Goal: Task Accomplishment & Management: Manage account settings

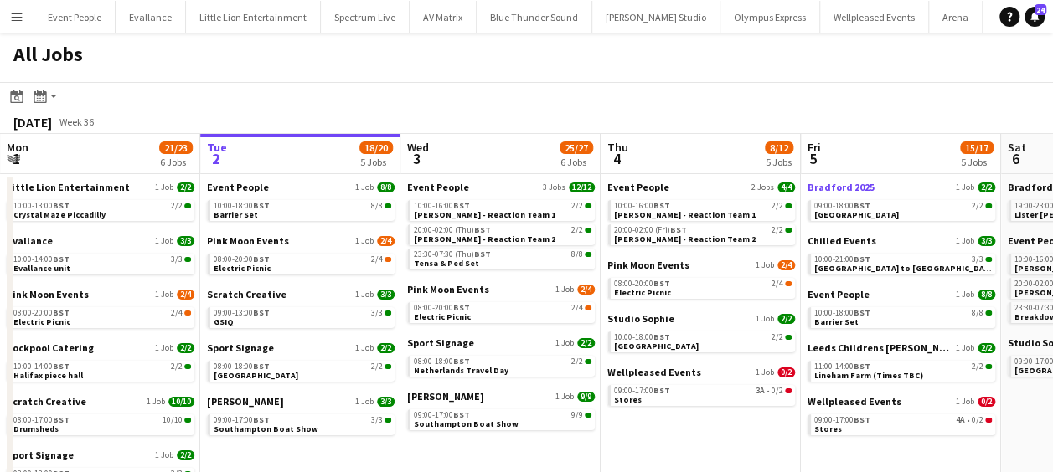
click at [844, 187] on span "Bradford 2025" at bounding box center [841, 187] width 67 height 13
click at [290, 288] on app-calendar-viewport "Sat 30 37/37 10 Jobs Sun 31 21/21 8 Jobs Mon 1 21/23 6 Jobs Tue 2 18/20 5 Jobs …" at bounding box center [526, 421] width 1053 height 575
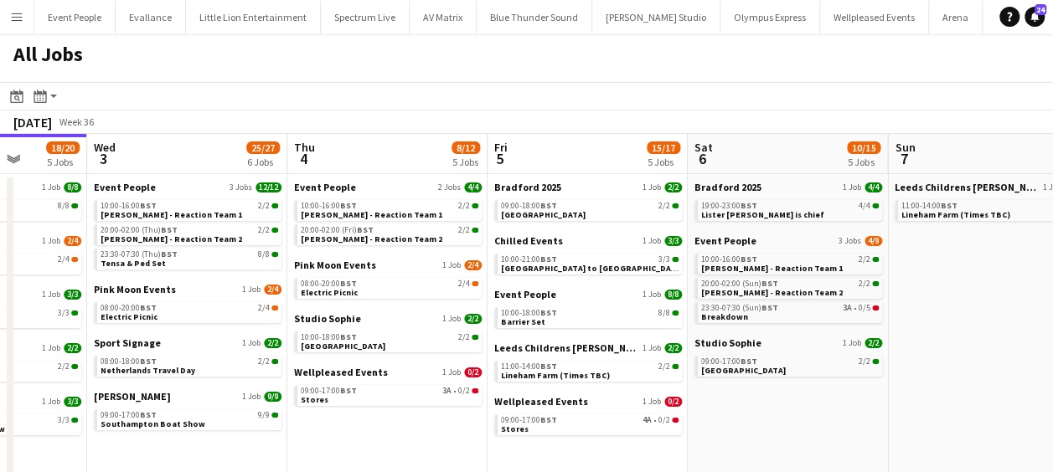
drag, startPoint x: 517, startPoint y: 292, endPoint x: 404, endPoint y: 293, distance: 113.1
click at [402, 293] on app-calendar-viewport "Sat 30 37/37 10 Jobs Sun 31 21/21 8 Jobs Mon 1 21/23 6 Jobs Tue 2 18/20 5 Jobs …" at bounding box center [526, 421] width 1053 height 575
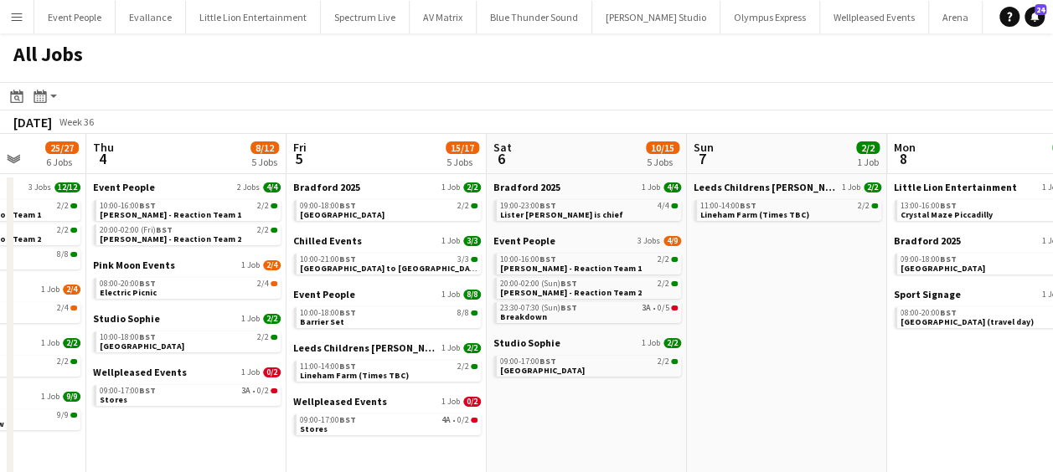
drag, startPoint x: 627, startPoint y: 298, endPoint x: 581, endPoint y: 302, distance: 45.4
click at [419, 298] on app-calendar-viewport "Mon 1 21/23 6 Jobs Tue 2 18/20 5 Jobs Wed 3 25/27 6 Jobs Thu 4 8/12 5 Jobs Fri …" at bounding box center [526, 421] width 1053 height 575
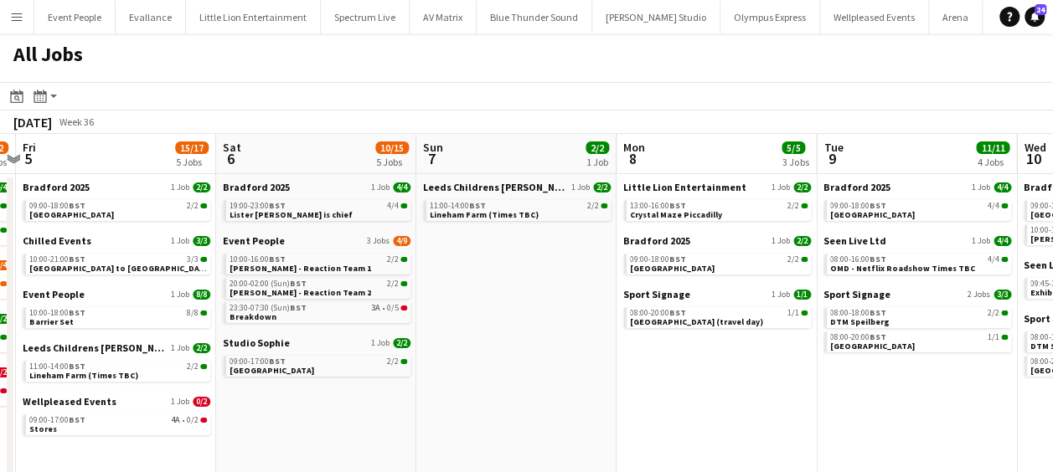
click at [437, 308] on app-all-jobs "All Jobs Date picker SEP 2025 SEP 2025 Monday M Tuesday T Wednesday W Thursday …" at bounding box center [526, 372] width 1053 height 676
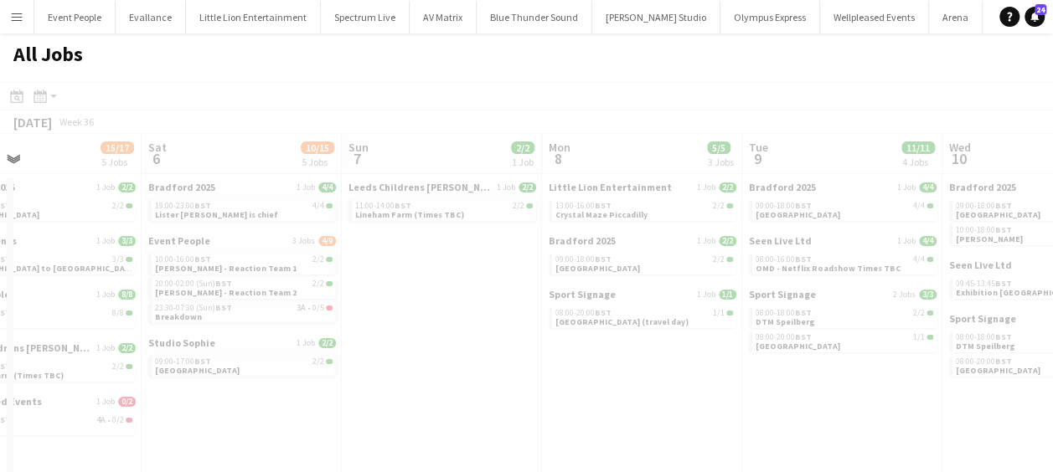
click at [404, 320] on div at bounding box center [526, 420] width 1053 height 676
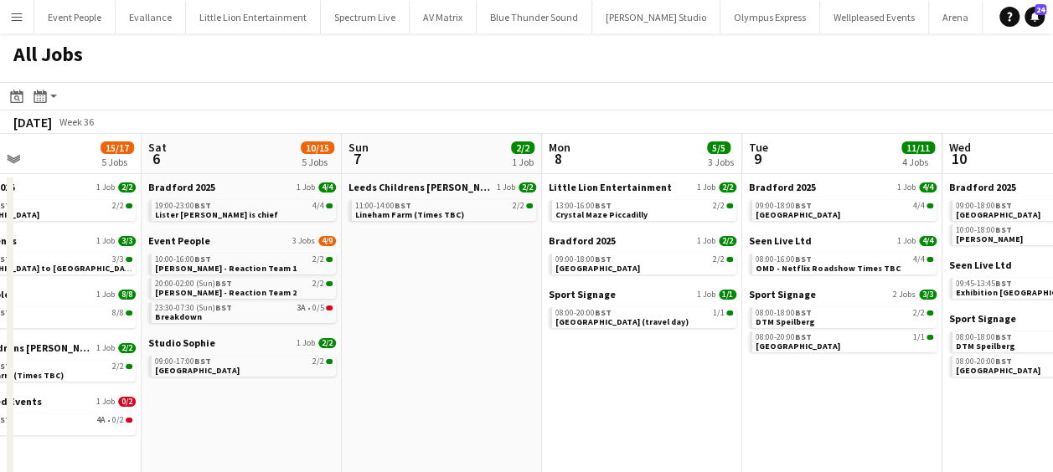
click at [328, 317] on app-calendar-viewport "Wed 3 25/27 6 Jobs Thu 4 8/12 5 Jobs Fri 5 15/17 5 Jobs Sat 6 10/15 5 Jobs Sun …" at bounding box center [526, 421] width 1053 height 575
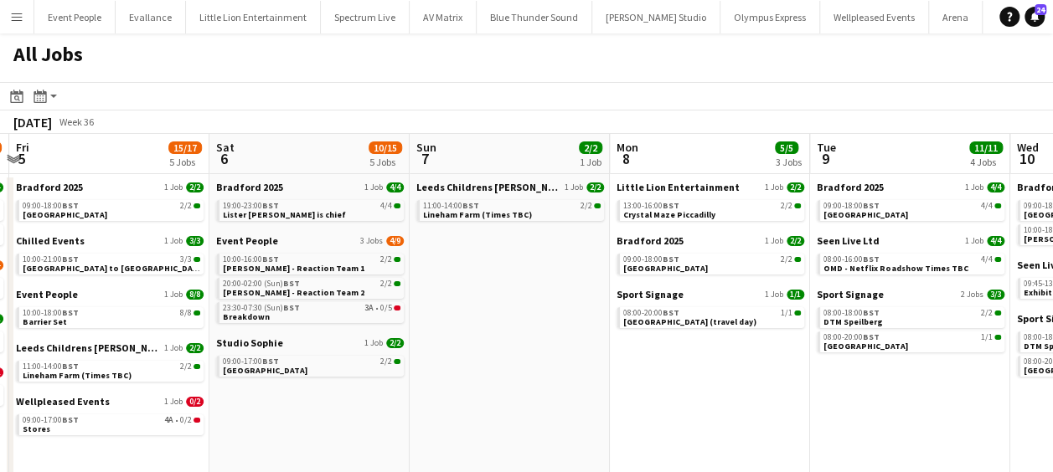
drag, startPoint x: 314, startPoint y: 355, endPoint x: 561, endPoint y: 362, distance: 247.2
click at [561, 362] on app-calendar-viewport "Wed 3 25/27 6 Jobs Thu 4 8/12 5 Jobs Fri 5 15/17 5 Jobs Sat 6 10/15 5 Jobs Sun …" at bounding box center [526, 421] width 1053 height 575
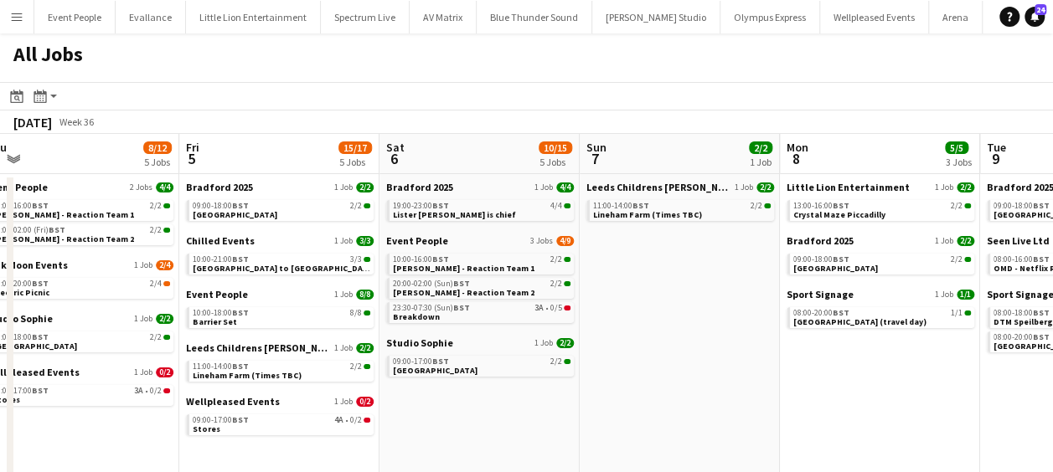
drag, startPoint x: 524, startPoint y: 392, endPoint x: 629, endPoint y: 393, distance: 104.7
click at [635, 392] on app-calendar-viewport "Tue 2 18/20 5 Jobs Wed 3 25/27 6 Jobs Thu 4 8/12 5 Jobs Fri 5 15/17 5 Jobs Sat …" at bounding box center [526, 421] width 1053 height 575
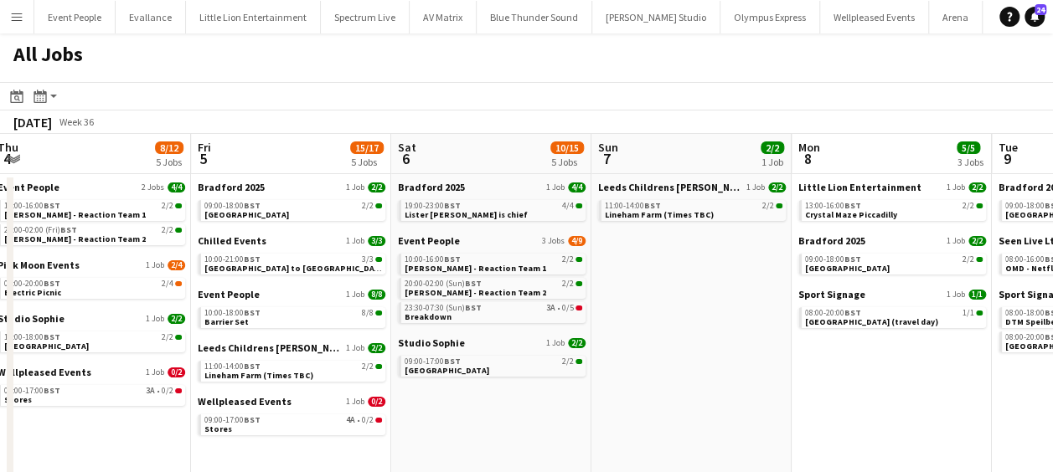
scroll to position [0, 523]
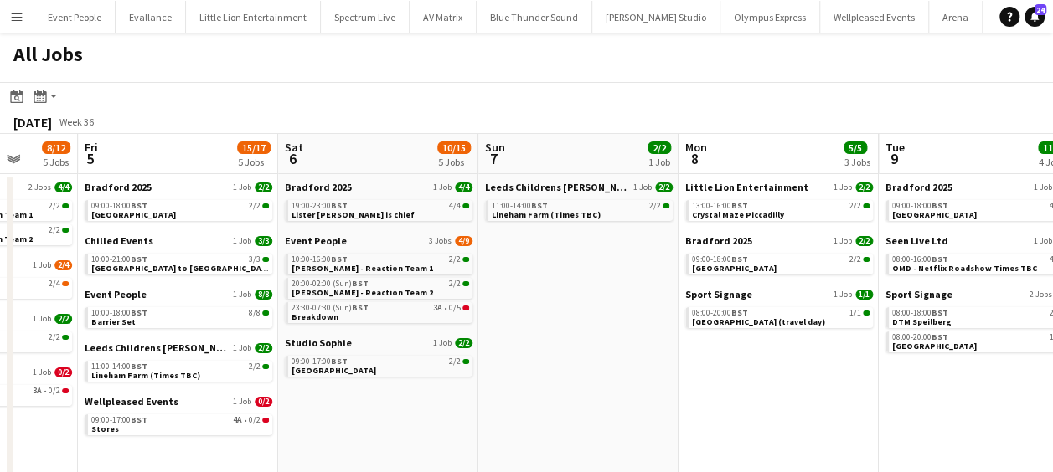
drag, startPoint x: 503, startPoint y: 406, endPoint x: 590, endPoint y: 405, distance: 87.1
click at [590, 405] on app-calendar-viewport "Tue 2 18/20 5 Jobs Wed 3 25/27 6 Jobs Thu 4 8/12 5 Jobs Fri 5 15/17 5 Jobs Sat …" at bounding box center [526, 421] width 1053 height 575
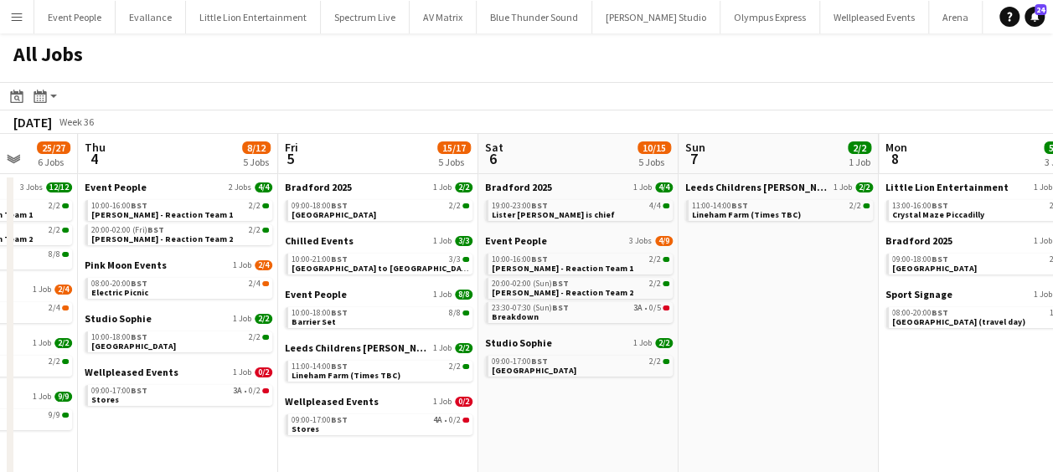
drag, startPoint x: 692, startPoint y: 360, endPoint x: 606, endPoint y: 365, distance: 85.6
click at [613, 365] on app-calendar-viewport "Mon 1 21/23 6 Jobs Tue 2 18/20 5 Jobs Wed 3 25/27 6 Jobs Thu 4 8/12 5 Jobs Fri …" at bounding box center [526, 421] width 1053 height 575
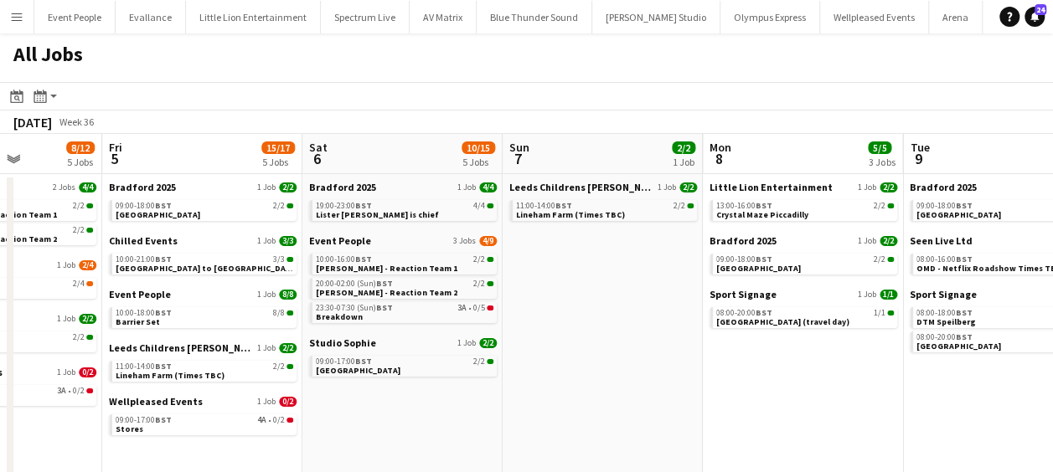
drag, startPoint x: 692, startPoint y: 377, endPoint x: 586, endPoint y: 386, distance: 106.0
click at [531, 389] on app-calendar-viewport "Mon 1 21/23 6 Jobs Tue 2 18/20 5 Jobs Wed 3 25/27 6 Jobs Thu 4 8/12 5 Jobs Fri …" at bounding box center [526, 421] width 1053 height 575
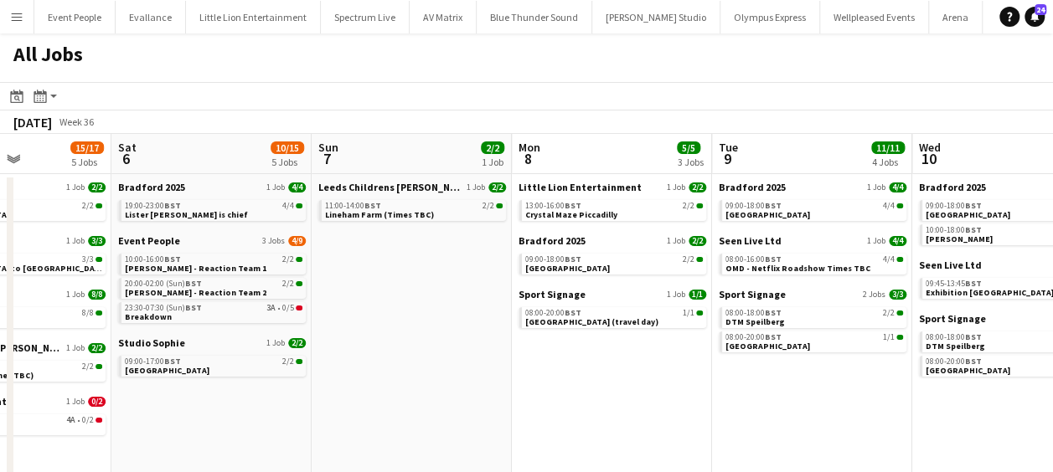
drag, startPoint x: 503, startPoint y: 395, endPoint x: 422, endPoint y: 394, distance: 81.3
click at [441, 395] on app-calendar-viewport "Wed 3 25/27 6 Jobs Thu 4 8/12 5 Jobs Fri 5 15/17 5 Jobs Sat 6 10/15 5 Jobs Sun …" at bounding box center [526, 421] width 1053 height 575
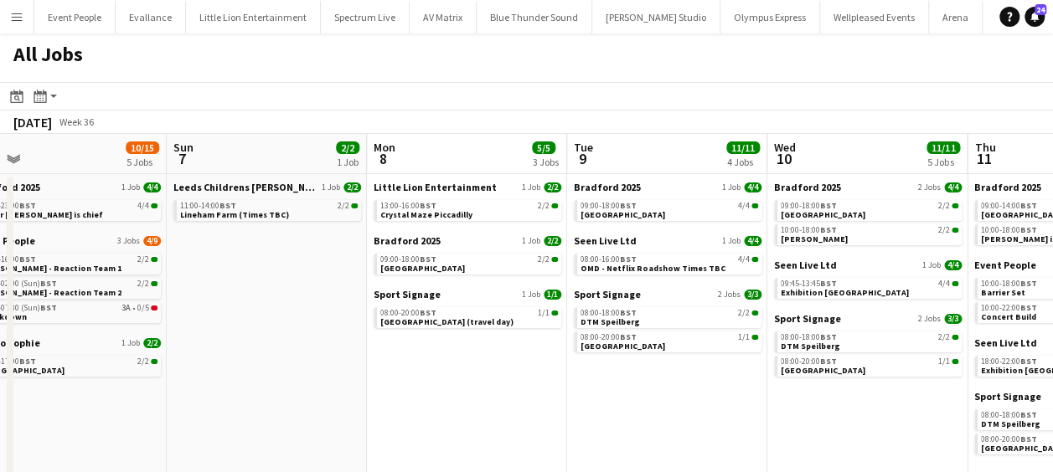
drag, startPoint x: 462, startPoint y: 397, endPoint x: 347, endPoint y: 399, distance: 115.6
click at [347, 399] on app-calendar-viewport "Wed 3 25/27 6 Jobs Thu 4 8/12 5 Jobs Fri 5 15/17 5 Jobs Sat 6 10/15 5 Jobs Sun …" at bounding box center [526, 421] width 1053 height 575
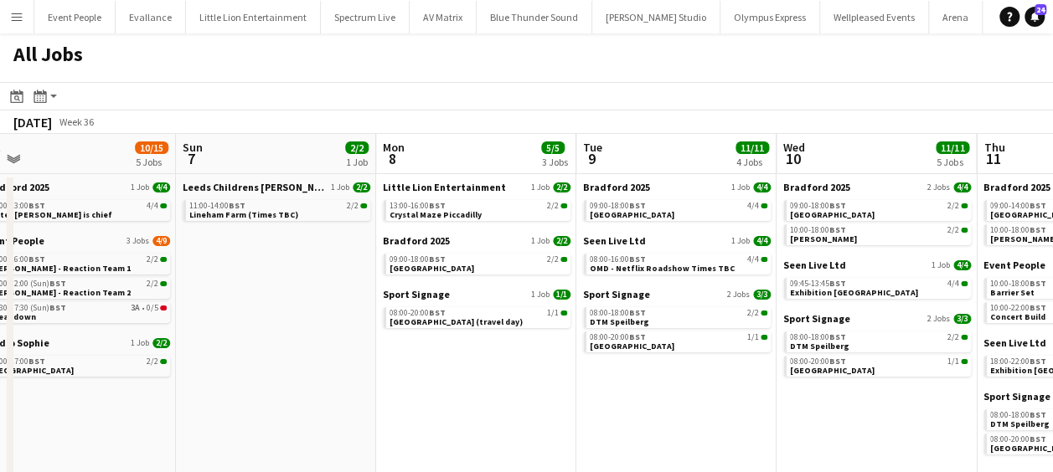
drag, startPoint x: 485, startPoint y: 392, endPoint x: 613, endPoint y: 385, distance: 128.4
click at [630, 383] on app-calendar-viewport "Wed 3 25/27 6 Jobs Thu 4 8/12 5 Jobs Fri 5 15/17 5 Jobs Sat 6 10/15 5 Jobs Sun …" at bounding box center [526, 421] width 1053 height 575
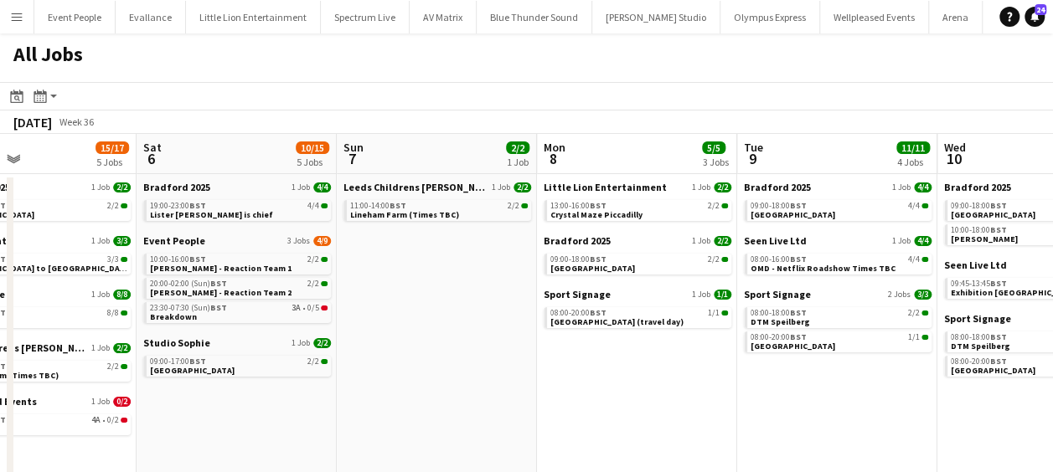
drag, startPoint x: 543, startPoint y: 385, endPoint x: 601, endPoint y: 384, distance: 57.8
click at [638, 384] on app-calendar-viewport "Wed 3 25/27 6 Jobs Thu 4 8/12 5 Jobs Fri 5 15/17 5 Jobs Sat 6 10/15 5 Jobs Sun …" at bounding box center [526, 421] width 1053 height 575
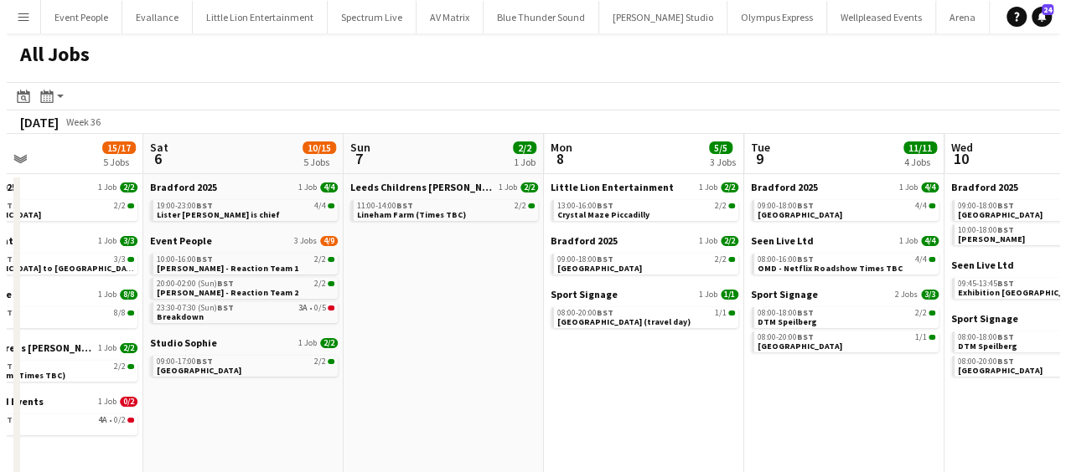
scroll to position [0, 425]
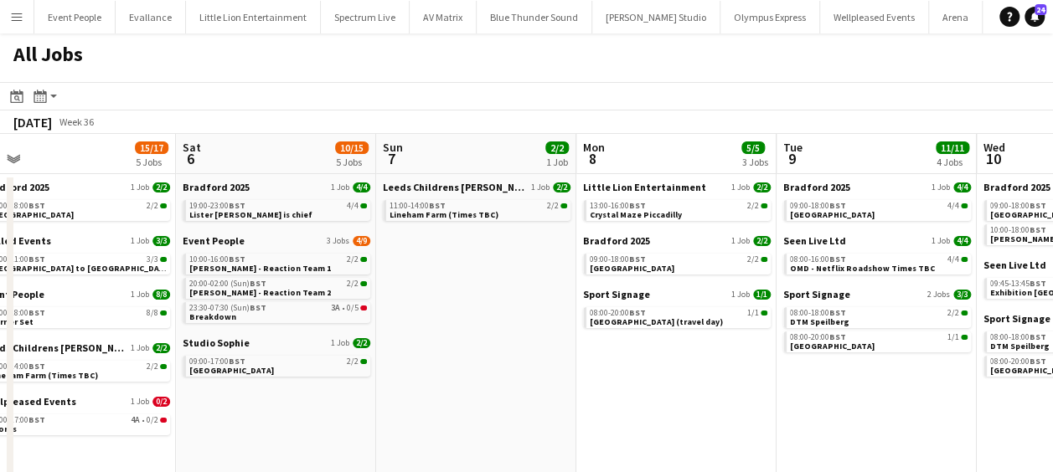
click at [15, 12] on app-icon "Menu" at bounding box center [16, 16] width 13 height 13
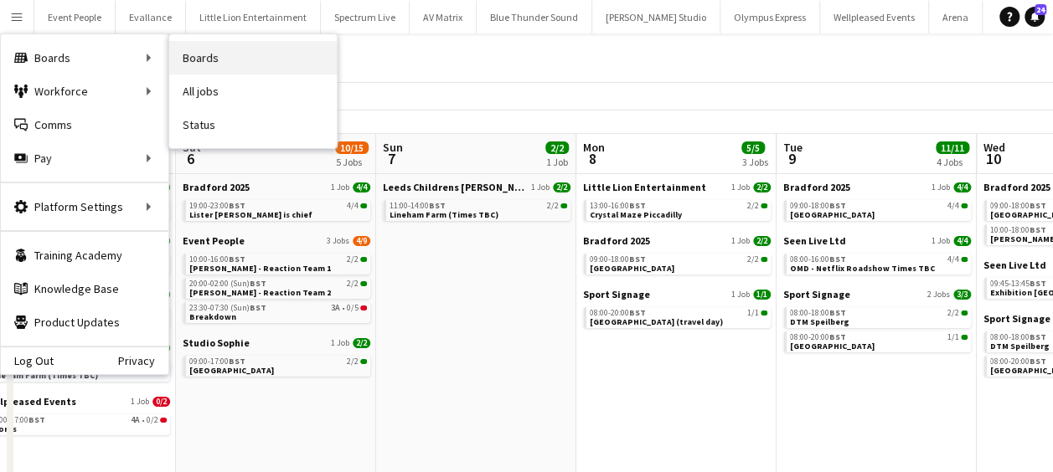
click at [257, 55] on link "Boards" at bounding box center [253, 58] width 168 height 34
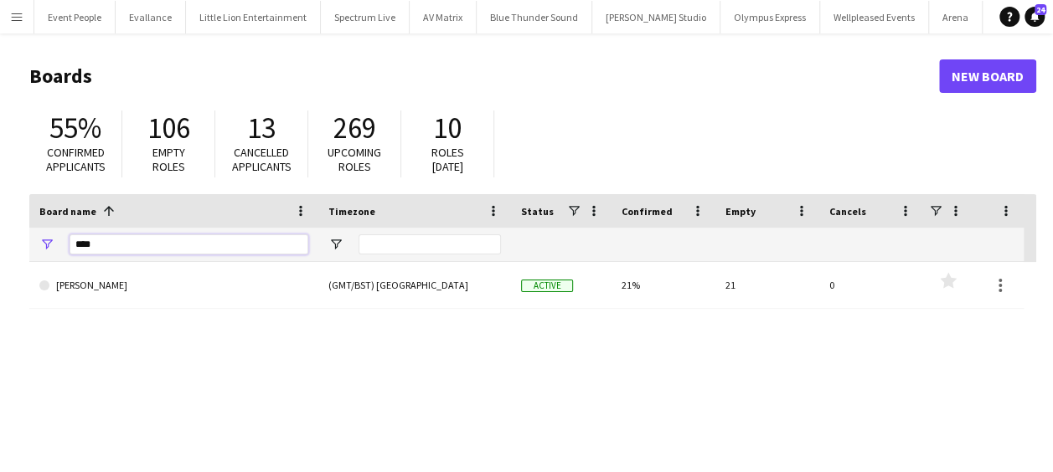
drag, startPoint x: 79, startPoint y: 253, endPoint x: -3, endPoint y: 250, distance: 82.1
click at [0, 250] on html "Menu Boards Boards Boards All jobs Status Workforce Workforce My Workforce Recr…" at bounding box center [526, 319] width 1053 height 638
type input "*****"
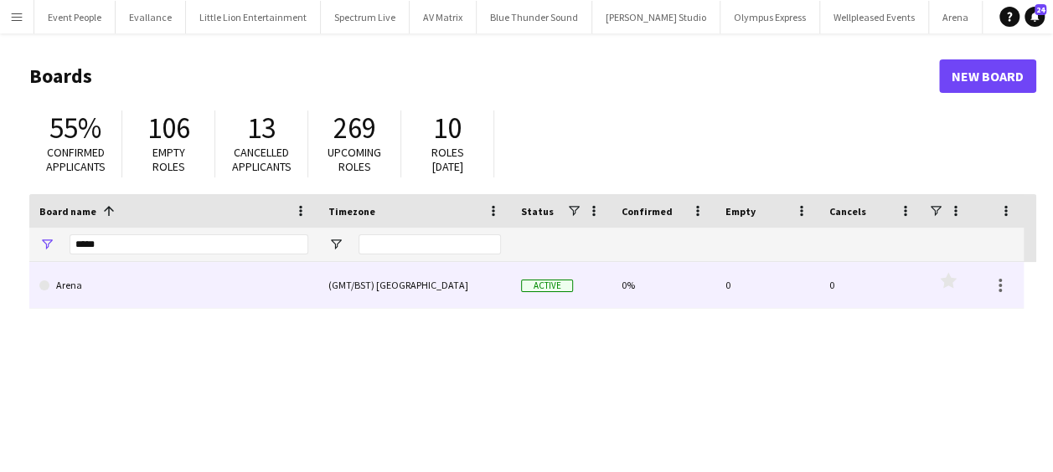
click at [124, 283] on link "Arena" at bounding box center [173, 285] width 269 height 47
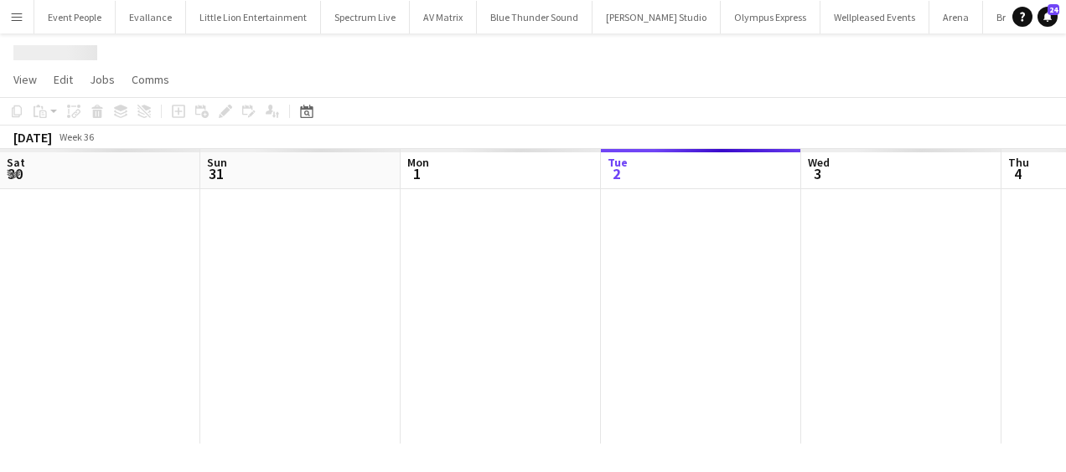
scroll to position [0, 400]
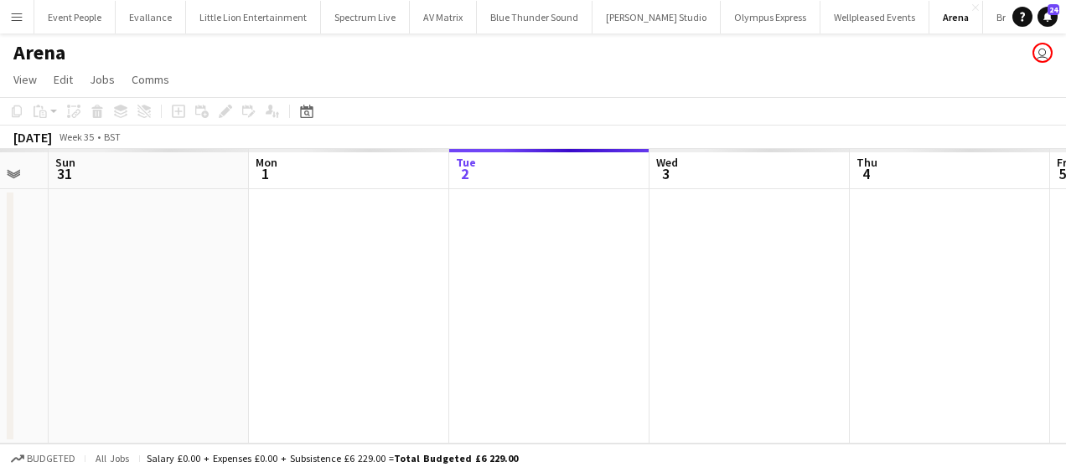
drag, startPoint x: 407, startPoint y: 306, endPoint x: 492, endPoint y: 308, distance: 84.6
click at [499, 307] on app-calendar-viewport "Fri 29 Sat 30 Sun 31 Mon 1 Tue 2 Wed 3 Thu 4 Fri 5 Sat 6 Sun 7 Mon 8" at bounding box center [533, 296] width 1066 height 295
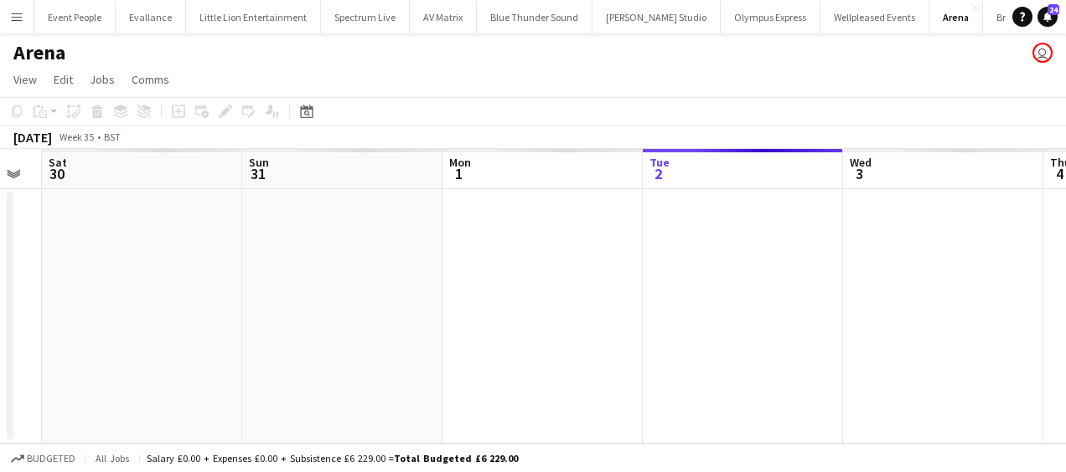
click at [734, 316] on app-calendar-viewport "Thu 28 Fri 29 Sat 30 Sun 31 Mon 1 Tue 2 Wed 3 Thu 4 Fri 5 Sat 6 Sun 7" at bounding box center [533, 296] width 1066 height 295
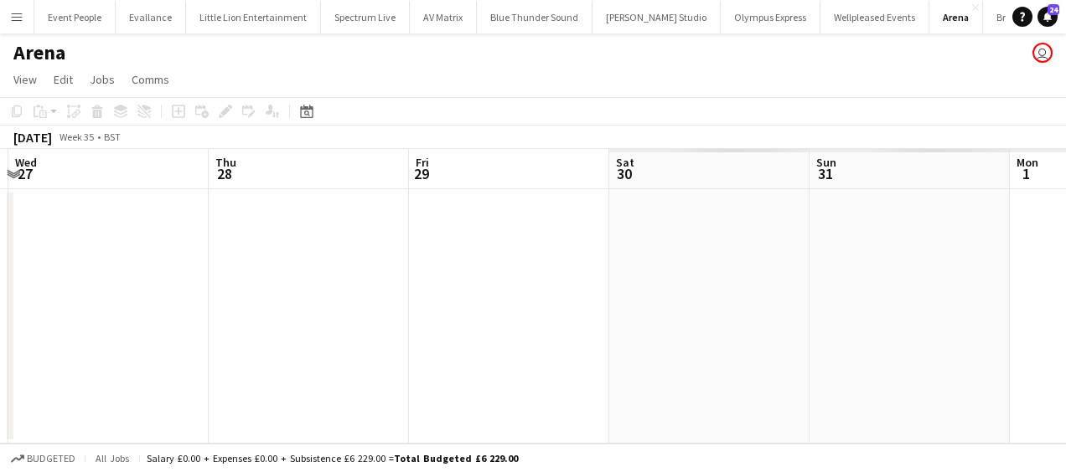
drag, startPoint x: 930, startPoint y: 333, endPoint x: 732, endPoint y: 335, distance: 197.7
click at [942, 333] on app-calendar-viewport "Mon 25 Tue 26 Wed 27 Thu 28 Fri 29 Sat 30 Sun 31 Mon 1 Tue 2 Wed 3 Thu 4" at bounding box center [533, 296] width 1066 height 295
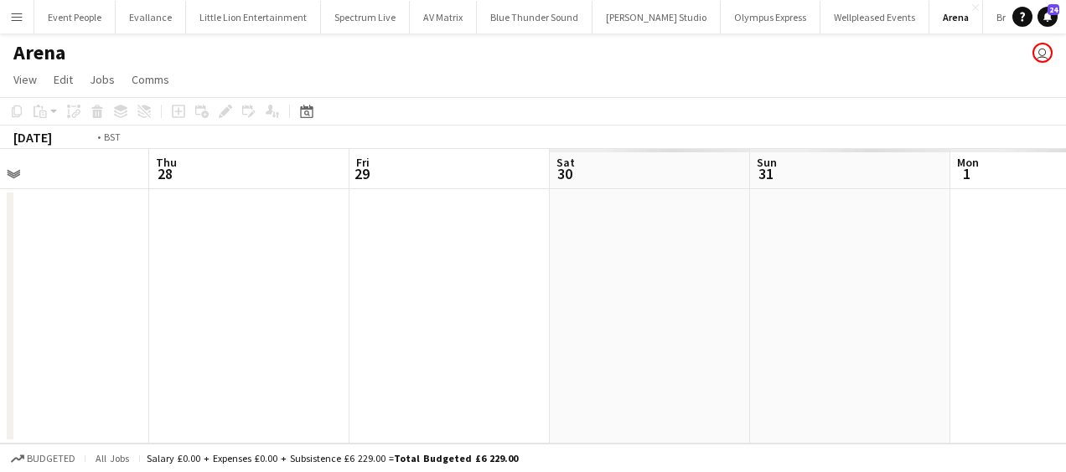
drag, startPoint x: 525, startPoint y: 330, endPoint x: 952, endPoint y: 332, distance: 426.4
click at [1065, 334] on html "Menu Boards Boards Boards All jobs Status Workforce Workforce My Workforce Recr…" at bounding box center [533, 236] width 1066 height 472
drag, startPoint x: 613, startPoint y: 305, endPoint x: 977, endPoint y: 327, distance: 364.2
click at [997, 326] on app-calendar-viewport "Fri 22 Sat 23 Sun 24 Mon 25 Tue 26 Wed 27 Thu 28 Fri 29 Sat 30 Sun 31 Mon 1" at bounding box center [533, 296] width 1066 height 295
drag, startPoint x: 801, startPoint y: 323, endPoint x: 998, endPoint y: 328, distance: 196.9
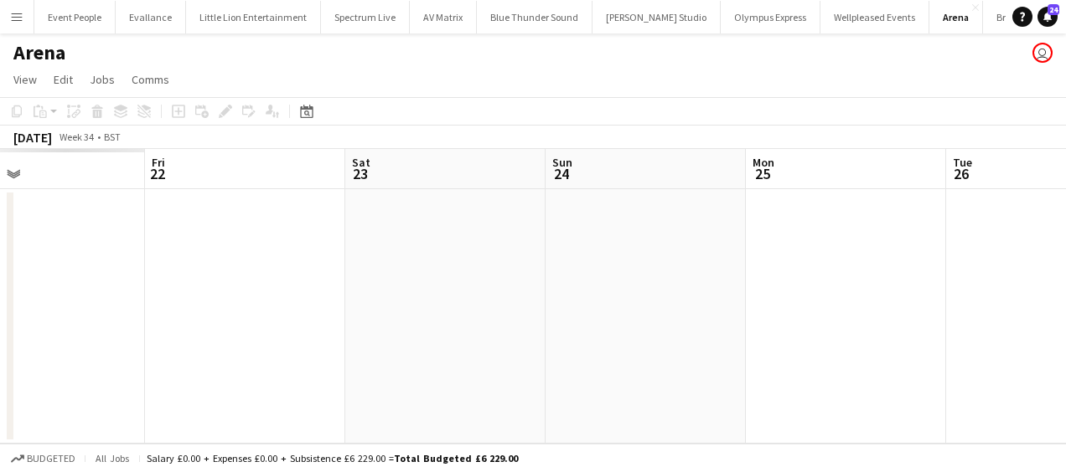
click at [1010, 328] on app-calendar-viewport "Tue 19 Wed 20 Thu 21 Fri 22 Sat 23 Sun 24 Mon 25 Tue 26 Wed 27 Thu 28 Fri 29" at bounding box center [533, 296] width 1066 height 295
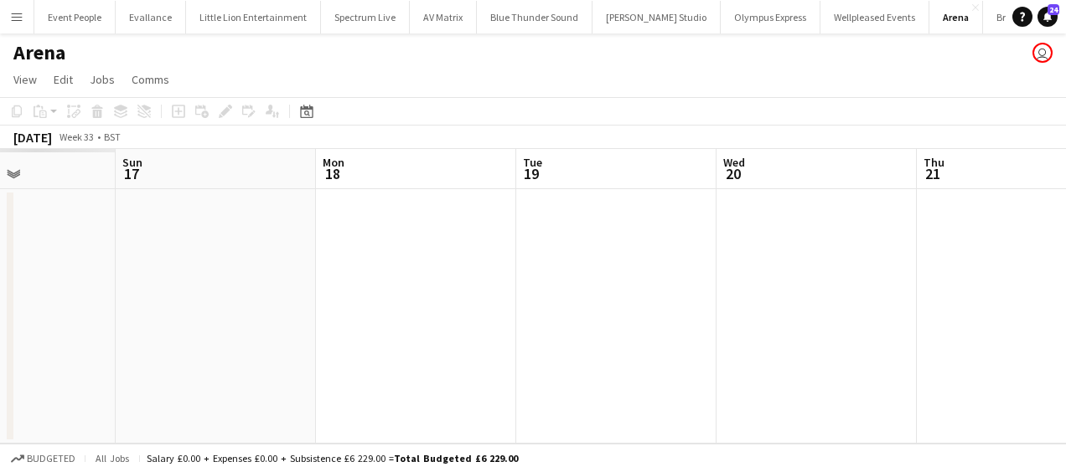
drag, startPoint x: 952, startPoint y: 311, endPoint x: 625, endPoint y: 308, distance: 326.7
click at [942, 311] on app-calendar-viewport "Thu 14 Fri 15 Sat 16 Sun 17 Mon 18 Tue 19 Wed 20 Thu 21 Fri 22 Sat 23 Sun 24" at bounding box center [533, 296] width 1066 height 295
drag, startPoint x: 792, startPoint y: 308, endPoint x: 858, endPoint y: 313, distance: 65.5
click at [916, 312] on app-calendar-viewport "Thu 14 Fri 15 Sat 16 Sun 17 Mon 18 Tue 19 Wed 20 Thu 21 Fri 22 Sat 23 Sun 24" at bounding box center [533, 296] width 1066 height 295
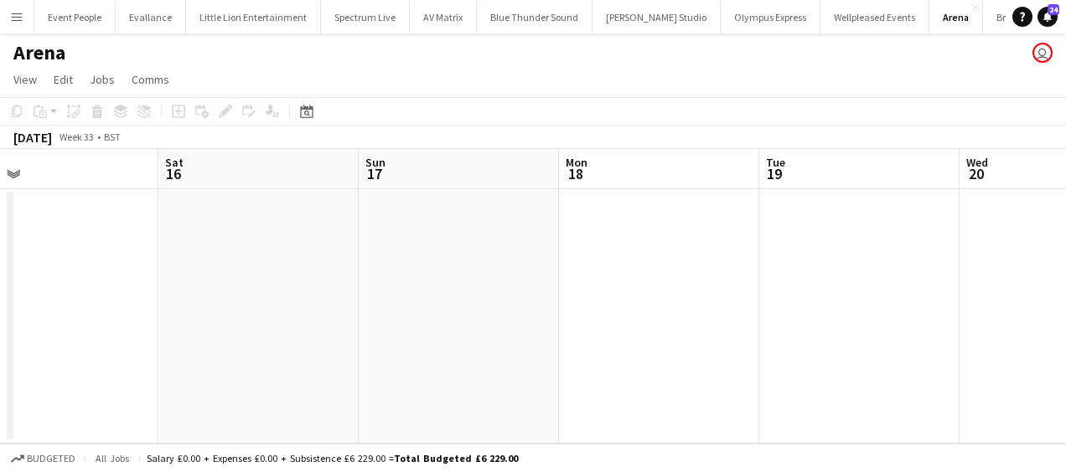
drag, startPoint x: 756, startPoint y: 306, endPoint x: 930, endPoint y: 312, distance: 174.3
click at [1019, 312] on app-calendar-viewport "Wed 13 Thu 14 Fri 15 Sat 16 Sun 17 Mon 18 Tue 19 Wed 20 Thu 21 Fri 22 Sat 23" at bounding box center [533, 296] width 1066 height 295
drag, startPoint x: 789, startPoint y: 306, endPoint x: 1059, endPoint y: 306, distance: 269.7
click at [1065, 306] on html "Menu Boards Boards Boards All jobs Status Workforce Workforce My Workforce Recr…" at bounding box center [533, 236] width 1066 height 472
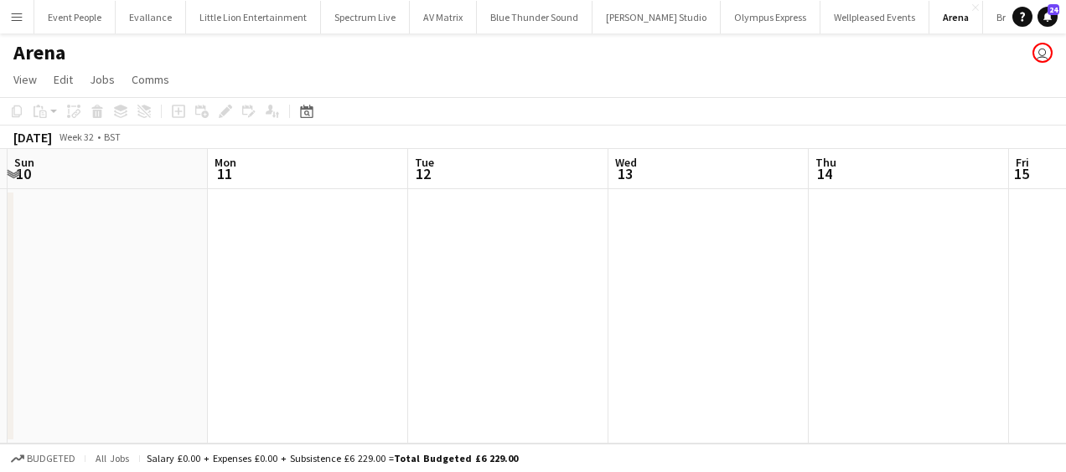
click at [958, 293] on app-calendar-viewport "Fri 8 Sat 9 Sun 10 Mon 11 Tue 12 Wed 13 Thu 14 Fri 15 Sat 16 Sun 17 Mon 18" at bounding box center [533, 296] width 1066 height 295
drag, startPoint x: 431, startPoint y: 276, endPoint x: 578, endPoint y: 281, distance: 146.7
click at [877, 281] on app-calendar-viewport "Sun 3 Mon 4 Tue 5 Wed 6 Thu 7 Fri 8 Sat 9 Sun 10 Mon 11 Tue 12 Wed 13" at bounding box center [533, 296] width 1066 height 295
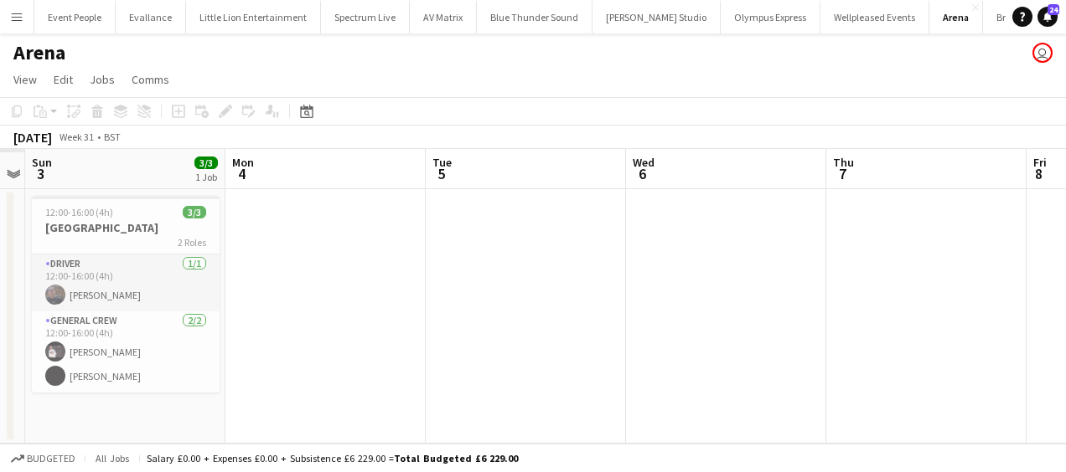
drag, startPoint x: 826, startPoint y: 284, endPoint x: 652, endPoint y: 284, distance: 174.2
click at [937, 284] on app-calendar-viewport "Fri 1 Sat 2 Sun 3 3/3 1 Job Mon 4 Tue 5 Wed 6 Thu 7 Fri 8 Sat 9 Sun 10 Mon 11 1…" at bounding box center [533, 296] width 1066 height 295
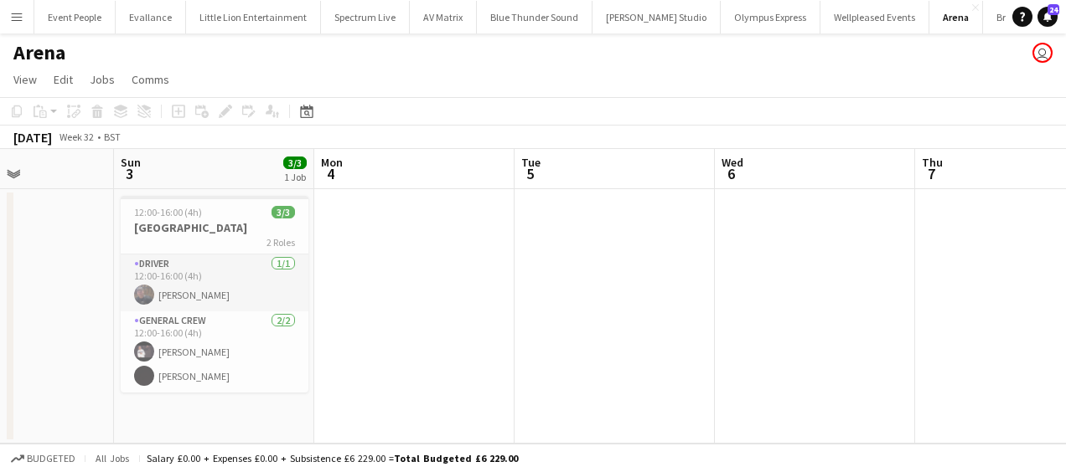
scroll to position [0, 391]
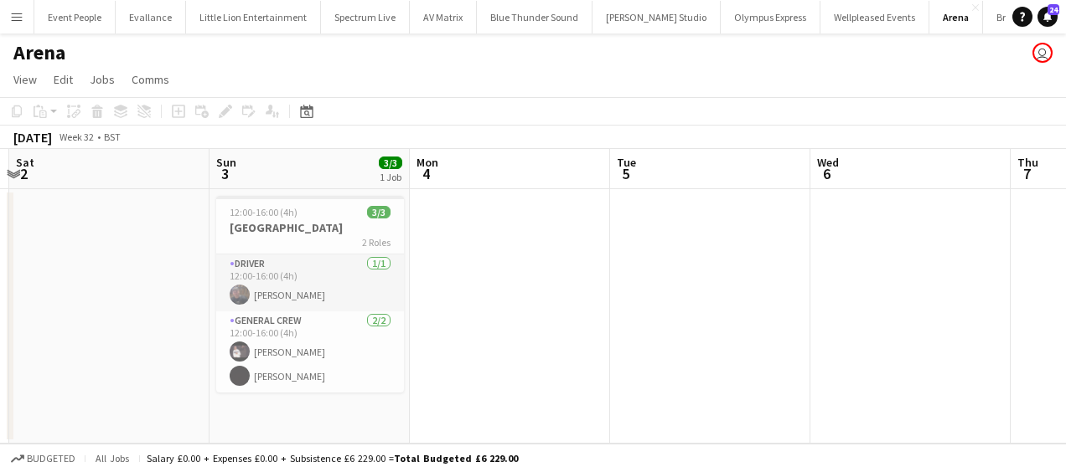
drag, startPoint x: 754, startPoint y: 284, endPoint x: 967, endPoint y: 284, distance: 212.8
click at [972, 284] on app-calendar-viewport "Thu 31 Fri 1 Sat 2 Sun 3 3/3 1 Job Mon 4 Tue 5 Wed 6 Thu 7 Fri 8 Sat 9 Sun 10 1…" at bounding box center [533, 296] width 1066 height 295
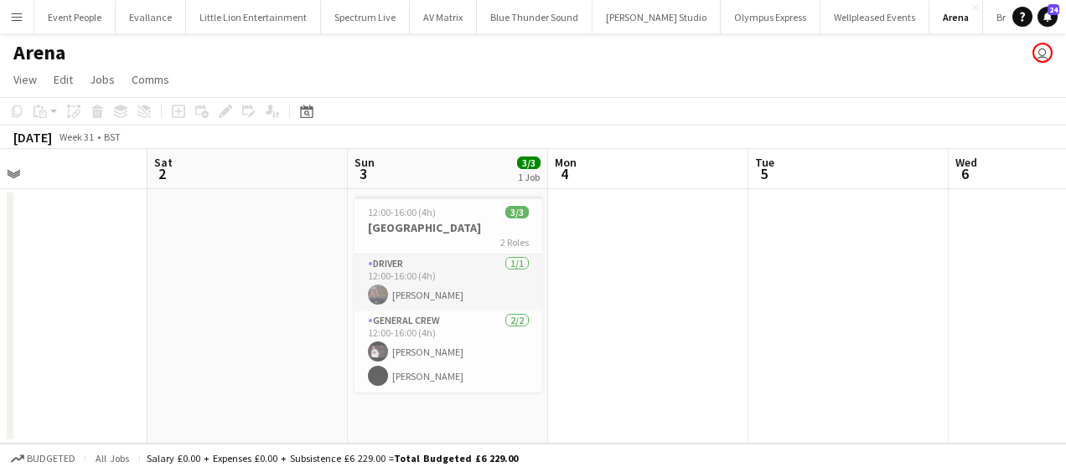
drag, startPoint x: 519, startPoint y: 241, endPoint x: 548, endPoint y: 245, distance: 28.7
click at [550, 245] on app-calendar-viewport "Wed 30 Thu 31 Fri 1 Sat 2 Sun 3 3/3 1 Job Mon 4 Tue 5 Wed 6 Thu 7 Fri 8 Sat 9 1…" at bounding box center [533, 296] width 1066 height 295
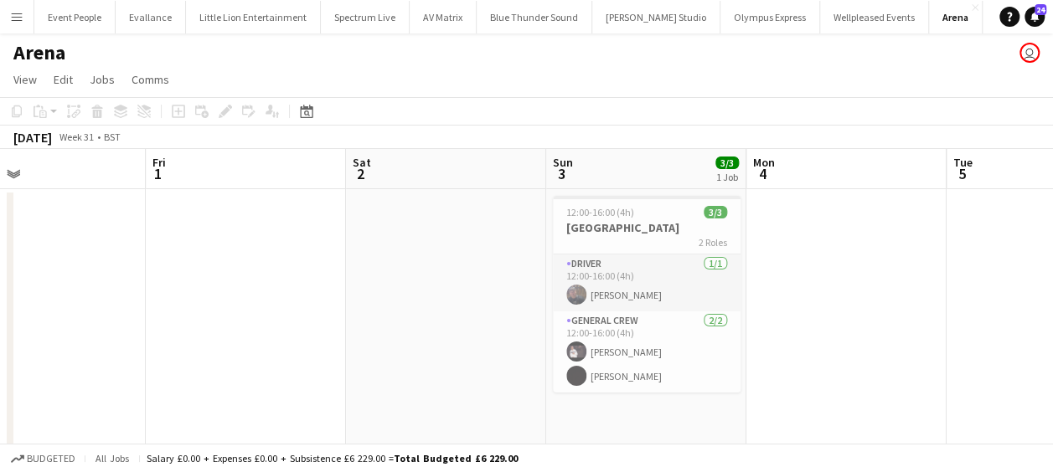
click at [260, 230] on app-calendar-viewport "Tue 29 4/4 1 Job Wed 30 Thu 31 Fri 1 Sat 2 Sun 3 3/3 1 Job Mon 4 Tue 5 Wed 6 Th…" at bounding box center [526, 313] width 1053 height 328
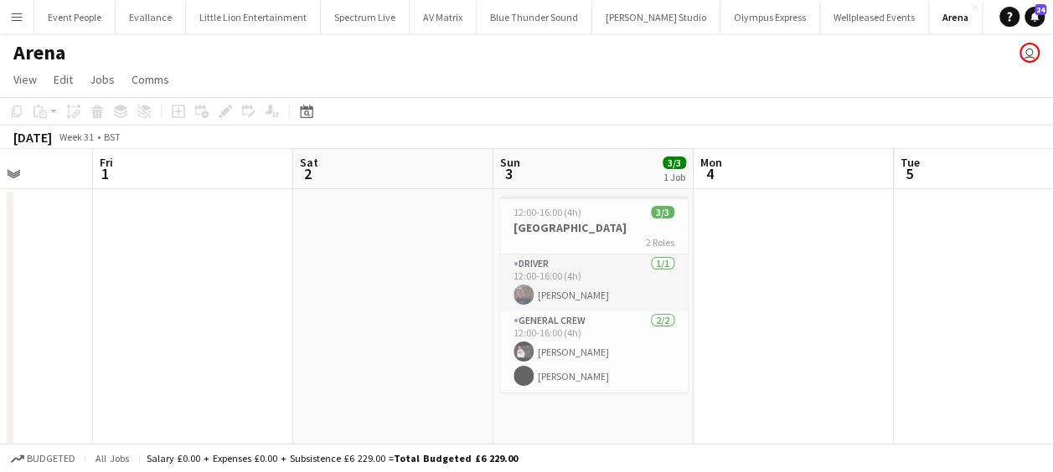
drag, startPoint x: 209, startPoint y: 235, endPoint x: 426, endPoint y: 257, distance: 218.1
click at [426, 257] on app-calendar-viewport "Tue 29 4/4 1 Job Wed 30 Thu 31 Fri 1 Sat 2 Sun 3 3/3 1 Job Mon 4 Tue 5 Wed 6 Th…" at bounding box center [526, 313] width 1053 height 328
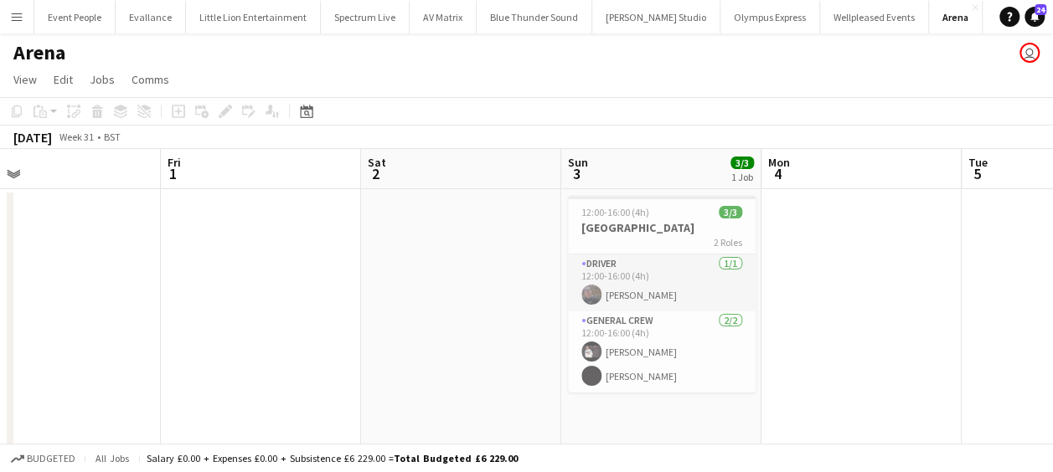
click at [818, 284] on app-calendar-viewport "Tue 29 4/4 1 Job Wed 30 Thu 31 Fri 1 Sat 2 Sun 3 3/3 1 Job Mon 4 Tue 5 Wed 6 Th…" at bounding box center [526, 313] width 1053 height 328
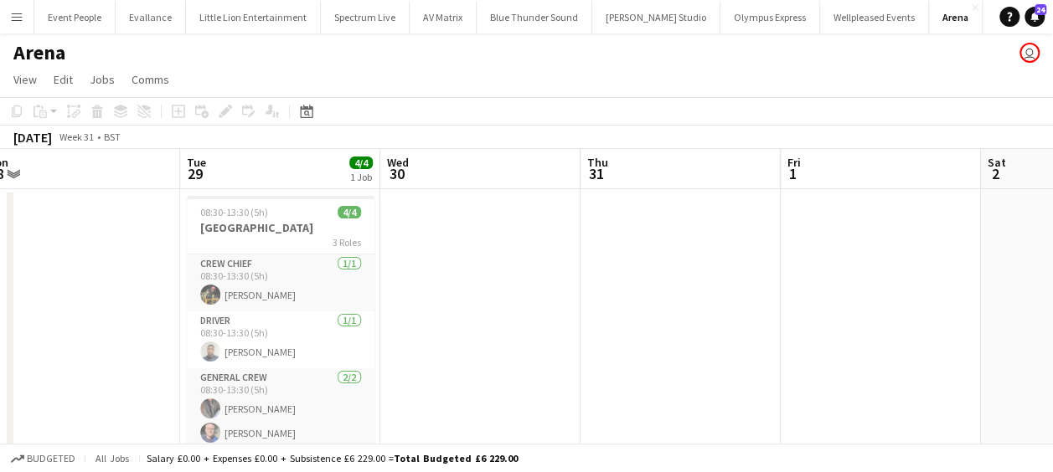
click at [681, 292] on app-calendar-viewport "Sat 26 Sun 27 Mon 28 Tue 29 4/4 1 Job Wed 30 Thu 31 Fri 1 Sat 2 Sun 3 3/3 1 Job…" at bounding box center [526, 313] width 1053 height 328
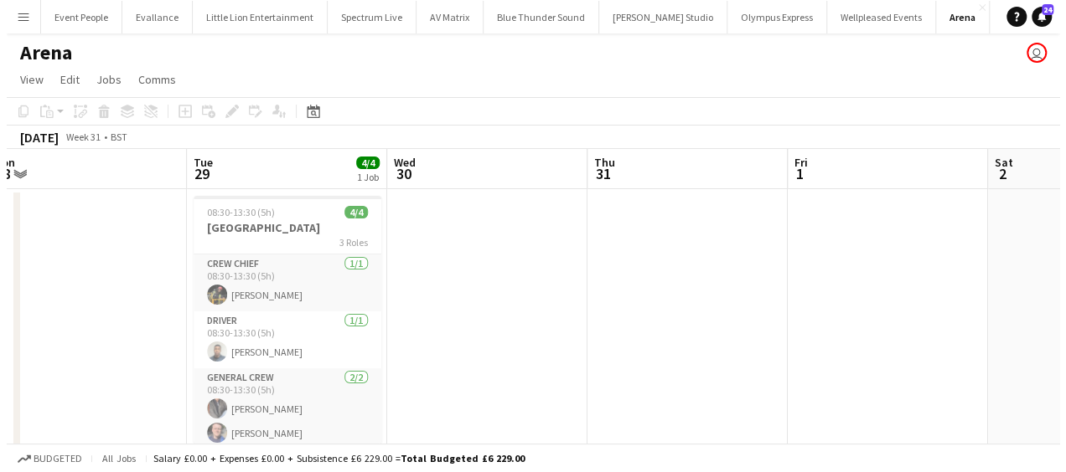
scroll to position [0, 418]
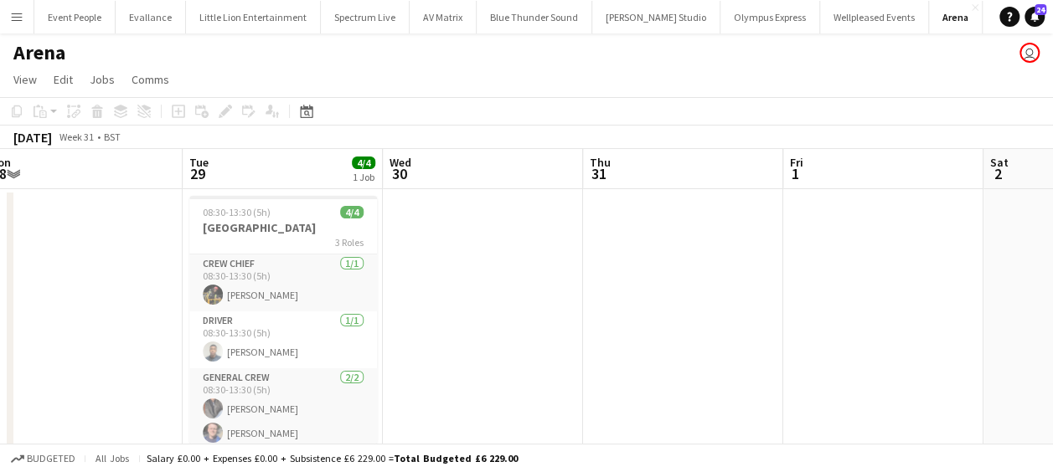
click at [15, 17] on app-icon "Menu" at bounding box center [16, 16] width 13 height 13
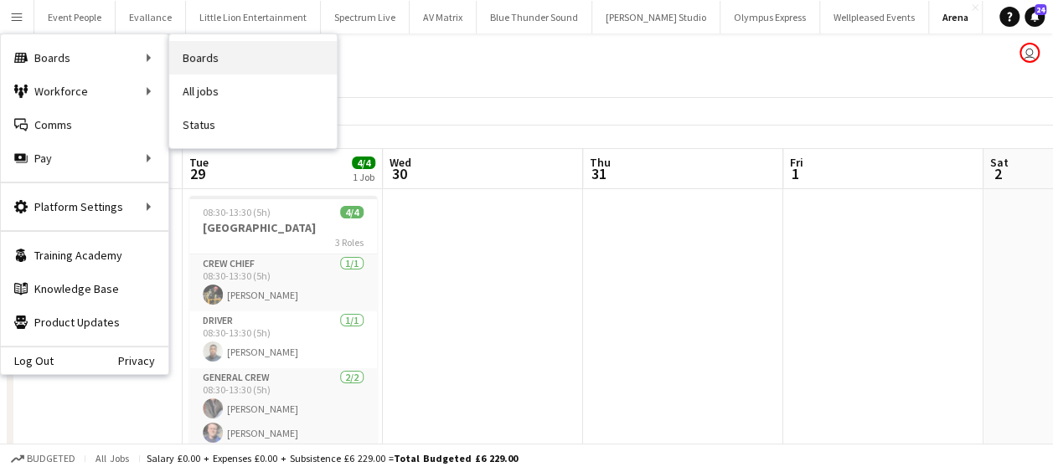
click at [223, 54] on link "Boards" at bounding box center [253, 58] width 168 height 34
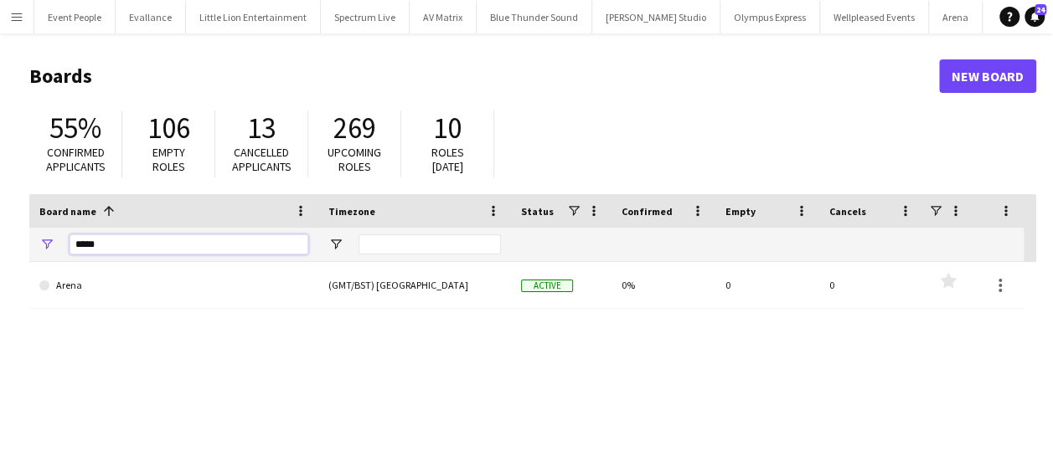
drag, startPoint x: 114, startPoint y: 241, endPoint x: 30, endPoint y: 244, distance: 83.8
click at [30, 244] on div "*****" at bounding box center [173, 245] width 289 height 34
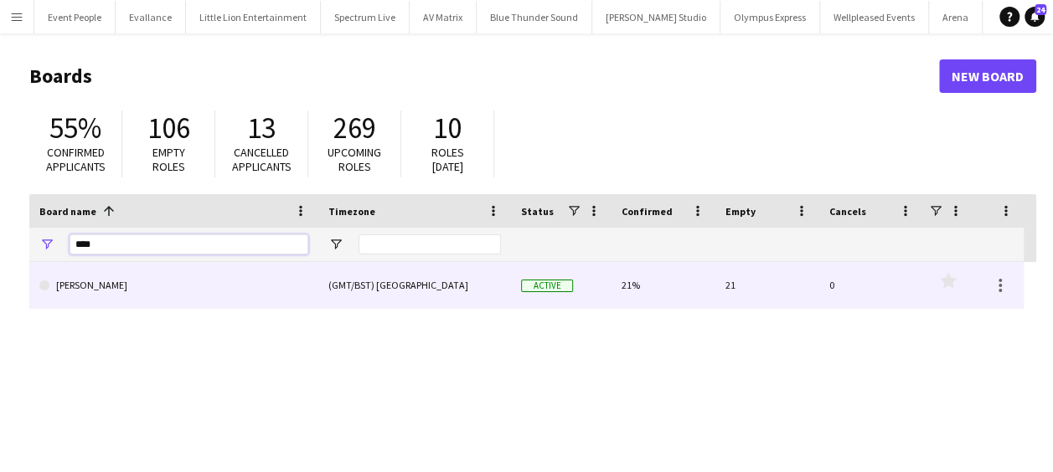
type input "****"
click at [142, 296] on link "[PERSON_NAME]" at bounding box center [173, 285] width 269 height 47
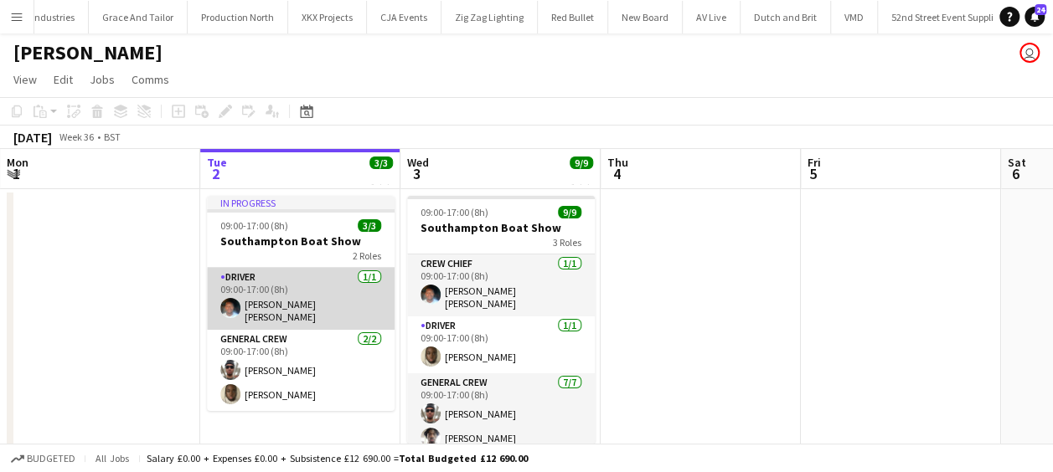
scroll to position [0, 3781]
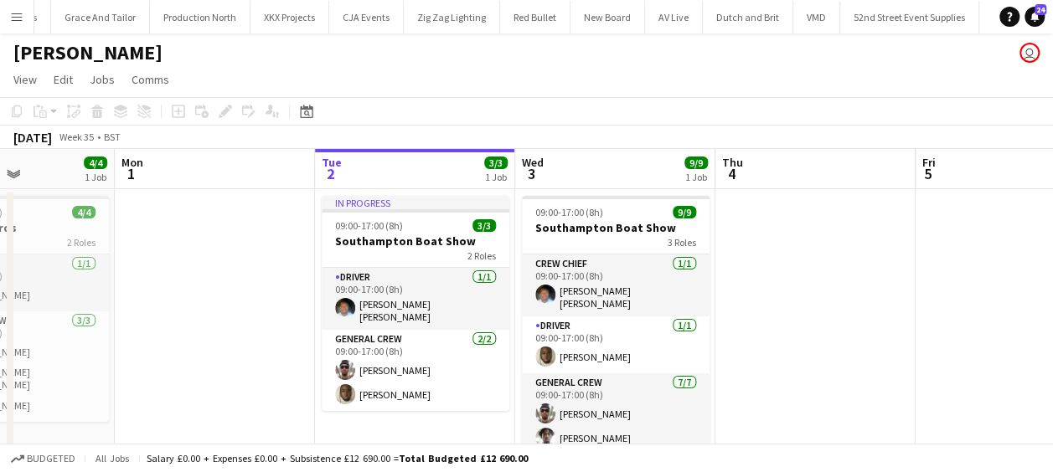
drag, startPoint x: 222, startPoint y: 286, endPoint x: 356, endPoint y: 291, distance: 134.1
click at [356, 291] on app-calendar-viewport "Fri 29 Sat 30 6/6 1 Job Sun 31 4/4 1 Job Mon 1 Tue 2 3/3 1 Job Wed 3 9/9 1 Job …" at bounding box center [526, 313] width 1053 height 328
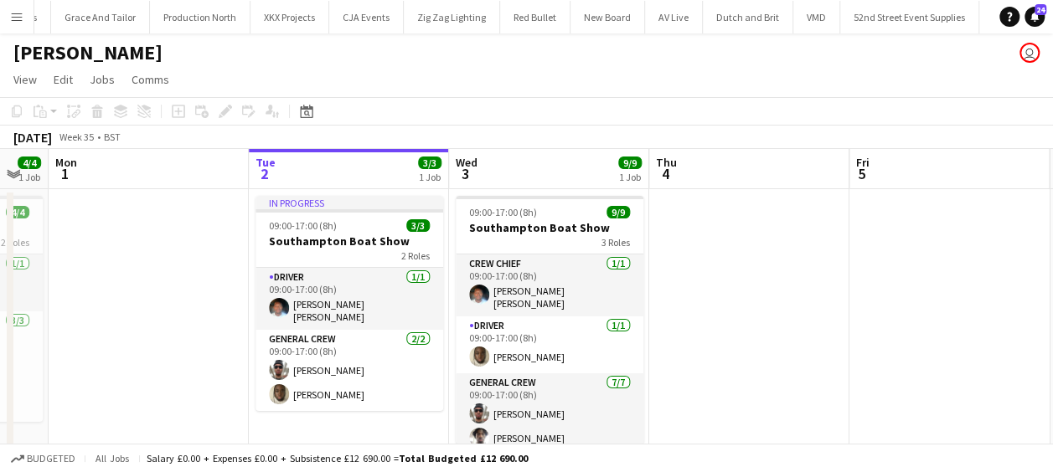
drag, startPoint x: 355, startPoint y: 291, endPoint x: 672, endPoint y: 292, distance: 316.6
click at [672, 292] on app-calendar-viewport "Fri 29 Sat 30 6/6 1 Job Sun 31 4/4 1 Job Mon 1 Tue 2 3/3 1 Job Wed 3 9/9 1 Job …" at bounding box center [526, 313] width 1053 height 328
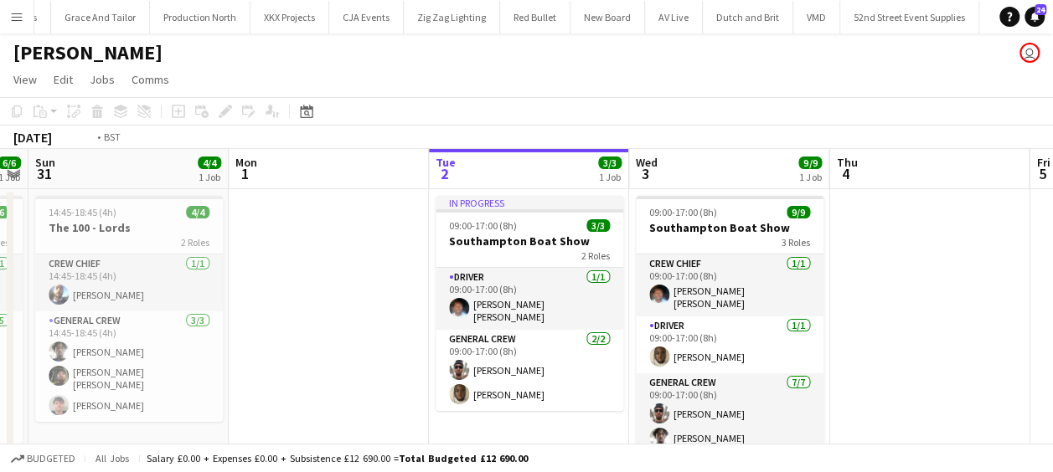
drag, startPoint x: 952, startPoint y: 287, endPoint x: 495, endPoint y: 283, distance: 457.4
click at [293, 278] on app-calendar-viewport "Wed 27 4/4 1 Job Thu 28 1 Job Fri 29 Sat 30 6/6 1 Job Sun 31 4/4 1 Job Mon 1 Tu…" at bounding box center [526, 313] width 1053 height 328
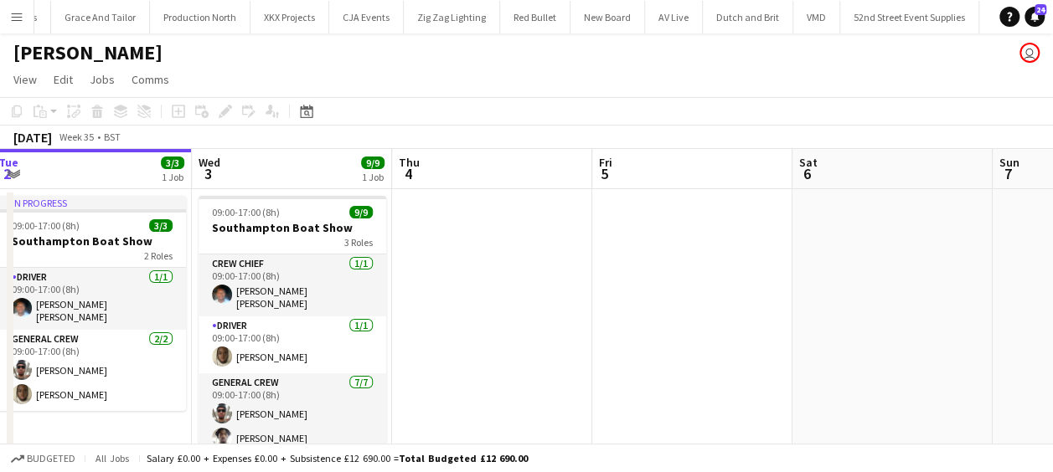
click at [320, 288] on app-calendar-viewport "Sun 31 4/4 1 Job Mon 1 Tue 2 3/3 1 Job Wed 3 9/9 1 Job Thu 4 Fri 5 Sat 6 Sun 7 …" at bounding box center [526, 313] width 1053 height 328
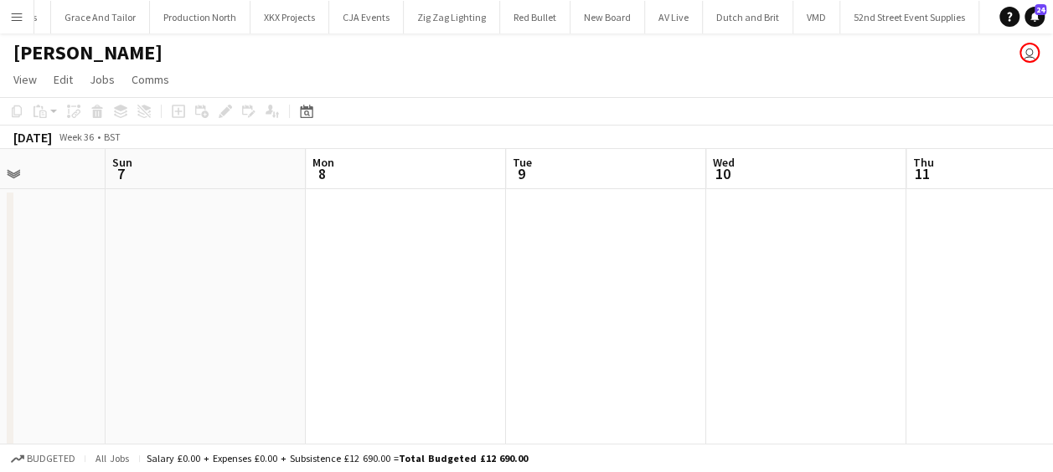
drag, startPoint x: 131, startPoint y: 295, endPoint x: 285, endPoint y: 297, distance: 154.1
click at [139, 295] on app-calendar-viewport "Thu 4 Fri 5 Sat 6 Sun 7 Mon 8 Tue 9 Wed 10 Thu 11 Fri 12 Sat 13 Sun 14" at bounding box center [526, 313] width 1053 height 328
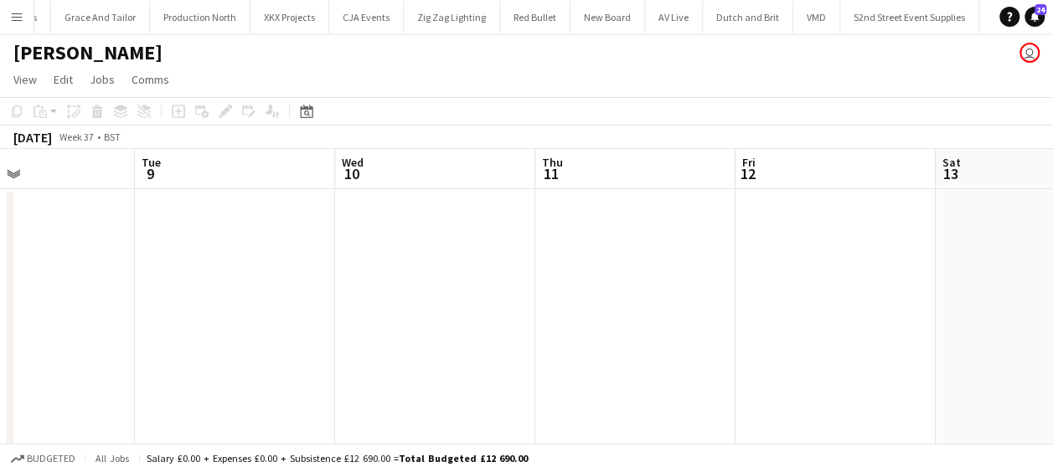
drag, startPoint x: 148, startPoint y: 297, endPoint x: 548, endPoint y: 303, distance: 399.6
click at [176, 302] on app-calendar-viewport "Sat 6 Sun 7 Mon 8 Tue 9 Wed 10 Thu 11 Fri 12 Sat 13 Sun 14 Mon 15 Tue 16" at bounding box center [526, 313] width 1053 height 328
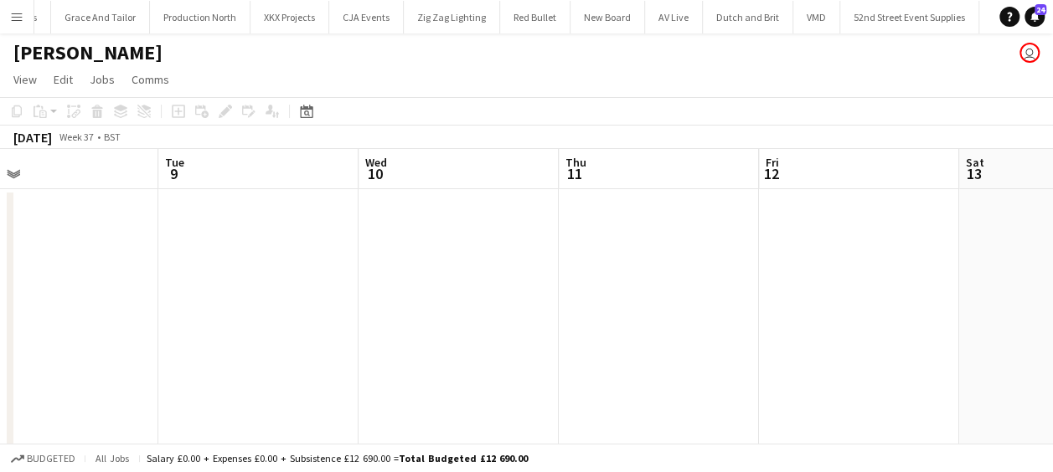
click at [150, 297] on app-calendar-viewport "Sat 6 Sun 7 Mon 8 Tue 9 Wed 10 Thu 11 Fri 12 Sat 13 Sun 14 Mon 15 Tue 16" at bounding box center [526, 313] width 1053 height 328
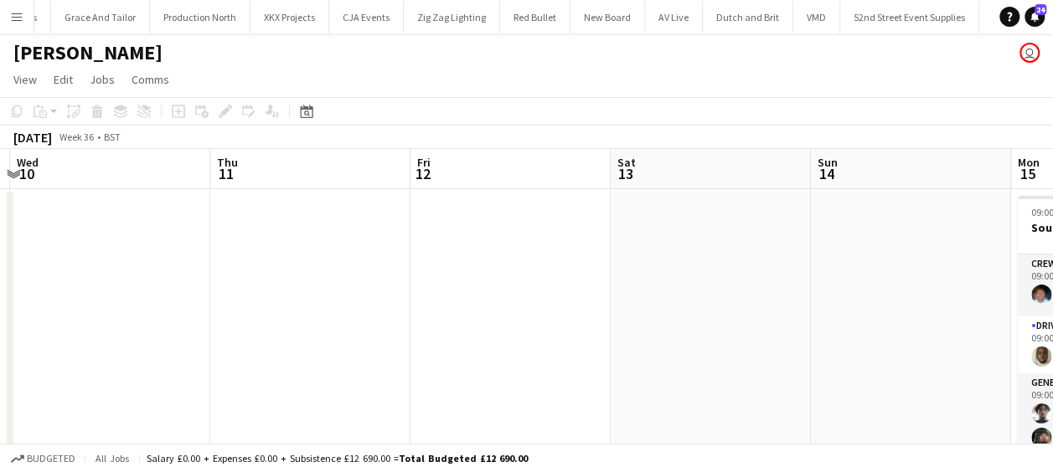
drag, startPoint x: 123, startPoint y: 297, endPoint x: 141, endPoint y: 297, distance: 17.6
click at [128, 297] on app-calendar-viewport "Mon 8 Tue 9 Wed 10 Thu 11 Fri 12 Sat 13 Sun 14 Mon 15 6/6 1 Job Tue 16 2/2 1 Jo…" at bounding box center [526, 313] width 1053 height 328
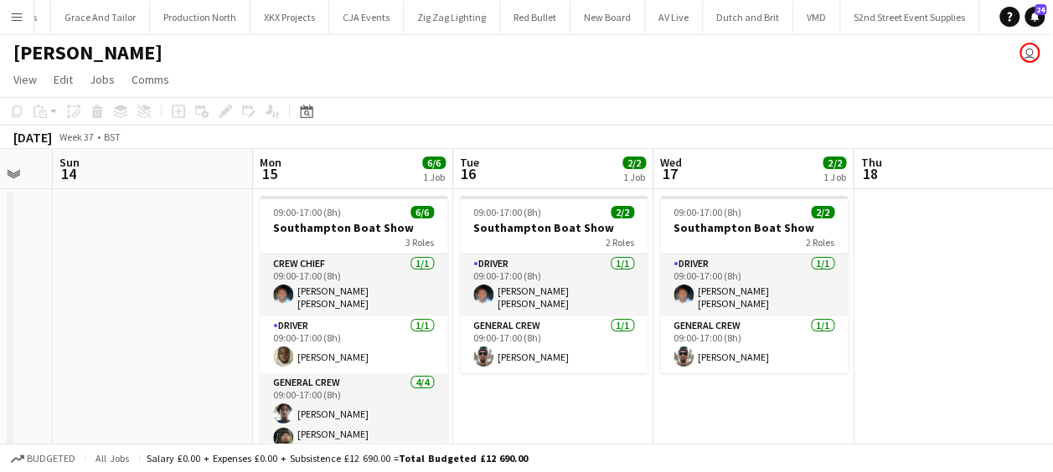
click at [214, 297] on app-calendar-viewport "Wed 10 Thu 11 Fri 12 Sat 13 Sun 14 Mon 15 6/6 1 Job Tue 16 2/2 1 Job Wed 17 2/2…" at bounding box center [526, 313] width 1053 height 328
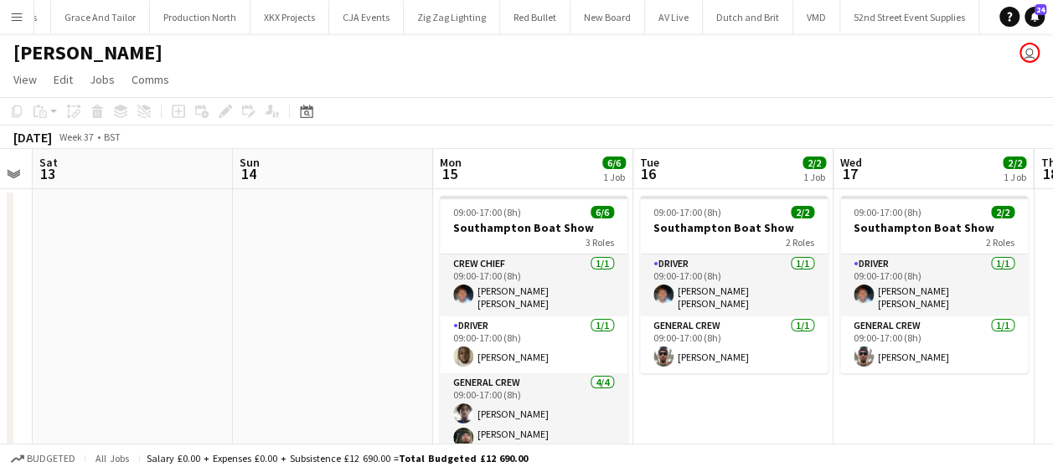
drag, startPoint x: 253, startPoint y: 300, endPoint x: 409, endPoint y: 300, distance: 155.8
click at [39, 300] on app-calendar-viewport "Wed 10 Thu 11 Fri 12 Sat 13 Sun 14 Mon 15 6/6 1 Job Tue 16 2/2 1 Job Wed 17 2/2…" at bounding box center [526, 313] width 1053 height 328
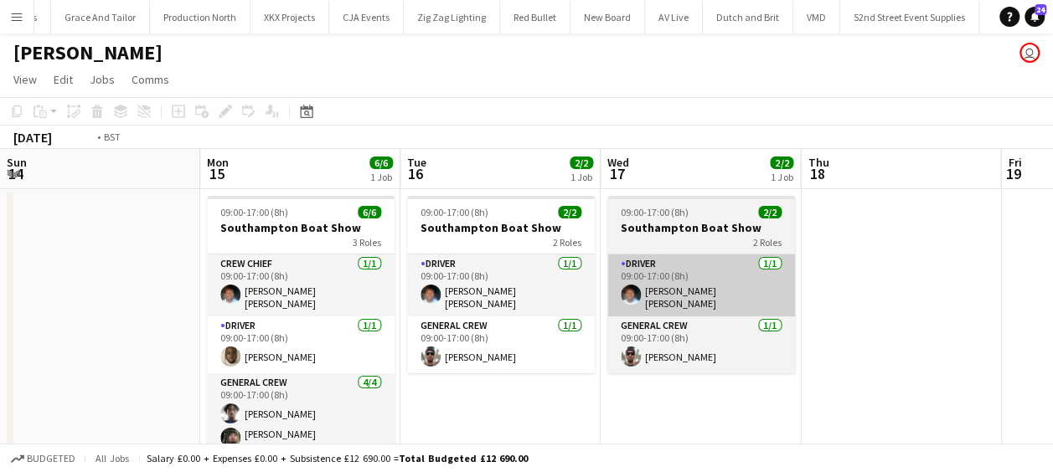
drag, startPoint x: 133, startPoint y: 300, endPoint x: 213, endPoint y: 300, distance: 79.6
click at [70, 300] on app-calendar-viewport "Wed 10 Thu 11 Fri 12 Sat 13 Sun 14 Mon 15 6/6 1 Job Tue 16 2/2 1 Job Wed 17 2/2…" at bounding box center [526, 313] width 1053 height 328
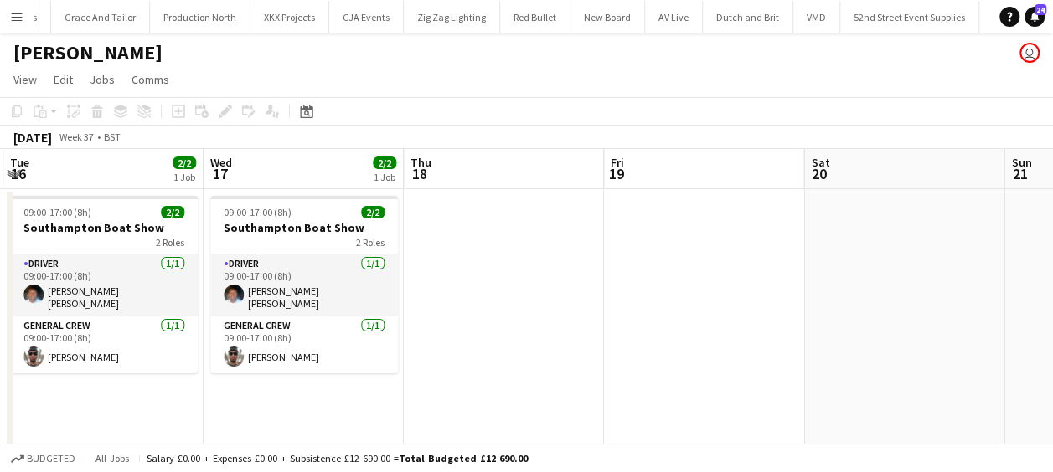
click at [193, 306] on app-calendar-viewport "Fri 12 Sat 13 Sun 14 Mon 15 6/6 1 Job Tue 16 2/2 1 Job Wed 17 2/2 1 Job Thu 18 …" at bounding box center [526, 313] width 1053 height 328
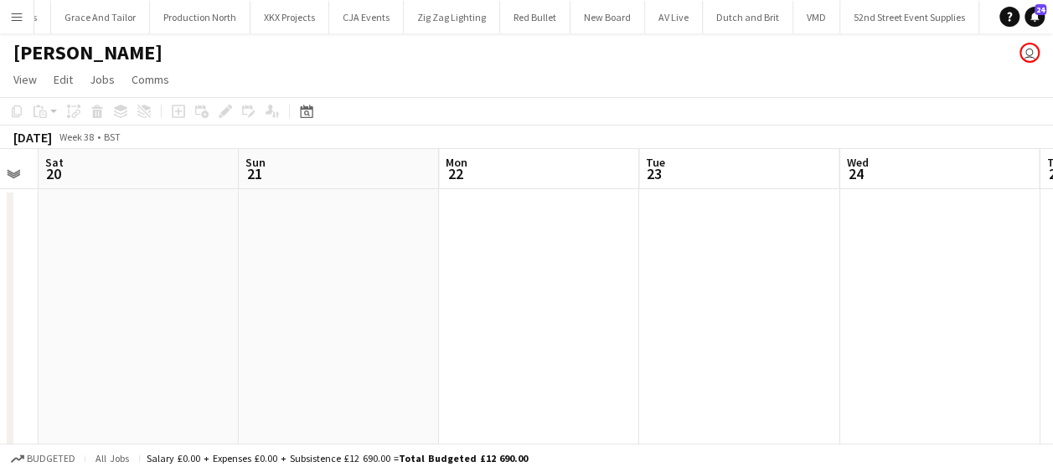
drag, startPoint x: 275, startPoint y: 308, endPoint x: 684, endPoint y: 307, distance: 408.8
click at [242, 311] on app-calendar-viewport "Tue 16 2/2 1 Job Wed 17 2/2 1 Job Thu 18 Fri 19 Sat 20 Sun 21 Mon 22 Tue 23 Wed…" at bounding box center [526, 313] width 1053 height 328
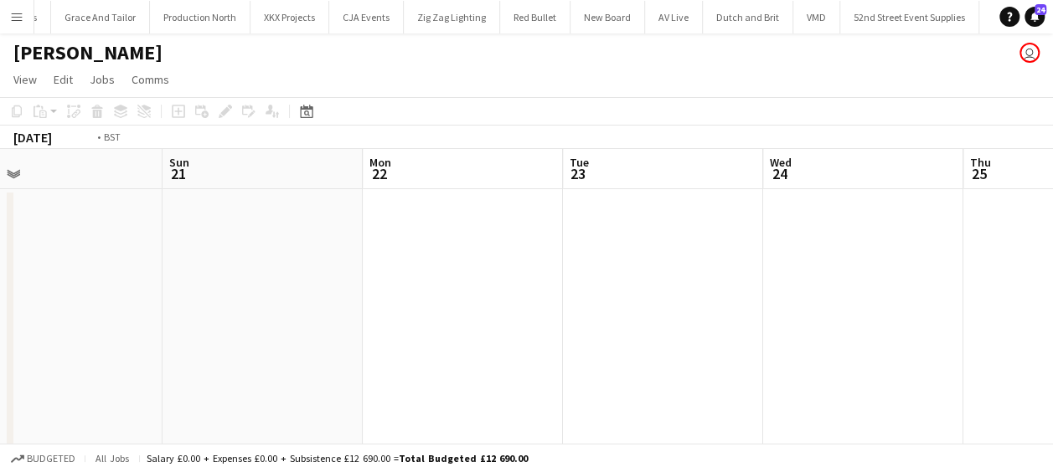
drag, startPoint x: 369, startPoint y: 307, endPoint x: 106, endPoint y: 307, distance: 263.0
click at [103, 307] on app-calendar-viewport "Thu 18 Fri 19 Sat 20 Sun 21 Mon 22 Tue 23 Wed 24 Thu 25 Fri 26 Sat 27 Sun 28" at bounding box center [526, 313] width 1053 height 328
drag, startPoint x: 576, startPoint y: 307, endPoint x: 444, endPoint y: 332, distance: 134.6
click at [320, 313] on app-calendar-viewport "Sat 20 Sun 21 Mon 22 Tue 23 Wed 24 Thu 25 Fri 26 Sat 27 Sun 28 Mon 29 0/8 1 Job…" at bounding box center [526, 313] width 1053 height 328
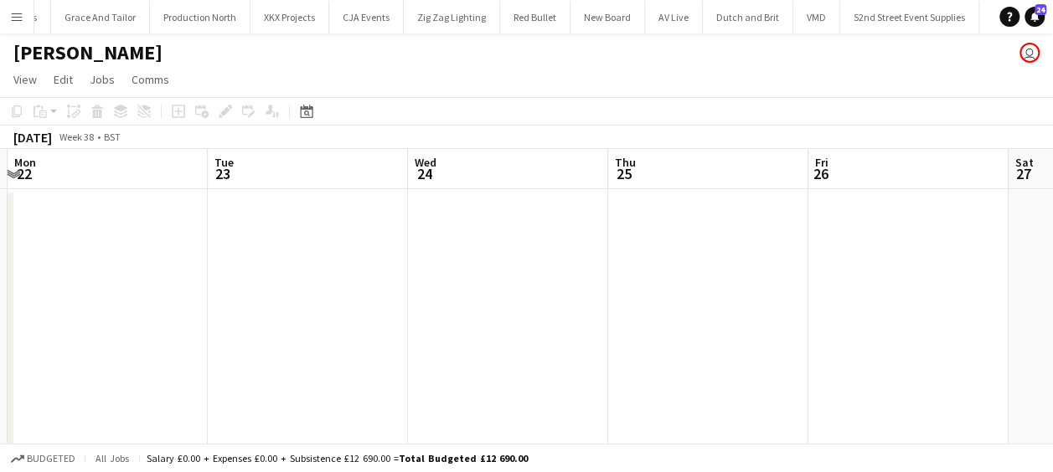
drag, startPoint x: 233, startPoint y: 266, endPoint x: 542, endPoint y: 283, distance: 309.6
click at [542, 283] on app-calendar-viewport "Sat 20 Sun 21 Mon 22 Tue 23 Wed 24 Thu 25 Fri 26 Sat 27 Sun 28 Mon 29 0/8 1 Job…" at bounding box center [526, 313] width 1053 height 328
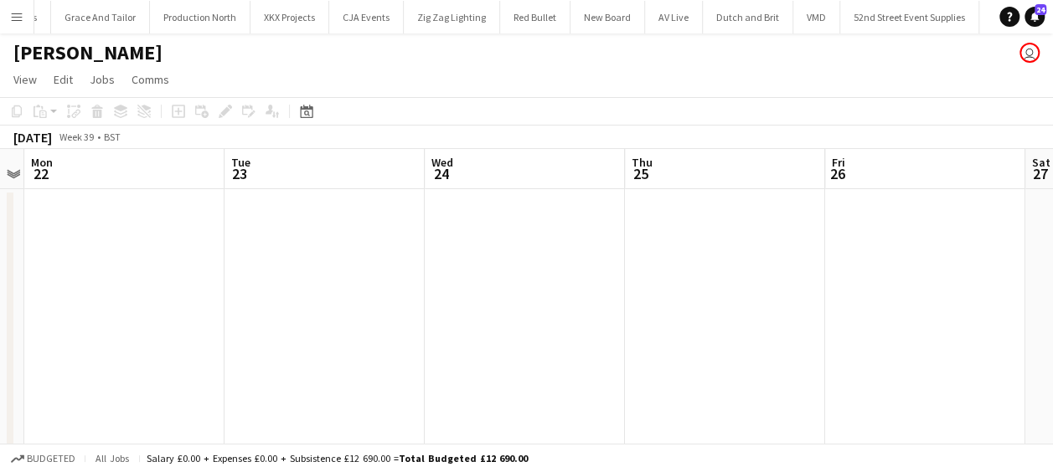
drag, startPoint x: 308, startPoint y: 275, endPoint x: 588, endPoint y: 278, distance: 279.8
click at [622, 278] on app-calendar-viewport "Sat 20 Sun 21 Mon 22 Tue 23 Wed 24 Thu 25 Fri 26 Sat 27 Sun 28 Mon 29 0/8 1 Job…" at bounding box center [526, 313] width 1053 height 328
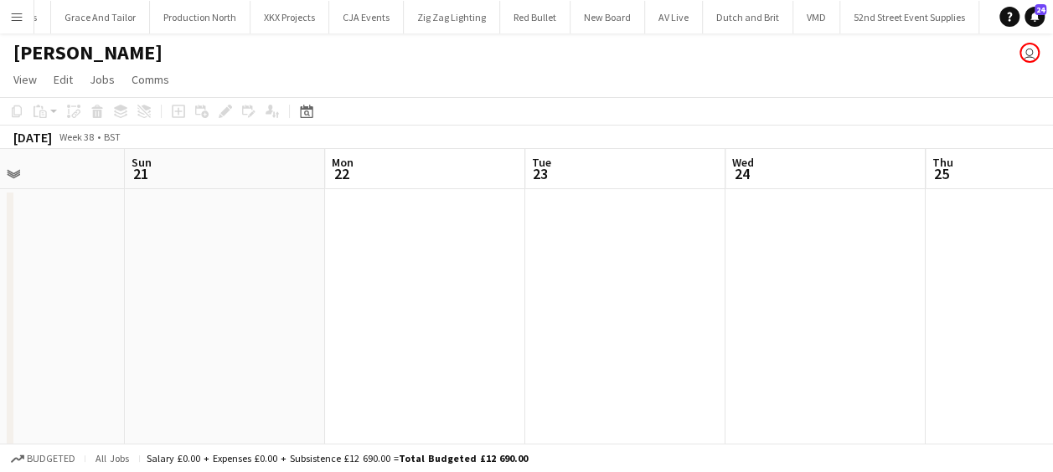
drag, startPoint x: 319, startPoint y: 275, endPoint x: 374, endPoint y: 280, distance: 55.5
click at [620, 273] on app-calendar-viewport "Thu 18 Fri 19 Sat 20 Sun 21 Mon 22 Tue 23 Wed 24 Thu 25 Fri 26 Sat 27 Sun 28" at bounding box center [526, 313] width 1053 height 328
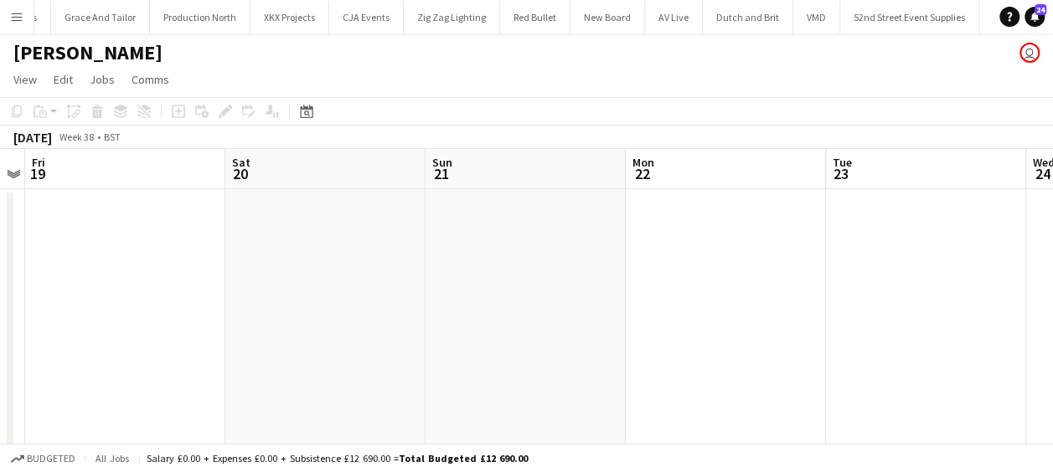
click at [734, 281] on app-calendar-viewport "Wed 17 2/2 1 Job Thu 18 Fri 19 Sat 20 Sun 21 Mon 22 Tue 23 Wed 24 Thu 25 Fri 26…" at bounding box center [526, 313] width 1053 height 328
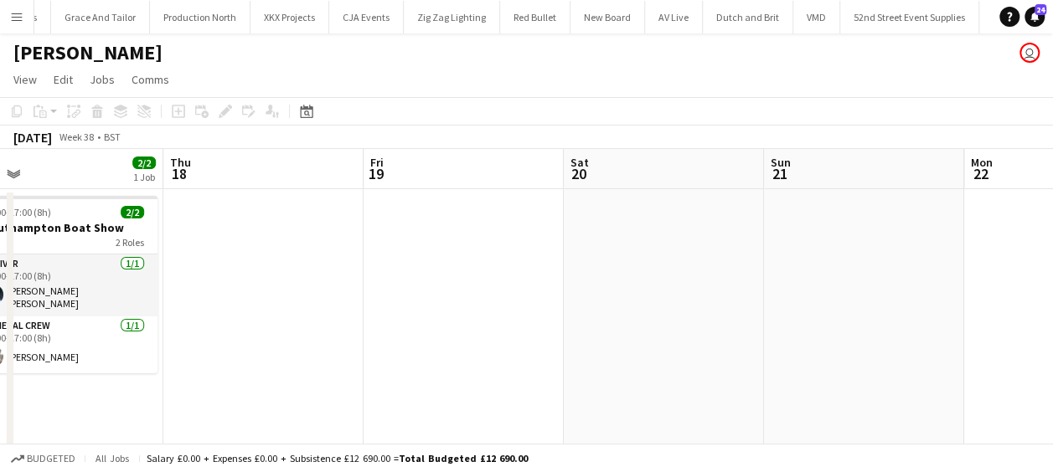
drag, startPoint x: 725, startPoint y: 289, endPoint x: 885, endPoint y: 289, distance: 160.0
click at [961, 289] on app-calendar-viewport "Mon 15 6/6 1 Job Tue 16 2/2 1 Job Wed 17 2/2 1 Job Thu 18 Fri 19 Sat 20 Sun 21 …" at bounding box center [526, 313] width 1053 height 328
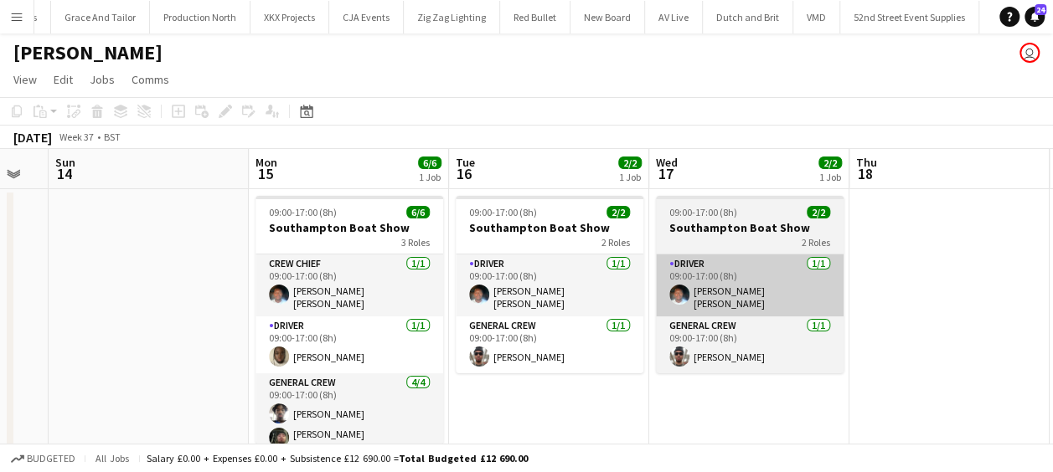
drag, startPoint x: 750, startPoint y: 298, endPoint x: 639, endPoint y: 298, distance: 110.6
click at [893, 297] on app-calendar-viewport "Fri 12 Sat 13 Sun 14 Mon 15 6/6 1 Job Tue 16 2/2 1 Job Wed 17 2/2 1 Job Thu 18 …" at bounding box center [526, 313] width 1053 height 328
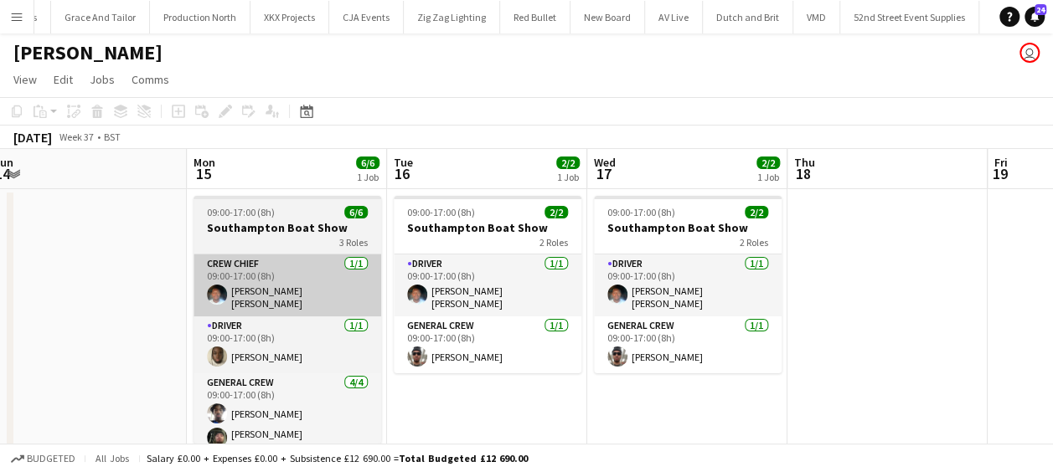
drag, startPoint x: 747, startPoint y: 299, endPoint x: 591, endPoint y: 297, distance: 156.7
click at [1005, 299] on app-calendar-viewport "Fri 12 Sat 13 Sun 14 Mon 15 6/6 1 Job Tue 16 2/2 1 Job Wed 17 2/2 1 Job Thu 18 …" at bounding box center [526, 313] width 1053 height 328
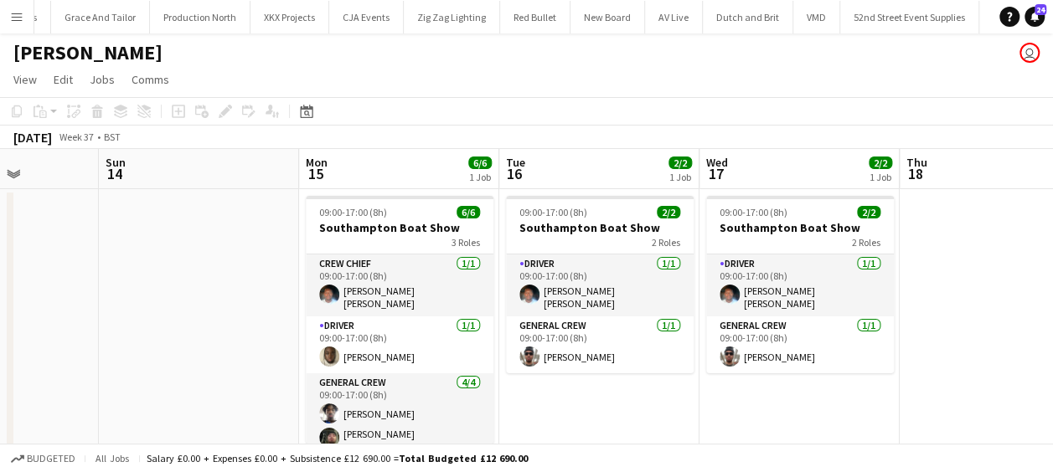
drag, startPoint x: 776, startPoint y: 297, endPoint x: 617, endPoint y: 297, distance: 159.2
click at [762, 297] on app-calendar-viewport "Thu 11 Fri 12 Sat 13 Sun 14 Mon 15 6/6 1 Job Tue 16 2/2 1 Job Wed 17 2/2 1 Job …" at bounding box center [526, 313] width 1053 height 328
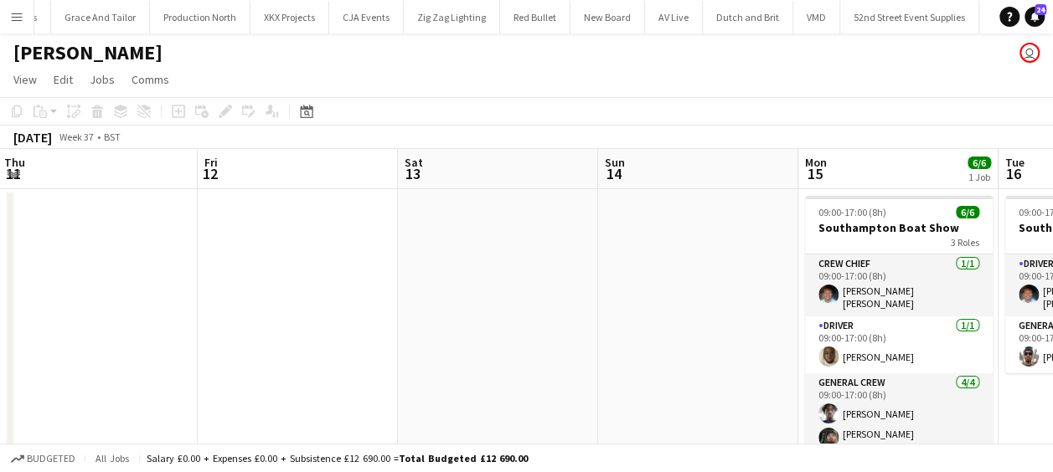
drag, startPoint x: 792, startPoint y: 297, endPoint x: 694, endPoint y: 297, distance: 97.2
click at [777, 297] on app-calendar-viewport "Tue 9 Wed 10 Thu 11 Fri 12 Sat 13 Sun 14 Mon 15 6/6 1 Job Tue 16 2/2 1 Job Wed …" at bounding box center [526, 313] width 1053 height 328
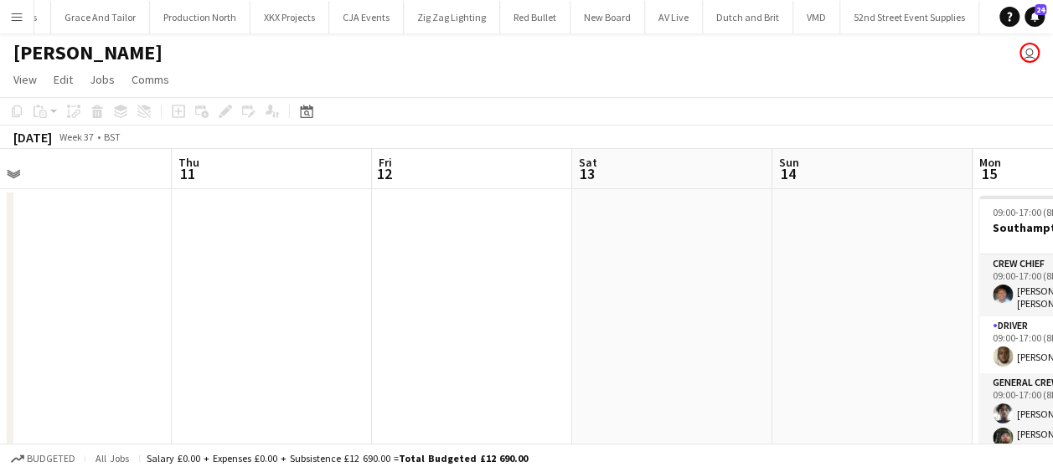
click at [771, 299] on app-calendar-viewport "Mon 8 Tue 9 Wed 10 Thu 11 Fri 12 Sat 13 Sun 14 Mon 15 6/6 1 Job Tue 16 2/2 1 Jo…" at bounding box center [526, 313] width 1053 height 328
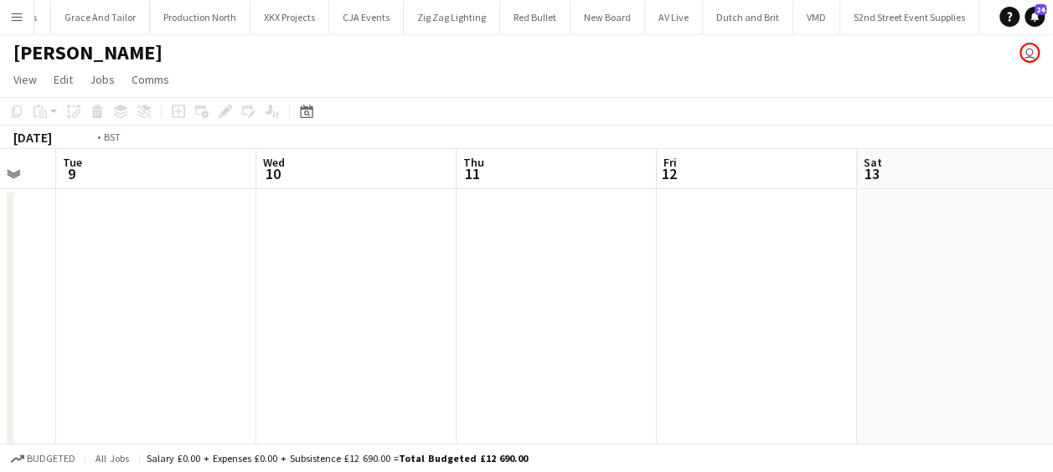
drag, startPoint x: 588, startPoint y: 299, endPoint x: 739, endPoint y: 300, distance: 150.8
click at [749, 300] on app-calendar-viewport "Sat 6 Sun 7 Mon 8 Tue 9 Wed 10 Thu 11 Fri 12 Sat 13 Sun 14 Mon 15 6/6 1 Job Tue…" at bounding box center [526, 313] width 1053 height 328
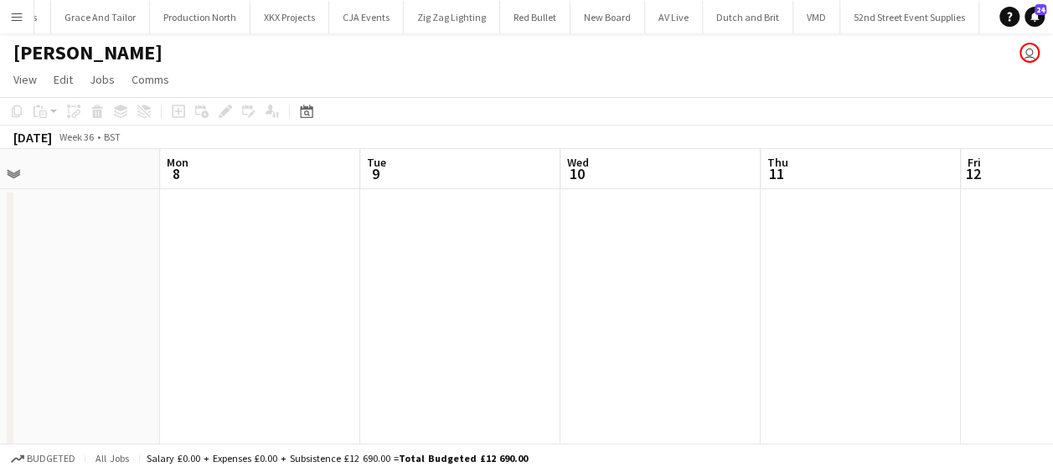
click at [652, 309] on app-calendar-viewport "Fri 5 Sat 6 Sun 7 Mon 8 Tue 9 Wed 10 Thu 11 Fri 12 Sat 13 Sun 14 Mon 15 6/6 1 J…" at bounding box center [526, 313] width 1053 height 328
drag, startPoint x: 529, startPoint y: 313, endPoint x: 682, endPoint y: 305, distance: 152.7
click at [682, 305] on app-calendar-viewport "Thu 4 Fri 5 Sat 6 Sun 7 Mon 8 Tue 9 Wed 10 Thu 11 Fri 12 Sat 13 Sun 14" at bounding box center [526, 313] width 1053 height 328
drag, startPoint x: 620, startPoint y: 303, endPoint x: 429, endPoint y: 299, distance: 191.0
click at [645, 301] on app-calendar-viewport "Tue 2 3/3 1 Job Wed 3 9/9 1 Job Thu 4 Fri 5 Sat 6 Sun 7 Mon 8 Tue 9 Wed 10 Thu …" at bounding box center [526, 313] width 1053 height 328
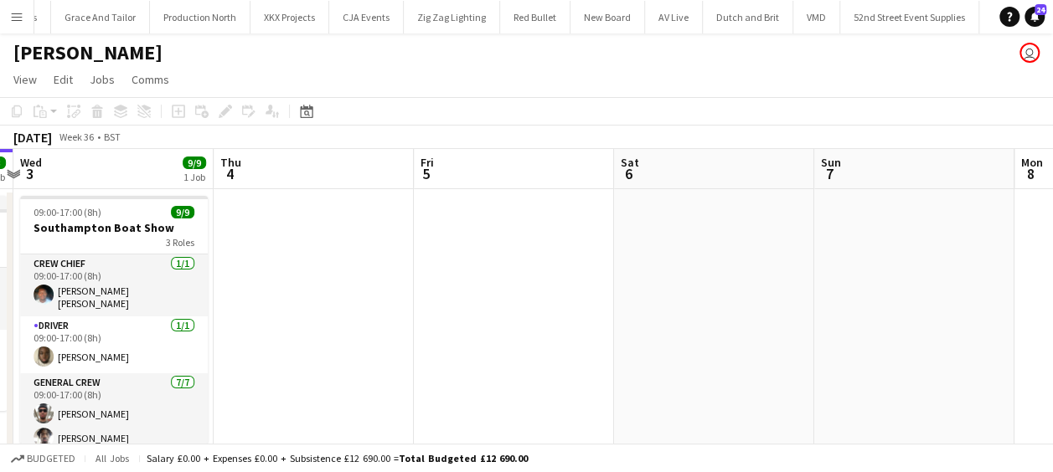
drag, startPoint x: 560, startPoint y: 301, endPoint x: 717, endPoint y: 297, distance: 156.7
click at [730, 297] on app-calendar-viewport "Mon 1 Tue 2 3/3 1 Job Wed 3 9/9 1 Job Thu 4 Fri 5 Sat 6 Sun 7 Mon 8 Tue 9 Wed 1…" at bounding box center [526, 313] width 1053 height 328
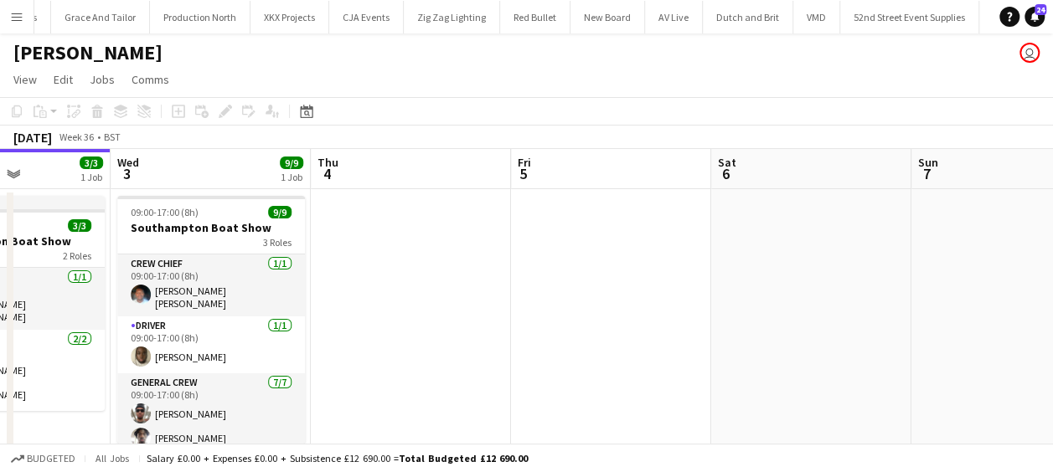
scroll to position [0, 512]
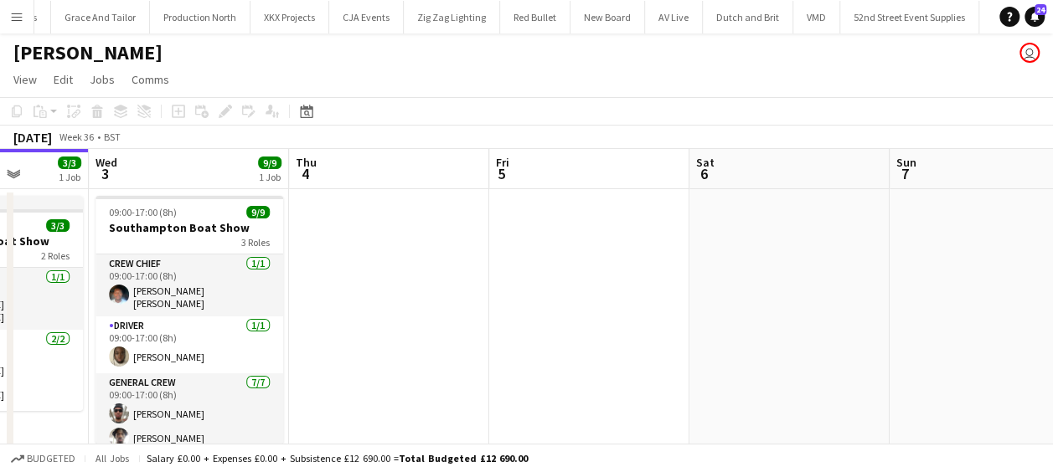
drag, startPoint x: 402, startPoint y: 298, endPoint x: 567, endPoint y: 298, distance: 165.0
click at [573, 298] on app-calendar-viewport "Sun 31 4/4 1 Job Mon 1 Tue 2 3/3 1 Job Wed 3 9/9 1 Job Thu 4 Fri 5 Sat 6 Sun 7 …" at bounding box center [526, 313] width 1053 height 328
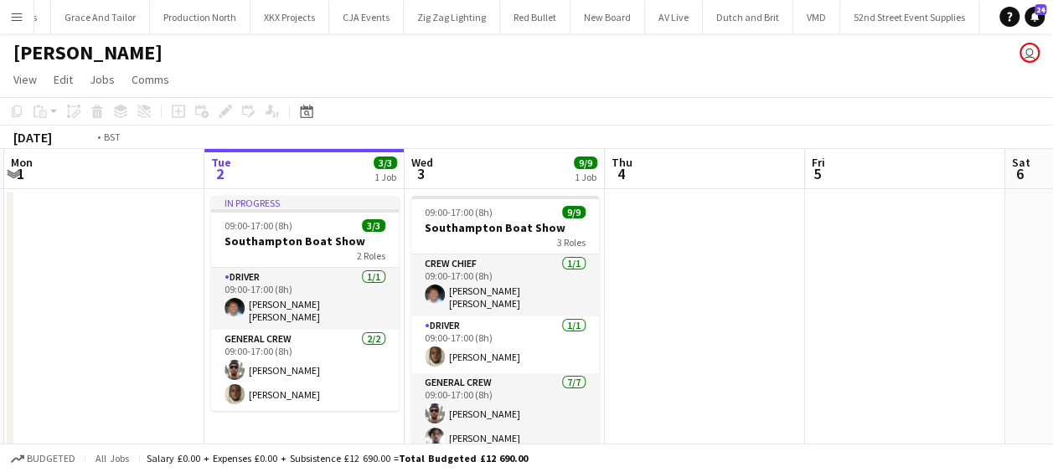
drag, startPoint x: 649, startPoint y: 307, endPoint x: 1006, endPoint y: 292, distance: 357.1
click at [962, 302] on app-calendar-viewport "Sat 30 6/6 1 Job Sun 31 4/4 1 Job Mon 1 Tue 2 3/3 1 Job Wed 3 9/9 1 Job Thu 4 F…" at bounding box center [526, 313] width 1053 height 328
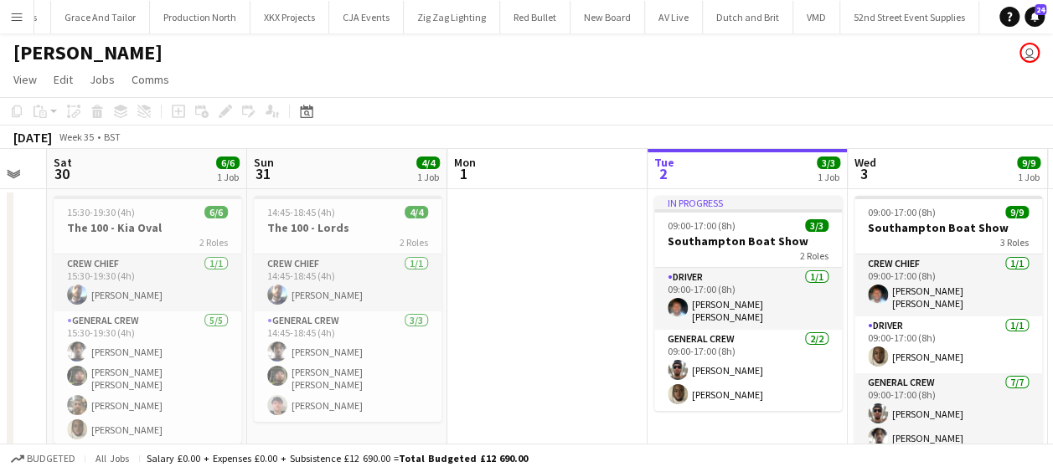
scroll to position [0, 342]
drag, startPoint x: 343, startPoint y: 266, endPoint x: 580, endPoint y: 263, distance: 236.3
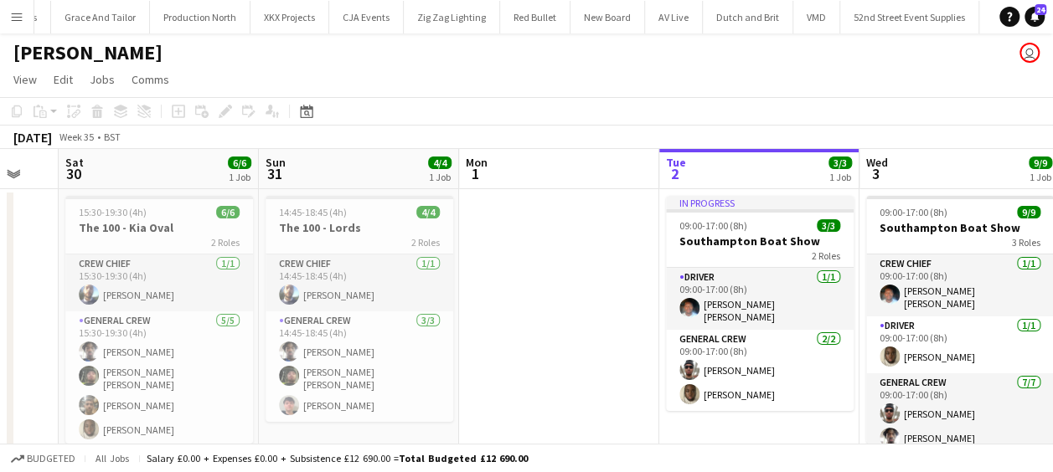
click at [580, 263] on app-calendar-viewport "Thu 28 1 Job Fri 29 Sat 30 6/6 1 Job Sun 31 4/4 1 Job Mon 1 Tue 2 3/3 1 Job Wed…" at bounding box center [526, 313] width 1053 height 328
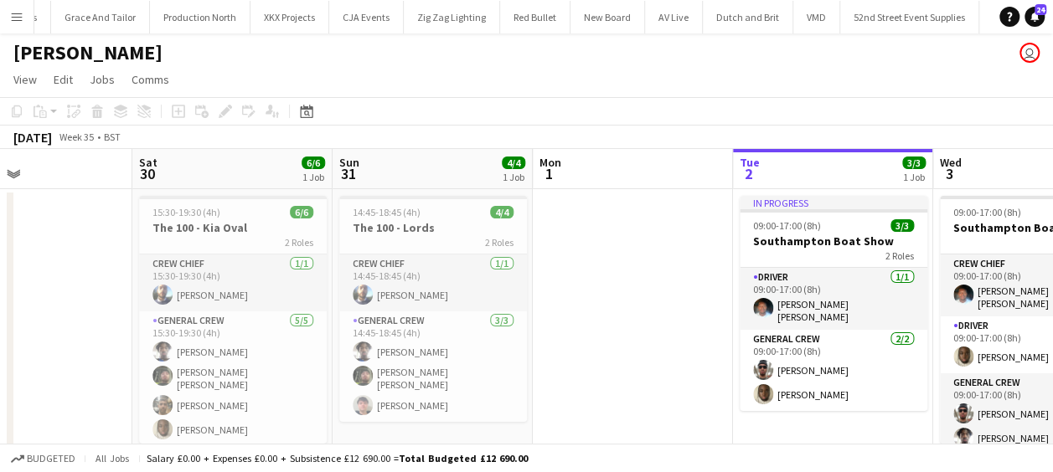
scroll to position [0, 463]
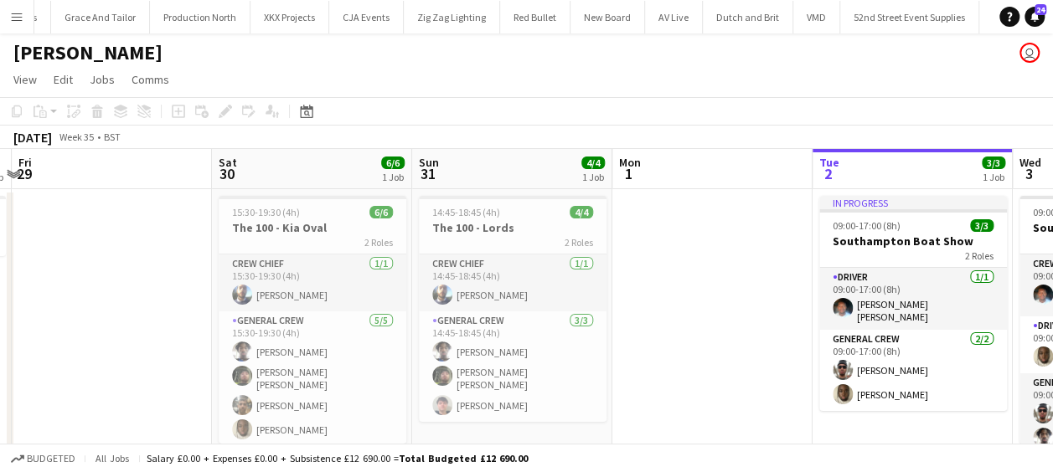
drag, startPoint x: 162, startPoint y: 267, endPoint x: 953, endPoint y: 275, distance: 791.7
click at [953, 275] on app-calendar-viewport "Wed 27 4/4 1 Job Thu 28 1 Job Fri 29 Sat 30 6/6 1 Job Sun 31 4/4 1 Job Mon 1 Tu…" at bounding box center [526, 313] width 1053 height 328
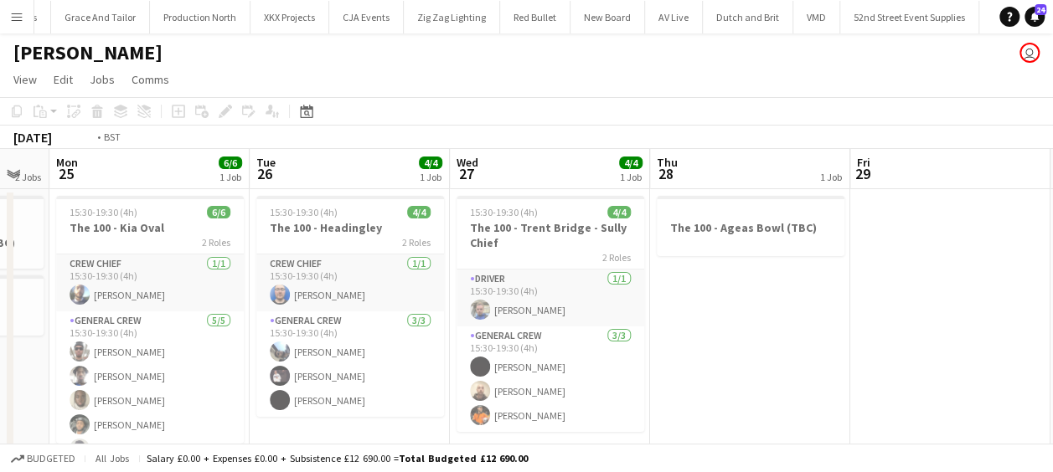
scroll to position [0, 0]
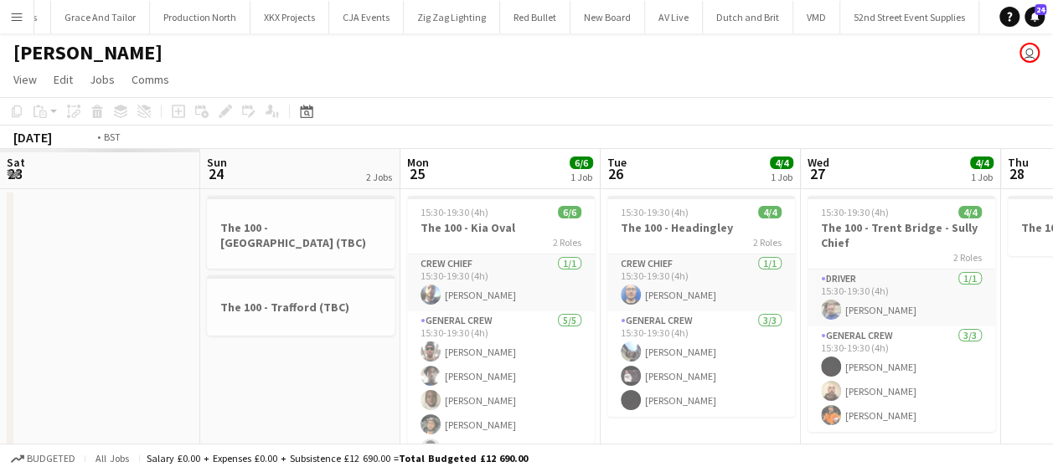
drag, startPoint x: 254, startPoint y: 243, endPoint x: 831, endPoint y: 254, distance: 577.3
click at [985, 263] on app-calendar-viewport "Sat 23 Sun 24 2 Jobs Mon 25 6/6 1 Job Tue 26 4/4 1 Job Wed 27 4/4 1 Job Thu 28 …" at bounding box center [526, 313] width 1053 height 328
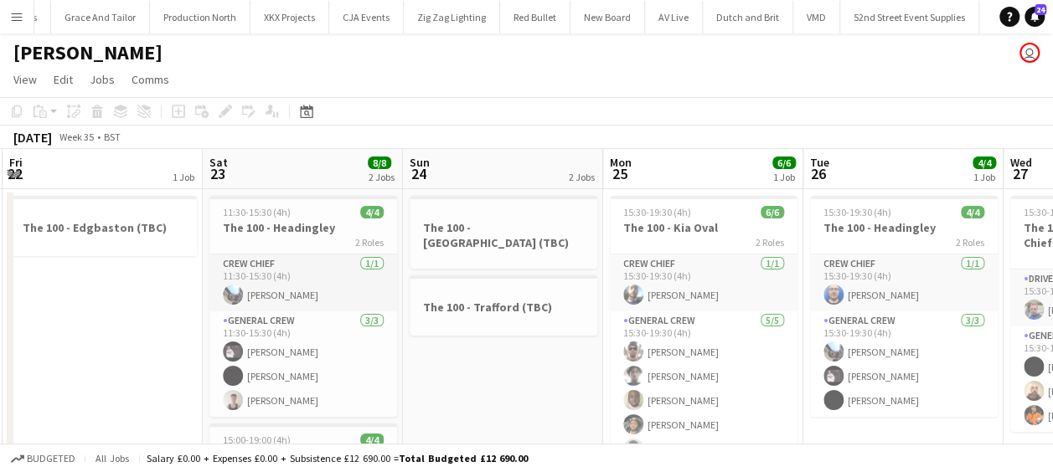
click at [881, 242] on app-calendar-viewport "Wed 20 4/4 2 Jobs Thu 21 6/6 1 Job Fri 22 1 Job Sat 23 8/8 2 Jobs Sun 24 2 Jobs…" at bounding box center [526, 415] width 1053 height 532
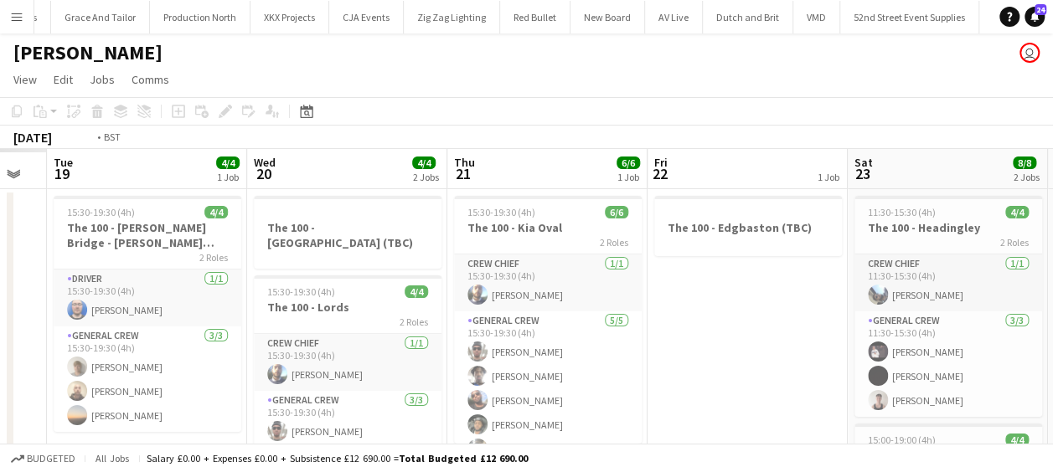
click at [930, 244] on app-calendar-viewport "Sun 17 Mon 18 Tue 19 4/4 1 Job Wed 20 4/4 2 Jobs Thu 21 6/6 1 Job Fri 22 1 Job …" at bounding box center [526, 415] width 1053 height 532
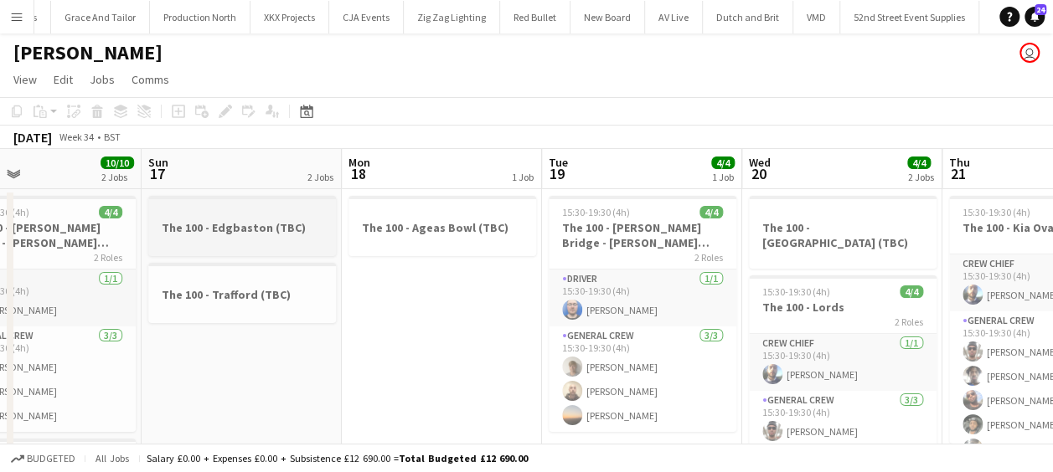
drag, startPoint x: 495, startPoint y: 251, endPoint x: 791, endPoint y: 251, distance: 295.7
click at [955, 251] on app-calendar-viewport "Thu 14 4/4 1 Job Fri 15 4/4 1 Job Sat 16 10/10 2 Jobs Sun 17 2 Jobs Mon 18 1 Jo…" at bounding box center [526, 435] width 1053 height 573
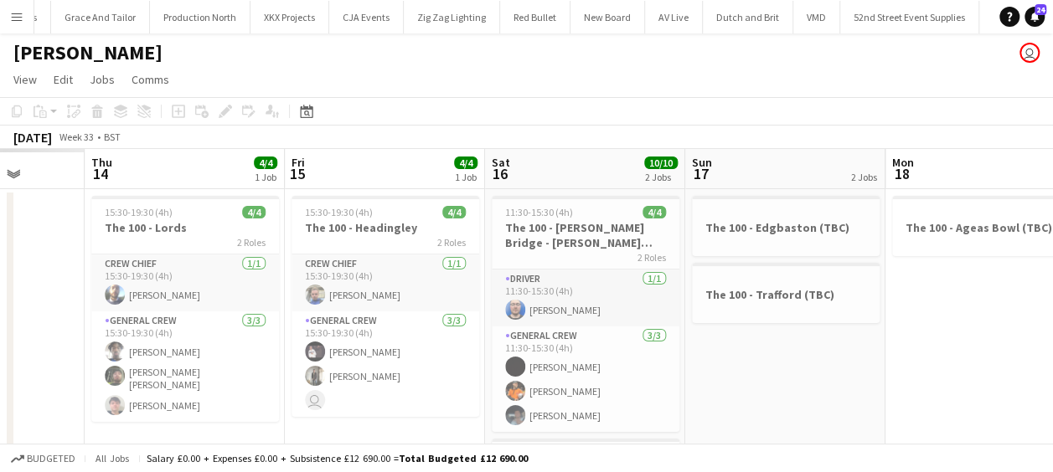
drag, startPoint x: 952, startPoint y: 256, endPoint x: 483, endPoint y: 256, distance: 468.3
click at [970, 256] on app-calendar-viewport "Mon 11 Tue 12 Wed 13 Thu 14 4/4 1 Job Fri 15 4/4 1 Job Sat 16 10/10 2 Jobs Sun …" at bounding box center [526, 435] width 1053 height 573
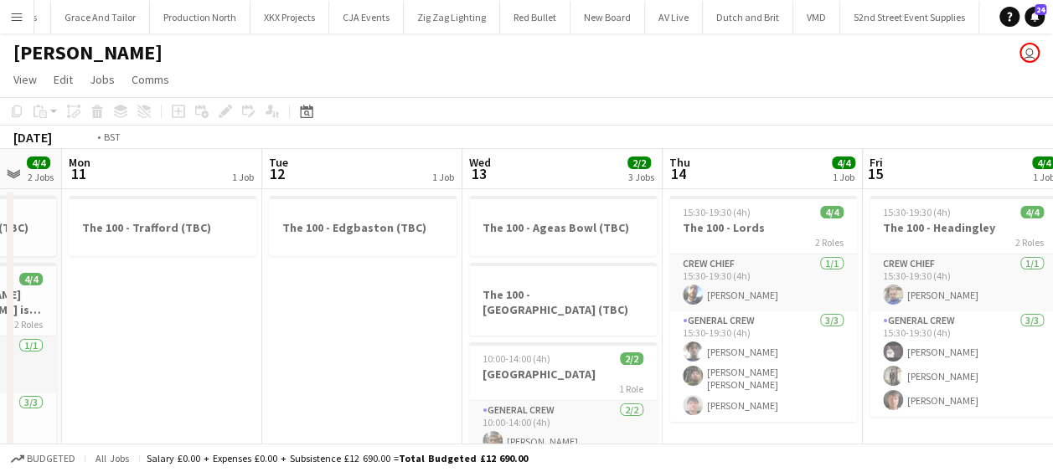
click at [936, 262] on app-calendar-viewport "Sat 9 Sun 10 4/4 2 Jobs Mon 11 1 Job Tue 12 1 Job Wed 13 2/2 3 Jobs Thu 14 4/4 …" at bounding box center [526, 435] width 1053 height 573
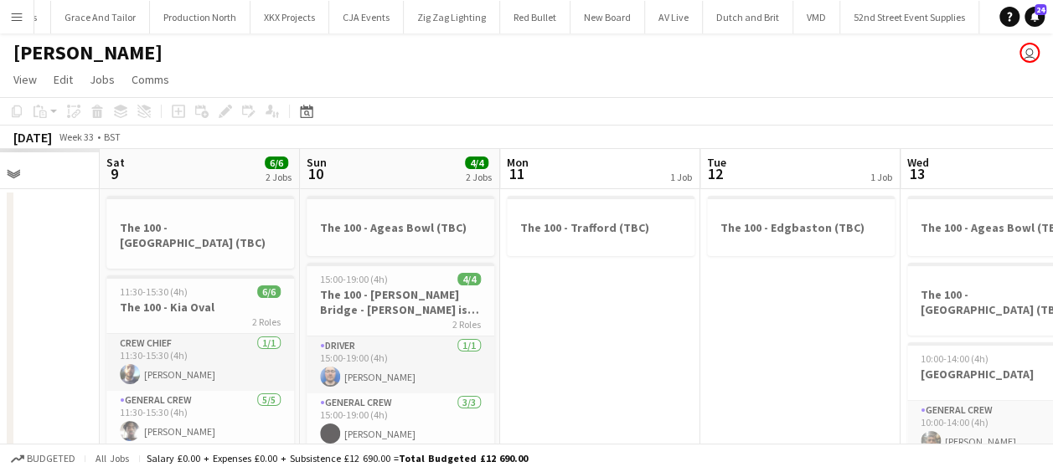
drag, startPoint x: 590, startPoint y: 271, endPoint x: 845, endPoint y: 271, distance: 255.5
click at [845, 271] on app-calendar-viewport "Wed 6 Thu 7 Fri 8 Sat 9 6/6 2 Jobs Sun 10 4/4 2 Jobs Mon 11 1 Job Tue 12 1 Job …" at bounding box center [526, 435] width 1053 height 573
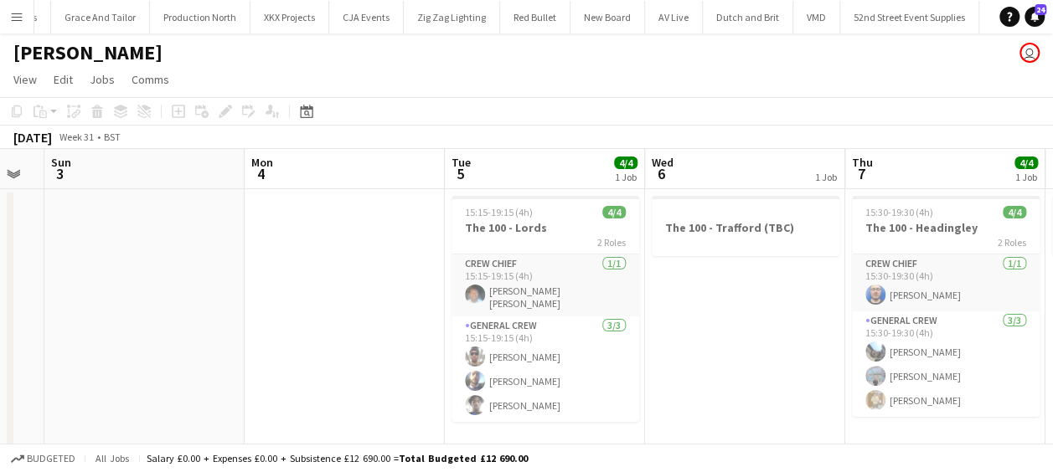
drag, startPoint x: 730, startPoint y: 261, endPoint x: 313, endPoint y: 261, distance: 416.3
click at [714, 261] on app-calendar-viewport "Fri 1 Sat 2 Sun 3 Mon 4 Tue 5 4/4 1 Job Wed 6 1 Job Thu 7 4/4 1 Job Fri 8 1 Job…" at bounding box center [526, 435] width 1053 height 573
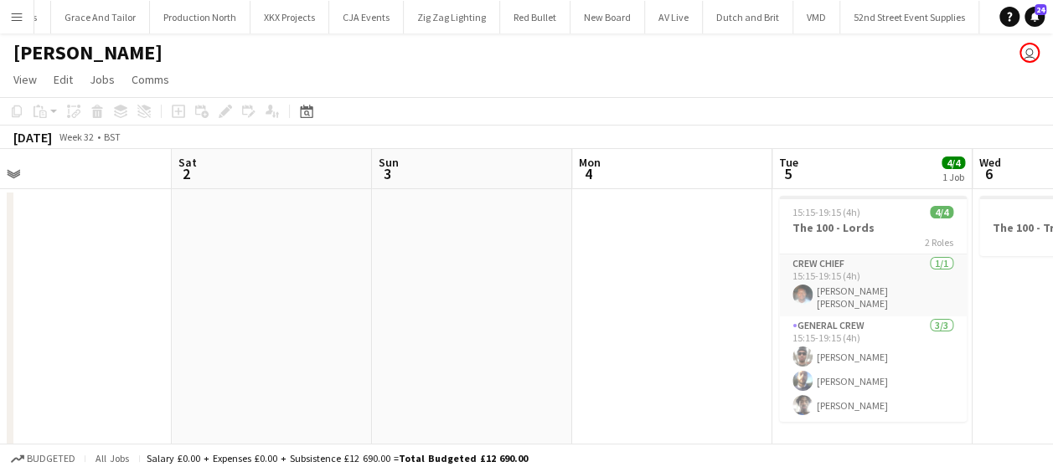
drag, startPoint x: 313, startPoint y: 261, endPoint x: 685, endPoint y: 256, distance: 372.0
click at [705, 256] on app-calendar-viewport "Wed 30 Thu 31 Fri 1 Sat 2 Sun 3 Mon 4 Tue 5 4/4 1 Job Wed 6 1 Job Thu 7 4/4 1 J…" at bounding box center [526, 435] width 1053 height 573
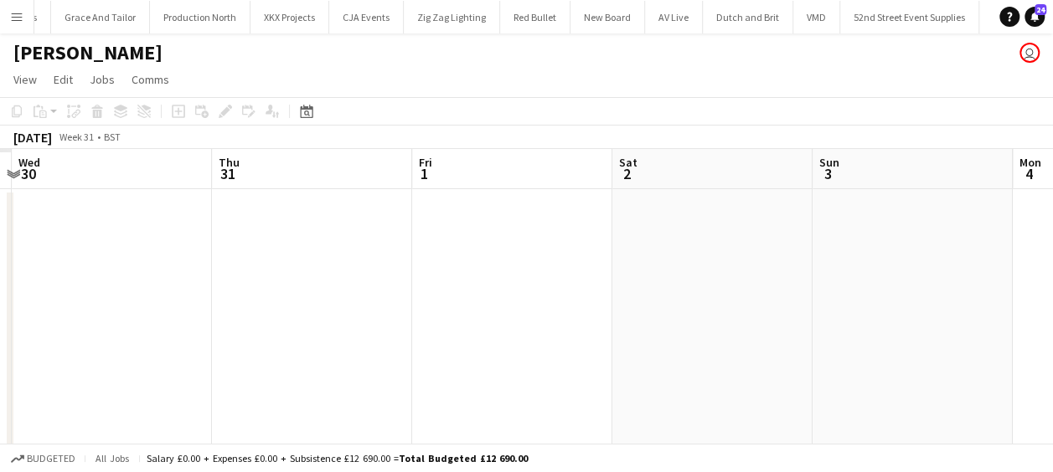
drag, startPoint x: 470, startPoint y: 262, endPoint x: 648, endPoint y: 258, distance: 178.5
click at [774, 258] on app-calendar-viewport "Mon 28 Tue 29 Wed 30 Thu 31 Fri 1 Sat 2 Sun 3 Mon 4 Tue 5 4/4 1 Job Wed 6 1 Job…" at bounding box center [526, 435] width 1053 height 573
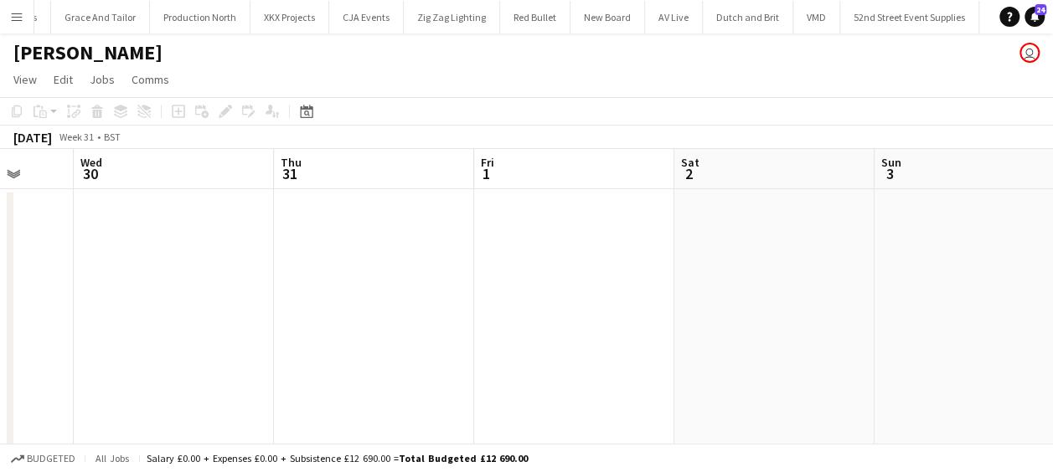
drag, startPoint x: 410, startPoint y: 261, endPoint x: 483, endPoint y: 261, distance: 72.0
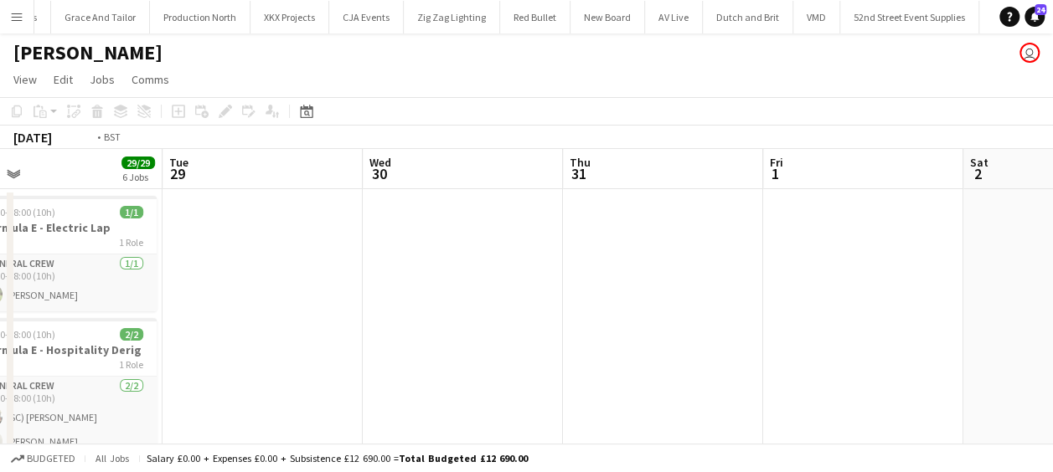
drag, startPoint x: 550, startPoint y: 263, endPoint x: 586, endPoint y: 265, distance: 36.9
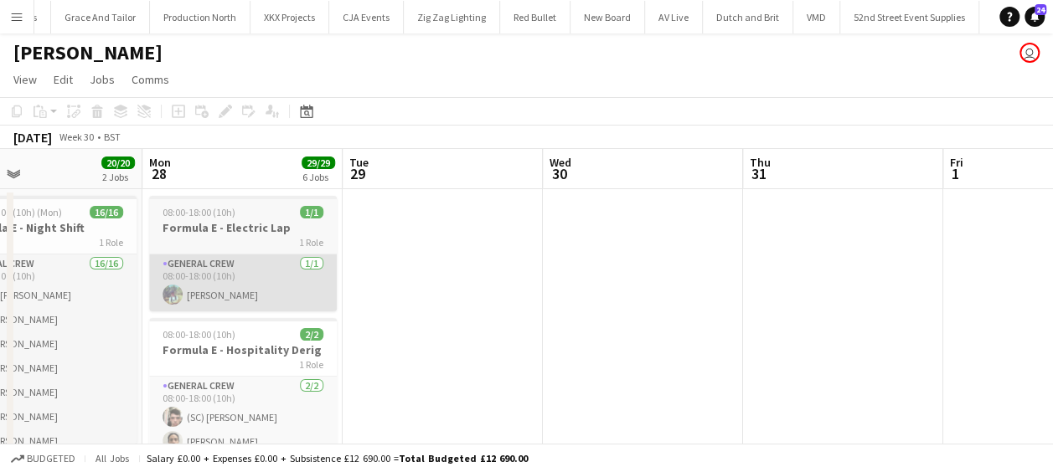
drag, startPoint x: 442, startPoint y: 268, endPoint x: 422, endPoint y: 268, distance: 20.1
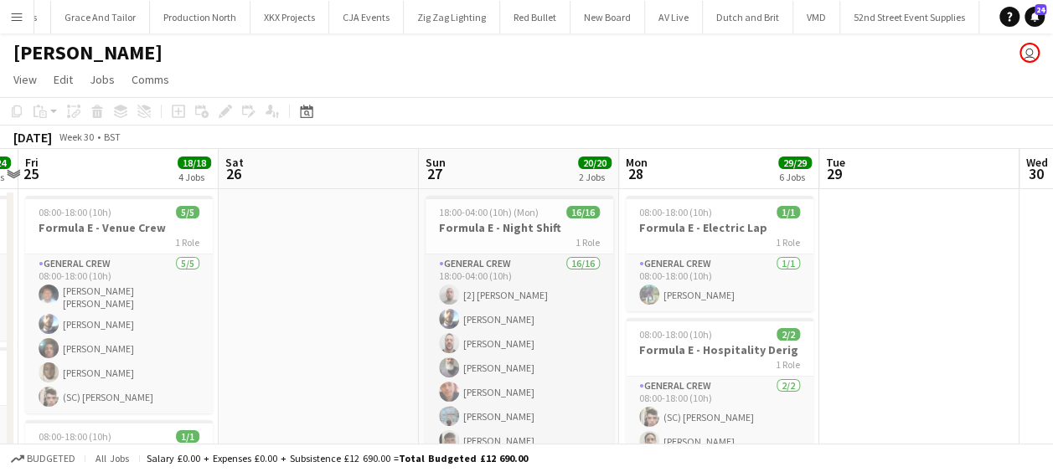
drag, startPoint x: 536, startPoint y: 280, endPoint x: 404, endPoint y: 276, distance: 132.4
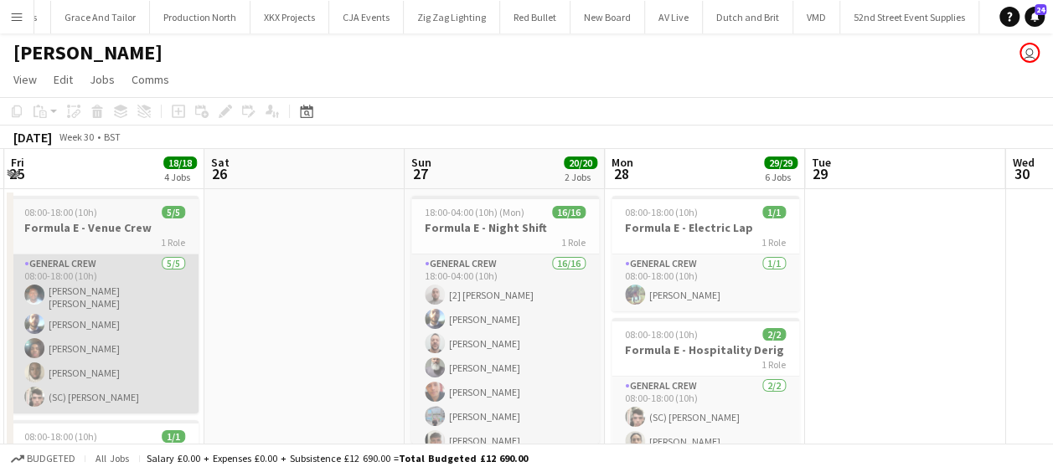
drag, startPoint x: 548, startPoint y: 275, endPoint x: 585, endPoint y: 271, distance: 37.1
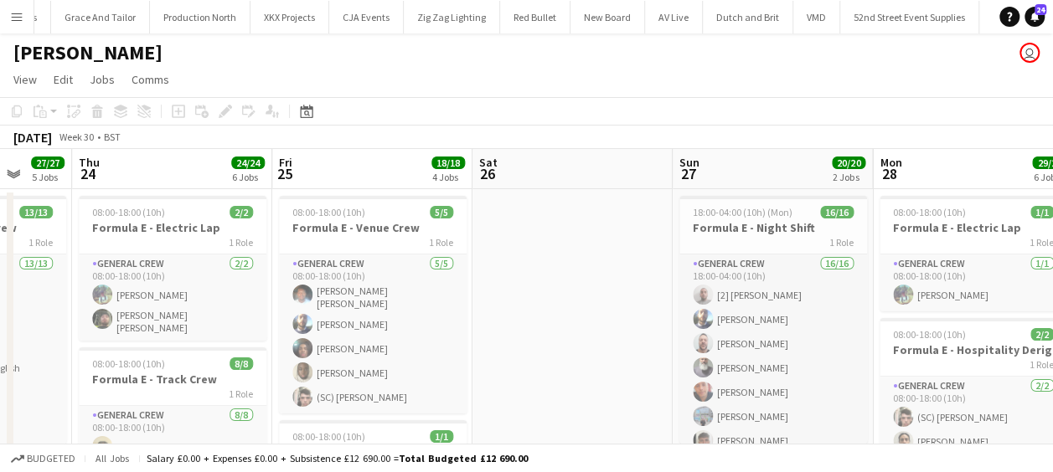
drag, startPoint x: 698, startPoint y: 277, endPoint x: 166, endPoint y: 279, distance: 531.9
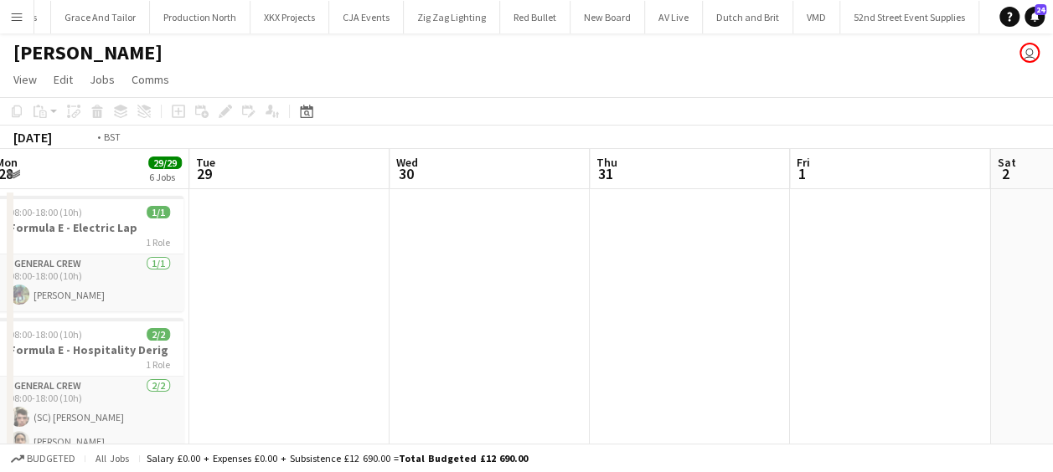
drag, startPoint x: 338, startPoint y: 285, endPoint x: 556, endPoint y: 283, distance: 218.6
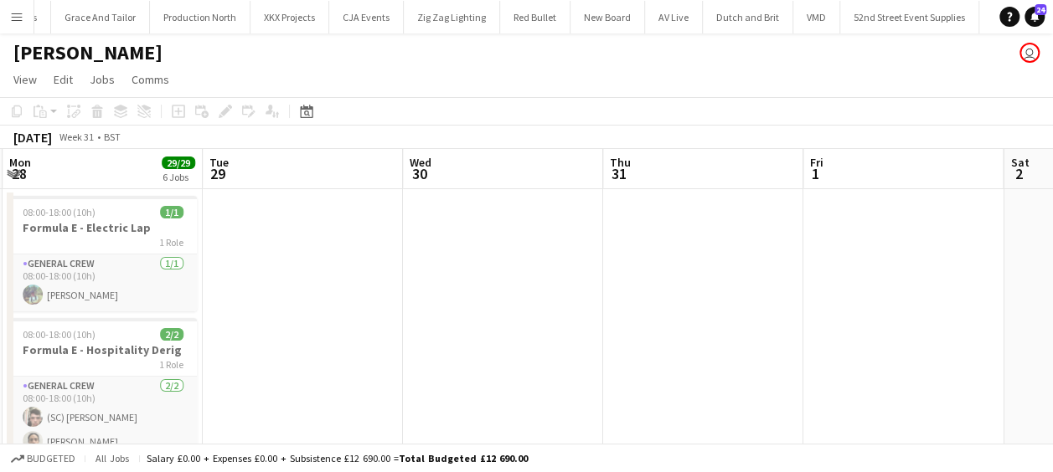
drag
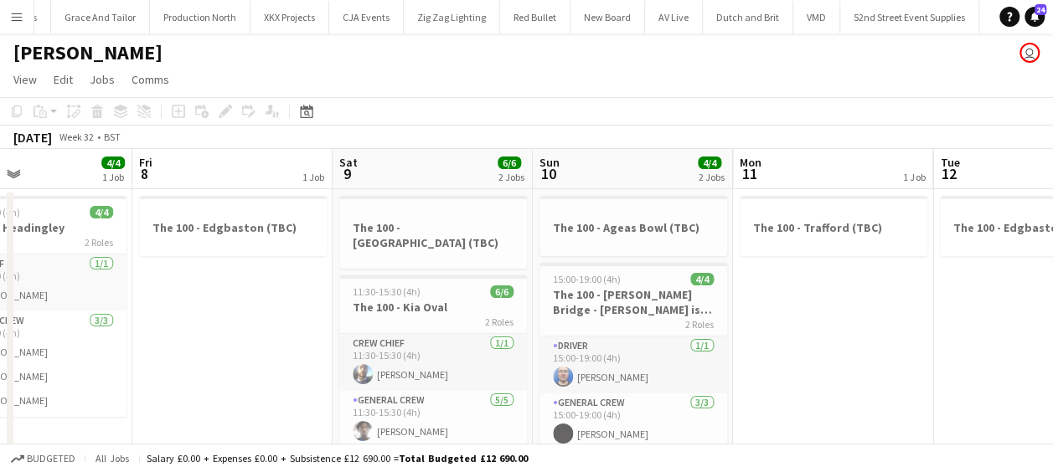
drag, startPoint x: 744, startPoint y: 302, endPoint x: 173, endPoint y: 302, distance: 571.3
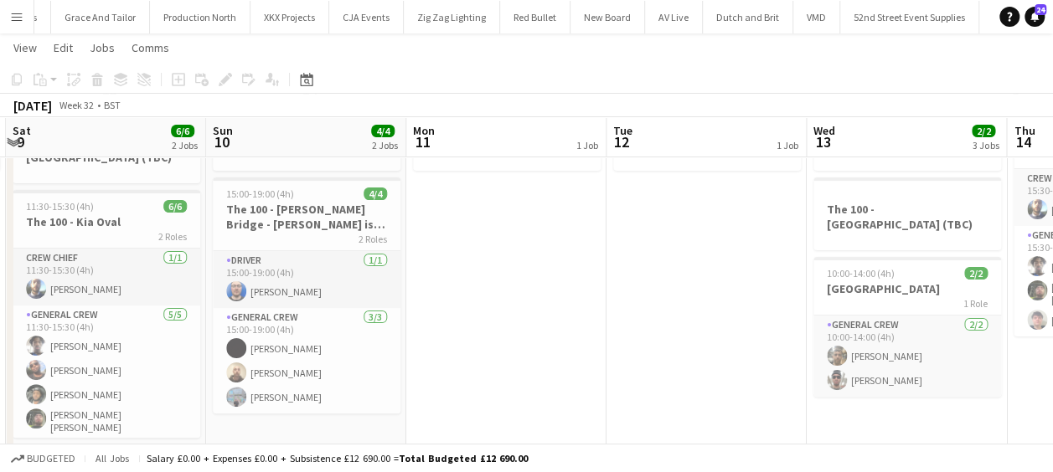
scroll to position [0, 600]
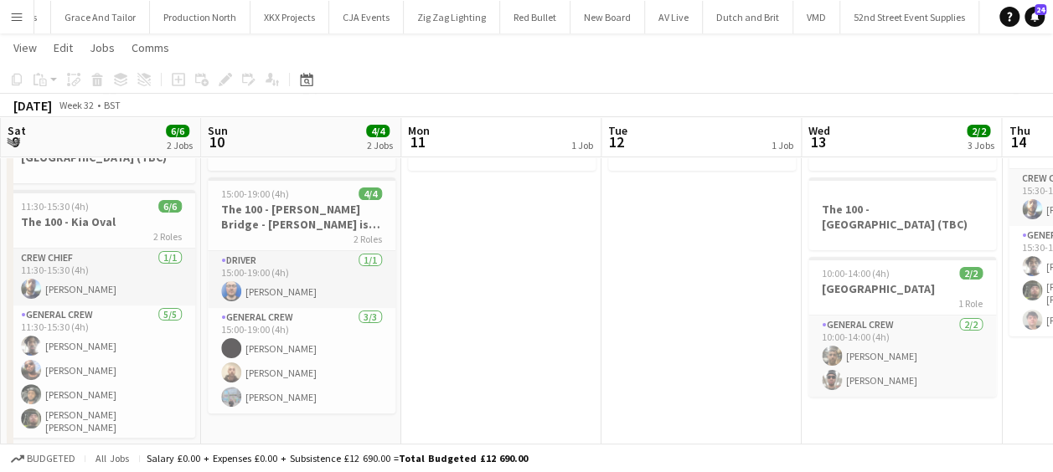
drag, startPoint x: 563, startPoint y: 241, endPoint x: 261, endPoint y: 248, distance: 301.6
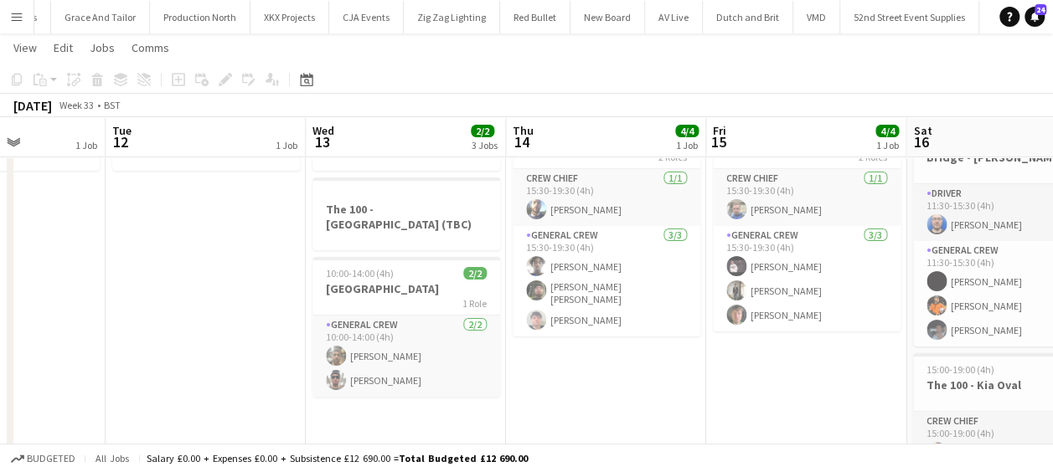
drag, startPoint x: 553, startPoint y: 334, endPoint x: 148, endPoint y: 337, distance: 404.6
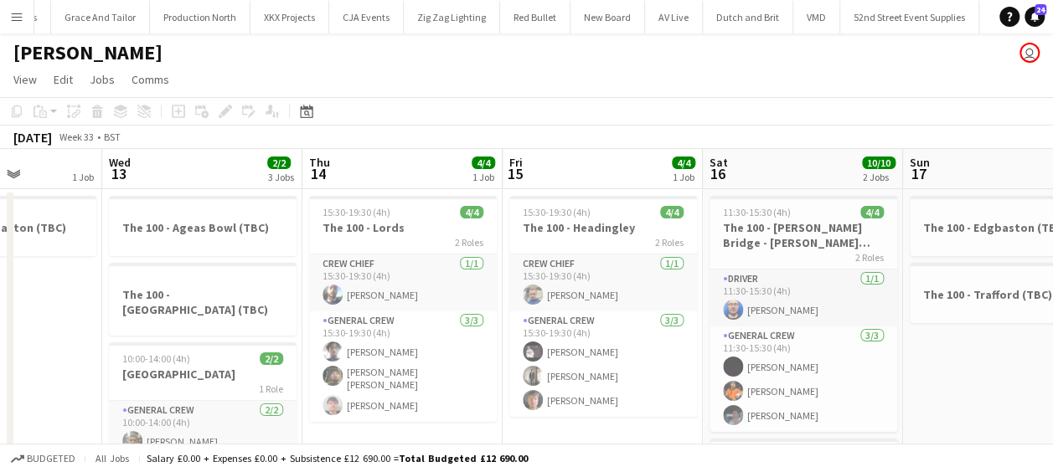
scroll to position [0, 526]
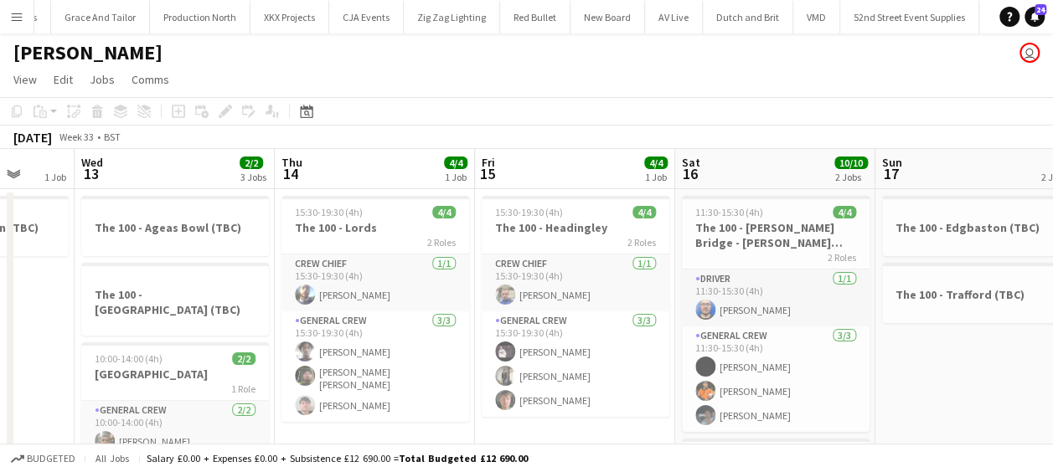
drag, startPoint x: 574, startPoint y: 311, endPoint x: 349, endPoint y: 310, distance: 224.5
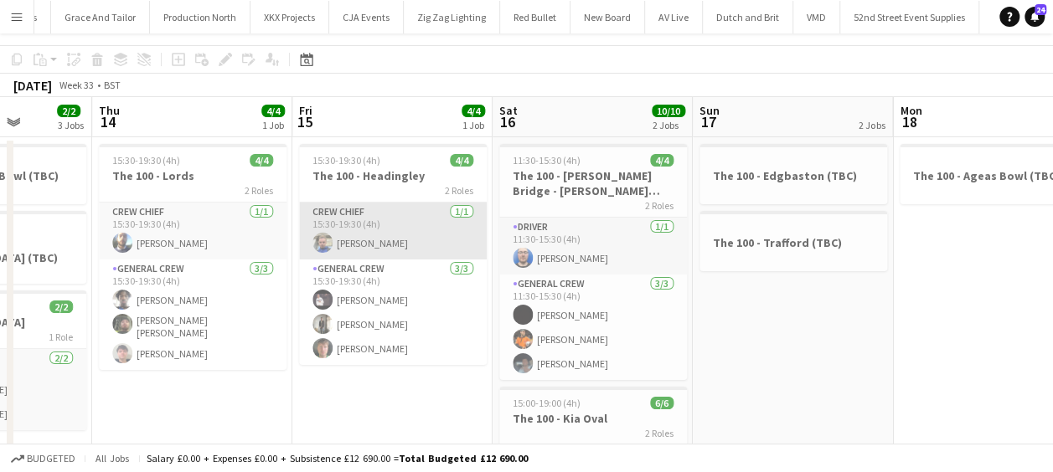
scroll to position [0, 0]
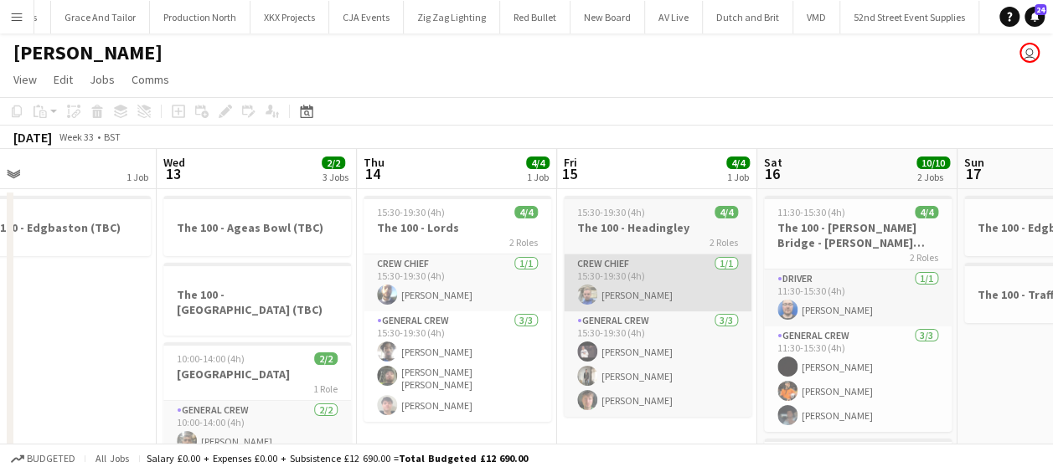
drag, startPoint x: 302, startPoint y: 308, endPoint x: 201, endPoint y: 302, distance: 100.7
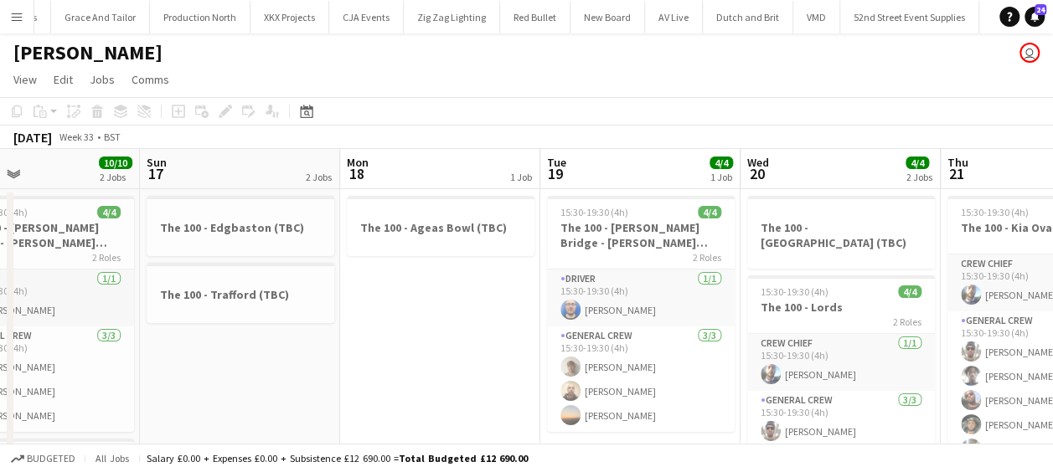
drag, startPoint x: 477, startPoint y: 371, endPoint x: 395, endPoint y: 376, distance: 81.4
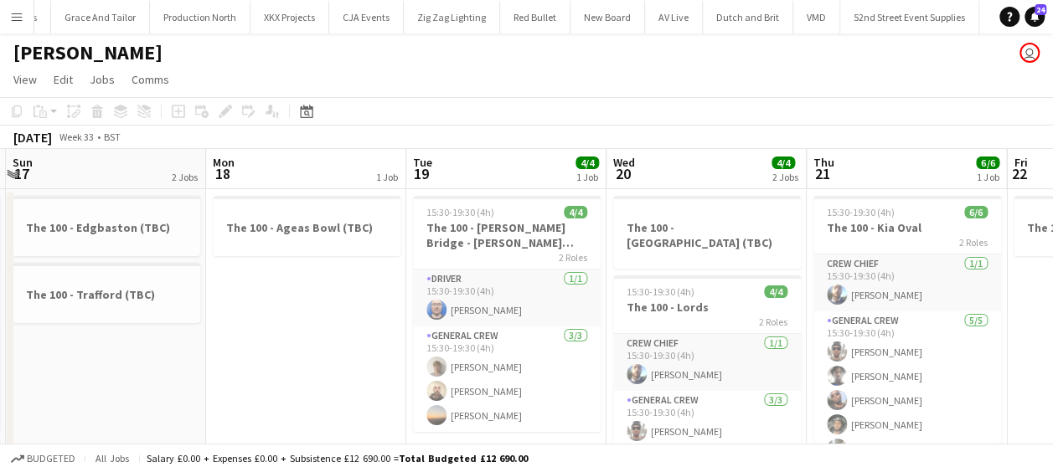
drag, startPoint x: 354, startPoint y: 378, endPoint x: 265, endPoint y: 378, distance: 88.8
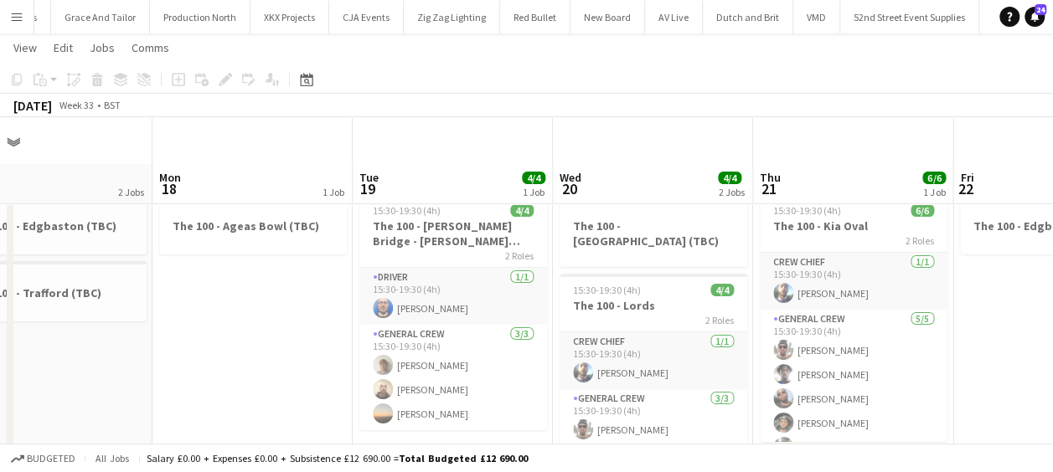
scroll to position [84, 0]
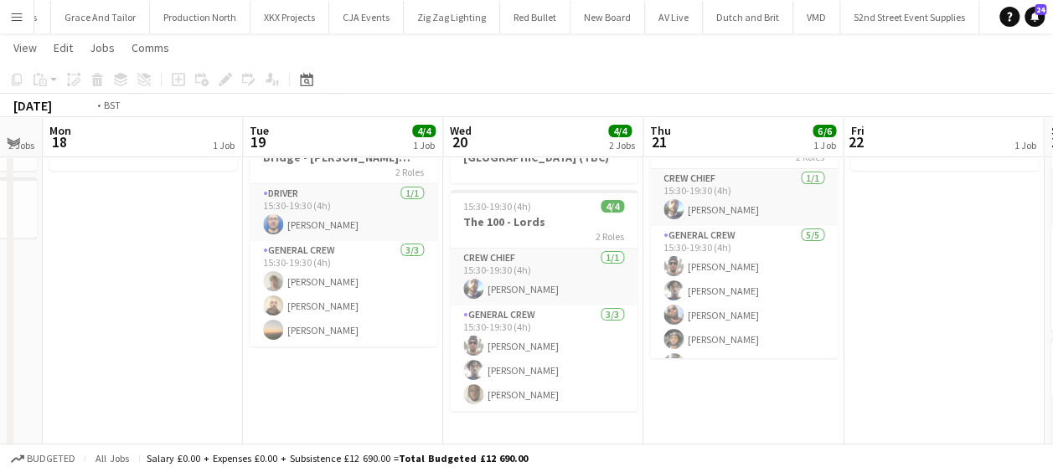
drag, startPoint x: 188, startPoint y: 343, endPoint x: 163, endPoint y: 340, distance: 25.3
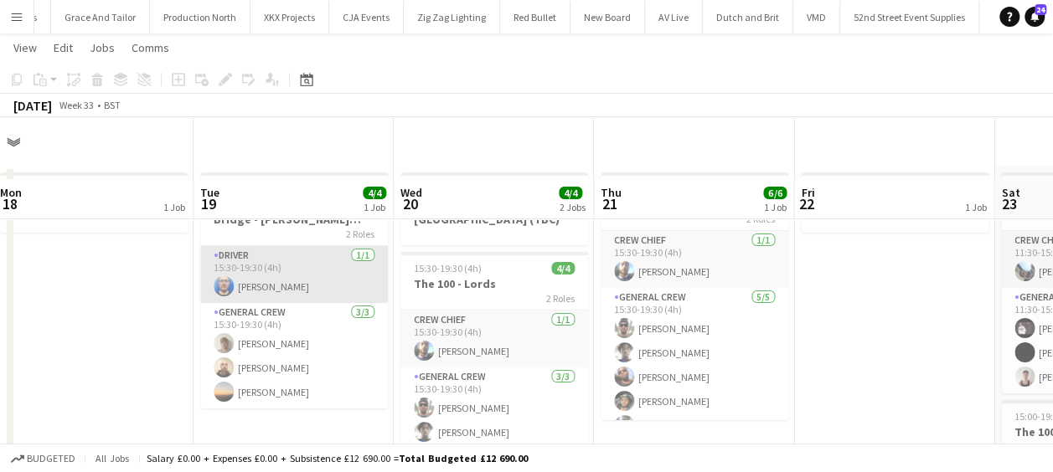
scroll to position [0, 0]
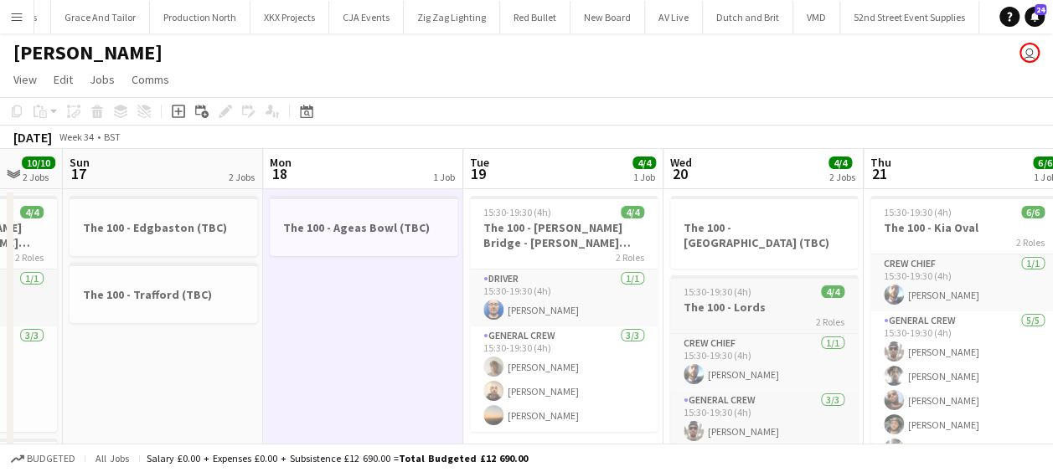
drag, startPoint x: 501, startPoint y: 317, endPoint x: 310, endPoint y: 317, distance: 191.0
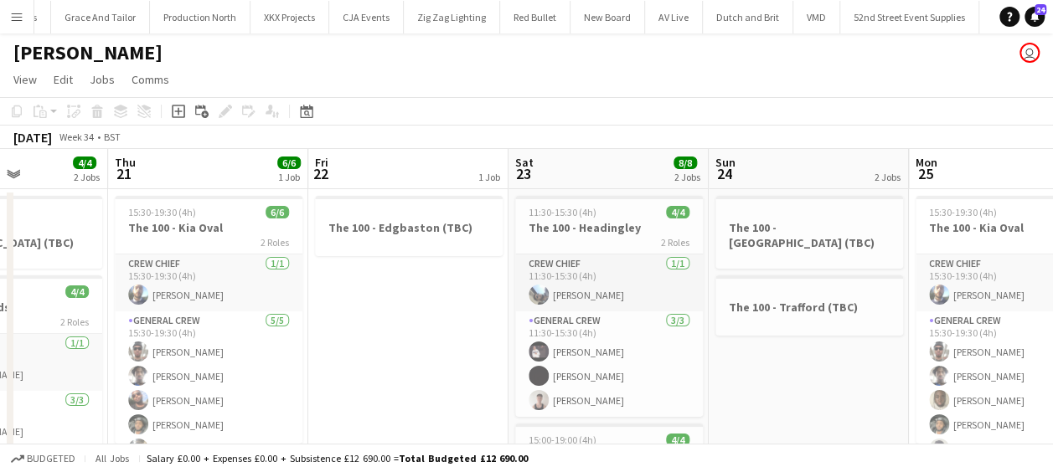
scroll to position [0, 551]
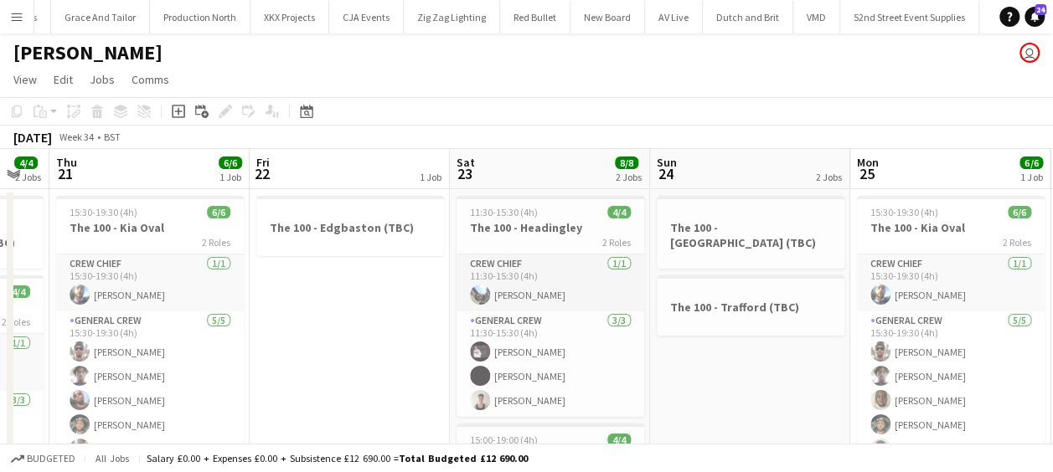
drag, startPoint x: 508, startPoint y: 320, endPoint x: 380, endPoint y: 327, distance: 127.5
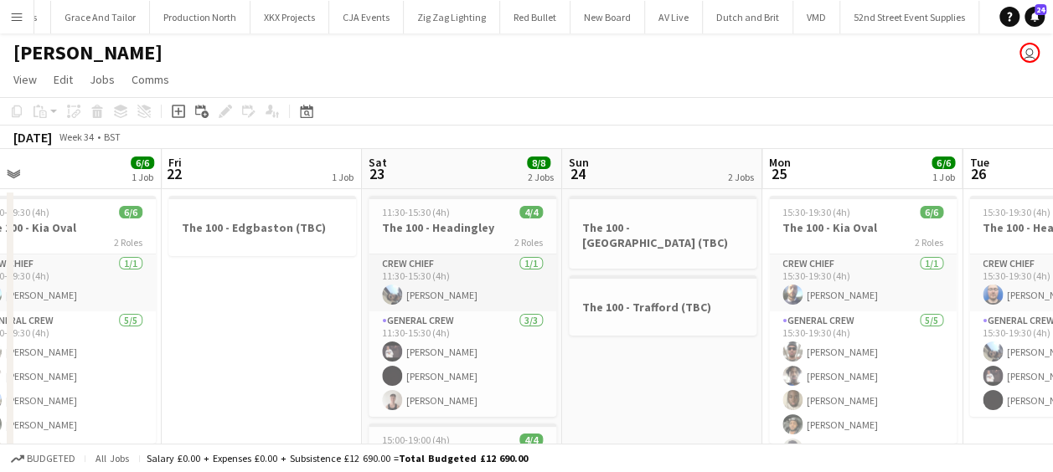
scroll to position [0, 652]
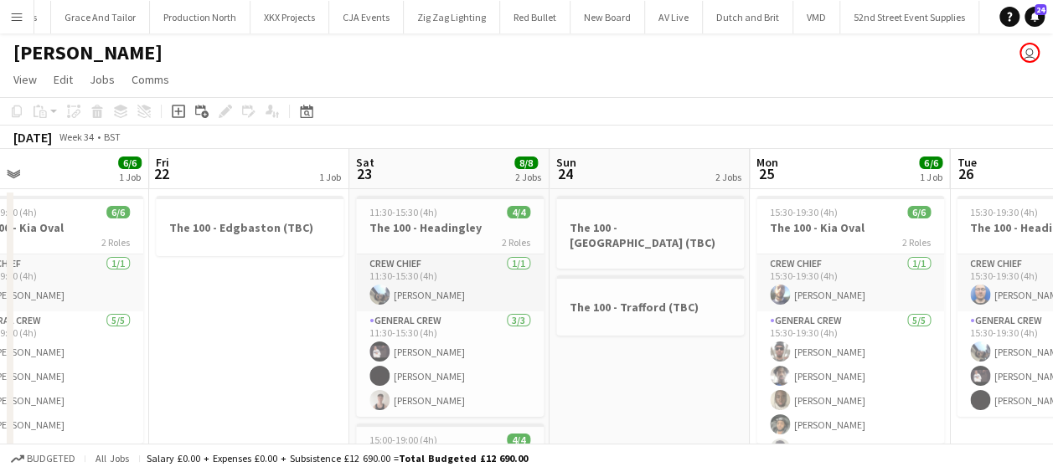
drag, startPoint x: 392, startPoint y: 335, endPoint x: 292, endPoint y: 340, distance: 100.6
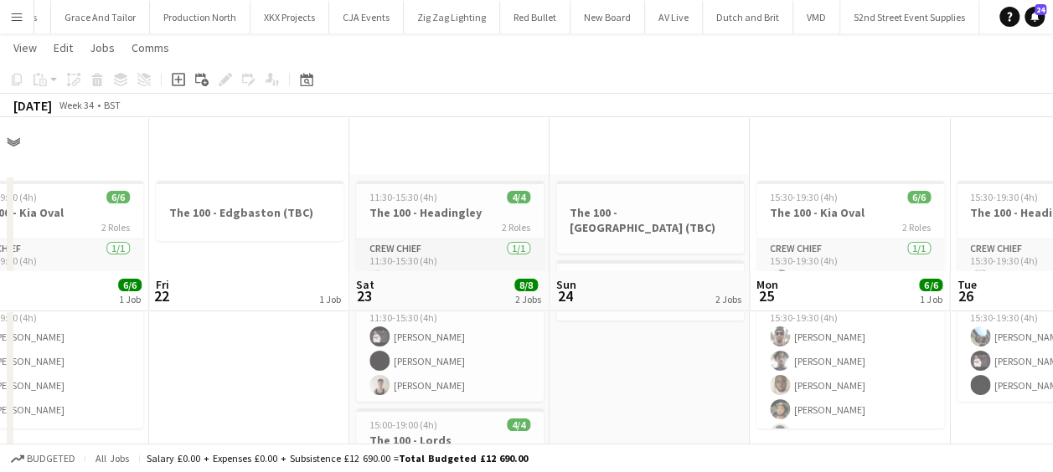
scroll to position [0, 0]
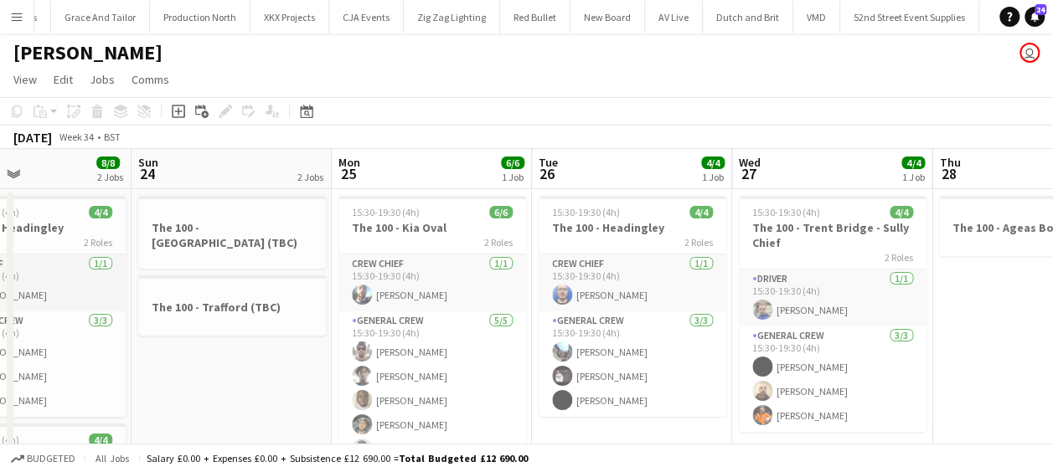
drag, startPoint x: 470, startPoint y: 364, endPoint x: 171, endPoint y: 370, distance: 299.1
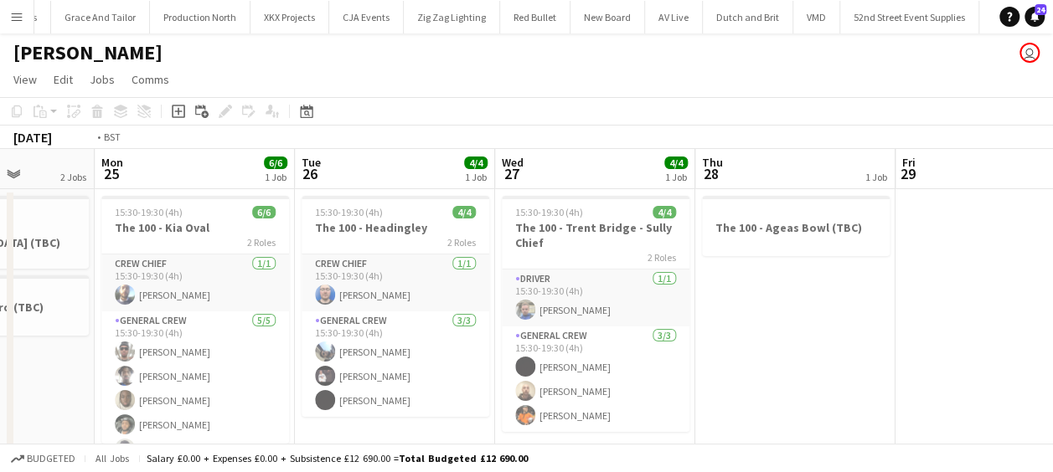
drag, startPoint x: 636, startPoint y: 241, endPoint x: 699, endPoint y: 266, distance: 67.4
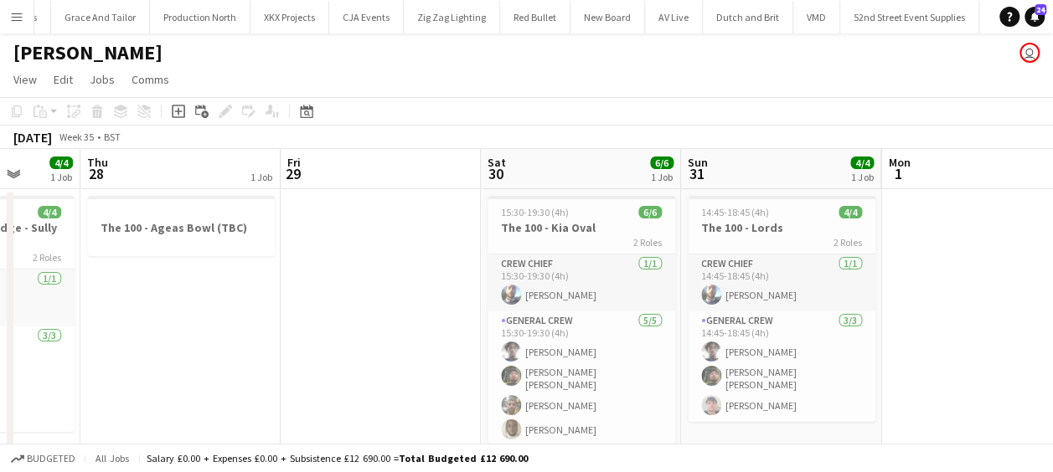
drag, startPoint x: 399, startPoint y: 280, endPoint x: 338, endPoint y: 278, distance: 60.3
drag, startPoint x: 266, startPoint y: 283, endPoint x: 231, endPoint y: 283, distance: 34.3
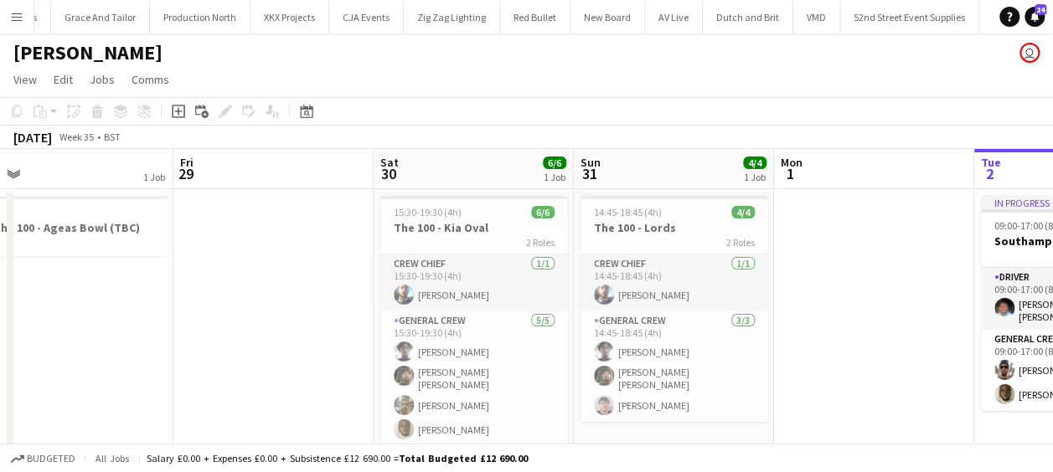
scroll to position [0, 539]
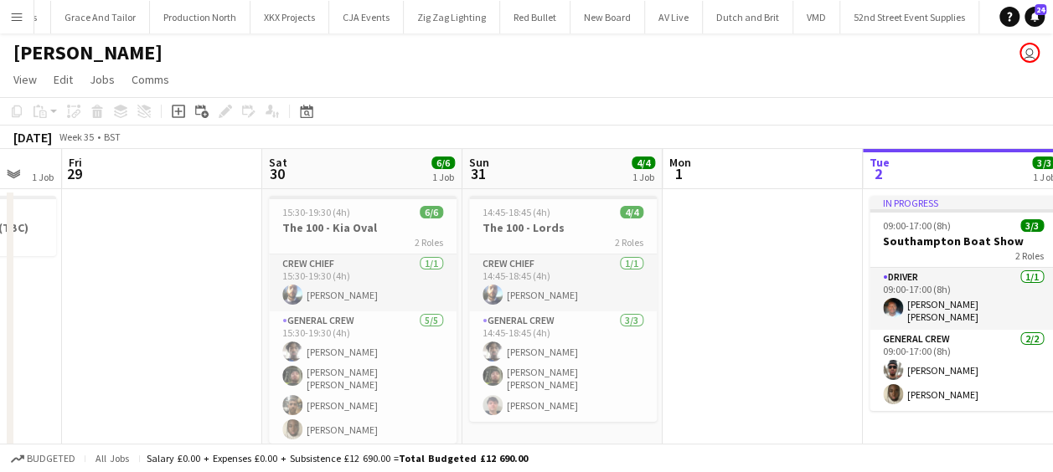
drag, startPoint x: 268, startPoint y: 291, endPoint x: 172, endPoint y: 290, distance: 96.3
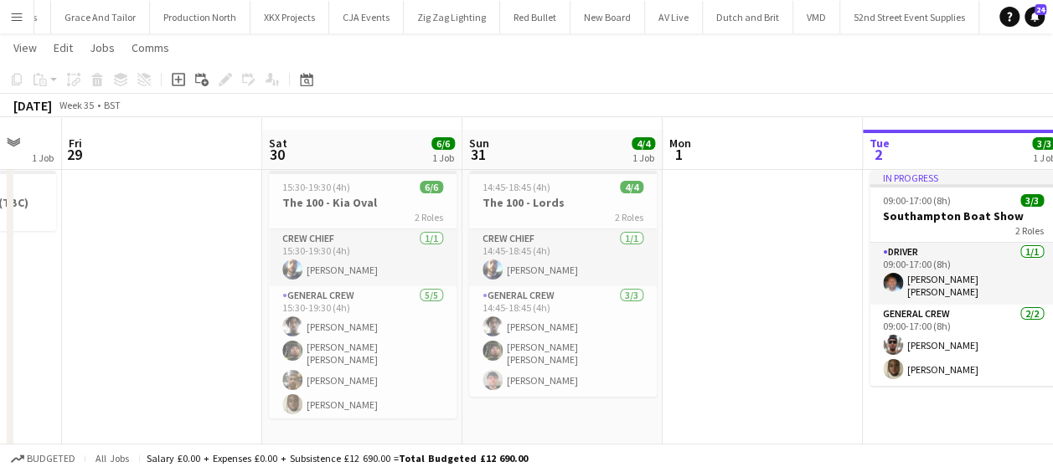
scroll to position [0, 0]
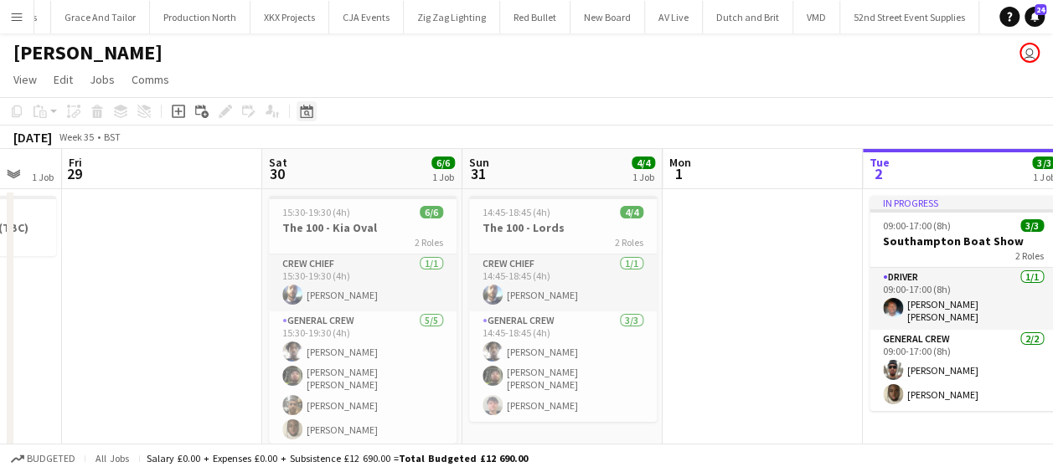
click at [298, 107] on div "Date picker" at bounding box center [307, 111] width 20 height 20
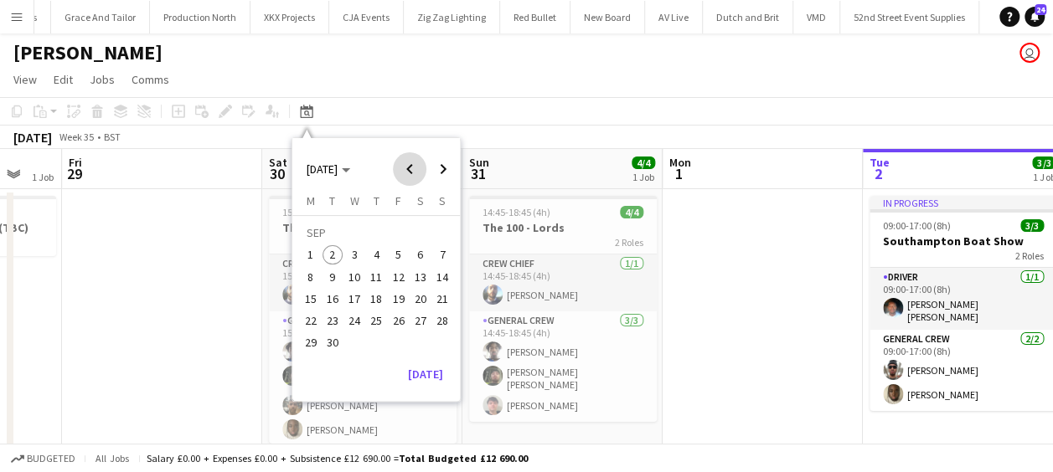
click at [412, 166] on span "Previous month" at bounding box center [410, 169] width 34 height 34
click at [422, 260] on span "7" at bounding box center [420, 260] width 20 height 20
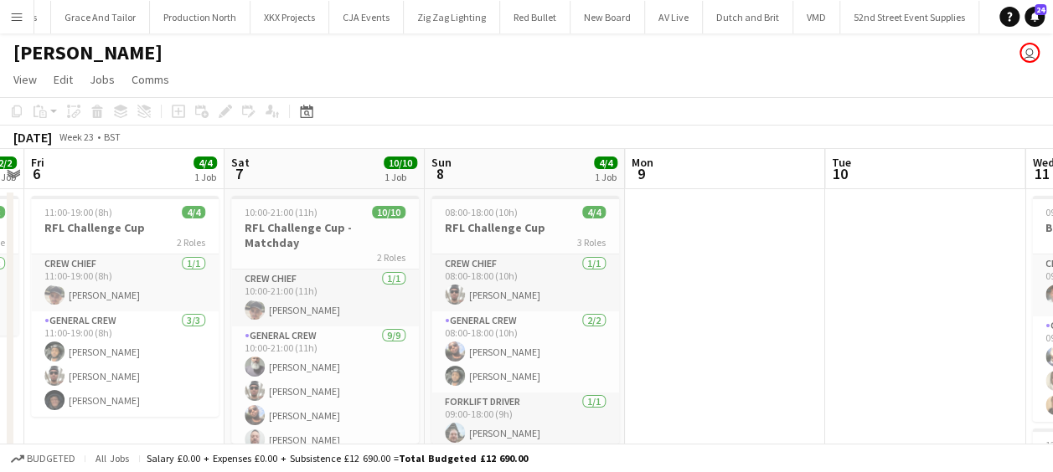
drag, startPoint x: 0, startPoint y: 6, endPoint x: 10, endPoint y: 8, distance: 10.4
click at [13, 11] on app-icon "Menu" at bounding box center [16, 16] width 13 height 13
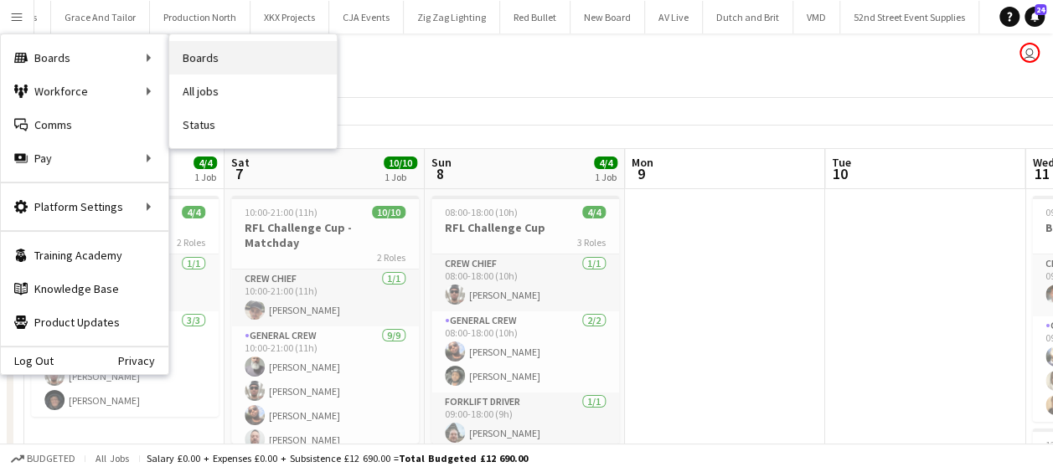
click at [226, 53] on link "Boards" at bounding box center [253, 58] width 168 height 34
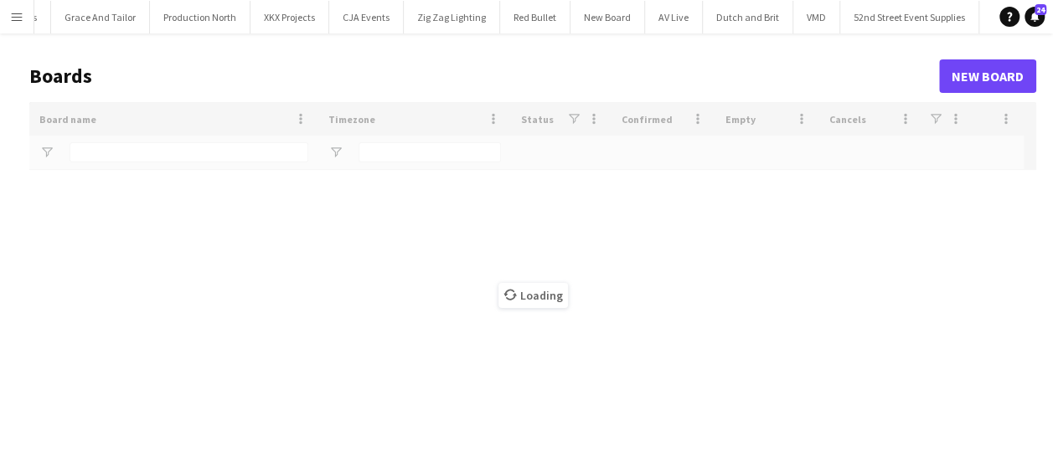
type input "****"
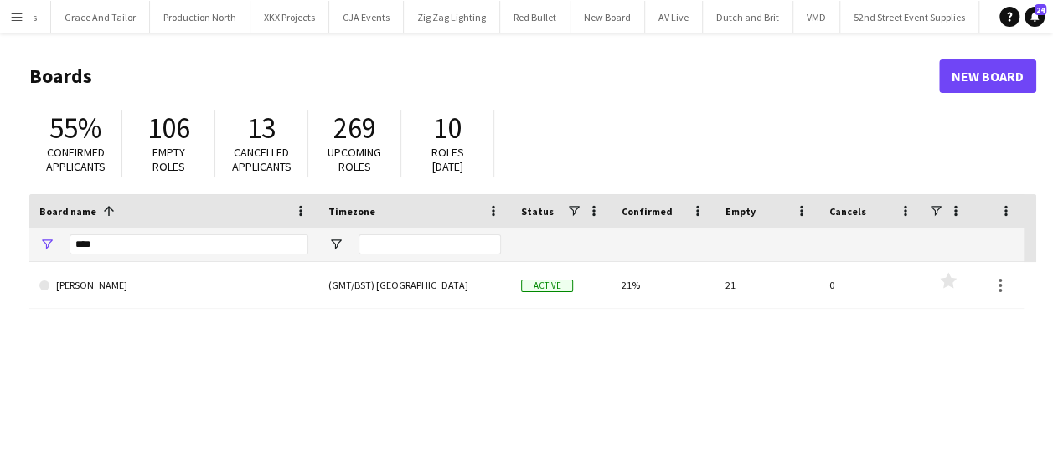
click at [15, 23] on button "Menu" at bounding box center [17, 17] width 34 height 34
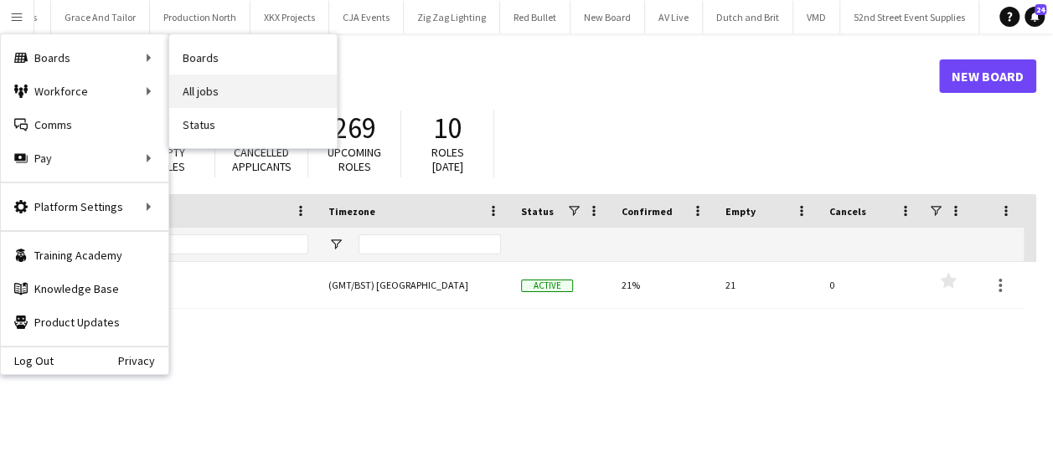
click at [203, 80] on link "All jobs" at bounding box center [253, 92] width 168 height 34
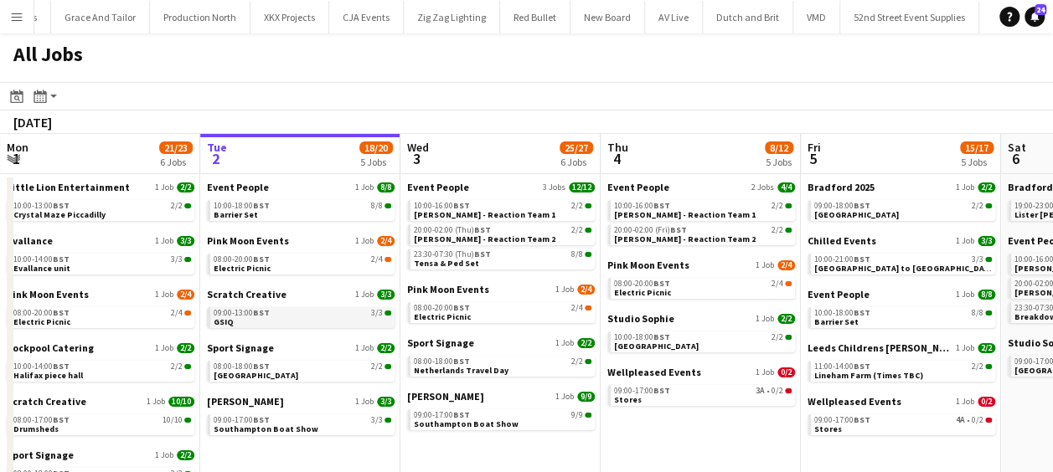
scroll to position [0, 340]
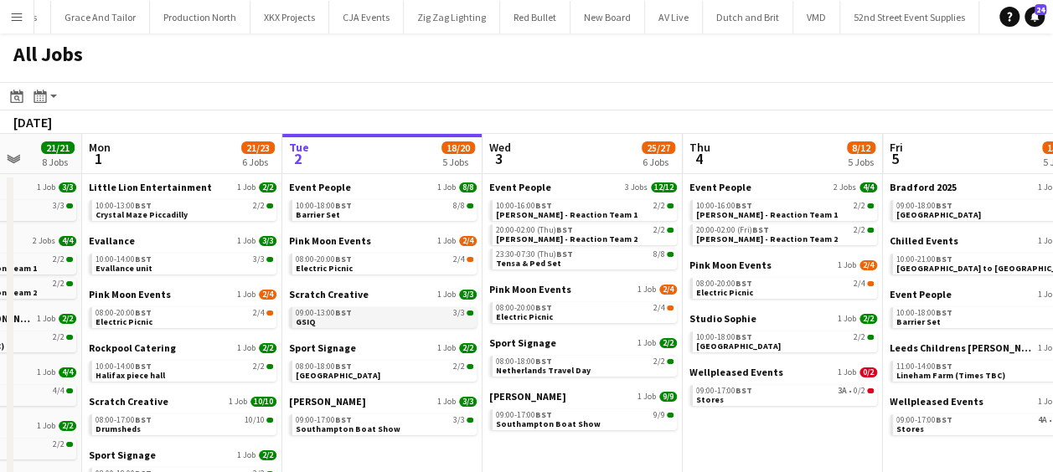
drag, startPoint x: 219, startPoint y: 329, endPoint x: 476, endPoint y: 326, distance: 256.4
click at [480, 326] on app-calendar-viewport "Sat 30 37/37 10 Jobs Sun 31 21/21 8 Jobs Mon 1 21/23 6 Jobs Tue 2 18/20 5 Jobs …" at bounding box center [526, 421] width 1053 height 575
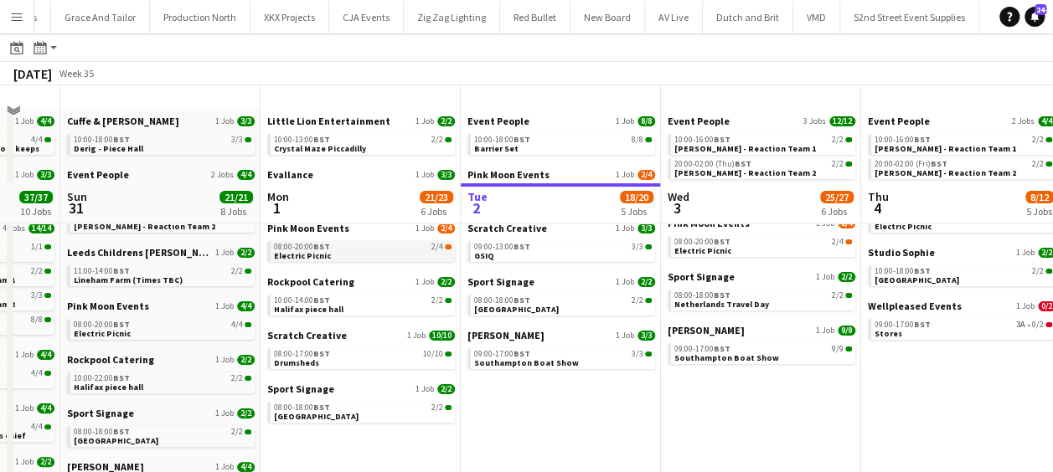
scroll to position [168, 0]
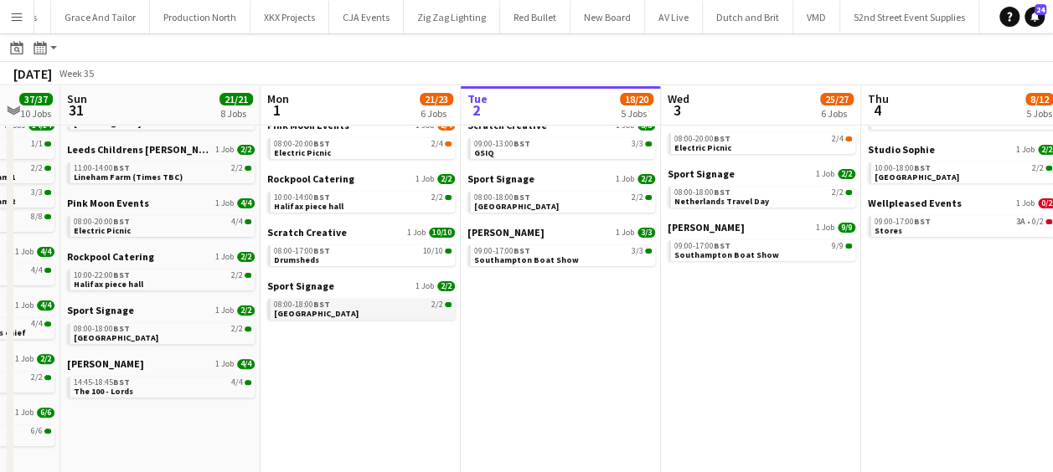
click at [315, 311] on span "Netherlands" at bounding box center [316, 313] width 85 height 11
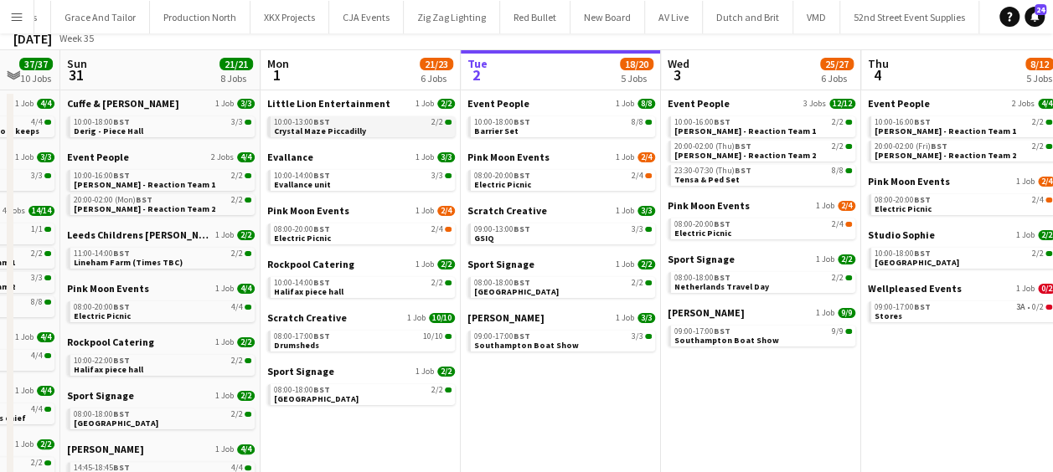
scroll to position [0, 0]
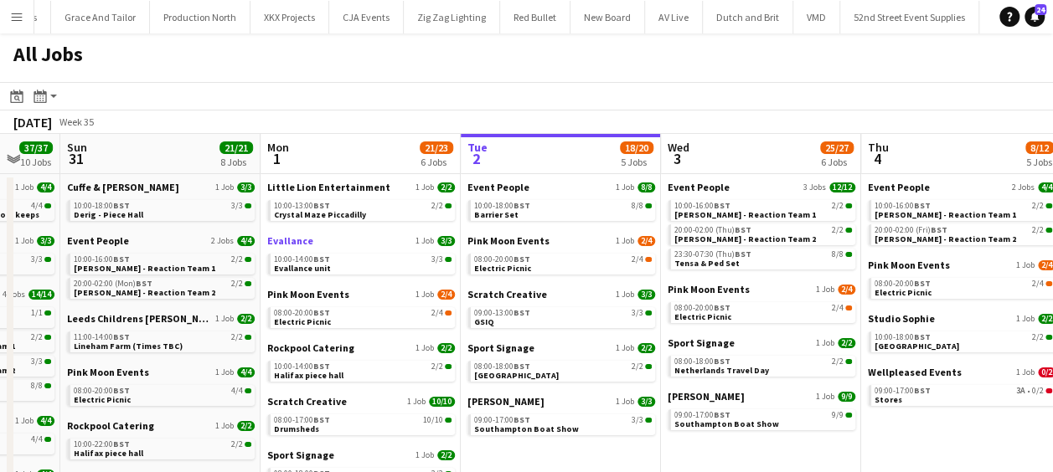
click at [293, 237] on span "Evallance" at bounding box center [290, 241] width 46 height 13
click at [296, 209] on span "Crystal Maze Piccadilly" at bounding box center [320, 214] width 92 height 11
click at [305, 292] on span "Pink Moon Events" at bounding box center [308, 294] width 82 height 13
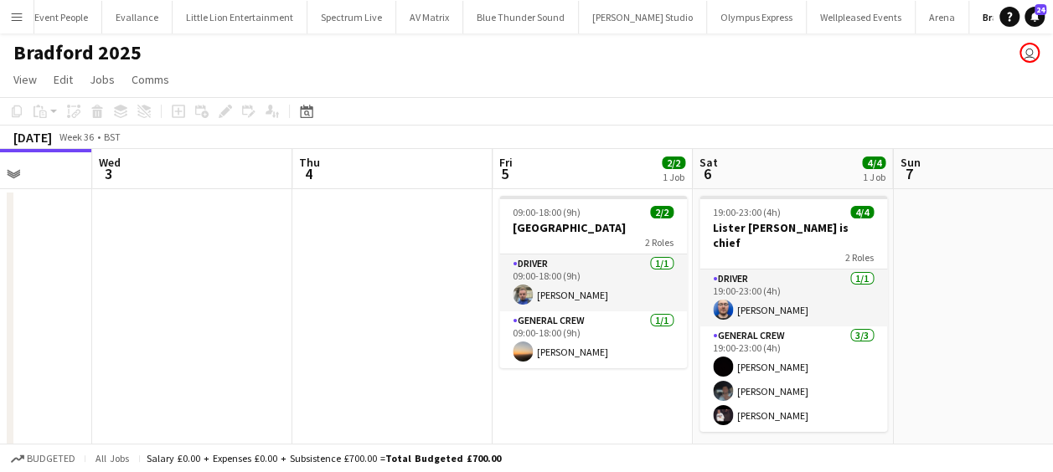
click at [225, 261] on app-calendar-viewport "Sat 30 Sun 31 Mon 1 Tue 2 Wed 3 Thu 4 Fri 5 2/2 1 Job Sat 6 4/4 1 Job Sun 7 Mon…" at bounding box center [526, 313] width 1053 height 328
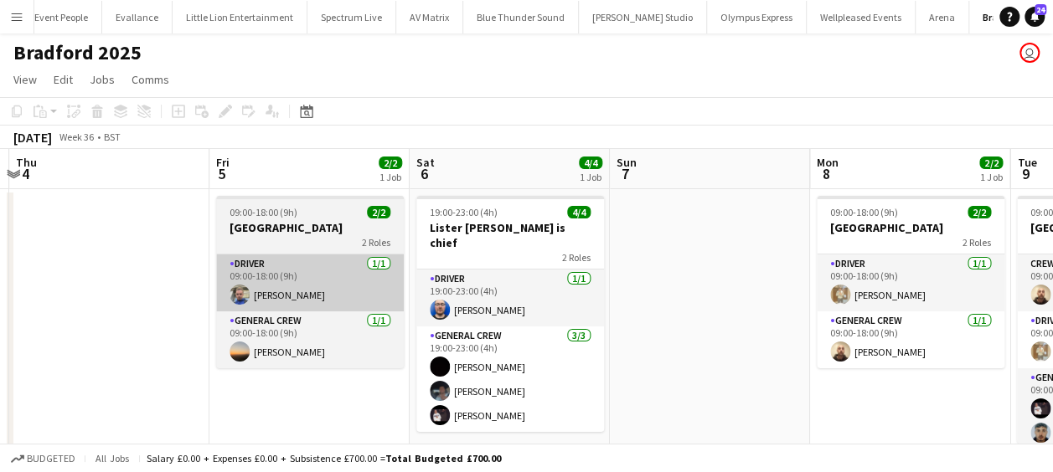
drag, startPoint x: 503, startPoint y: 312, endPoint x: 295, endPoint y: 295, distance: 208.4
click at [288, 297] on app-calendar-viewport "Mon 1 Tue 2 Wed 3 Thu 4 Fri 5 2/2 1 Job Sat 6 4/4 1 Job Sun 7 Mon 8 2/2 1 Job T…" at bounding box center [526, 313] width 1053 height 328
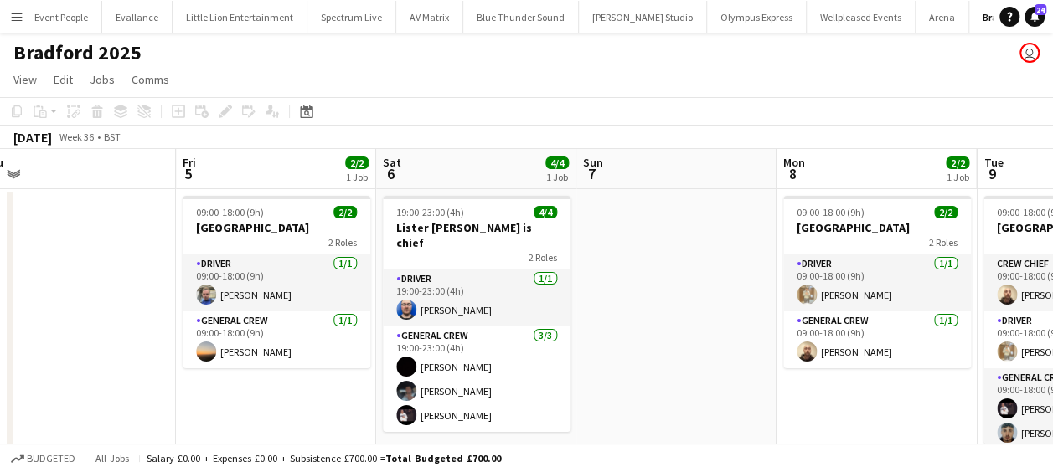
click at [401, 286] on app-calendar-viewport "Mon 1 Tue 2 Wed 3 Thu 4 Fri 5 2/2 1 Job Sat 6 4/4 1 Job Sun 7 Mon 8 2/2 1 Job T…" at bounding box center [526, 440] width 1053 height 583
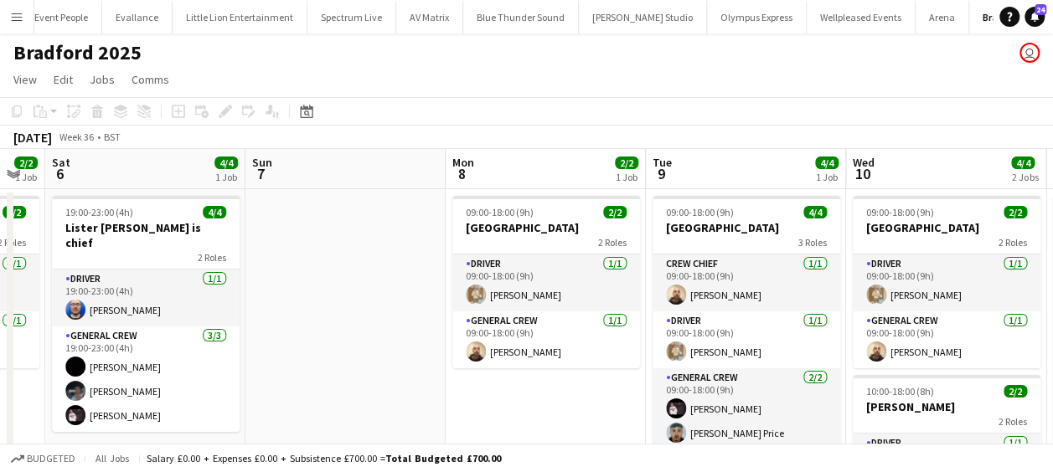
drag, startPoint x: 547, startPoint y: 290, endPoint x: 415, endPoint y: 284, distance: 132.5
click at [415, 284] on app-calendar-viewport "Wed 3 Thu 4 Fri 5 2/2 1 Job Sat 6 4/4 1 Job Sun 7 Mon 8 2/2 1 Job Tue 9 4/4 1 J…" at bounding box center [526, 440] width 1053 height 583
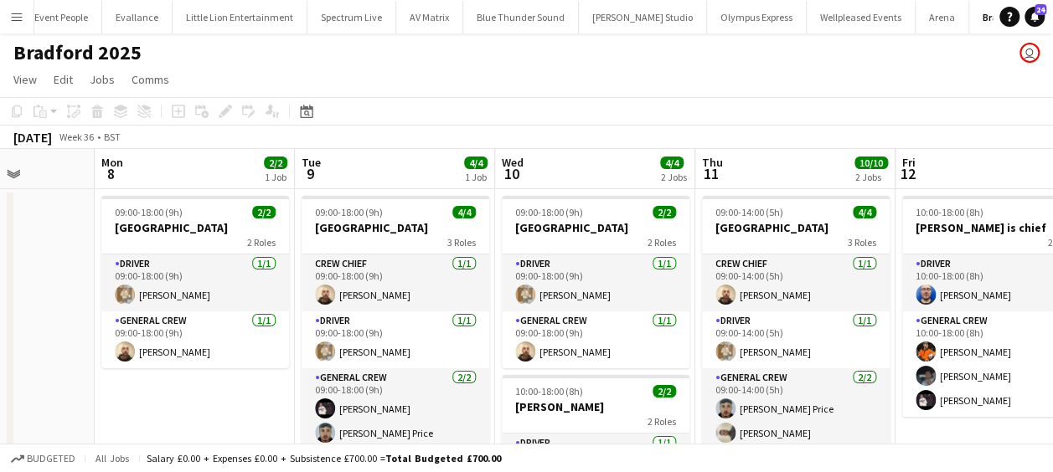
drag, startPoint x: 530, startPoint y: 335, endPoint x: 181, endPoint y: 336, distance: 349.3
click at [181, 336] on app-calendar-viewport "Fri 5 2/2 1 Job Sat 6 4/4 1 Job Sun 7 Mon 8 2/2 1 Job Tue 9 4/4 1 Job Wed 10 4/…" at bounding box center [526, 440] width 1053 height 583
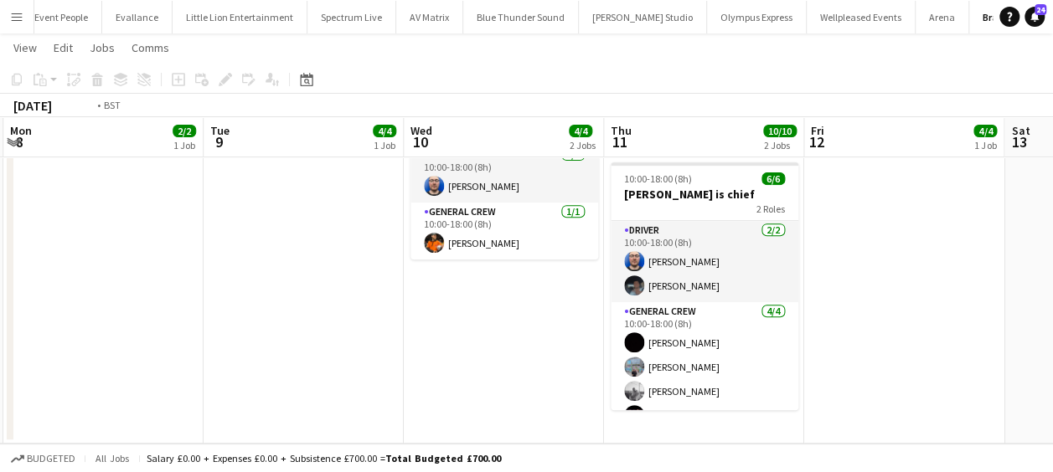
scroll to position [0, 643]
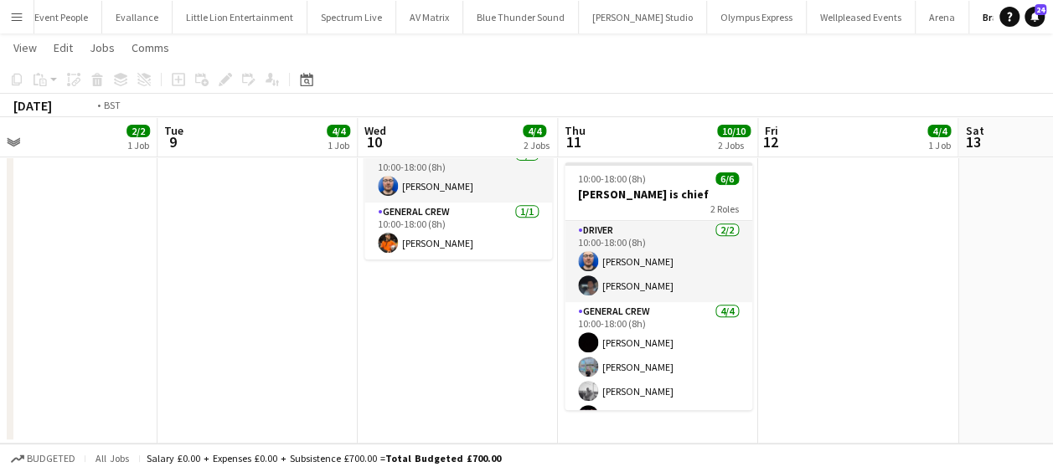
drag, startPoint x: 555, startPoint y: 337, endPoint x: 497, endPoint y: 330, distance: 59.0
click at [497, 330] on app-calendar-viewport "Fri 5 2/2 1 Job Sat 6 4/4 1 Job Sun 7 Mon 8 2/2 1 Job Tue 9 4/4 1 Job Wed 10 4/…" at bounding box center [526, 111] width 1053 height 665
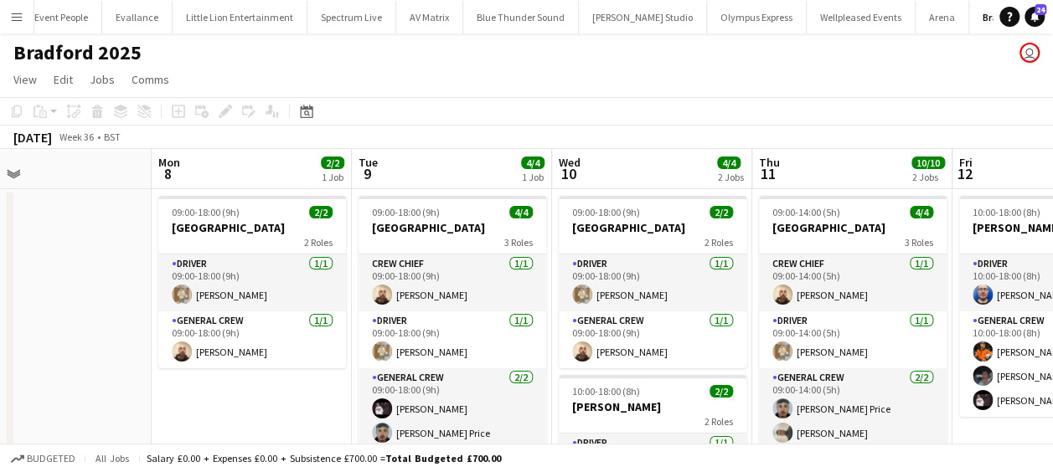
scroll to position [0, 434]
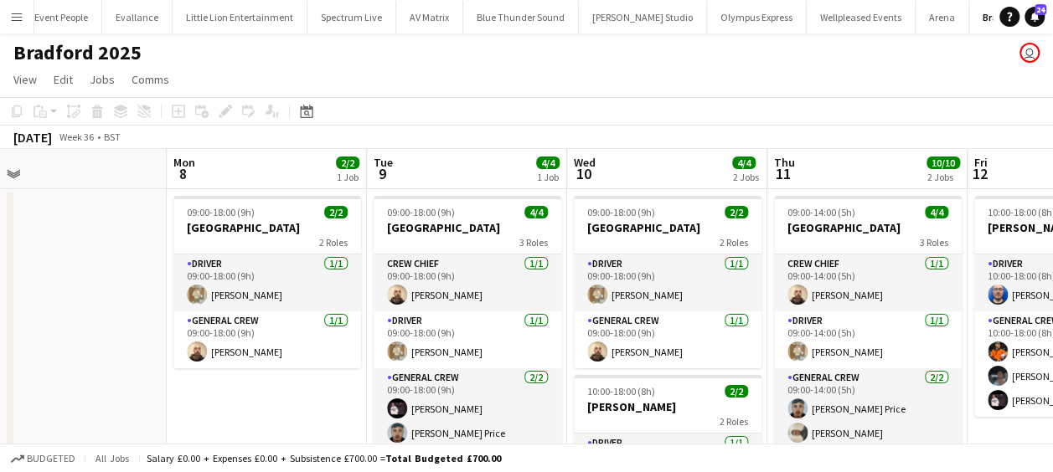
click at [469, 328] on app-calendar-viewport "Fri 5 2/2 1 Job Sat 6 4/4 1 Job Sun 7 Mon 8 2/2 1 Job Tue 9 4/4 1 Job Wed 10 4/…" at bounding box center [526, 440] width 1053 height 583
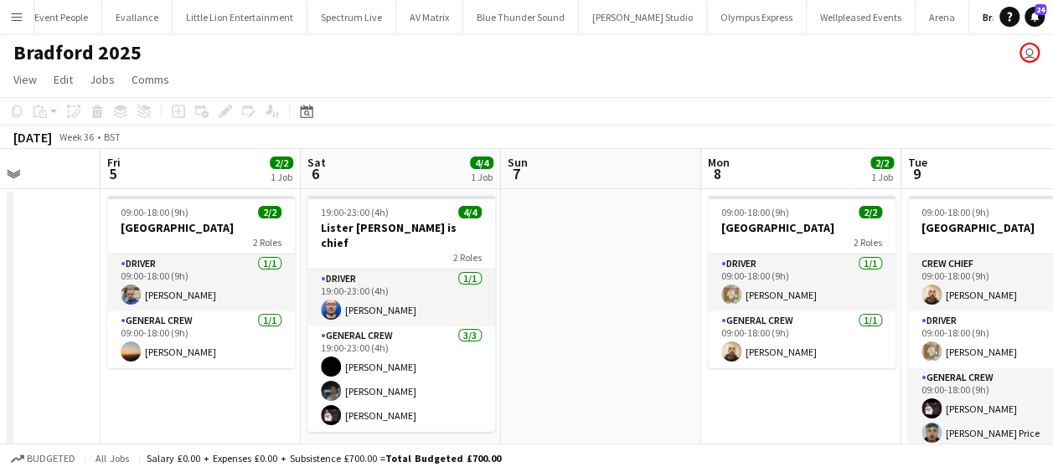
drag, startPoint x: 826, startPoint y: 380, endPoint x: 741, endPoint y: 377, distance: 85.5
click at [826, 379] on app-calendar-viewport "Tue 2 Wed 3 Thu 4 Fri 5 2/2 1 Job Sat 6 4/4 1 Job Sun 7 Mon 8 2/2 1 Job Tue 9 4…" at bounding box center [526, 440] width 1053 height 583
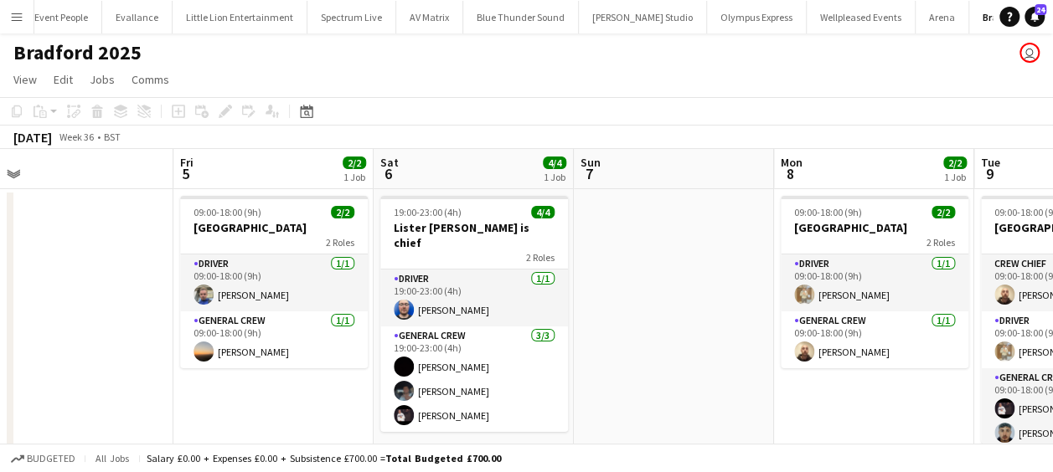
drag, startPoint x: 555, startPoint y: 364, endPoint x: 745, endPoint y: 365, distance: 190.2
click at [744, 365] on app-calendar-viewport "Tue 2 Wed 3 Thu 4 Fri 5 2/2 1 Job Sat 6 4/4 1 Job Sun 7 Mon 8 2/2 1 Job Tue 9 4…" at bounding box center [526, 440] width 1053 height 583
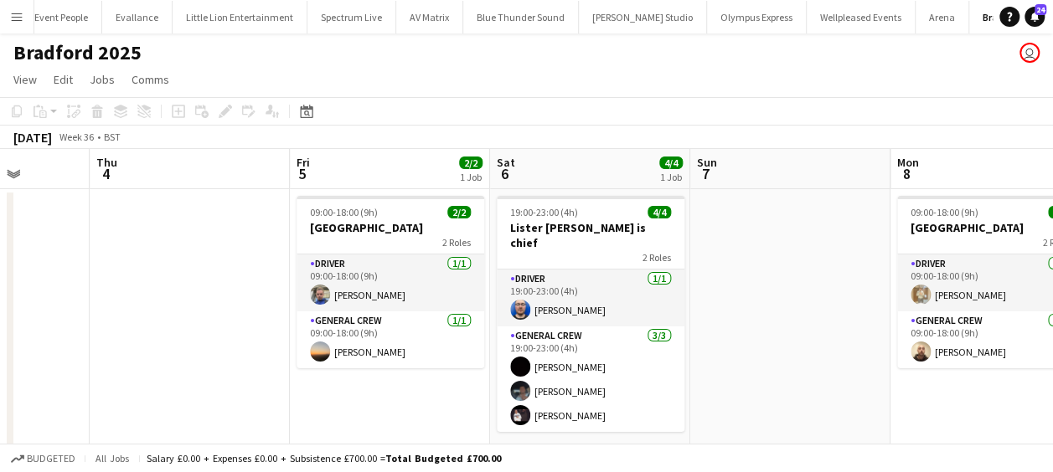
drag, startPoint x: 729, startPoint y: 387, endPoint x: 1017, endPoint y: 380, distance: 288.2
click at [1024, 383] on app-calendar-viewport "Mon 1 Tue 2 Wed 3 Thu 4 Fri 5 2/2 1 Job Sat 6 4/4 1 Job Sun 7 Mon 8 2/2 1 Job T…" at bounding box center [526, 440] width 1053 height 583
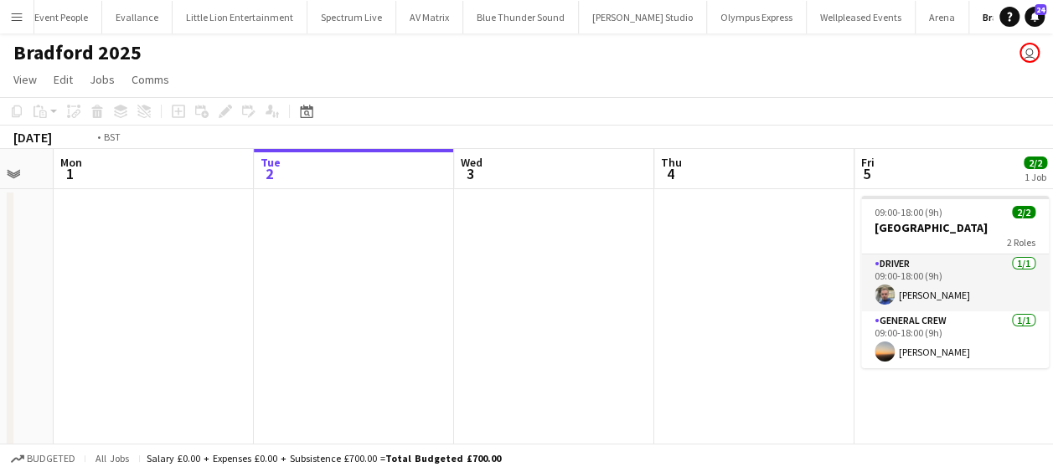
drag, startPoint x: 903, startPoint y: 375, endPoint x: 959, endPoint y: 372, distance: 56.2
click at [960, 372] on app-calendar-viewport "Sat 30 Sun 31 Mon 1 Tue 2 Wed 3 Thu 4 Fri 5 2/2 1 Job Sat 6 4/4 1 Job Sun 7 Mon…" at bounding box center [526, 440] width 1053 height 583
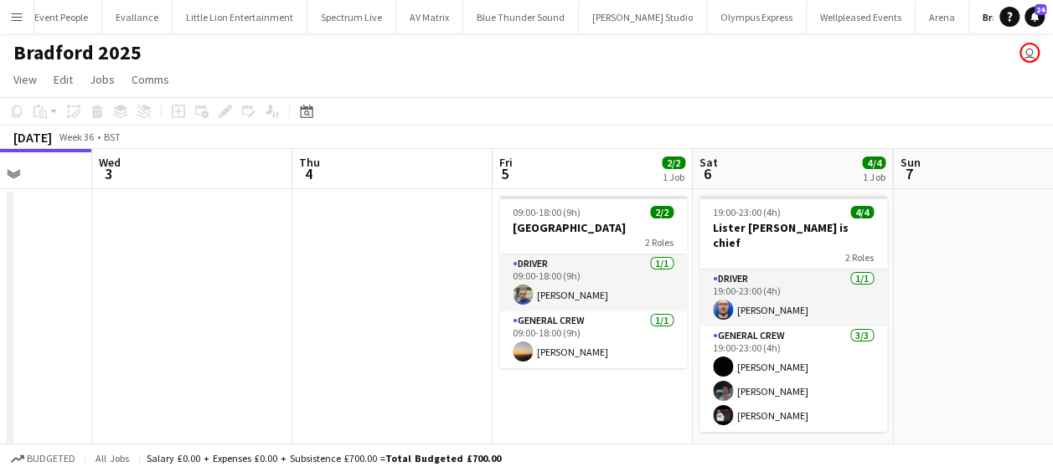
drag, startPoint x: 958, startPoint y: 372, endPoint x: 571, endPoint y: 355, distance: 387.4
click at [571, 355] on app-calendar-viewport "Sat 30 Sun 31 Mon 1 Tue 2 Wed 3 Thu 4 Fri 5 2/2 1 Job Sat 6 4/4 1 Job Sun 7 Mon…" at bounding box center [526, 440] width 1053 height 583
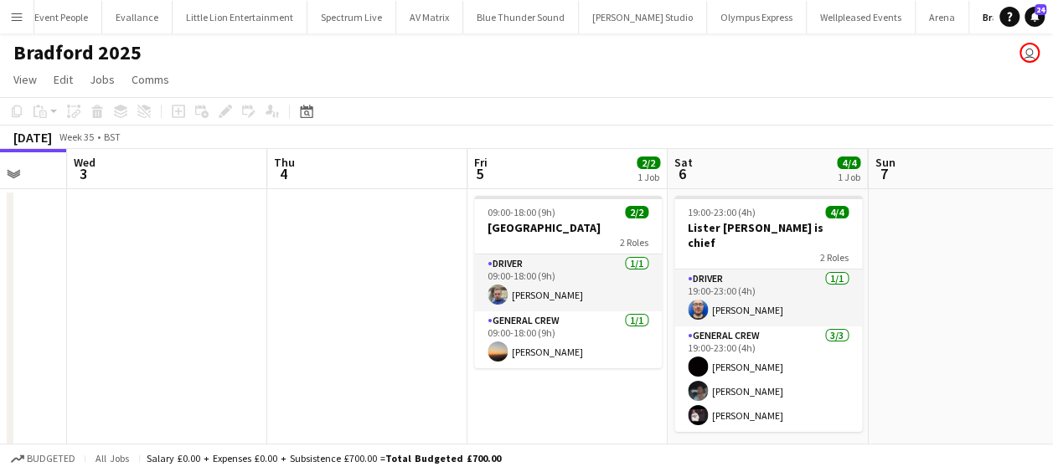
scroll to position [0, 710]
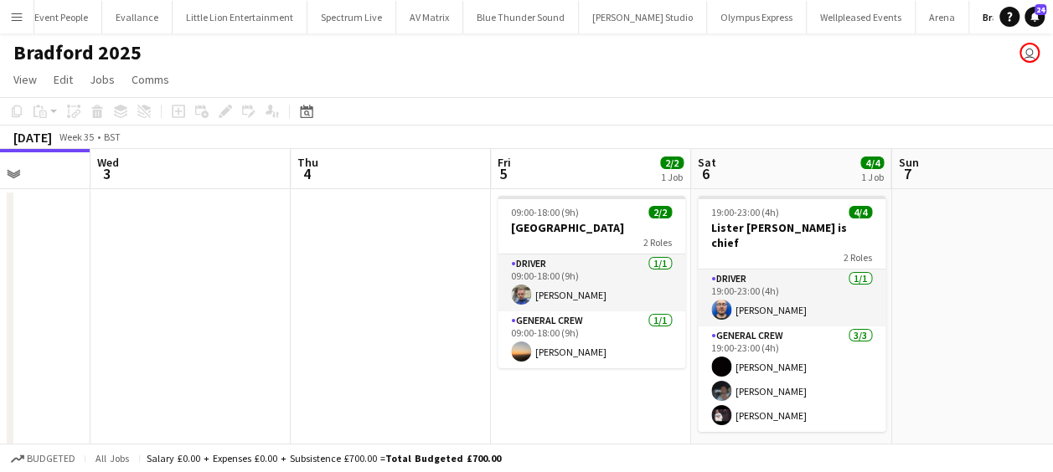
click at [536, 349] on app-calendar-viewport "Sat 30 Sun 31 Mon 1 Tue 2 Wed 3 Thu 4 Fri 5 2/2 1 Job Sat 6 4/4 1 Job Sun 7 Mon…" at bounding box center [526, 440] width 1053 height 583
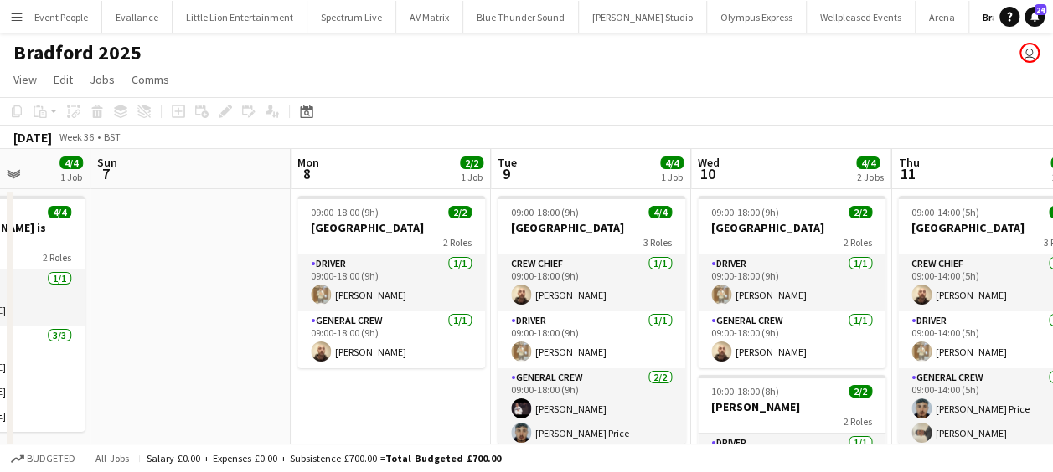
scroll to position [0, 470]
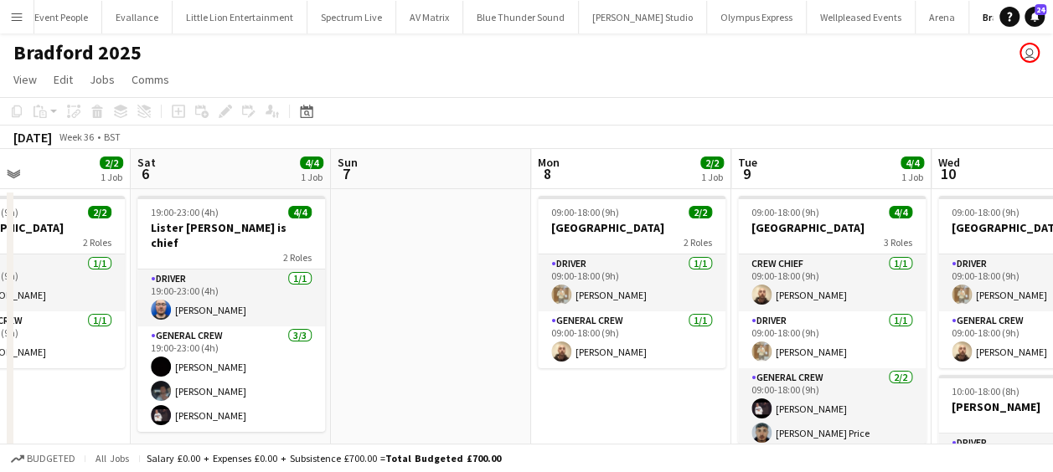
click at [547, 385] on app-calendar-viewport "Wed 3 Thu 4 Fri 5 2/2 1 Job Sat 6 4/4 1 Job Sun 7 Mon 8 2/2 1 Job Tue 9 4/4 1 J…" at bounding box center [526, 440] width 1053 height 583
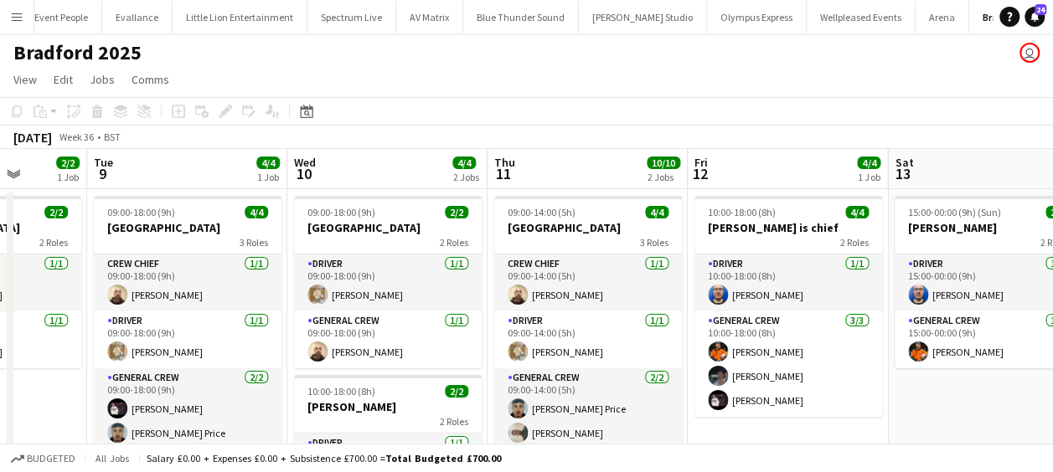
scroll to position [0, 663]
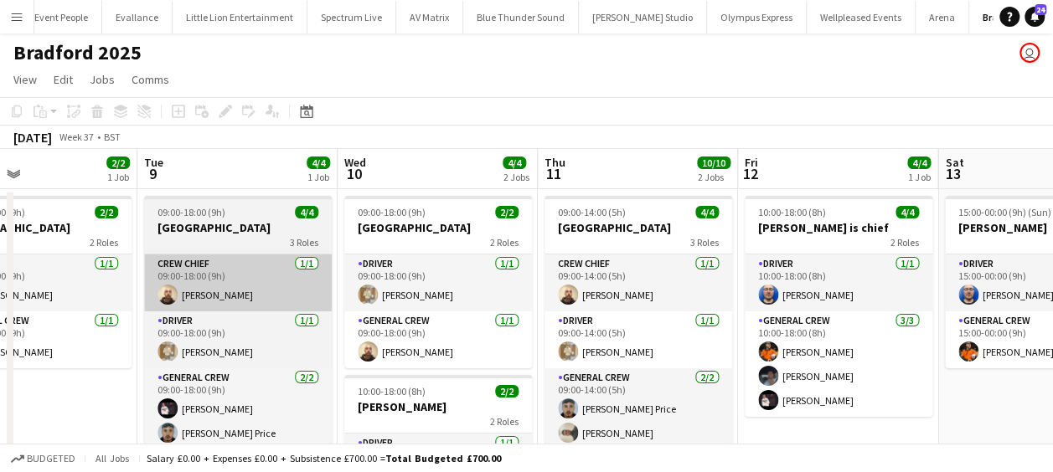
drag, startPoint x: 777, startPoint y: 297, endPoint x: 201, endPoint y: 293, distance: 575.5
click at [183, 298] on app-calendar-viewport "Fri 5 2/2 1 Job Sat 6 4/4 1 Job Sun 7 Mon 8 2/2 1 Job Tue 9 4/4 1 Job Wed 10 4/…" at bounding box center [526, 440] width 1053 height 583
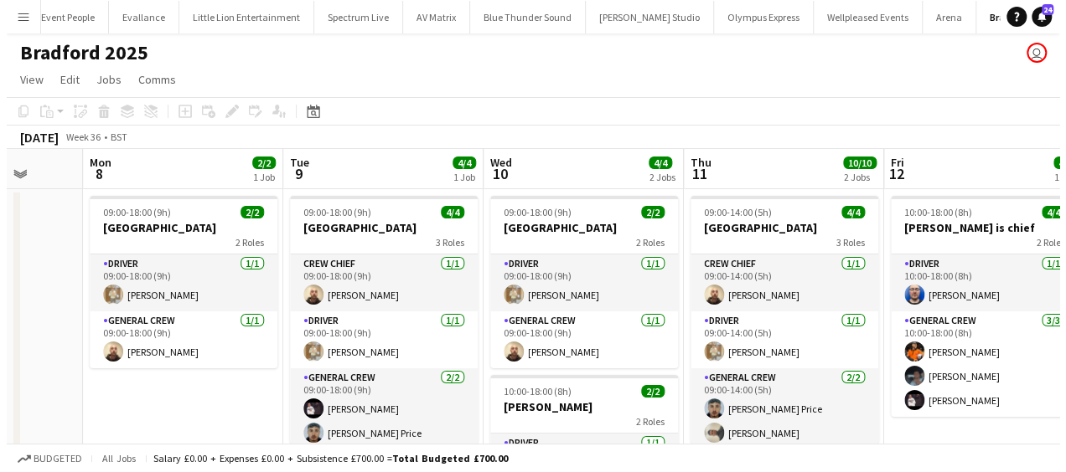
scroll to position [0, 486]
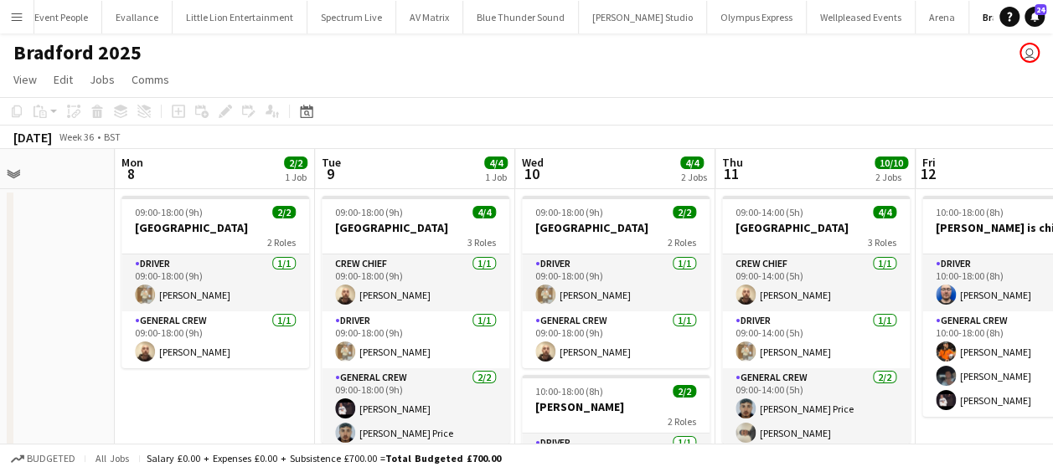
drag, startPoint x: 230, startPoint y: 305, endPoint x: 409, endPoint y: 310, distance: 178.5
click at [409, 310] on app-calendar-viewport "Fri 5 2/2 1 Job Sat 6 4/4 1 Job Sun 7 Mon 8 2/2 1 Job Tue 9 4/4 1 Job Wed 10 4/…" at bounding box center [526, 440] width 1053 height 583
click at [7, 15] on button "Menu" at bounding box center [17, 17] width 34 height 34
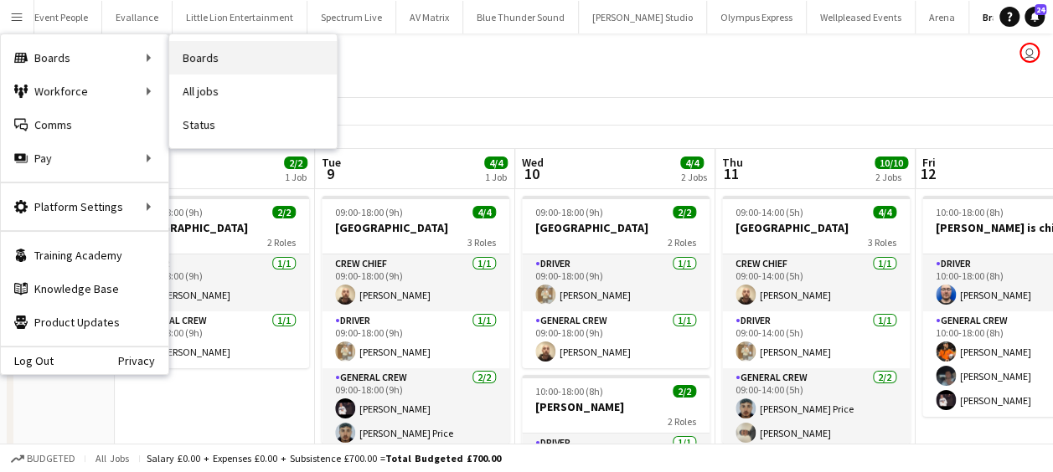
click at [216, 65] on link "Boards" at bounding box center [253, 58] width 168 height 34
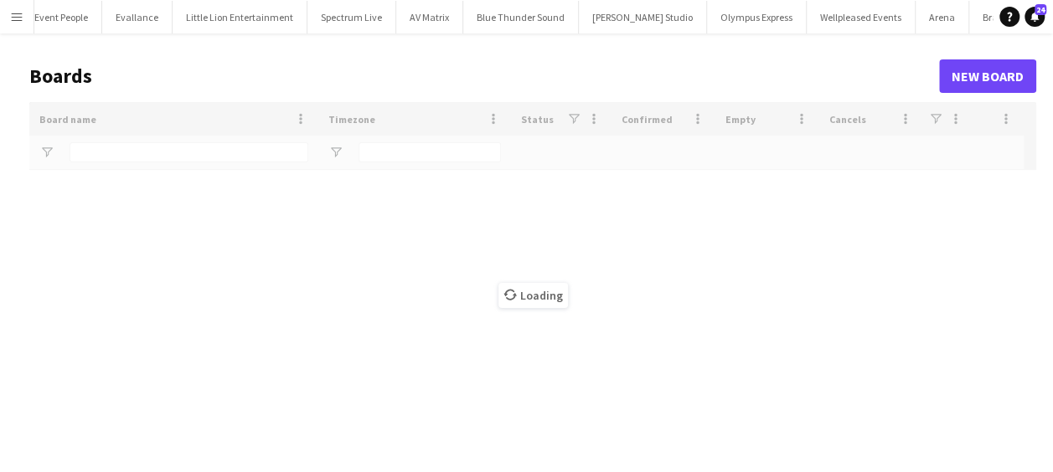
type input "****"
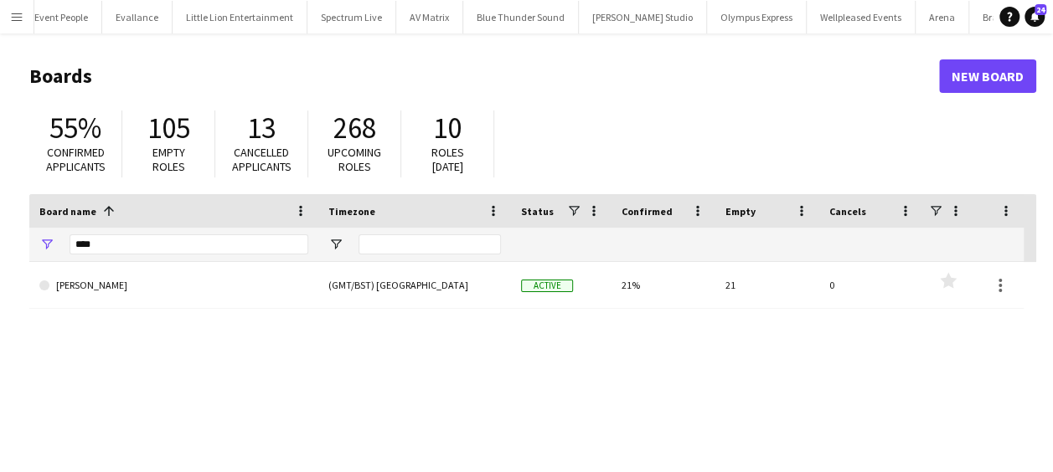
click at [6, 16] on button "Menu" at bounding box center [17, 17] width 34 height 34
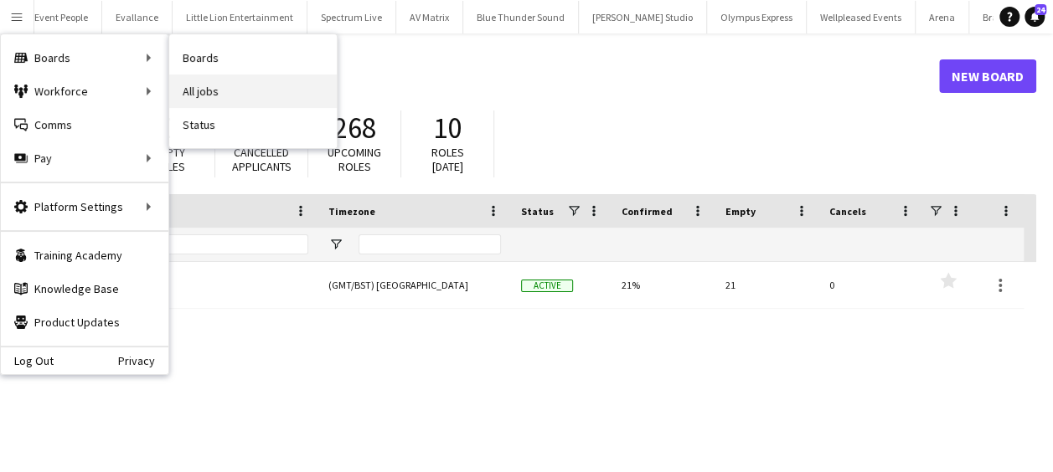
click at [230, 83] on link "All jobs" at bounding box center [253, 92] width 168 height 34
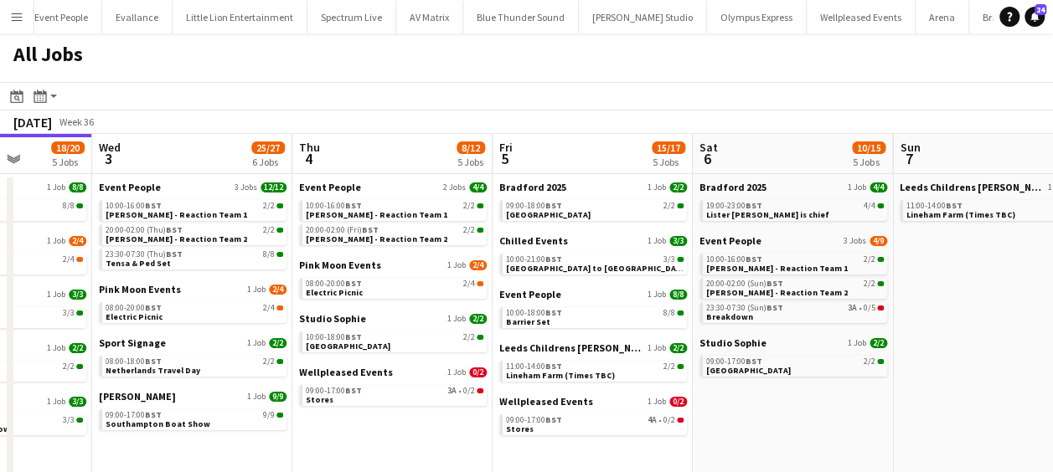
drag, startPoint x: 647, startPoint y: 269, endPoint x: 361, endPoint y: 271, distance: 285.7
click at [361, 271] on app-calendar-viewport "Sat 30 37/37 10 Jobs Sun 31 21/21 8 Jobs Mon 1 21/23 6 Jobs Tue 2 18/20 5 Jobs …" at bounding box center [526, 421] width 1053 height 575
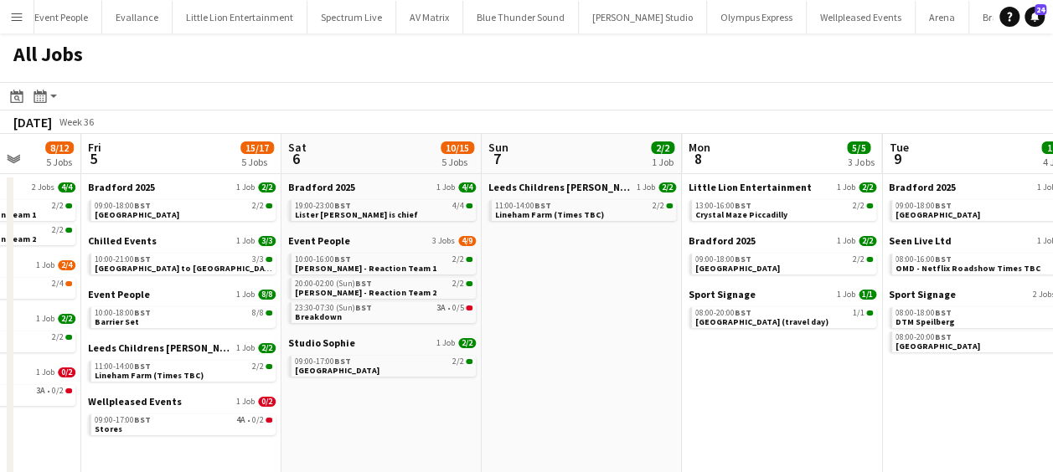
drag, startPoint x: 446, startPoint y: 269, endPoint x: 270, endPoint y: 270, distance: 175.9
click at [271, 270] on app-calendar-viewport "Mon 1 21/23 6 Jobs Tue 2 18/20 5 Jobs Wed 3 25/27 6 Jobs Thu 4 8/12 5 Jobs Fri …" at bounding box center [526, 421] width 1053 height 575
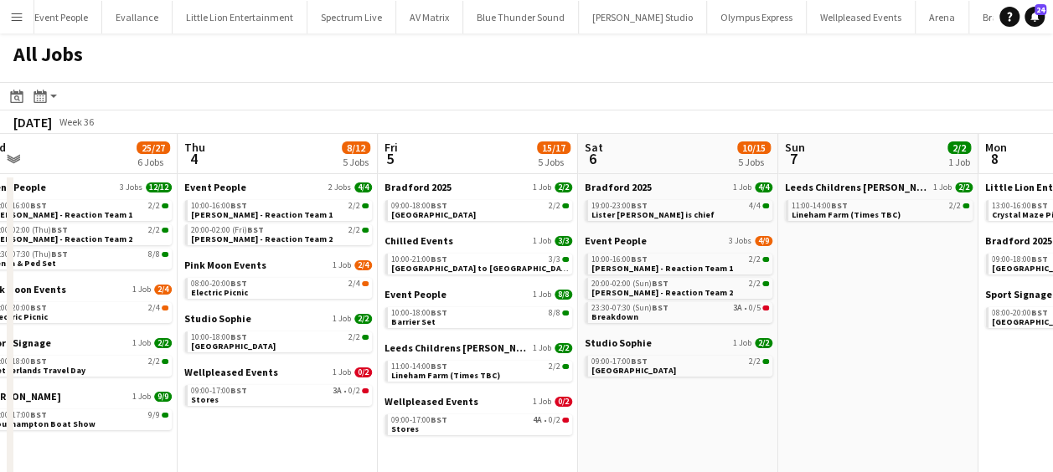
click at [287, 281] on app-all-jobs "All Jobs Date picker SEP 2025 SEP 2025 Monday M Tuesday T Wednesday W Thursday …" at bounding box center [526, 372] width 1053 height 676
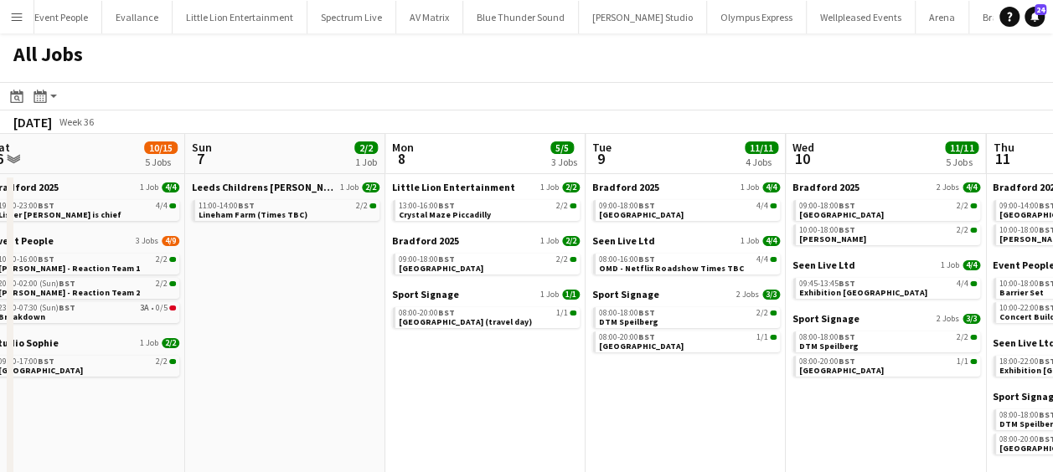
drag, startPoint x: 568, startPoint y: 273, endPoint x: 374, endPoint y: 276, distance: 193.5
click at [374, 276] on app-calendar-viewport "Wed 3 25/27 6 Jobs Thu 4 8/12 5 Jobs Fri 5 15/17 5 Jobs Sat 6 10/15 5 Jobs Sun …" at bounding box center [526, 421] width 1053 height 575
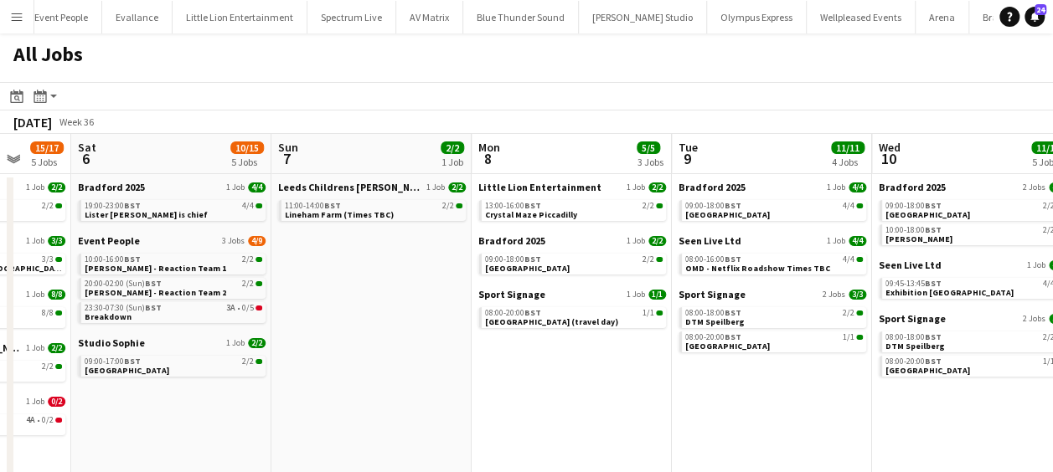
drag, startPoint x: 329, startPoint y: 281, endPoint x: 617, endPoint y: 271, distance: 288.3
click at [617, 271] on app-calendar-viewport "Wed 3 25/27 6 Jobs Thu 4 8/12 5 Jobs Fri 5 15/17 5 Jobs Sat 6 10/15 5 Jobs Sun …" at bounding box center [526, 421] width 1053 height 575
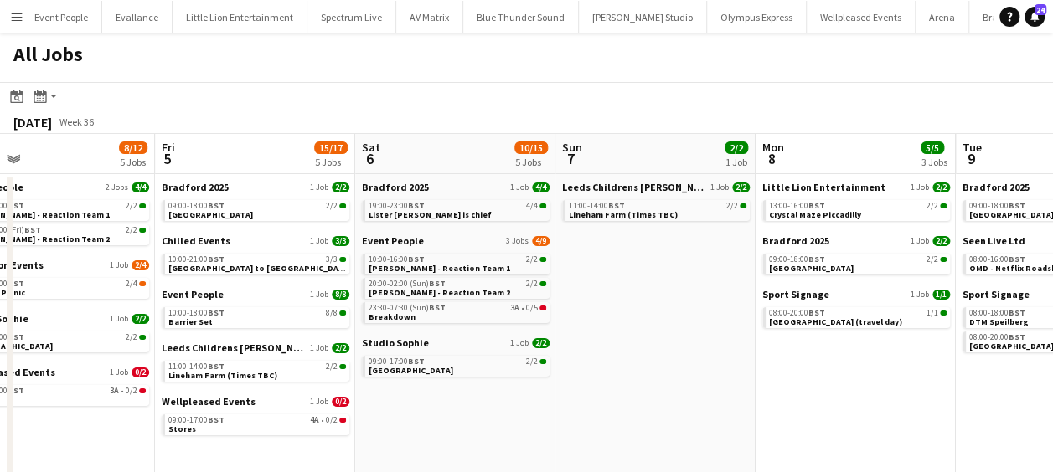
drag, startPoint x: 560, startPoint y: 297, endPoint x: 683, endPoint y: 293, distance: 122.4
click at [683, 293] on app-calendar-viewport "Tue 2 18/20 5 Jobs Wed 3 25/27 6 Jobs Thu 4 8/12 5 Jobs Fri 5 15/17 5 Jobs Sat …" at bounding box center [526, 421] width 1053 height 575
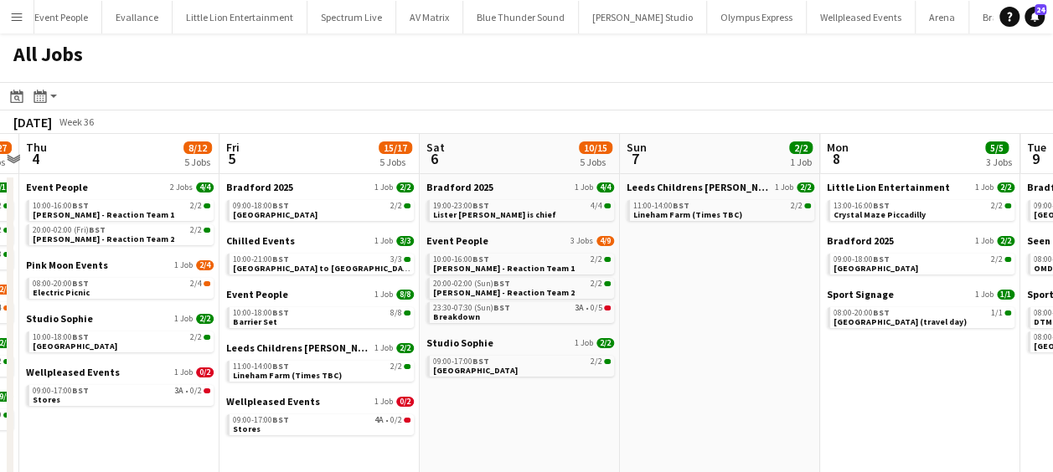
drag, startPoint x: 439, startPoint y: 414, endPoint x: 479, endPoint y: 410, distance: 40.4
click at [479, 410] on app-calendar-viewport "Tue 2 18/20 5 Jobs Wed 3 25/27 6 Jobs Thu 4 8/12 5 Jobs Fri 5 15/17 5 Jobs Sat …" at bounding box center [526, 421] width 1053 height 575
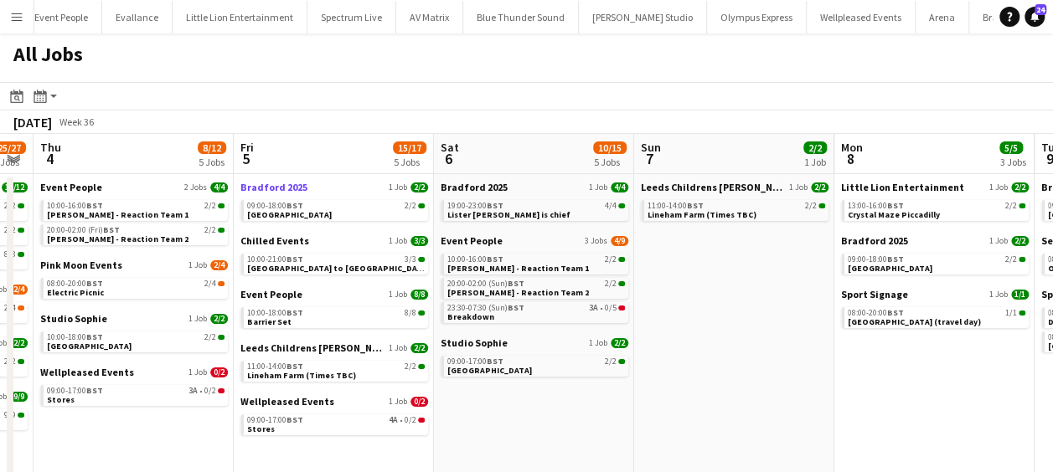
click at [286, 181] on span "Bradford 2025" at bounding box center [273, 187] width 67 height 13
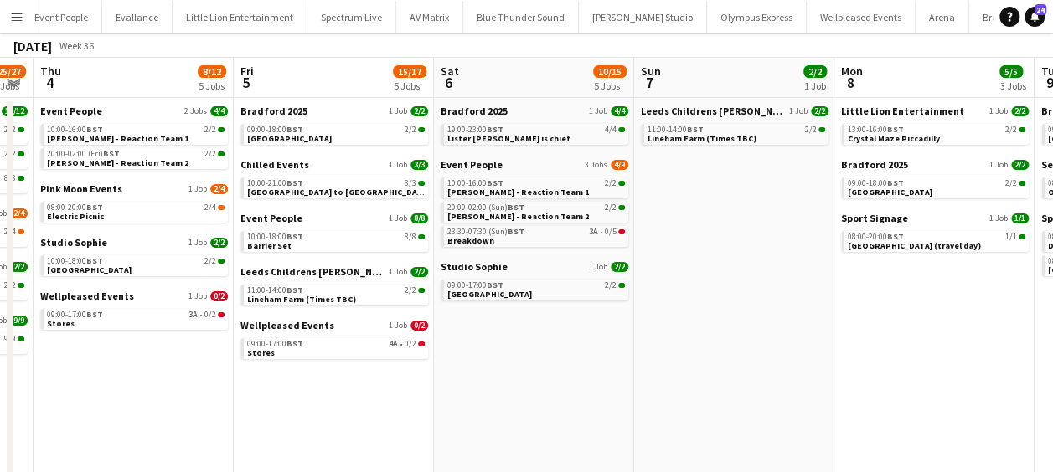
scroll to position [0, 0]
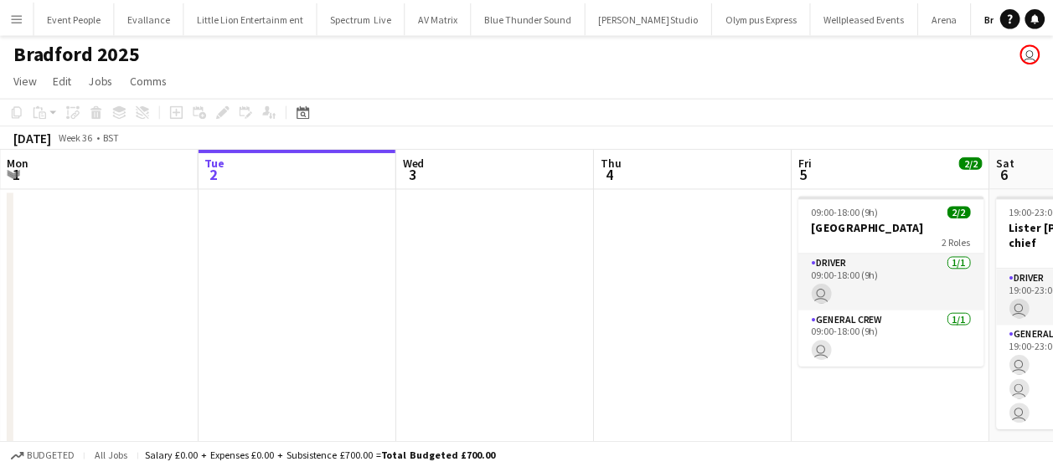
scroll to position [0, 13]
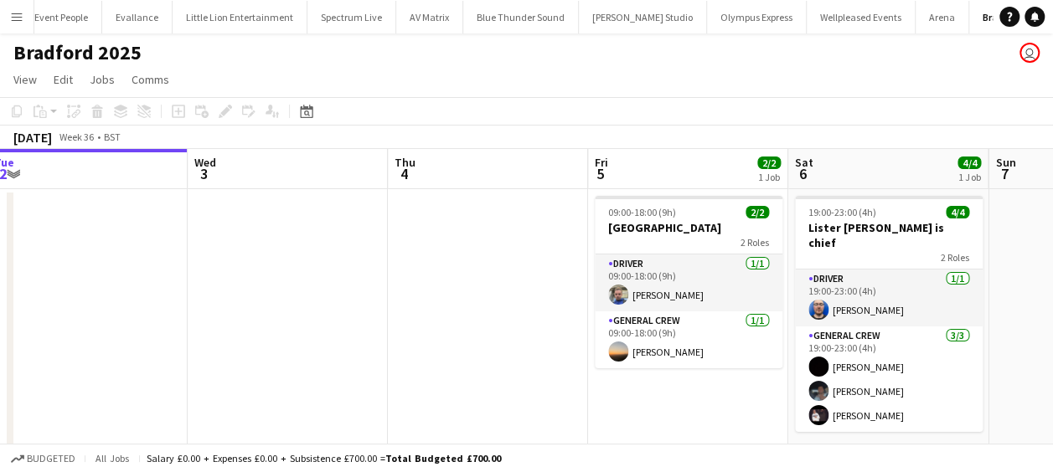
drag, startPoint x: 538, startPoint y: 347, endPoint x: 362, endPoint y: 348, distance: 175.9
click at [369, 348] on app-calendar-viewport "Sat 30 Sun 31 Mon 1 Tue 2 Wed 3 Thu 4 Fri 5 2/2 1 Job Sat 6 4/4 1 Job Sun 7 Mon…" at bounding box center [526, 313] width 1053 height 328
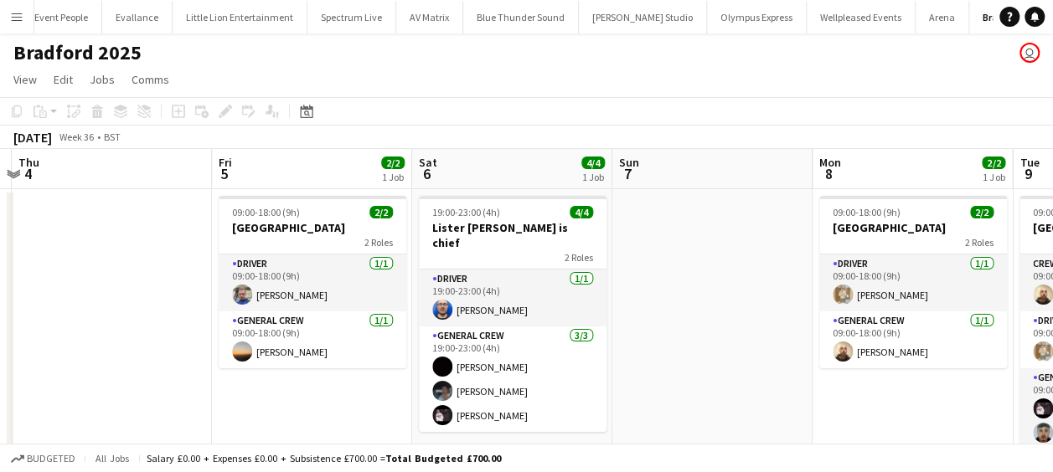
drag, startPoint x: 461, startPoint y: 379, endPoint x: 288, endPoint y: 379, distance: 172.6
click at [255, 379] on app-calendar-viewport "Mon 1 Tue 2 Wed 3 Thu 4 Fri 5 2/2 1 Job Sat 6 4/4 1 Job Sun 7 Mon 8 2/2 1 Job T…" at bounding box center [526, 313] width 1053 height 328
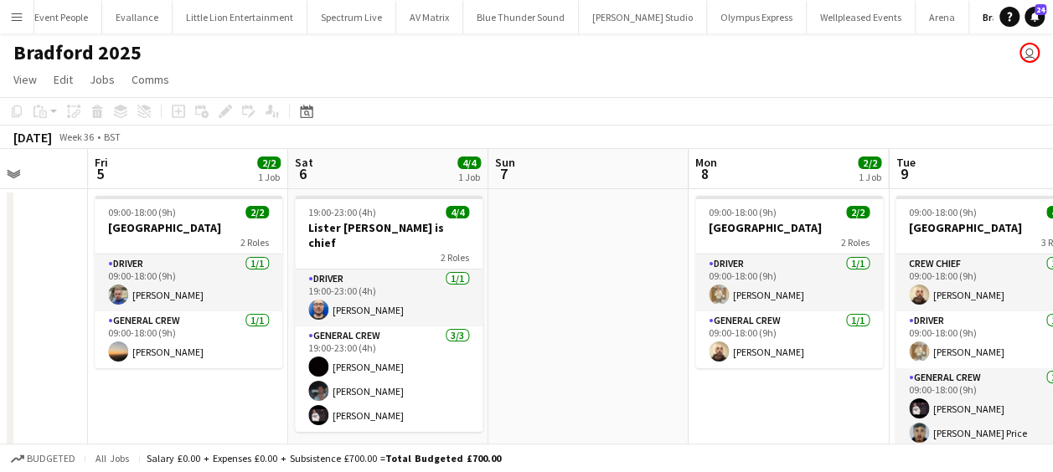
click at [240, 408] on app-calendar-viewport "Mon 1 Tue 2 Wed 3 Thu 4 Fri 5 2/2 1 Job Sat 6 4/4 1 Job Sun 7 Mon 8 2/2 1 Job T…" at bounding box center [526, 440] width 1053 height 583
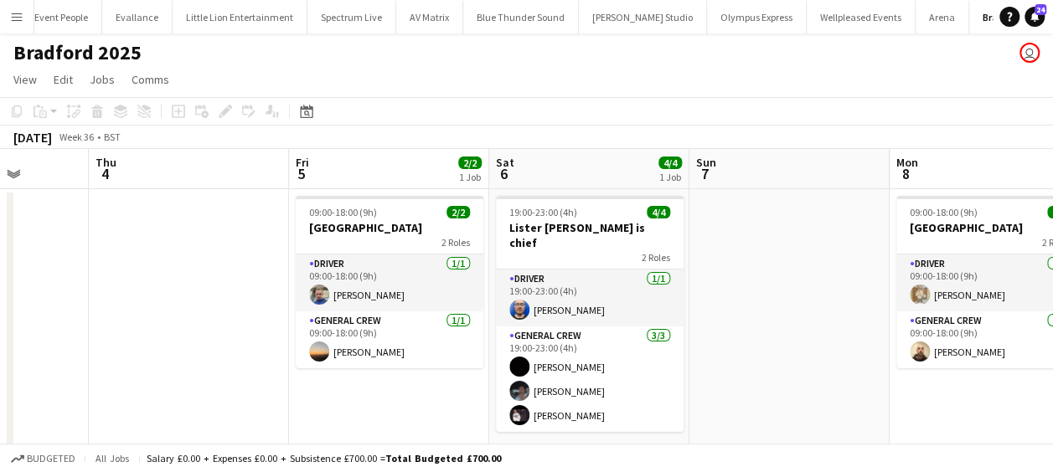
drag, startPoint x: 535, startPoint y: 393, endPoint x: 336, endPoint y: 393, distance: 199.4
click at [336, 393] on app-calendar-viewport "Mon 1 Tue 2 Wed 3 Thu 4 Fri 5 2/2 1 Job Sat 6 4/4 1 Job Sun 7 Mon 8 2/2 1 Job T…" at bounding box center [526, 440] width 1053 height 583
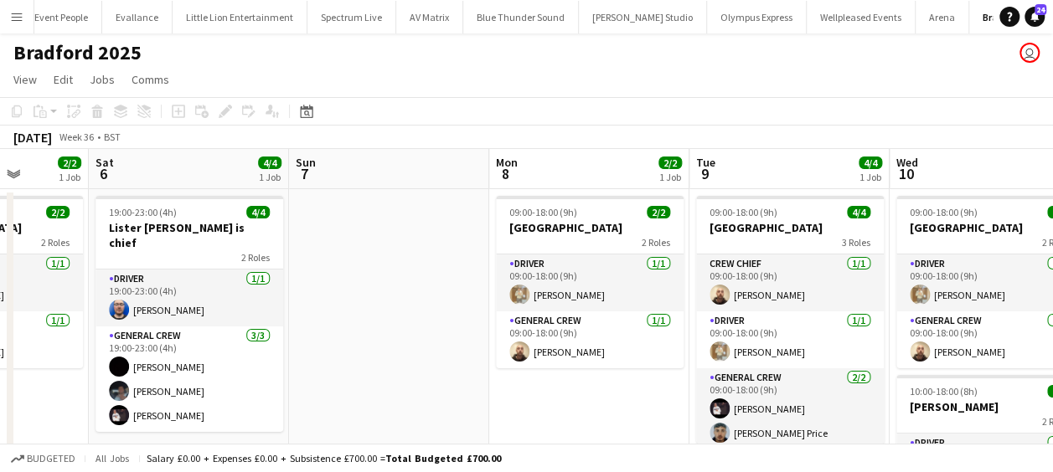
click at [280, 400] on app-calendar-viewport "Wed 3 Thu 4 Fri 5 2/2 1 Job Sat 6 4/4 1 Job Sun 7 Mon 8 2/2 1 Job Tue 9 4/4 1 J…" at bounding box center [526, 440] width 1053 height 583
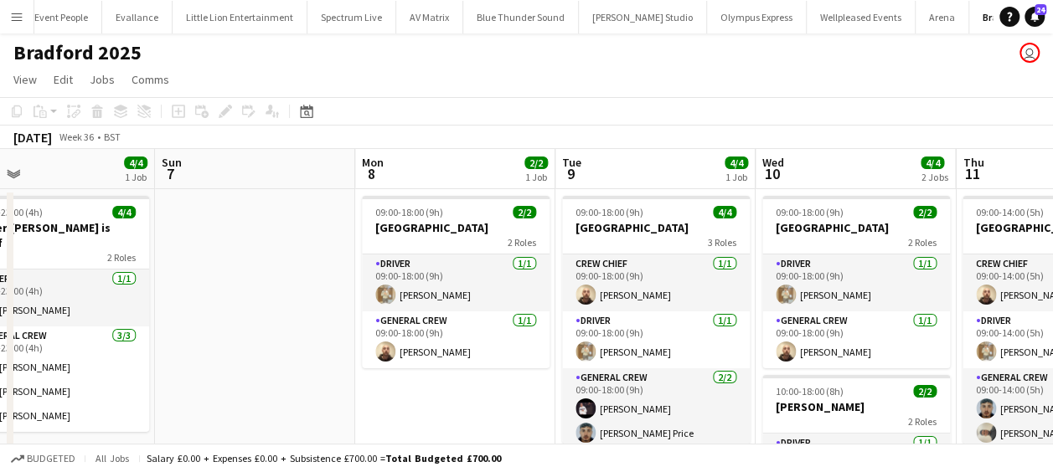
scroll to position [0, 793]
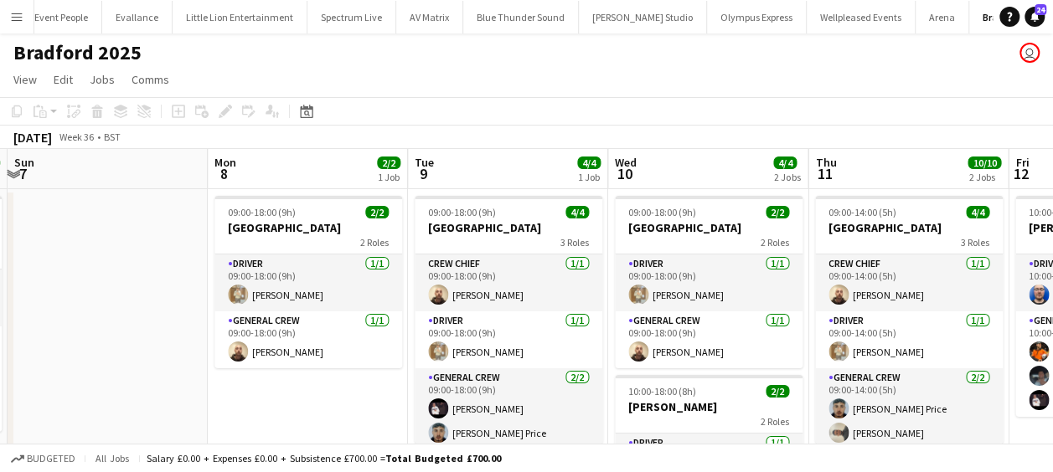
click at [219, 399] on app-calendar-viewport "Wed 3 Thu 4 Fri 5 2/2 1 Job Sat 6 4/4 1 Job Sun 7 Mon 8 2/2 1 Job Tue 9 4/4 1 J…" at bounding box center [526, 440] width 1053 height 583
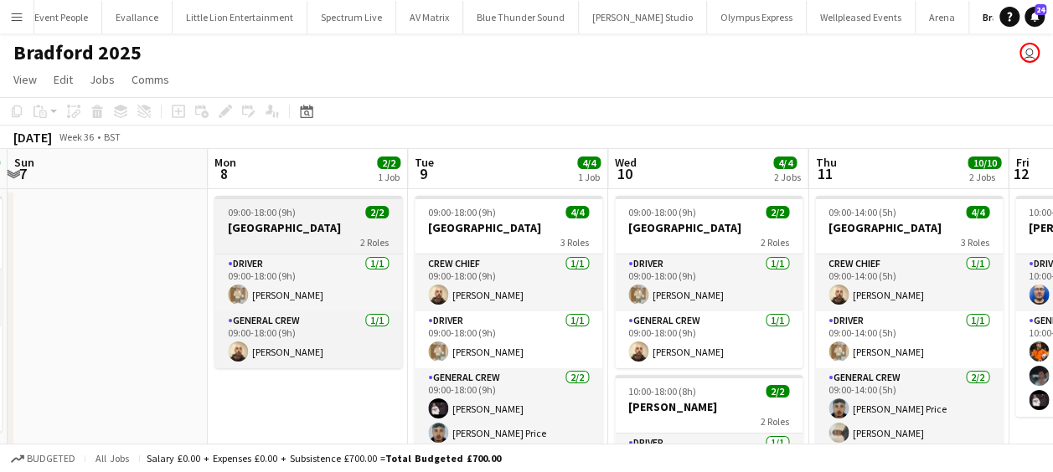
click at [300, 217] on div "09:00-18:00 (9h) 2/2" at bounding box center [308, 212] width 188 height 13
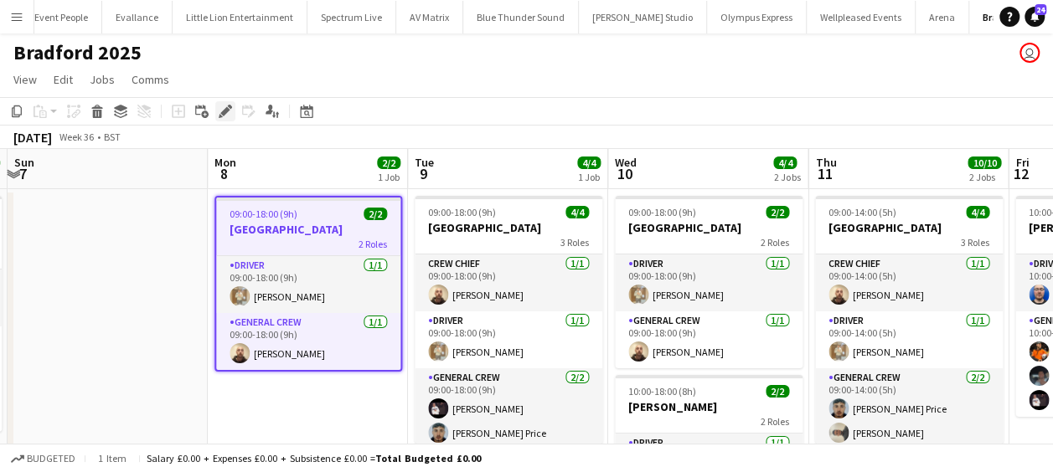
click at [230, 106] on icon at bounding box center [230, 107] width 4 height 4
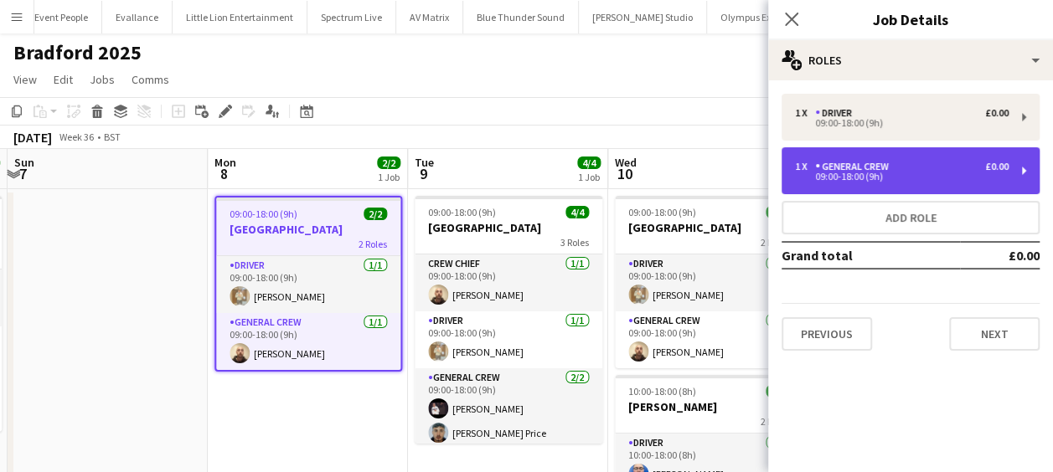
click at [883, 178] on div "09:00-18:00 (9h)" at bounding box center [902, 177] width 214 height 8
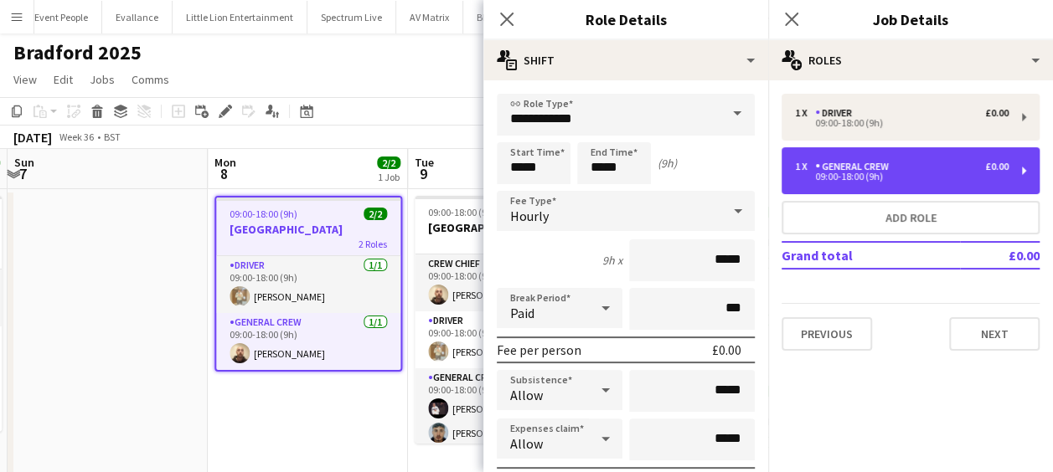
scroll to position [168, 0]
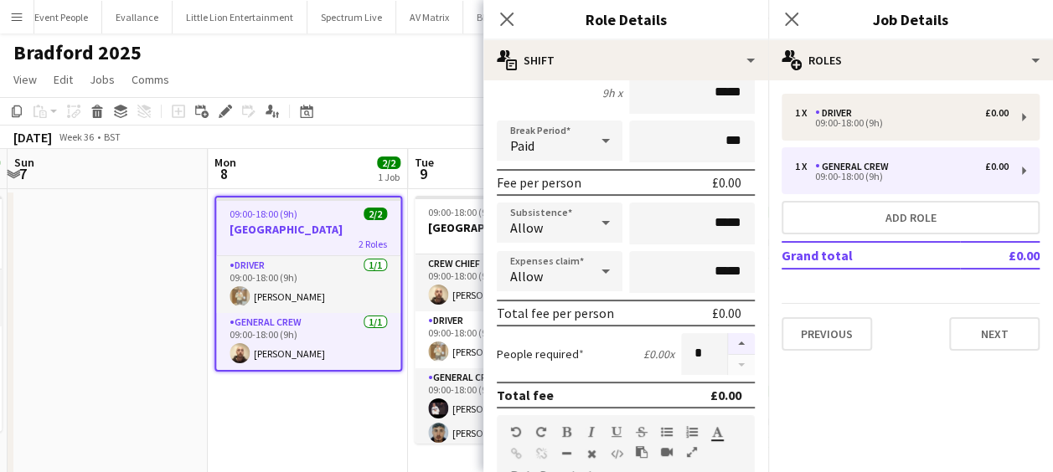
click at [735, 342] on button "button" at bounding box center [741, 344] width 27 height 22
type input "*"
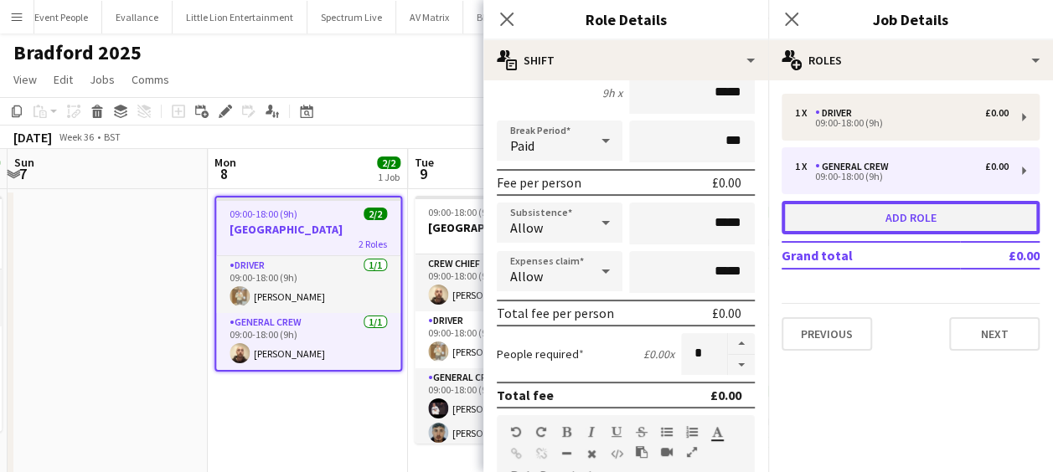
click at [953, 213] on button "Add role" at bounding box center [911, 218] width 258 height 34
type input "*********"
type input "*****"
type input "*"
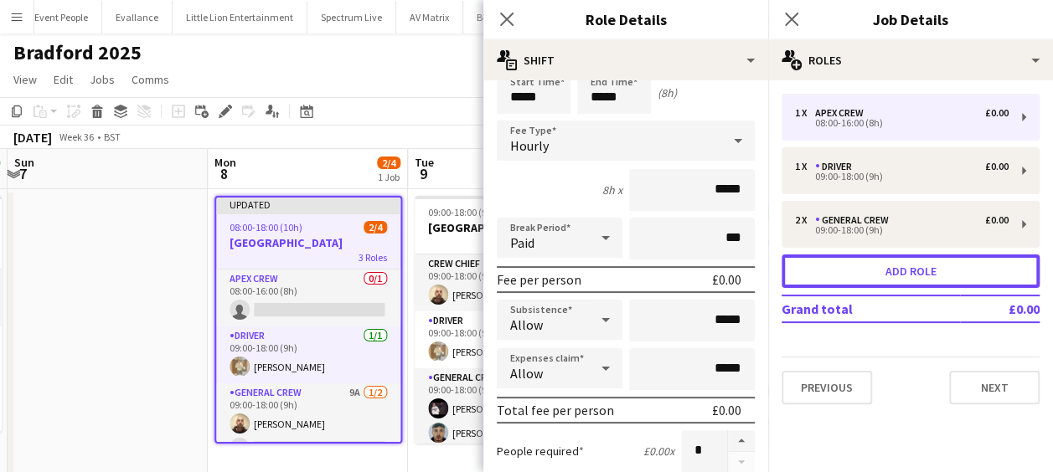
scroll to position [0, 0]
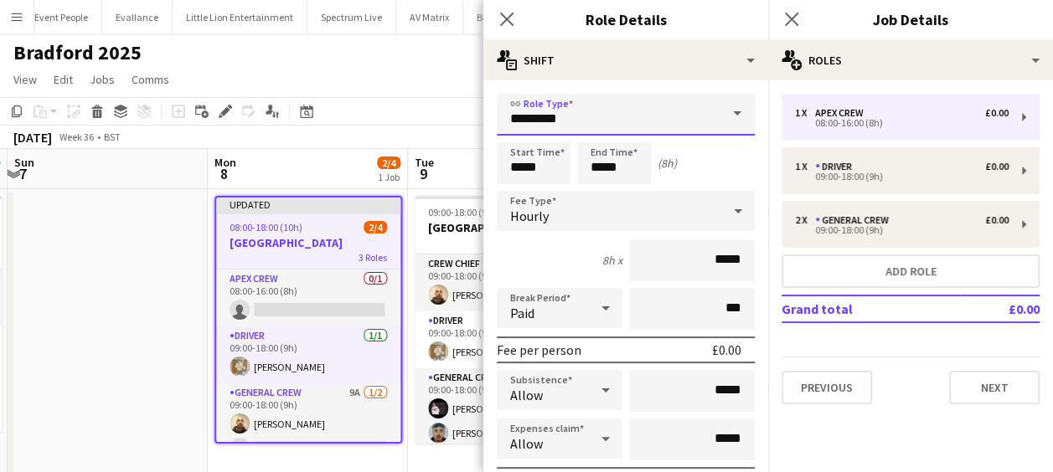
drag, startPoint x: 589, startPoint y: 124, endPoint x: 449, endPoint y: 122, distance: 139.9
click at [457, 122] on body "Menu Boards Boards Boards All jobs Status Workforce Workforce My Workforce Recr…" at bounding box center [526, 380] width 1053 height 761
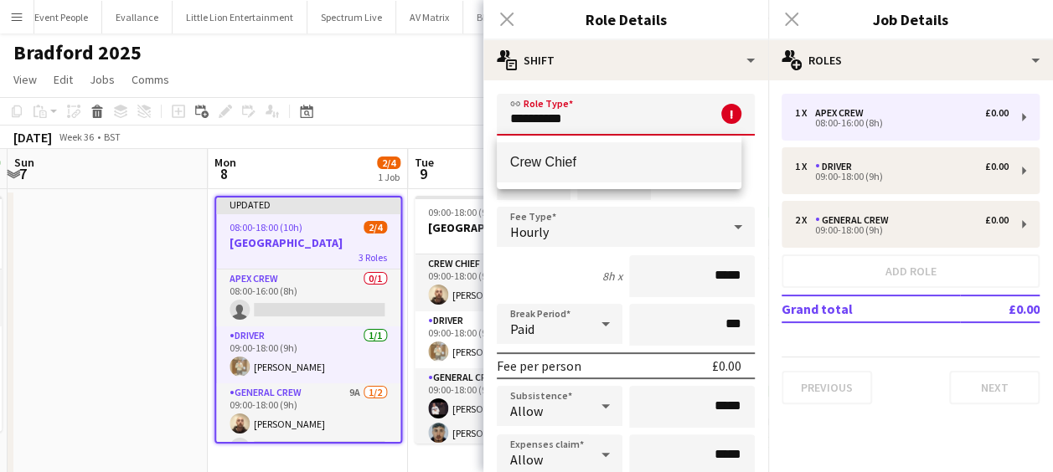
type input "**********"
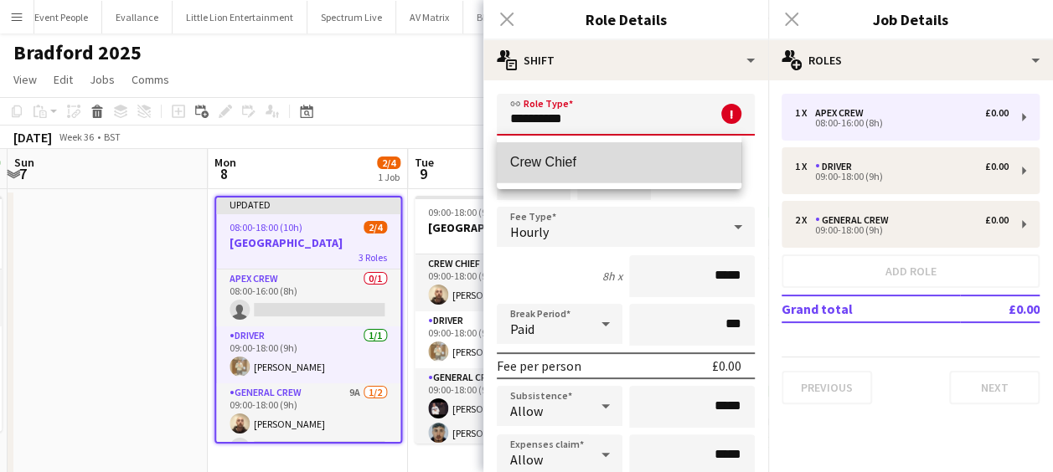
click at [542, 155] on span "Crew Chief" at bounding box center [619, 162] width 219 height 16
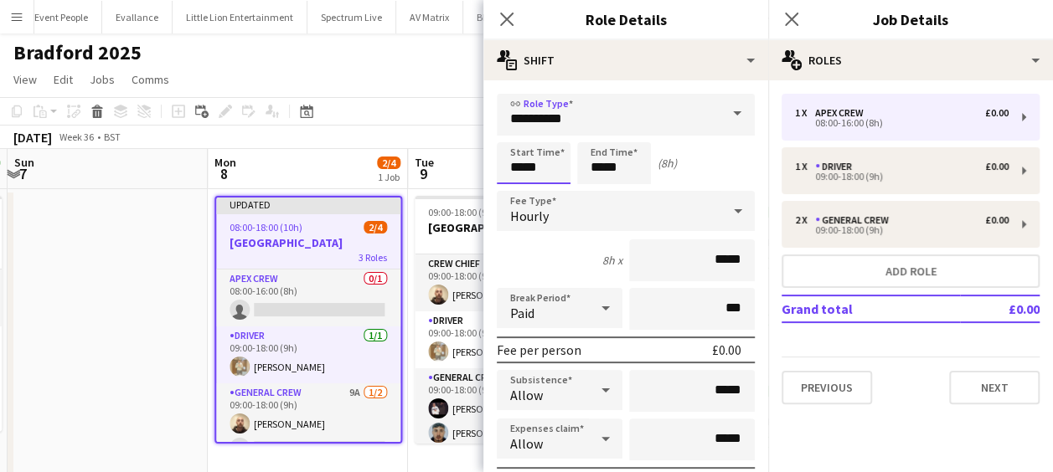
click at [508, 164] on input "*****" at bounding box center [534, 163] width 74 height 42
type input "*****"
click at [516, 134] on div at bounding box center [517, 134] width 34 height 17
click at [616, 161] on input "*****" at bounding box center [614, 163] width 74 height 42
click at [587, 132] on div at bounding box center [598, 134] width 34 height 17
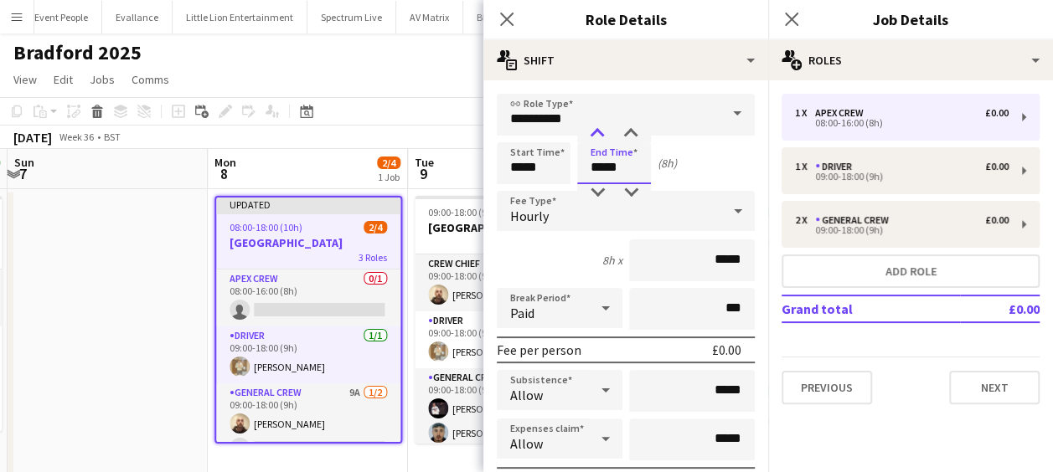
type input "*****"
click at [587, 132] on div at bounding box center [598, 134] width 34 height 17
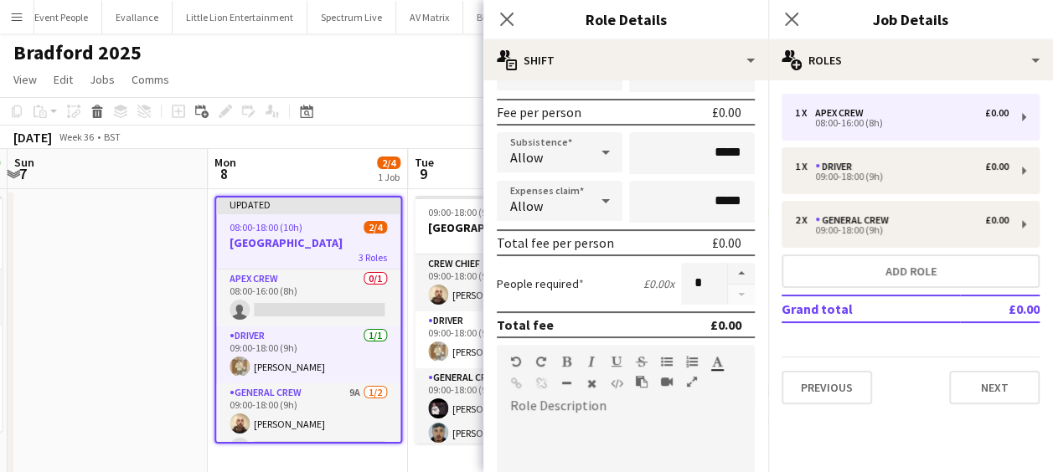
scroll to position [335, 0]
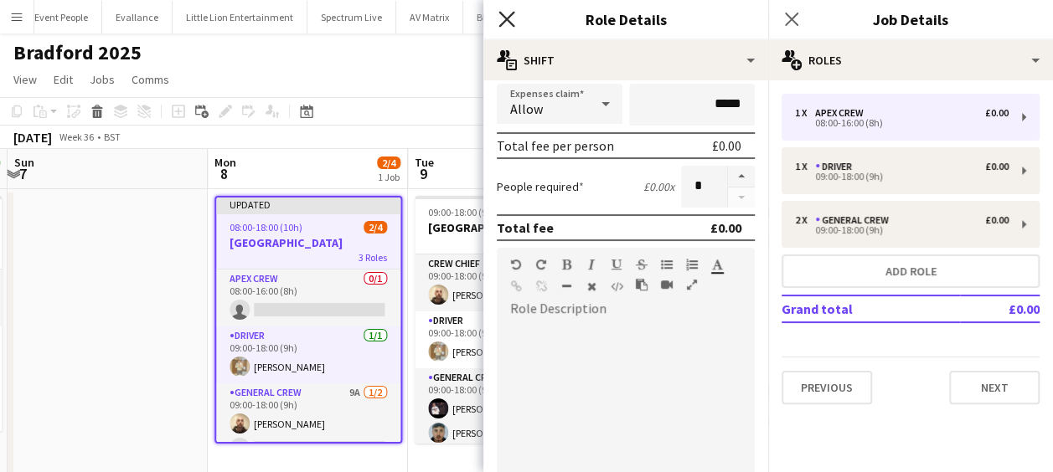
click at [503, 17] on icon at bounding box center [506, 19] width 16 height 16
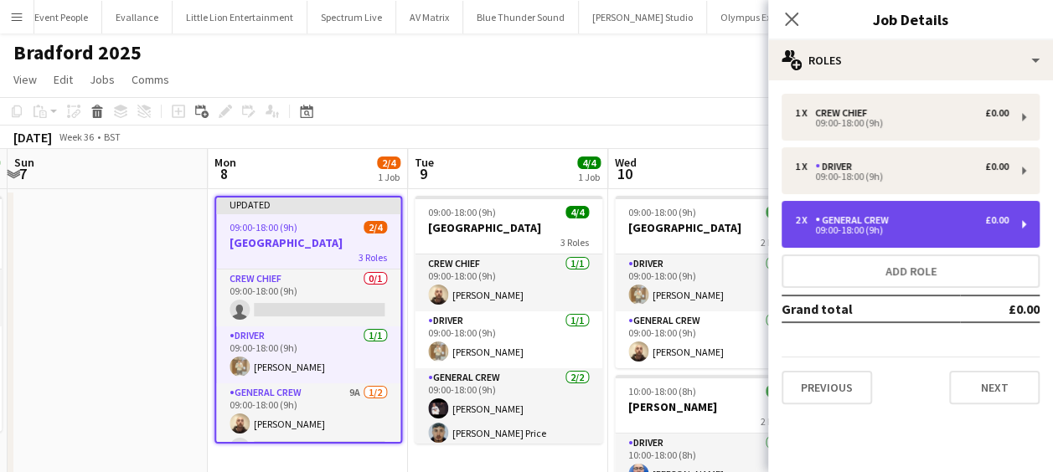
click at [875, 228] on div "09:00-18:00 (9h)" at bounding box center [902, 230] width 214 height 8
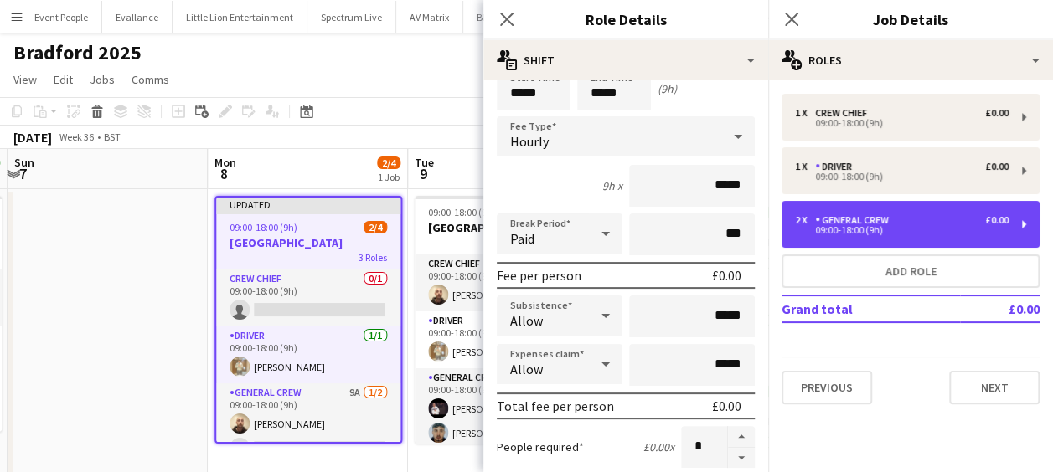
scroll to position [0, 0]
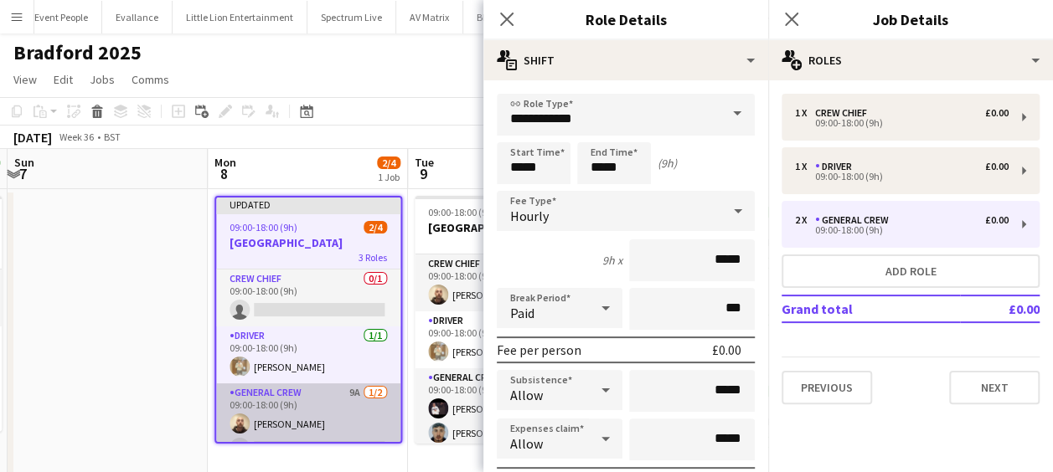
click at [286, 415] on app-card-role "General Crew 9A 1/2 09:00-18:00 (9h) Jason Mawer single-neutral-actions" at bounding box center [308, 424] width 184 height 81
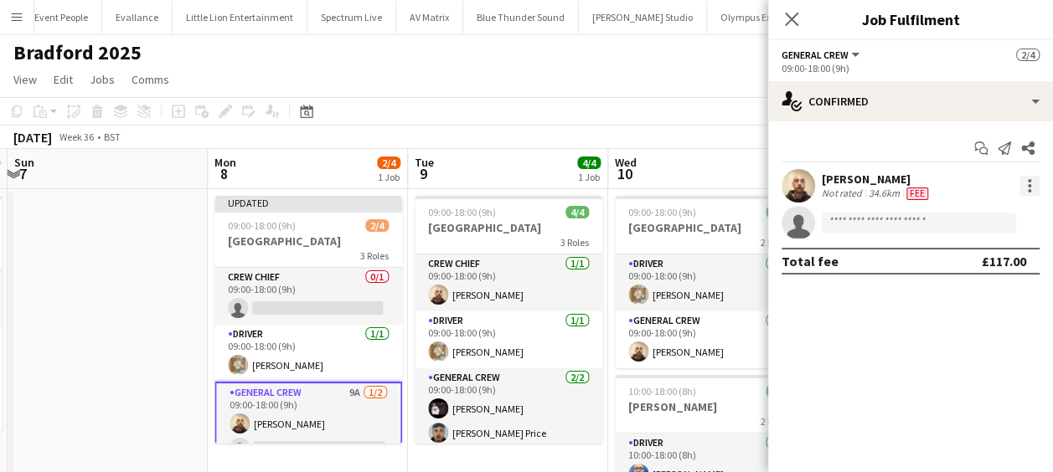
click at [1030, 184] on div at bounding box center [1029, 185] width 3 height 3
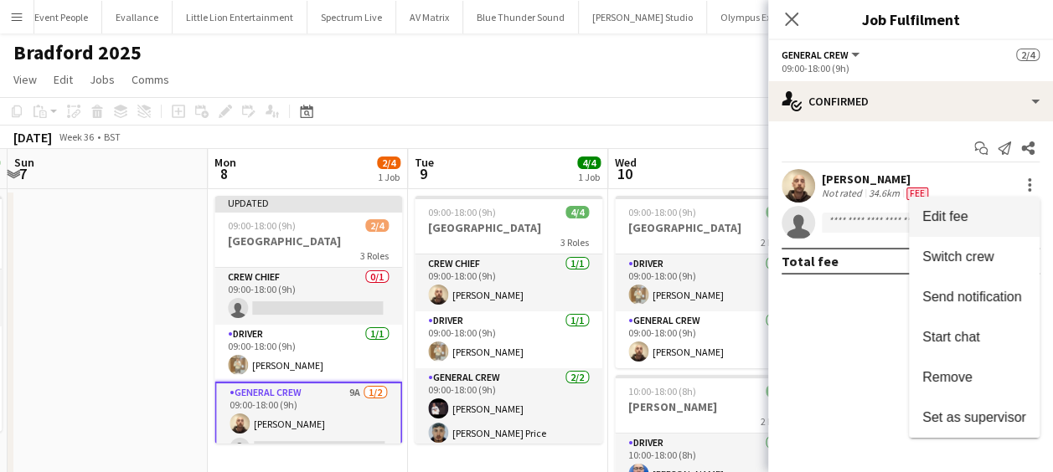
click at [961, 213] on span "Edit fee" at bounding box center [944, 216] width 45 height 14
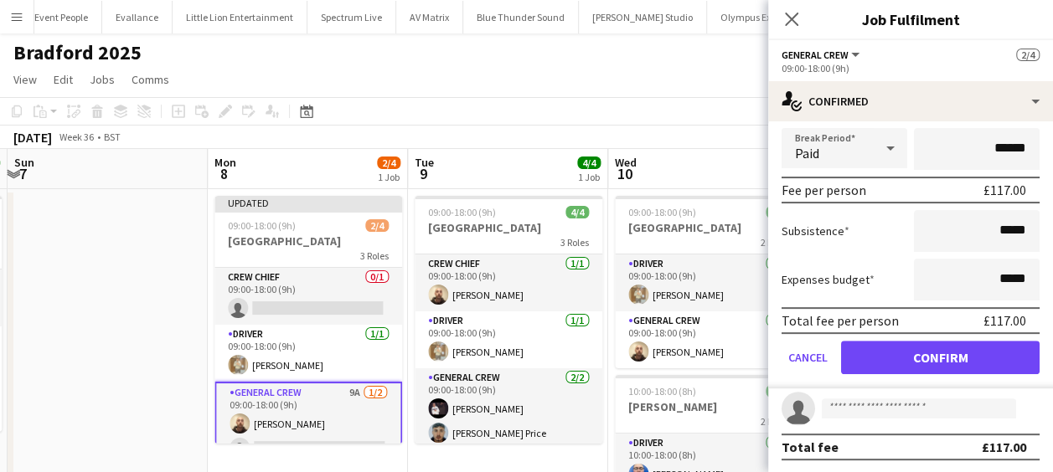
scroll to position [195, 0]
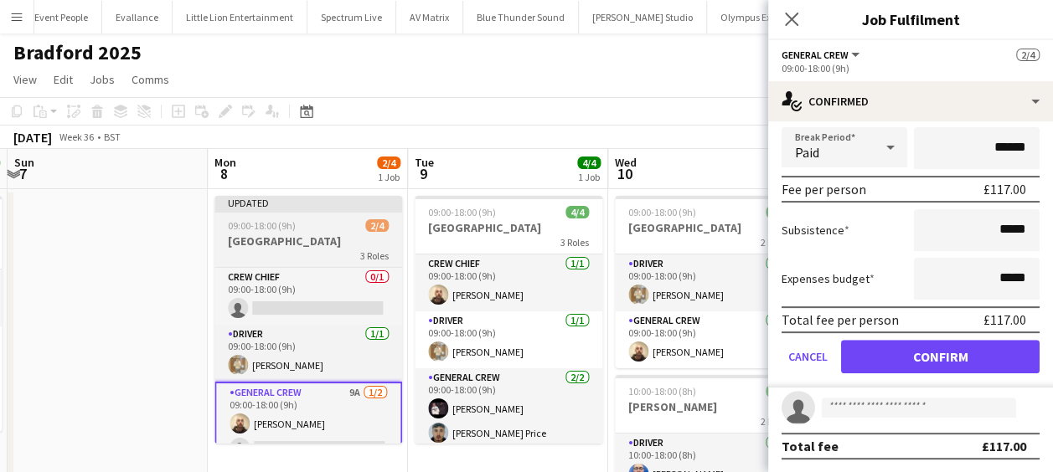
click at [264, 233] on app-job-card "Updated 09:00-18:00 (9h) 2/4 Oxenhope Railway Station 3 Roles Crew Chief 0/1 09…" at bounding box center [308, 320] width 188 height 248
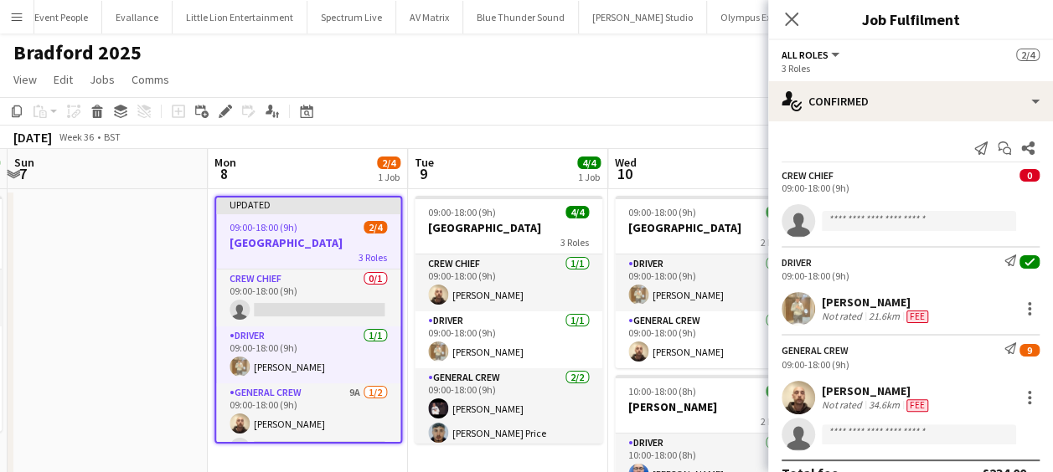
scroll to position [26, 0]
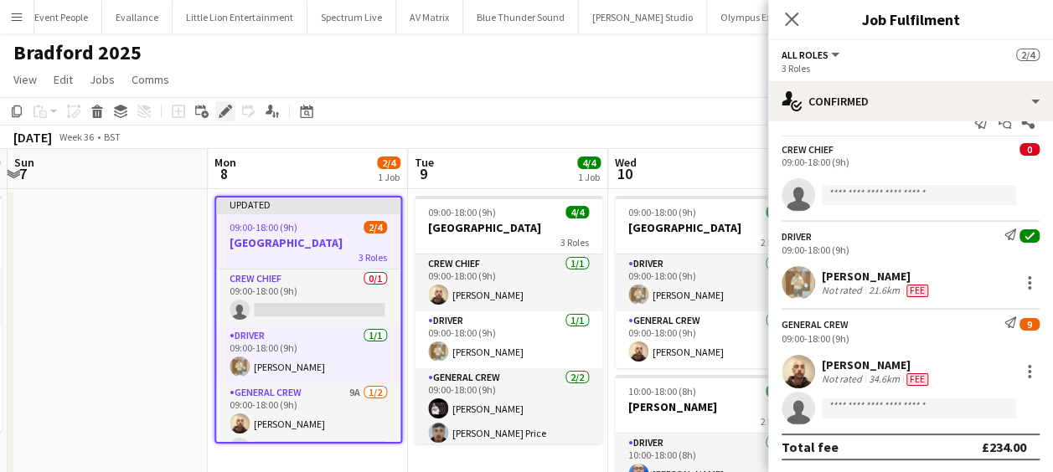
click at [232, 106] on div "Edit" at bounding box center [225, 111] width 20 height 20
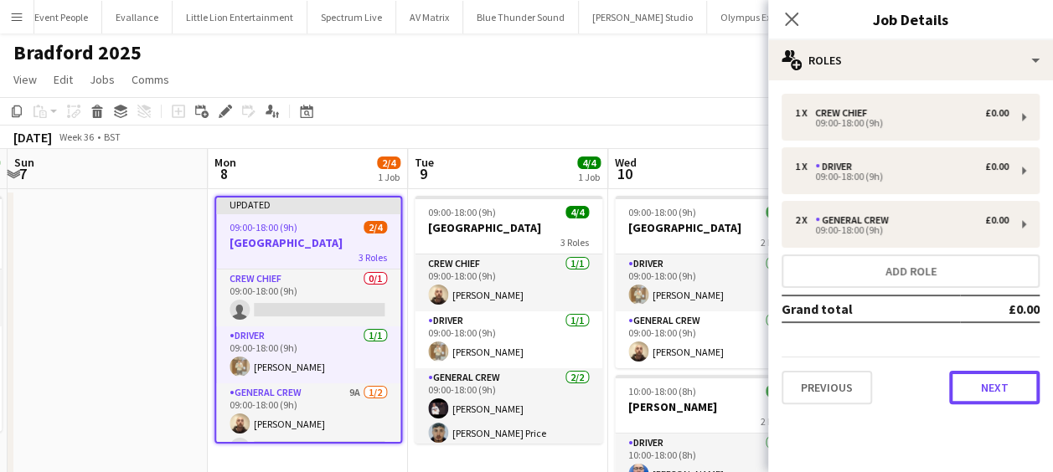
click at [1009, 385] on button "Next" at bounding box center [994, 388] width 90 height 34
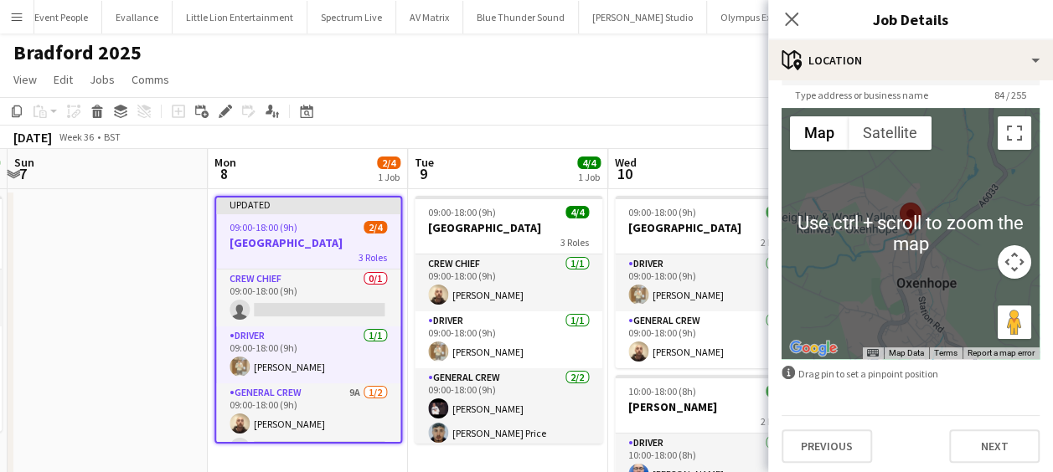
scroll to position [119, 0]
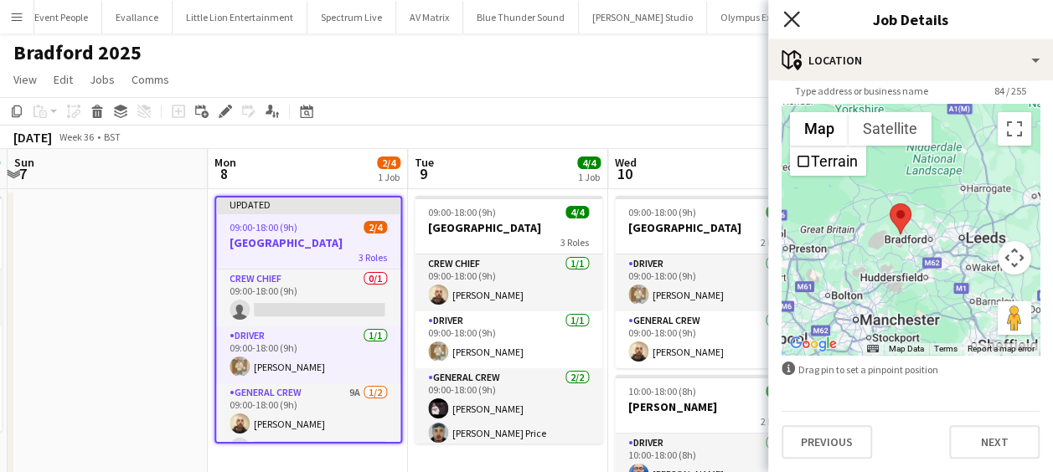
click at [795, 12] on icon "Close pop-in" at bounding box center [791, 19] width 16 height 16
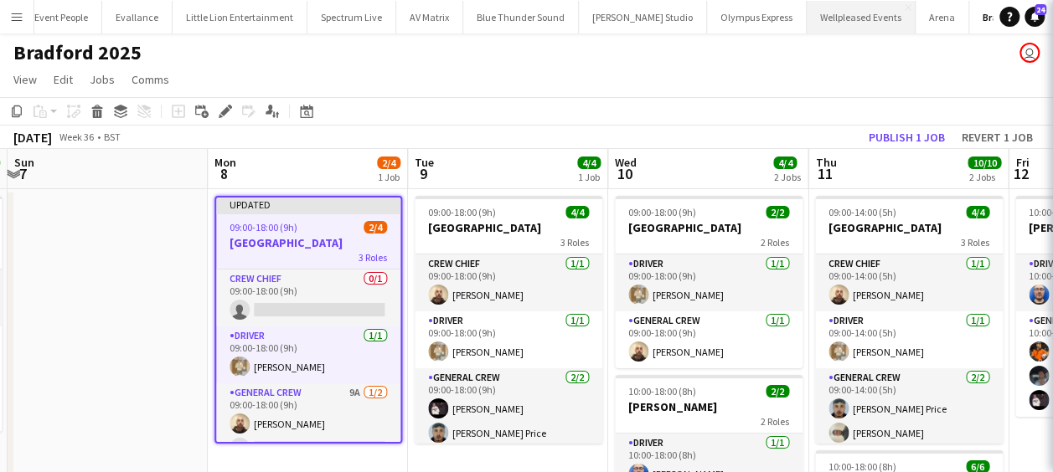
scroll to position [0, 0]
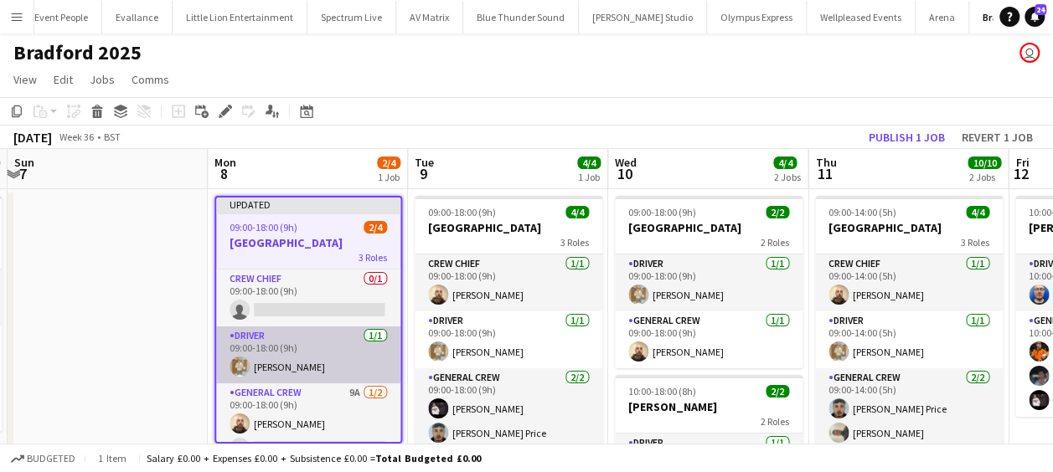
click at [266, 349] on app-card-role "Driver 1/1 09:00-18:00 (9h) Charlie Mason" at bounding box center [308, 355] width 184 height 57
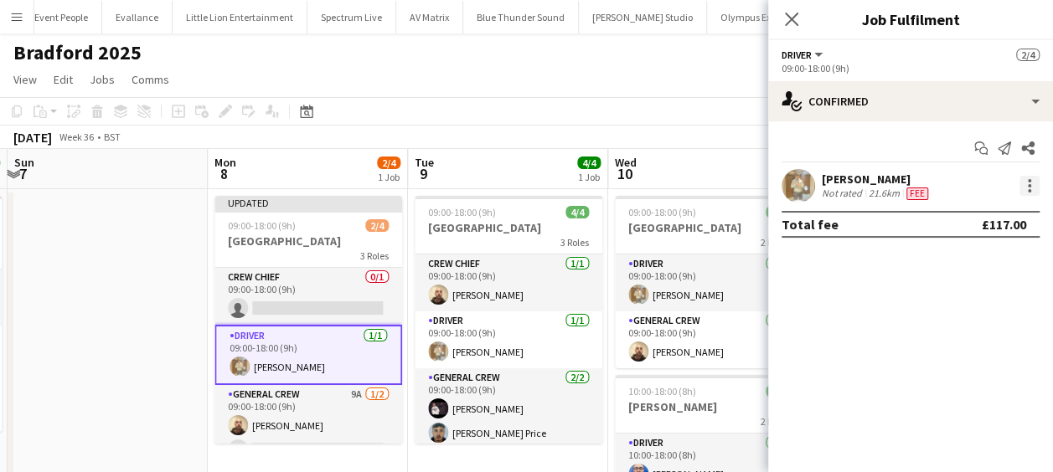
click at [1029, 184] on div at bounding box center [1029, 185] width 3 height 3
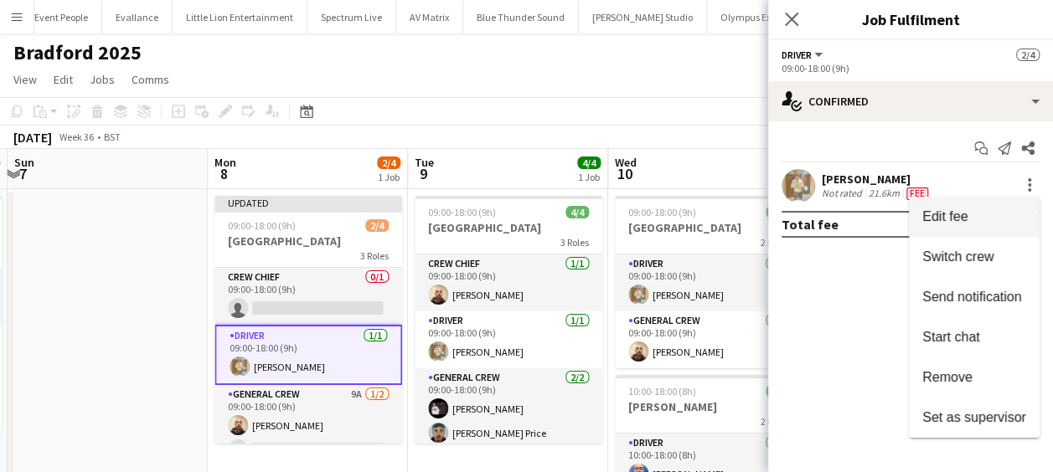
click at [967, 209] on span "Edit fee" at bounding box center [944, 216] width 45 height 14
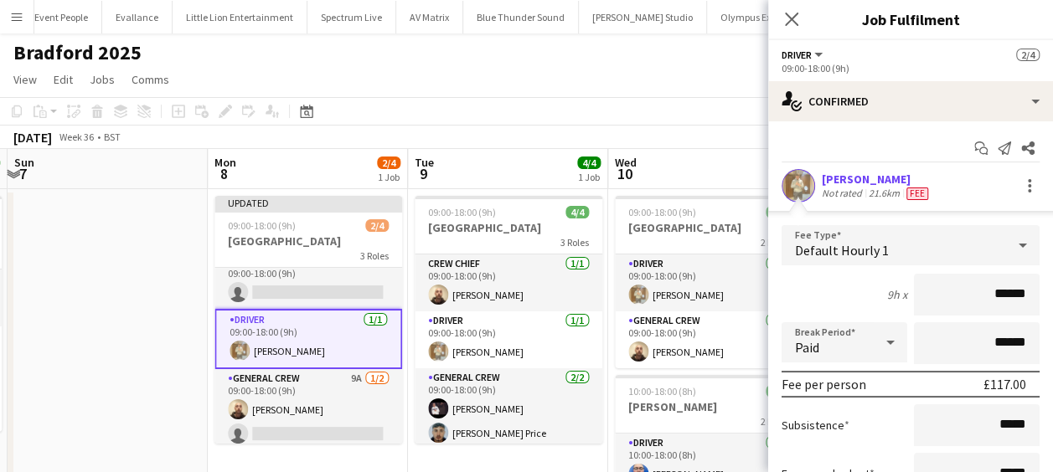
scroll to position [22, 0]
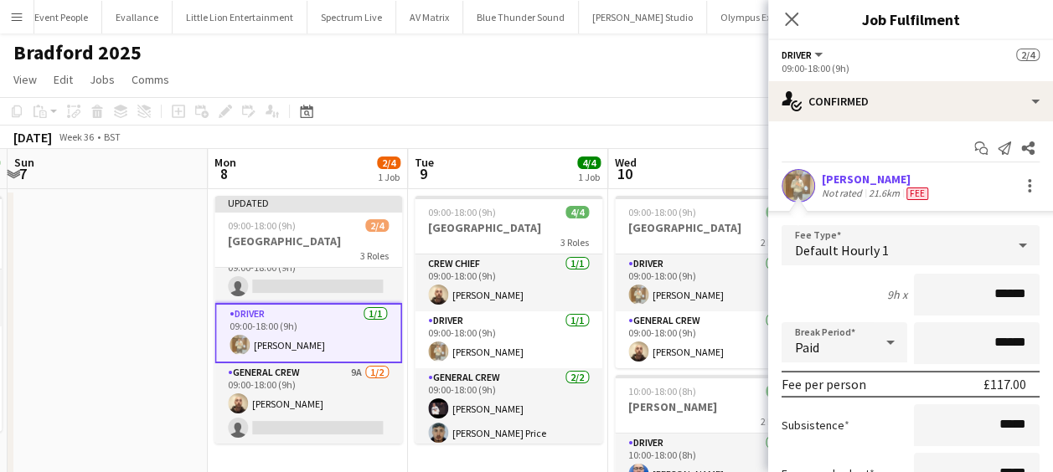
click at [157, 295] on app-date-cell at bounding box center [108, 460] width 200 height 543
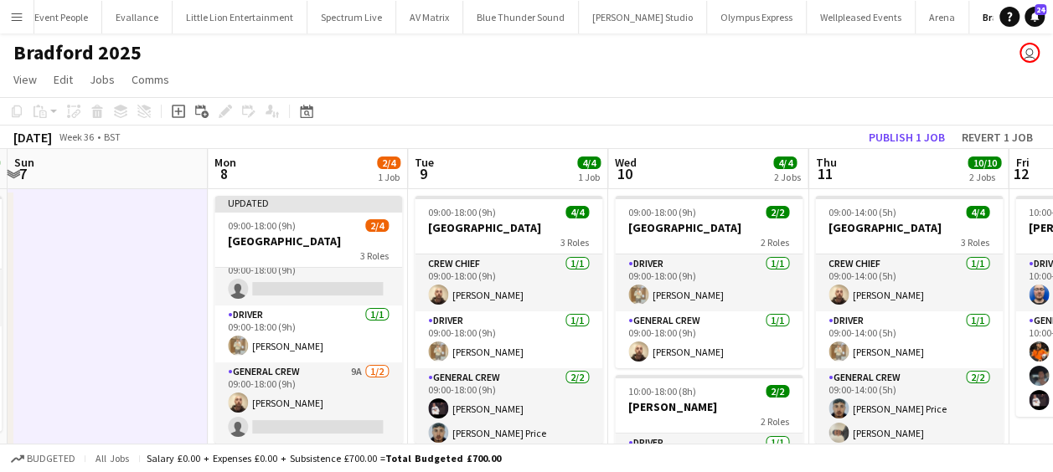
scroll to position [18, 0]
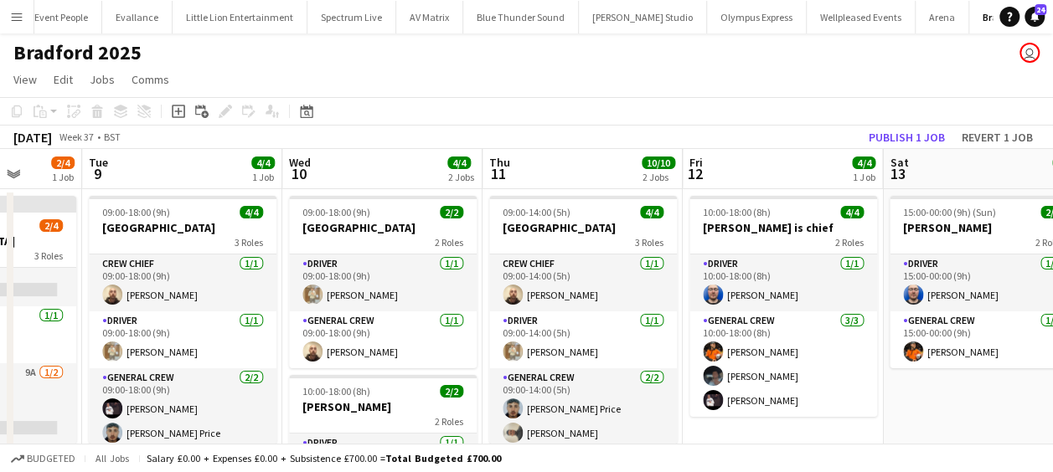
drag, startPoint x: 435, startPoint y: 296, endPoint x: 341, endPoint y: 297, distance: 93.8
click at [342, 297] on app-calendar-viewport "Fri 5 2/2 1 Job Sat 6 4/4 1 Job Sun 7 Mon 8 2/4 1 Job Tue 9 4/4 1 Job Wed 10 4/…" at bounding box center [526, 440] width 1053 height 583
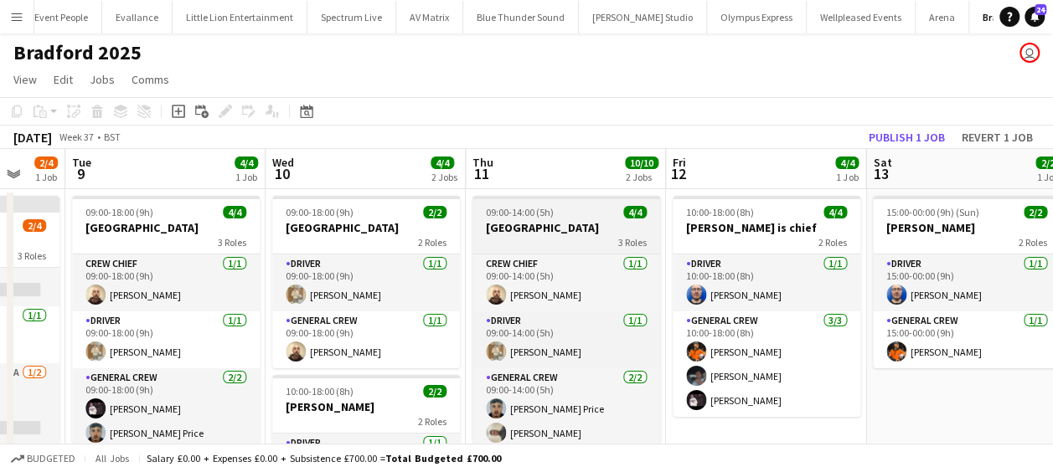
click at [545, 234] on h3 "Oxenhope Railway Station" at bounding box center [566, 227] width 188 height 15
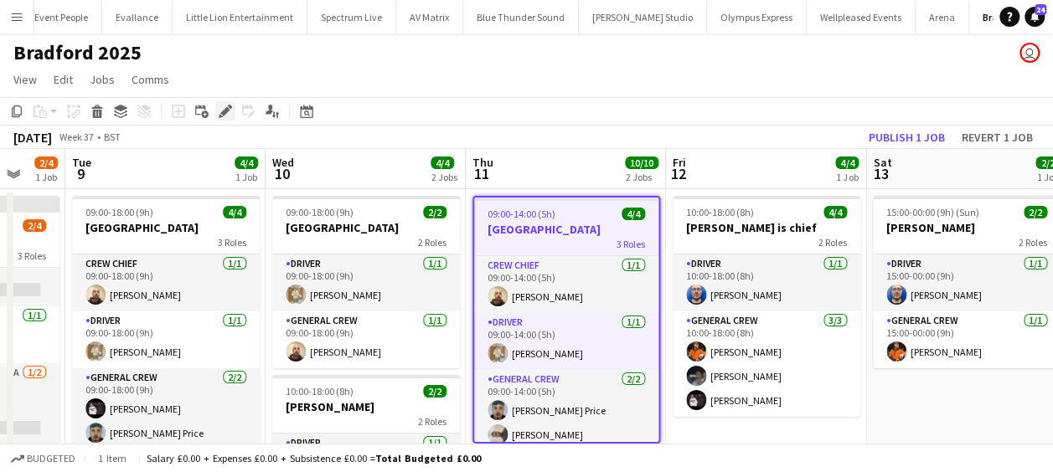
click at [223, 115] on icon at bounding box center [224, 111] width 9 height 9
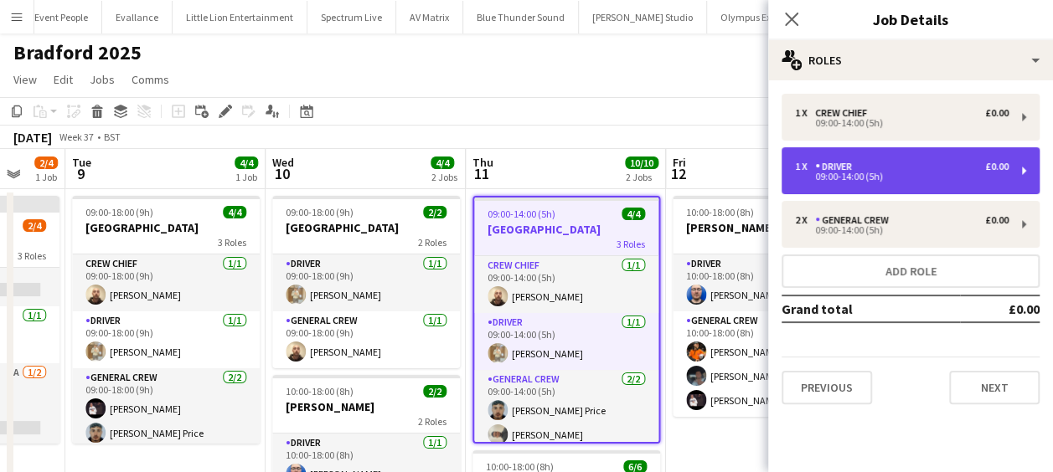
click at [863, 174] on div "09:00-14:00 (5h)" at bounding box center [902, 177] width 214 height 8
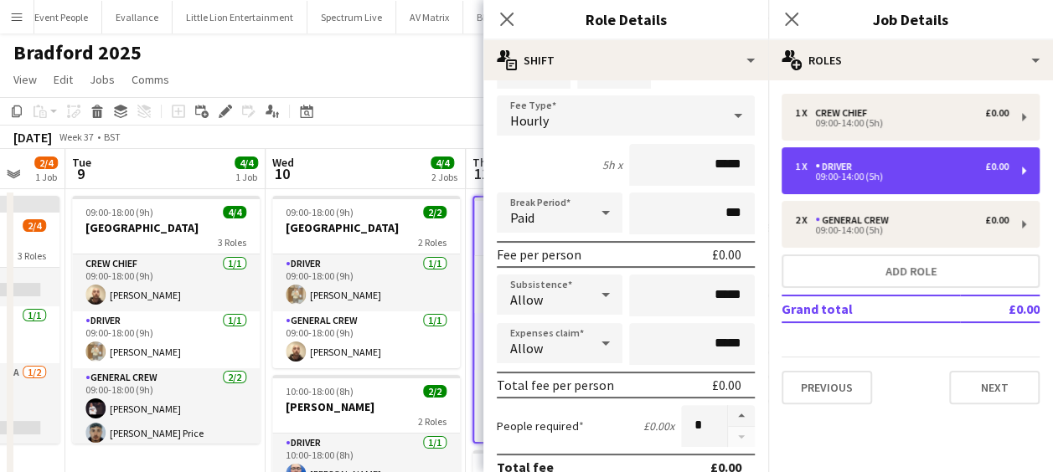
scroll to position [168, 0]
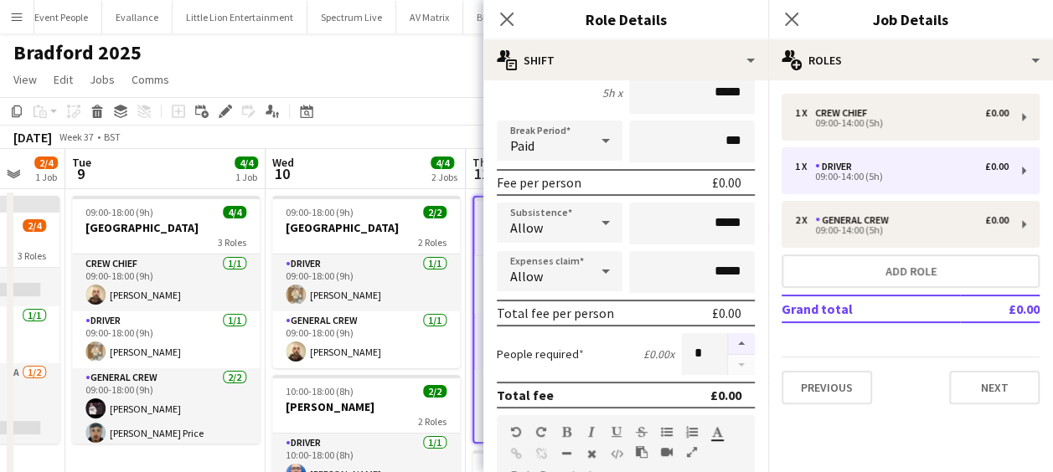
click at [728, 341] on button "button" at bounding box center [741, 344] width 27 height 22
type input "*"
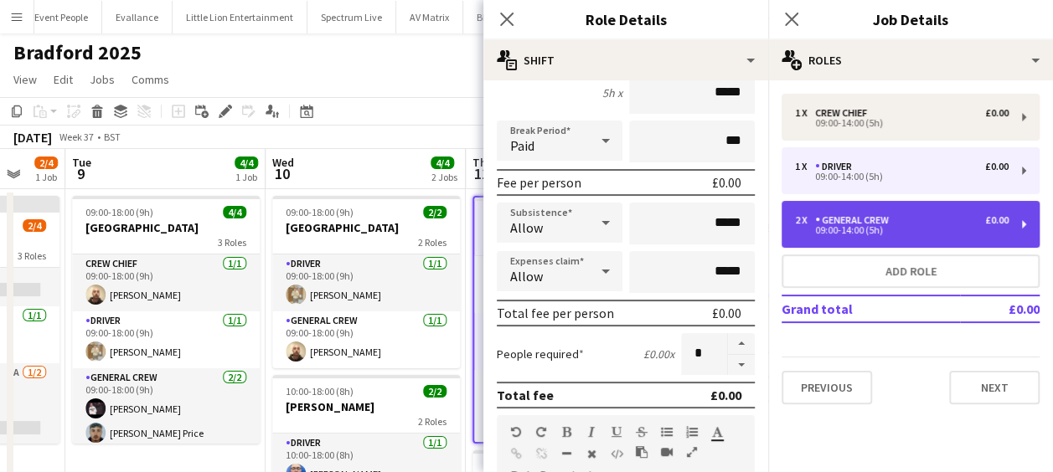
click at [870, 209] on div "2 x General Crew £0.00 09:00-14:00 (5h)" at bounding box center [911, 224] width 258 height 47
type input "**********"
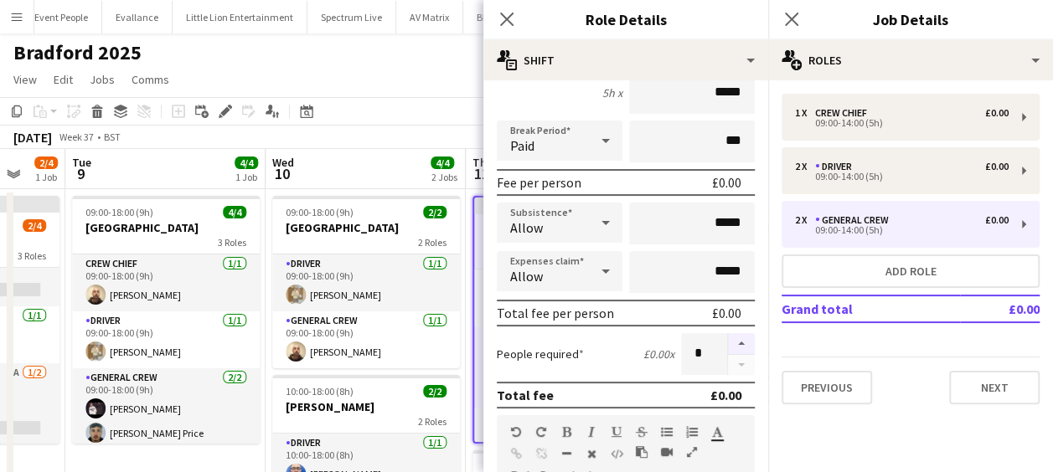
click at [728, 341] on button "button" at bounding box center [741, 344] width 27 height 22
type input "*"
click at [508, 17] on icon at bounding box center [506, 19] width 16 height 16
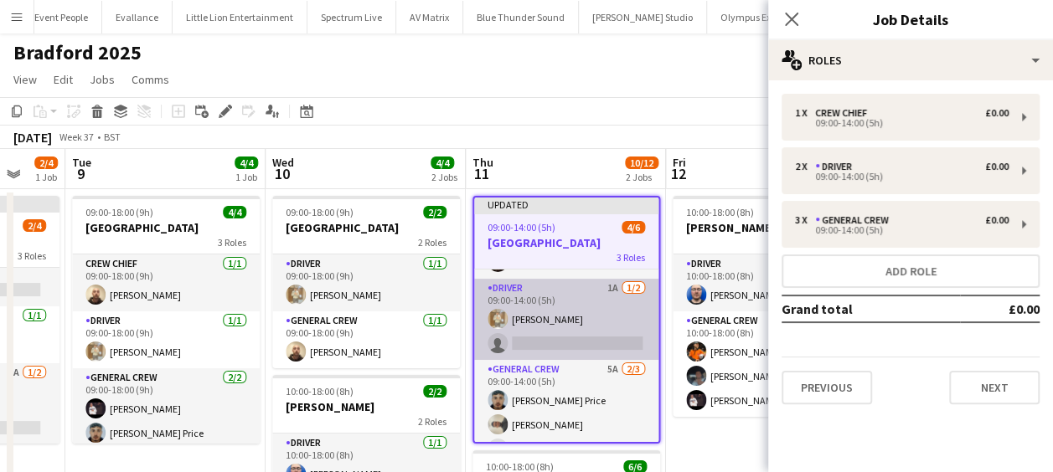
scroll to position [70, 0]
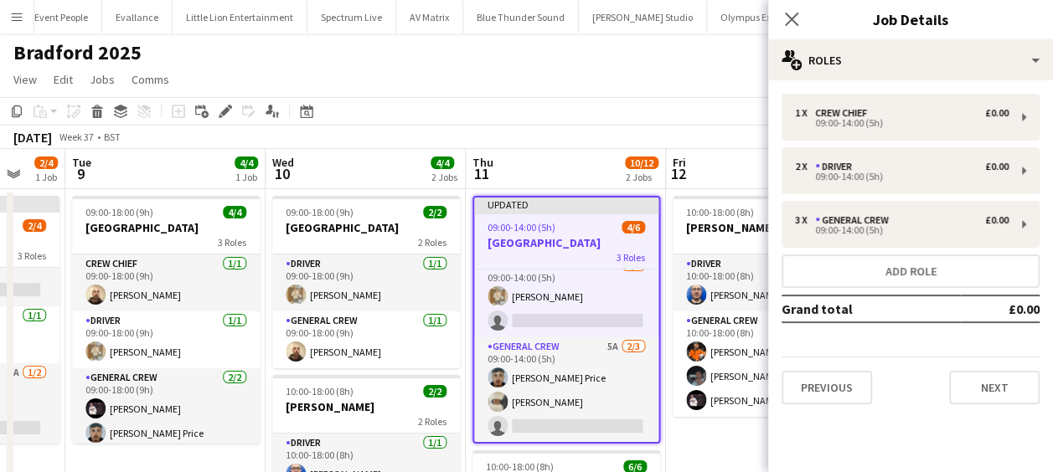
click at [577, 101] on app-toolbar "Copy Paste Paste Ctrl+V Paste with crew Ctrl+Shift+V Paste linked Job Delete Gr…" at bounding box center [526, 111] width 1053 height 28
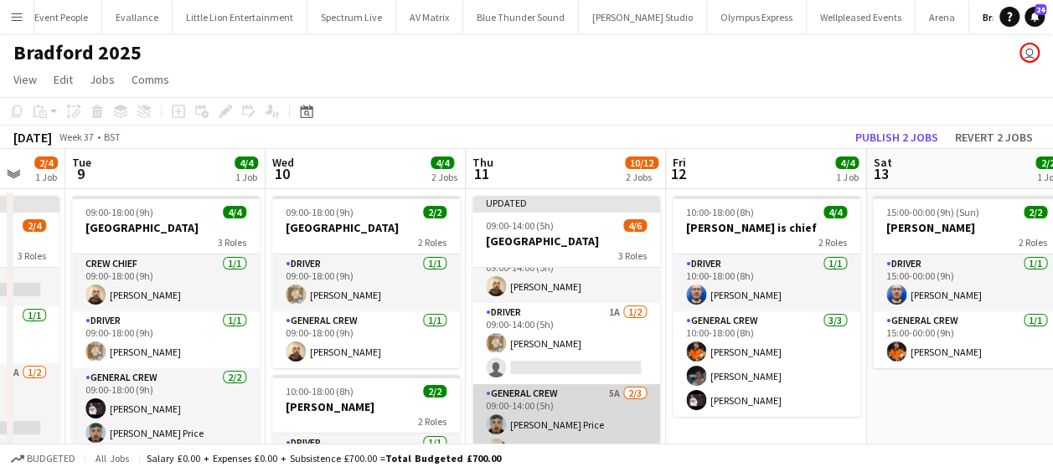
scroll to position [0, 0]
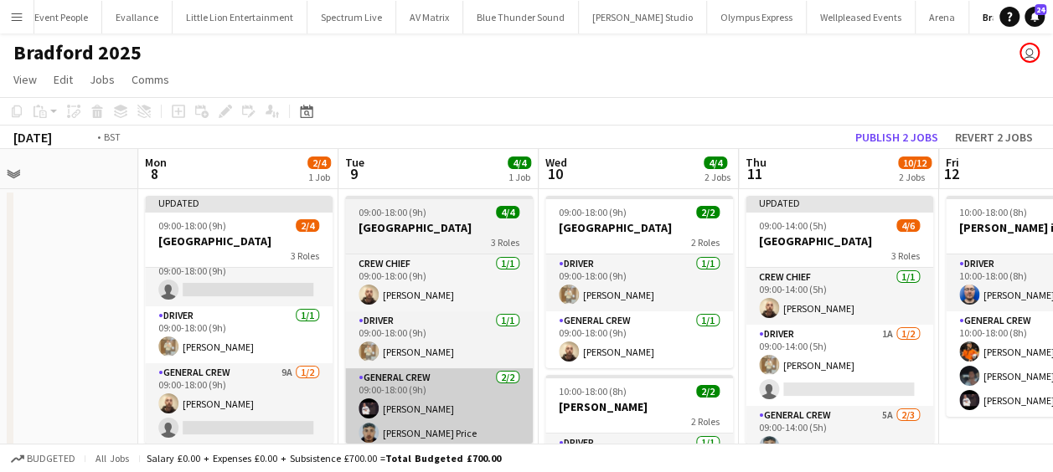
drag, startPoint x: 224, startPoint y: 384, endPoint x: 546, endPoint y: 378, distance: 322.6
click at [546, 380] on app-calendar-viewport "Fri 5 2/2 1 Job Sat 6 4/4 1 Job Sun 7 Mon 8 2/4 1 Job Tue 9 4/4 1 Job Wed 10 4/…" at bounding box center [526, 440] width 1053 height 583
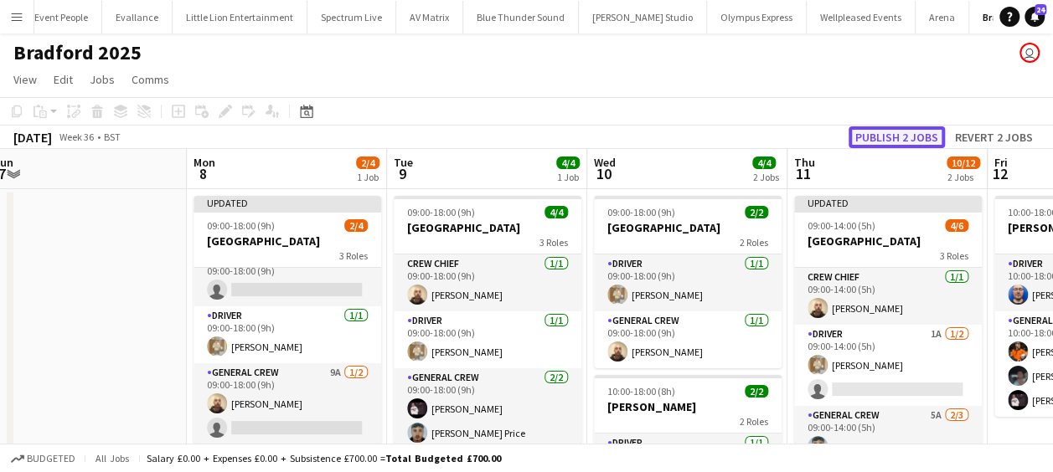
click at [901, 136] on button "Publish 2 jobs" at bounding box center [897, 137] width 96 height 22
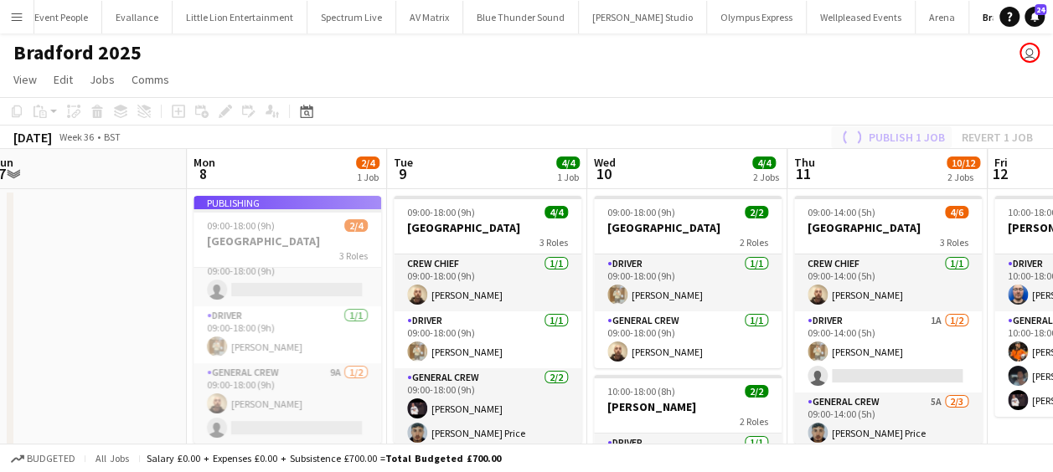
scroll to position [5, 0]
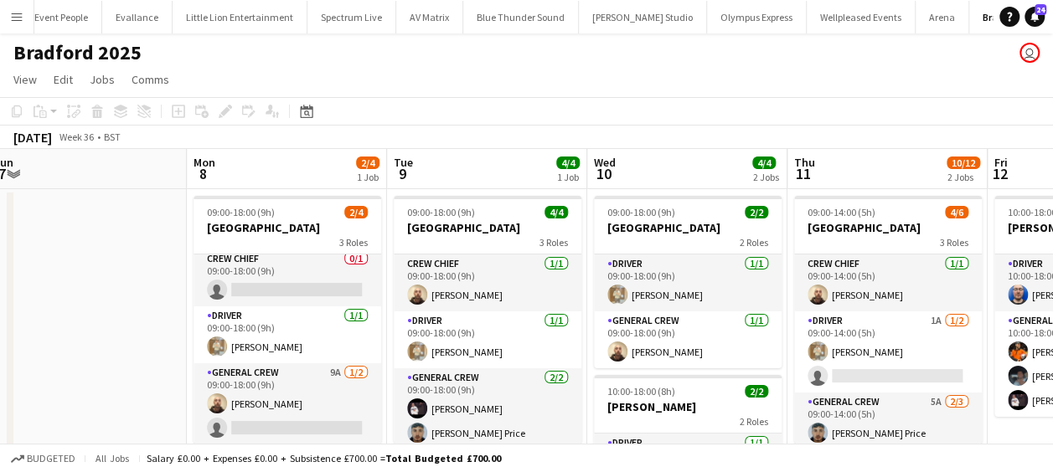
click at [90, 293] on app-date-cell at bounding box center [87, 460] width 200 height 543
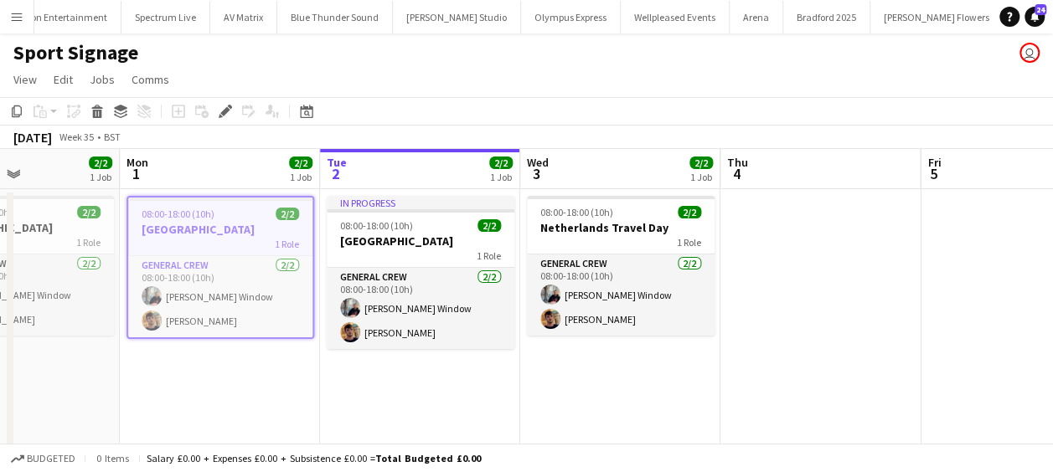
scroll to position [0, 702]
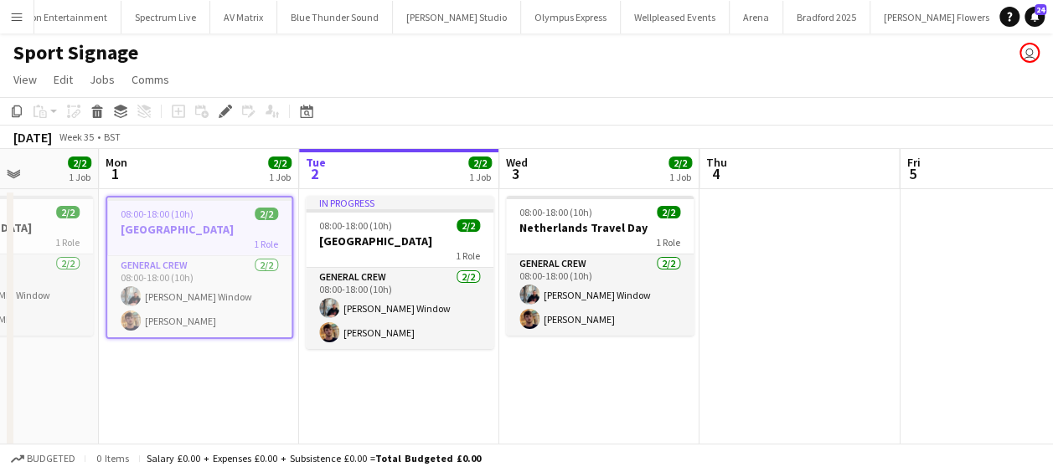
drag, startPoint x: 477, startPoint y: 348, endPoint x: 354, endPoint y: 350, distance: 123.2
click at [354, 350] on app-calendar-viewport "Thu 28 2/2 1 Job Fri 29 2/2 1 Job Sat 30 2/2 1 Job Sun 31 2/2 1 Job Mon 1 2/2 1…" at bounding box center [526, 321] width 1053 height 345
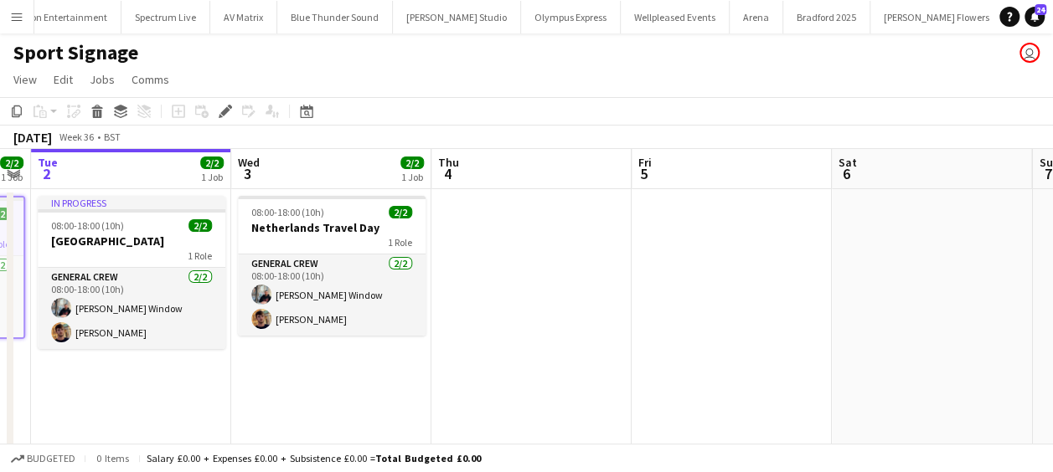
scroll to position [0, 590]
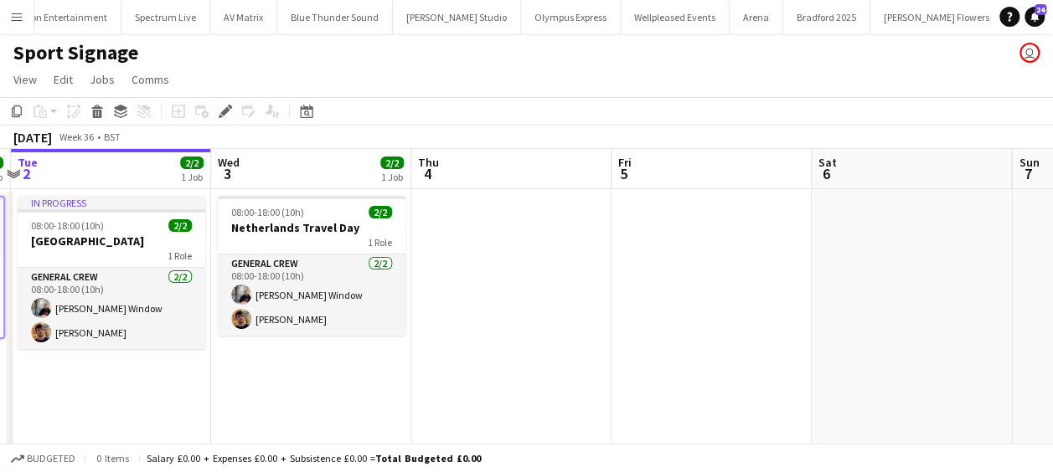
drag, startPoint x: 498, startPoint y: 427, endPoint x: 266, endPoint y: 397, distance: 234.0
click at [266, 397] on app-calendar-viewport "Sat 30 2/2 1 Job Sun 31 2/2 1 Job Mon 1 2/2 1 Job Tue 2 2/2 1 Job Wed 3 2/2 1 J…" at bounding box center [526, 321] width 1053 height 345
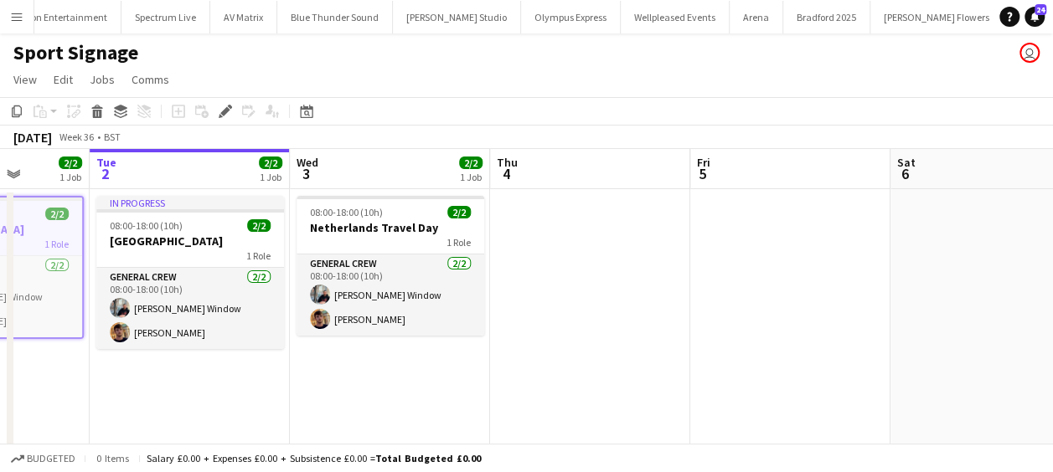
drag, startPoint x: 560, startPoint y: 327, endPoint x: 229, endPoint y: 317, distance: 331.0
click at [226, 317] on app-calendar-viewport "Sat 30 2/2 1 Job Sun 31 2/2 1 Job Mon 1 2/2 1 Job Tue 2 2/2 1 Job Wed 3 2/2 1 J…" at bounding box center [526, 321] width 1053 height 345
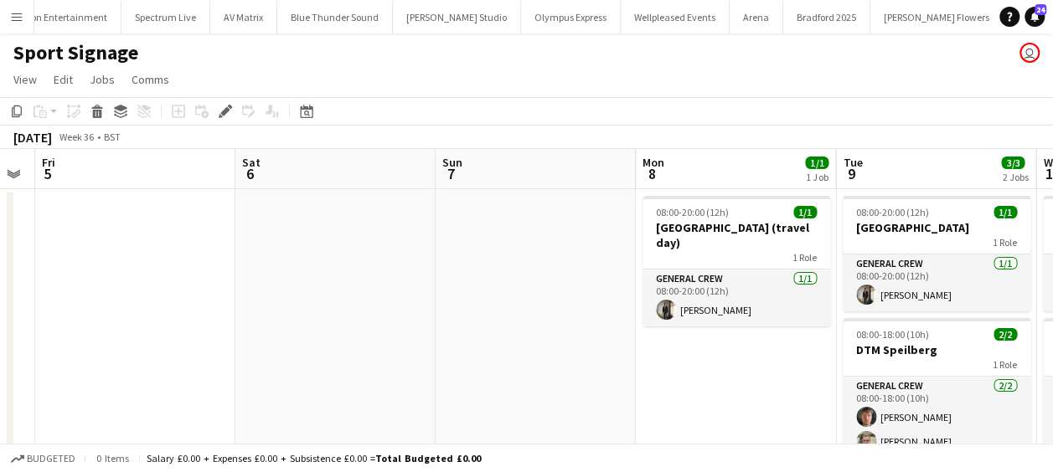
drag, startPoint x: 430, startPoint y: 305, endPoint x: 317, endPoint y: 298, distance: 112.5
click at [259, 295] on app-calendar-viewport "Mon 1 2/2 1 Job Tue 2 2/2 1 Job Wed 3 2/2 1 Job Thu 4 Fri 5 Sat 6 Sun 7 Mon 8 1…" at bounding box center [526, 321] width 1053 height 345
drag, startPoint x: 225, startPoint y: 311, endPoint x: 160, endPoint y: 310, distance: 65.3
click at [93, 310] on app-calendar-viewport "Mon 1 2/2 1 Job Tue 2 2/2 1 Job Wed 3 2/2 1 Job Thu 4 Fri 5 Sat 6 Sun 7 Mon 8 1…" at bounding box center [526, 321] width 1053 height 345
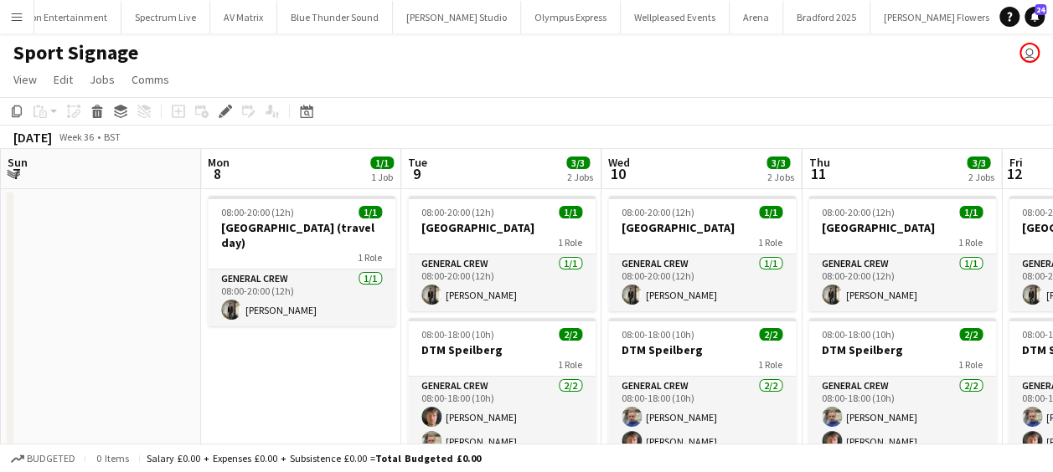
drag, startPoint x: 236, startPoint y: 323, endPoint x: 87, endPoint y: 325, distance: 149.1
click at [88, 325] on app-calendar-viewport "Wed 3 2/2 1 Job Thu 4 Fri 5 Sat 6 Sun 7 Mon 8 1/1 1 Job Tue 9 3/3 2 Jobs Wed 10…" at bounding box center [526, 321] width 1053 height 345
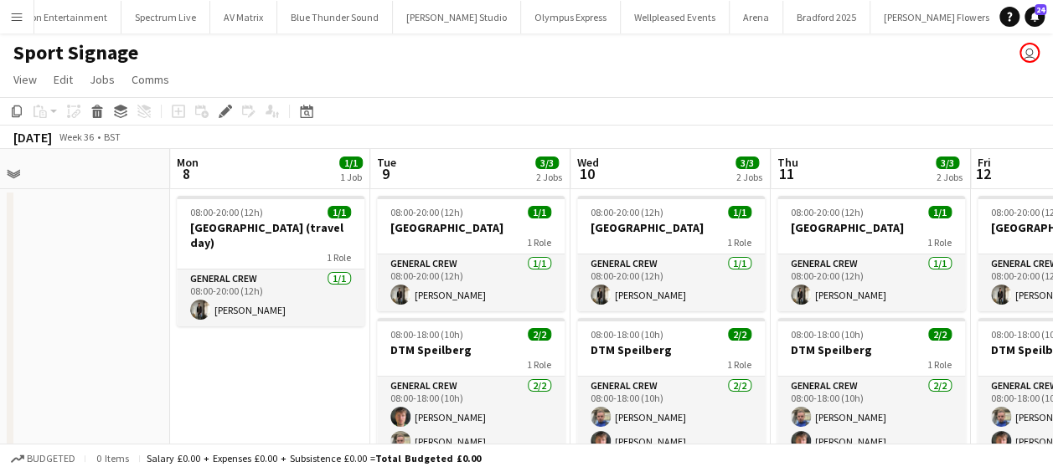
scroll to position [0, 516]
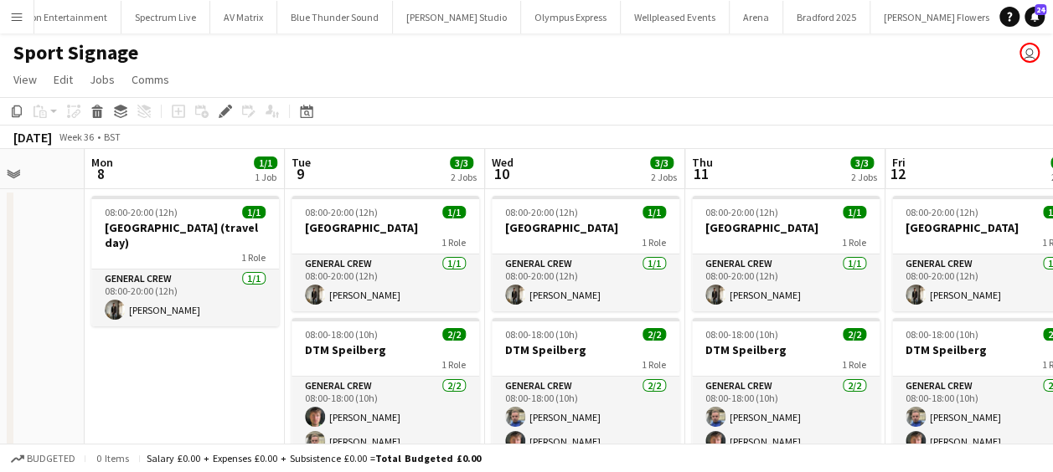
drag, startPoint x: 278, startPoint y: 372, endPoint x: 193, endPoint y: 370, distance: 85.5
click at [193, 370] on app-calendar-viewport "Fri 5 Sat 6 Sun 7 Mon 8 1/1 1 Job Tue 9 3/3 2 Jobs Wed 10 3/3 2 Jobs Thu 11 3/3…" at bounding box center [526, 321] width 1053 height 345
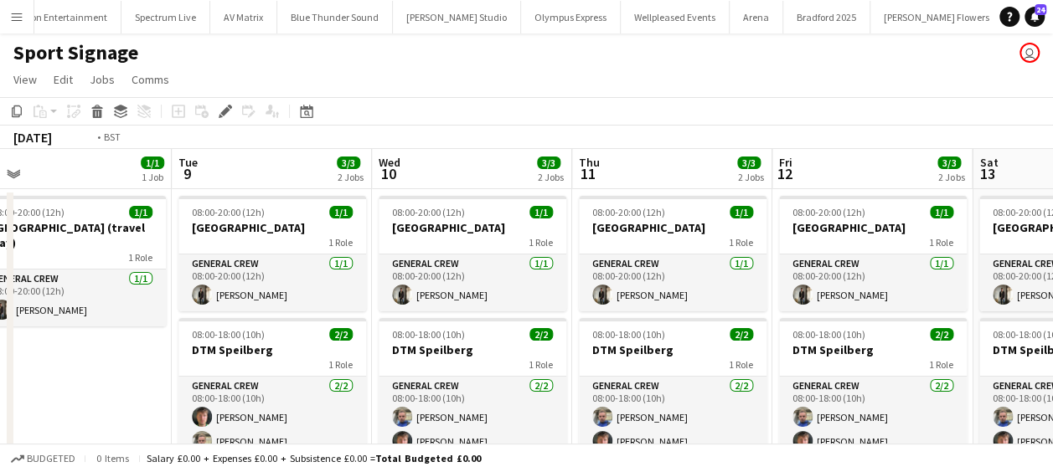
drag, startPoint x: 240, startPoint y: 328, endPoint x: 95, endPoint y: 317, distance: 145.4
click at [95, 317] on app-calendar-viewport "Fri 5 Sat 6 Sun 7 Mon 8 1/1 1 Job Tue 9 3/3 2 Jobs Wed 10 3/3 2 Jobs Thu 11 3/3…" at bounding box center [526, 321] width 1053 height 345
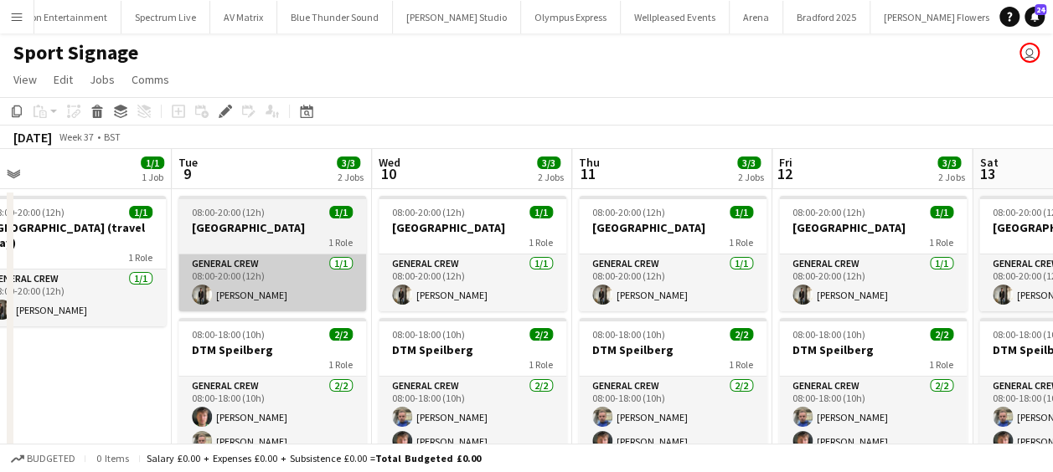
scroll to position [0, 664]
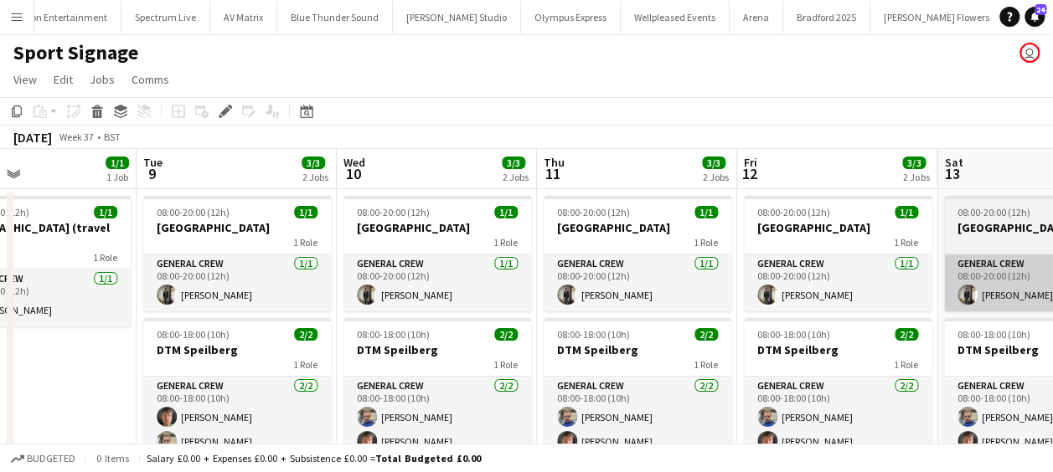
drag, startPoint x: 591, startPoint y: 264, endPoint x: 560, endPoint y: 261, distance: 31.2
click at [298, 252] on app-calendar-viewport "Fri 5 Sat 6 Sun 7 Mon 8 1/1 1 Job Tue 9 3/3 2 Jobs Wed 10 3/3 2 Jobs Thu 11 3/3…" at bounding box center [526, 321] width 1053 height 345
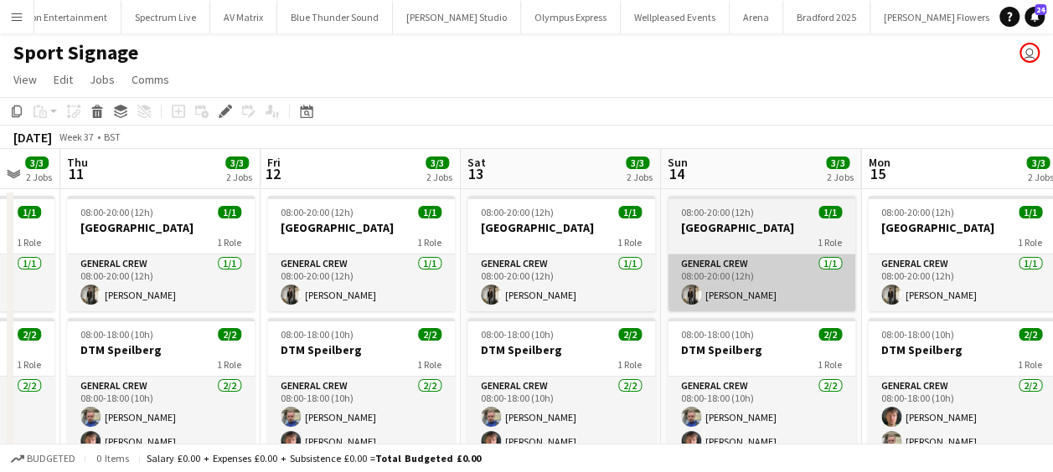
drag, startPoint x: 333, startPoint y: 266, endPoint x: 575, endPoint y: 255, distance: 242.3
click at [291, 261] on app-calendar-viewport "Sun 7 Mon 8 1/1 1 Job Tue 9 3/3 2 Jobs Wed 10 3/3 2 Jobs Thu 11 3/3 2 Jobs Fri …" at bounding box center [526, 321] width 1053 height 345
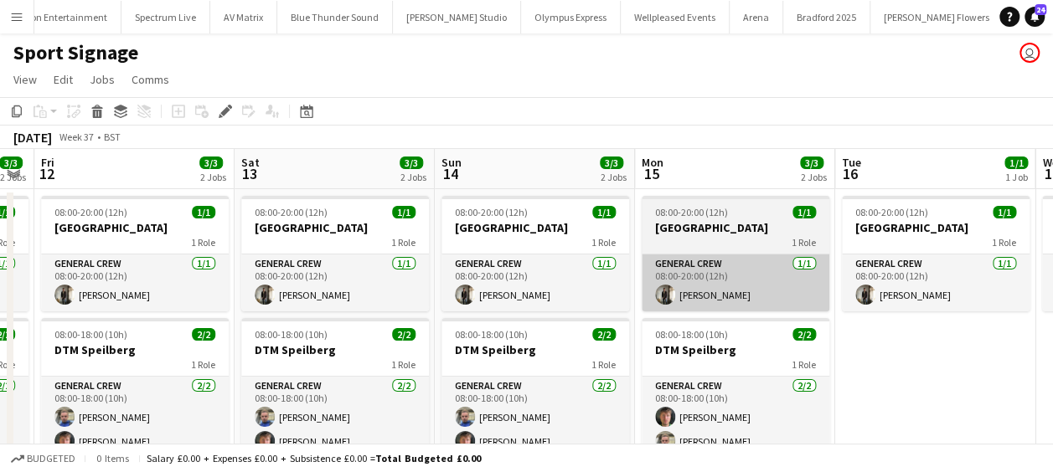
drag, startPoint x: 291, startPoint y: 260, endPoint x: 619, endPoint y: 258, distance: 328.4
click at [302, 260] on app-calendar-viewport "Tue 9 3/3 2 Jobs Wed 10 3/3 2 Jobs Thu 11 3/3 2 Jobs Fri 12 3/3 2 Jobs Sat 13 3…" at bounding box center [526, 321] width 1053 height 345
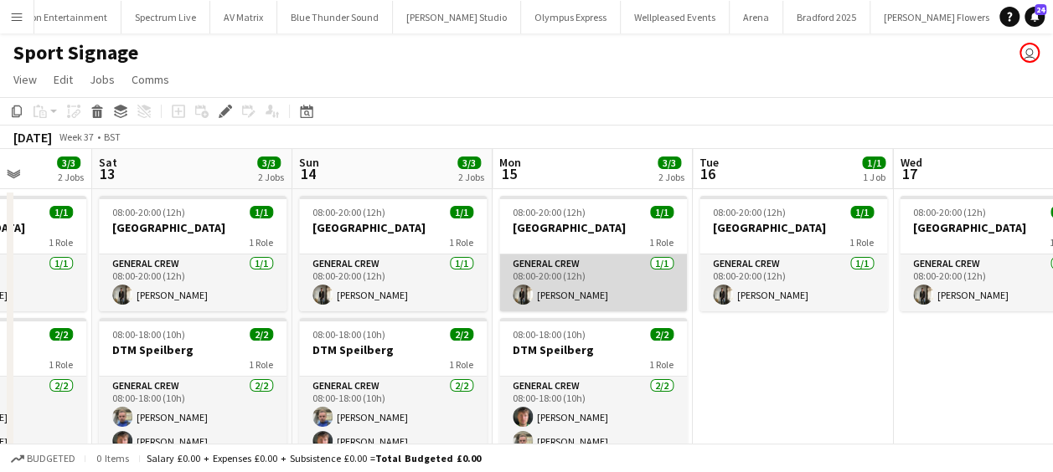
click at [348, 260] on app-calendar-viewport "Tue 9 3/3 2 Jobs Wed 10 3/3 2 Jobs Thu 11 3/3 2 Jobs Fri 12 3/3 2 Jobs Sat 13 3…" at bounding box center [526, 321] width 1053 height 345
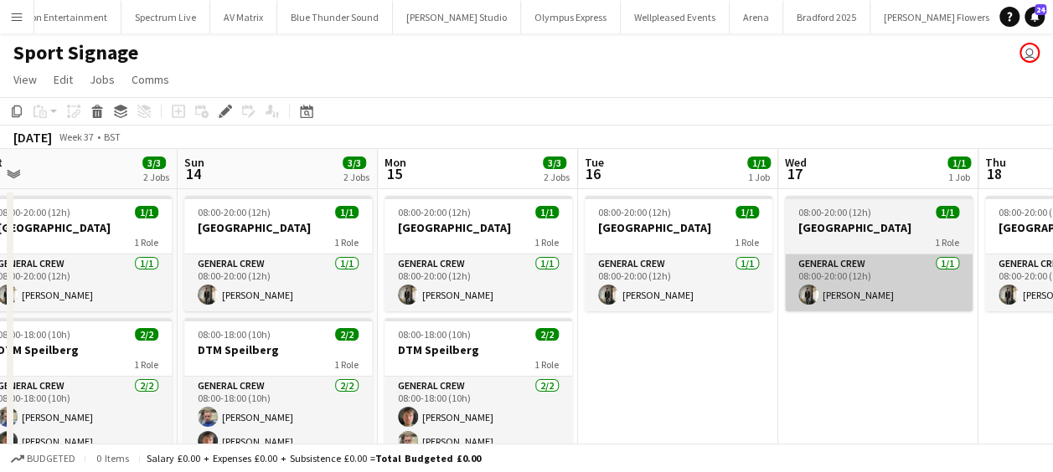
drag, startPoint x: 352, startPoint y: 266, endPoint x: 682, endPoint y: 266, distance: 330.1
click at [370, 266] on app-calendar-viewport "Thu 11 3/3 2 Jobs Fri 12 3/3 2 Jobs Sat 13 3/3 2 Jobs Sun 14 3/3 2 Jobs Mon 15 …" at bounding box center [526, 321] width 1053 height 345
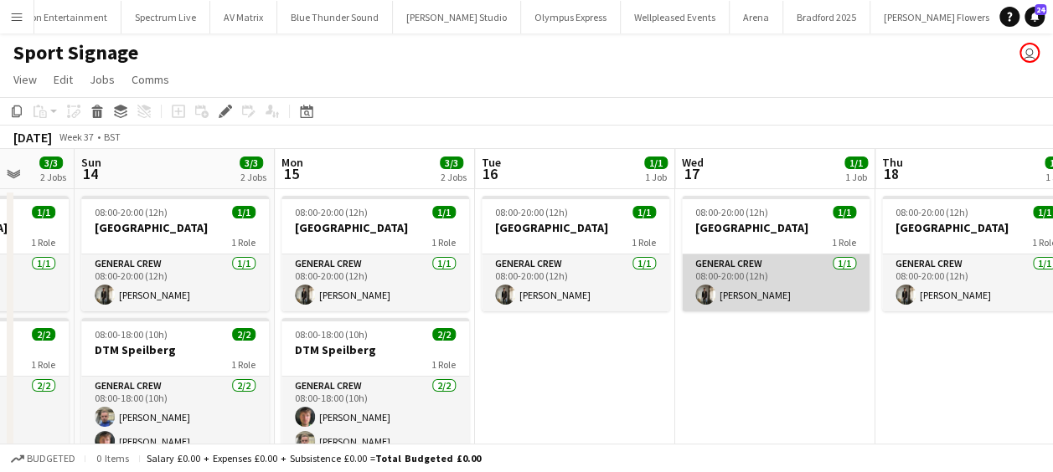
click at [415, 281] on app-calendar-viewport "Thu 11 3/3 2 Jobs Fri 12 3/3 2 Jobs Sat 13 3/3 2 Jobs Sun 14 3/3 2 Jobs Mon 15 …" at bounding box center [526, 321] width 1053 height 345
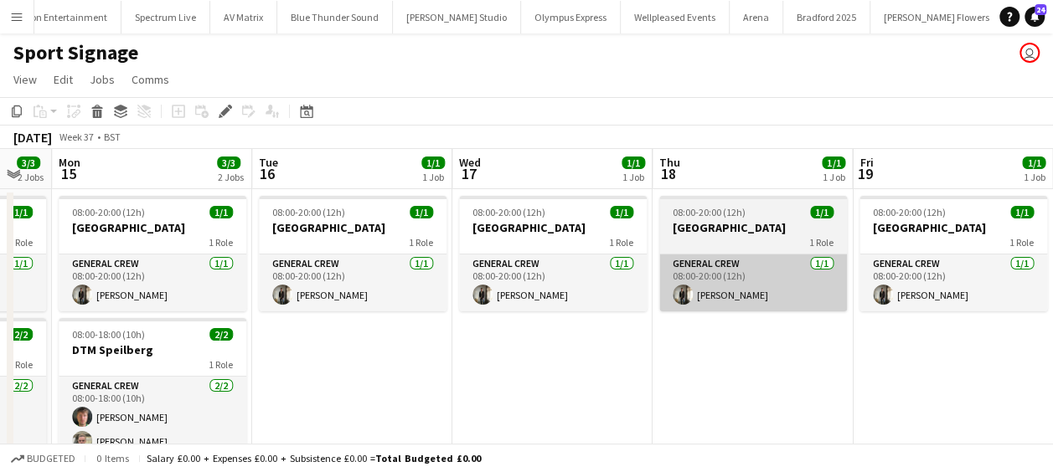
drag, startPoint x: 457, startPoint y: 289, endPoint x: 689, endPoint y: 289, distance: 232.0
click at [437, 289] on app-calendar-viewport "Thu 11 3/3 2 Jobs Fri 12 3/3 2 Jobs Sat 13 3/3 2 Jobs Sun 14 3/3 2 Jobs Mon 15 …" at bounding box center [526, 321] width 1053 height 345
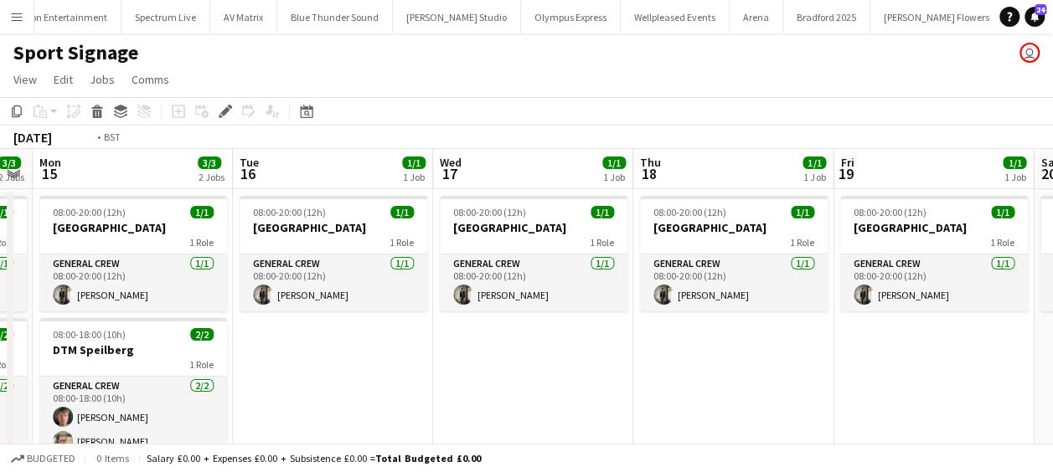
click at [354, 292] on app-calendar-viewport "Thu 11 3/3 2 Jobs Fri 12 3/3 2 Jobs Sat 13 3/3 2 Jobs Sun 14 3/3 2 Jobs Mon 15 …" at bounding box center [526, 321] width 1053 height 345
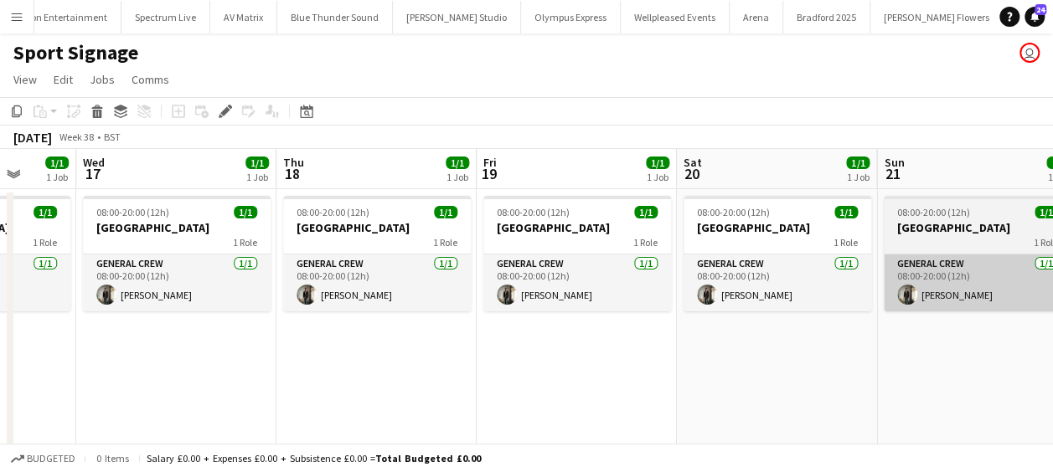
drag, startPoint x: 749, startPoint y: 294, endPoint x: 856, endPoint y: 296, distance: 107.2
click at [570, 297] on app-calendar-viewport "Sat 13 3/3 2 Jobs Sun 14 3/3 2 Jobs Mon 15 3/3 2 Jobs Tue 16 1/1 1 Job Wed 17 1…" at bounding box center [526, 321] width 1053 height 345
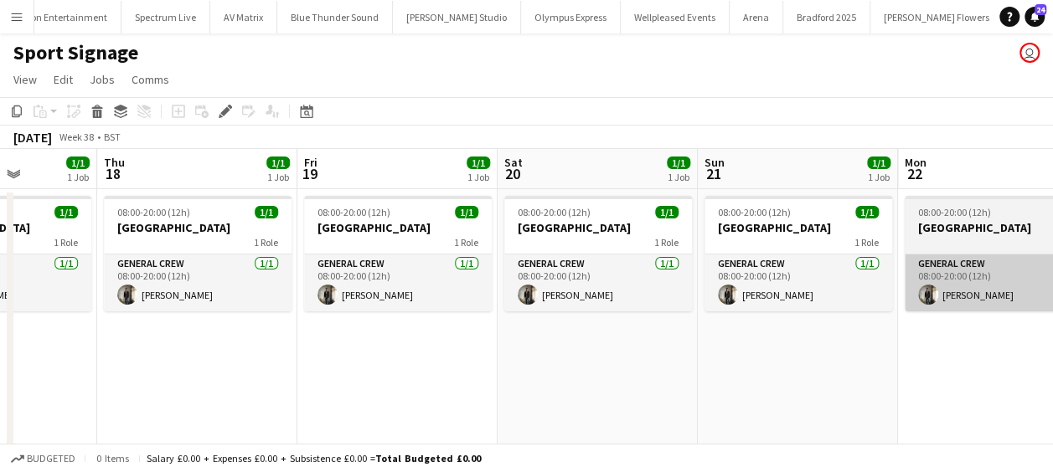
drag, startPoint x: 528, startPoint y: 293, endPoint x: 648, endPoint y: 290, distance: 119.8
click at [410, 289] on app-calendar-viewport "Mon 15 3/3 2 Jobs Tue 16 1/1 1 Job Wed 17 1/1 1 Job Thu 18 1/1 1 Job Fri 19 1/1…" at bounding box center [526, 321] width 1053 height 345
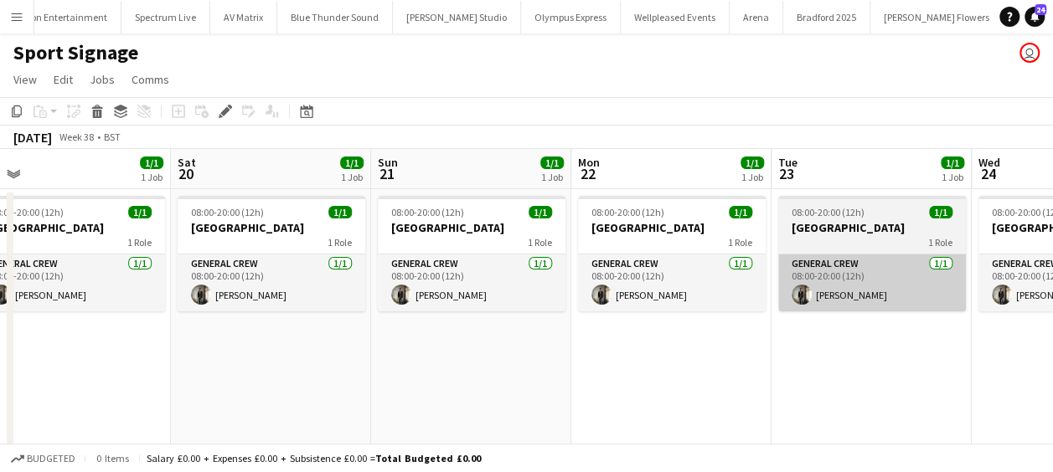
drag, startPoint x: 679, startPoint y: 297, endPoint x: 692, endPoint y: 295, distance: 13.6
click at [576, 297] on app-calendar-viewport "Wed 17 1/1 1 Job Thu 18 1/1 1 Job Fri 19 1/1 1 Job Sat 20 1/1 1 Job Sun 21 1/1 …" at bounding box center [526, 321] width 1053 height 345
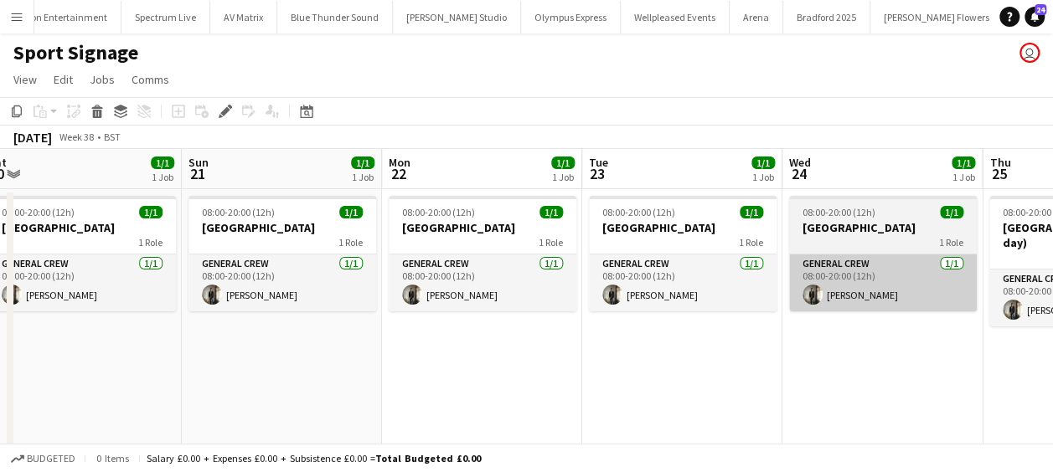
drag, startPoint x: 767, startPoint y: 292, endPoint x: 569, endPoint y: 292, distance: 198.5
click at [499, 292] on app-calendar-viewport "Wed 17 1/1 1 Job Thu 18 1/1 1 Job Fri 19 1/1 1 Job Sat 20 1/1 1 Job Sun 21 1/1 …" at bounding box center [526, 321] width 1053 height 345
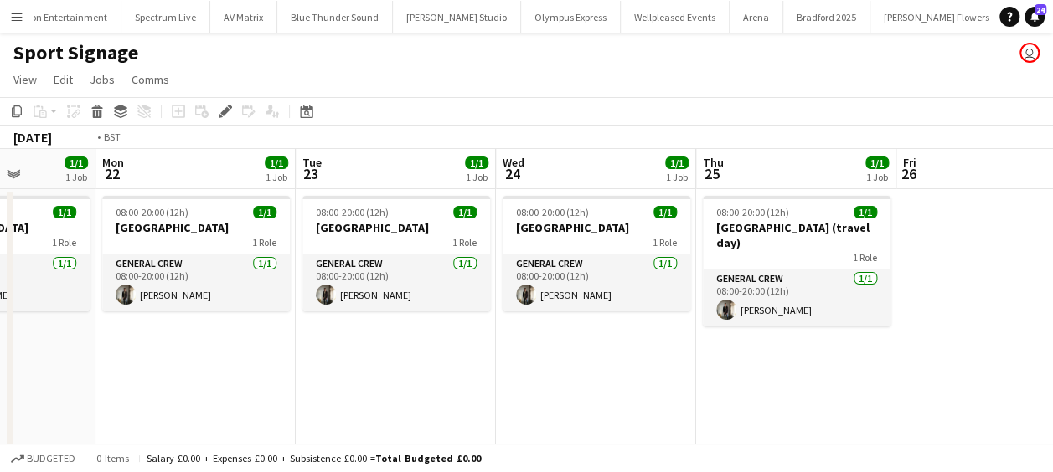
click at [456, 292] on app-calendar-viewport "Fri 19 1/1 1 Job Sat 20 1/1 1 Job Sun 21 1/1 1 Job Mon 22 1/1 1 Job Tue 23 1/1 …" at bounding box center [526, 321] width 1053 height 345
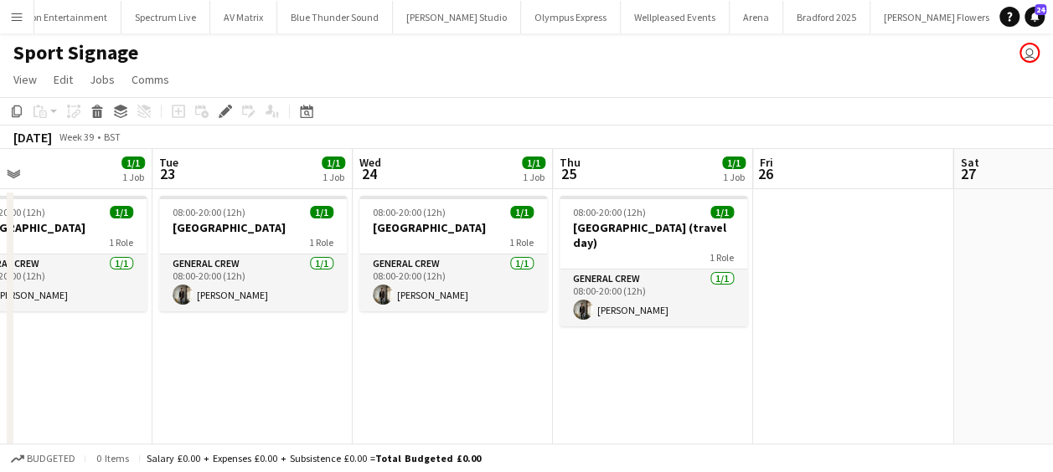
drag, startPoint x: 461, startPoint y: 337, endPoint x: 218, endPoint y: 320, distance: 243.5
click at [176, 320] on app-calendar-viewport "Fri 19 1/1 1 Job Sat 20 1/1 1 Job Sun 21 1/1 1 Job Mon 22 1/1 1 Job Tue 23 1/1 …" at bounding box center [526, 321] width 1053 height 345
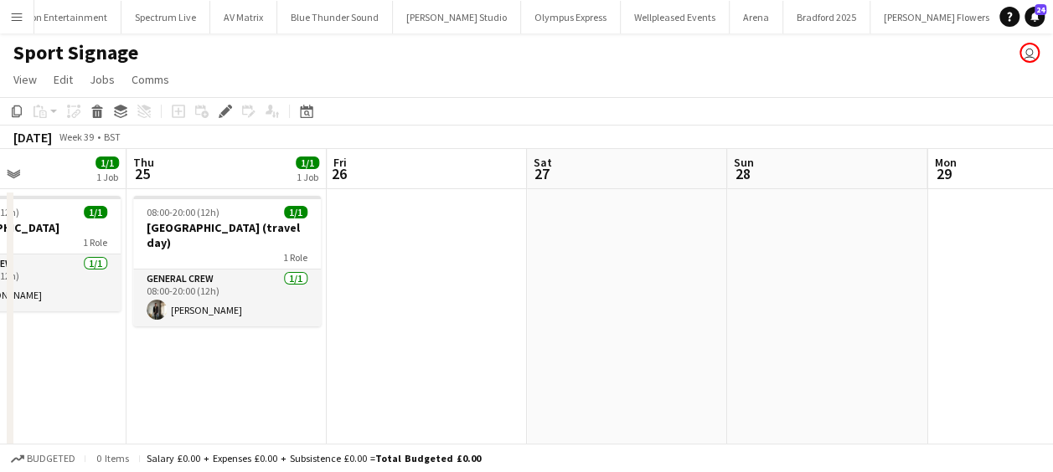
click at [205, 322] on app-calendar-viewport "Sun 21 1/1 1 Job Mon 22 1/1 1 Job Tue 23 1/1 1 Job Wed 24 1/1 1 Job Thu 25 1/1 …" at bounding box center [526, 321] width 1053 height 345
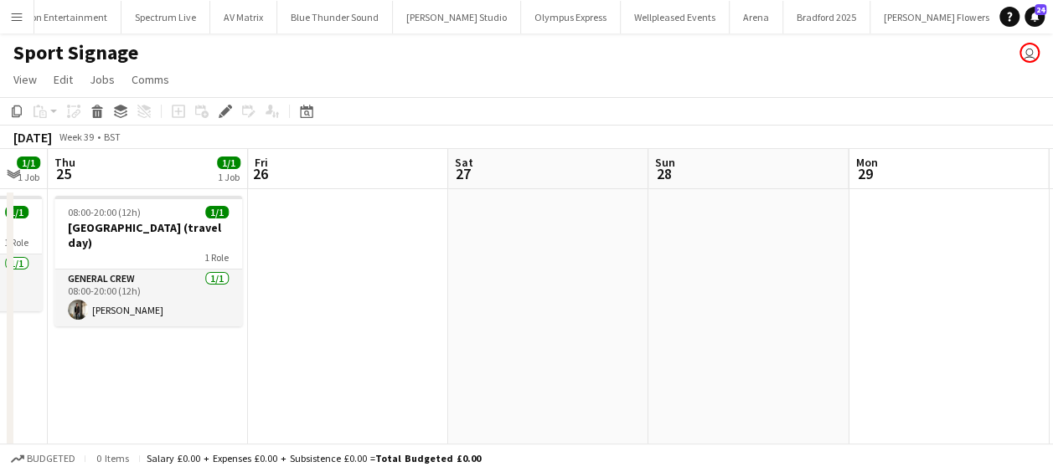
drag, startPoint x: 362, startPoint y: 355, endPoint x: 550, endPoint y: 369, distance: 189.0
click at [550, 369] on app-calendar-viewport "Sun 21 1/1 1 Job Mon 22 1/1 1 Job Tue 23 1/1 1 Job Wed 24 1/1 1 Job Thu 25 1/1 …" at bounding box center [526, 321] width 1053 height 345
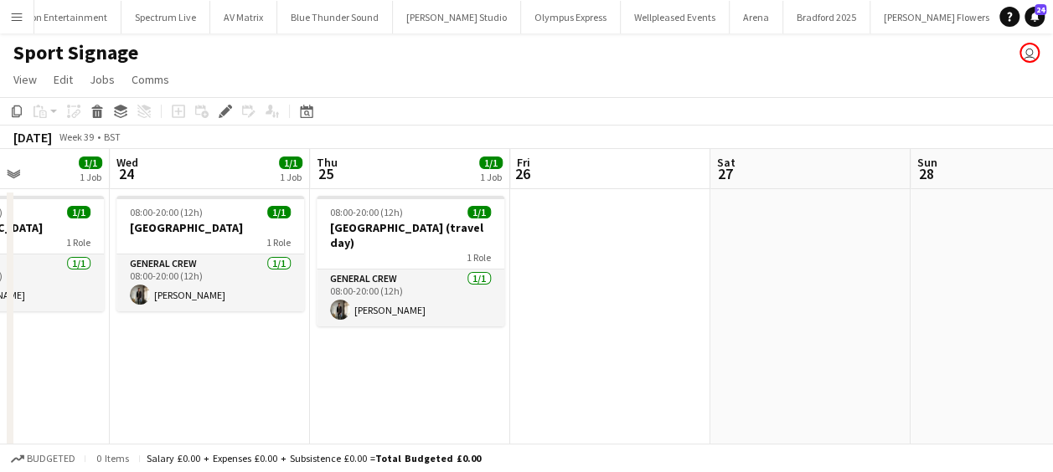
drag, startPoint x: 481, startPoint y: 369, endPoint x: 628, endPoint y: 374, distance: 147.5
click at [803, 377] on app-calendar-viewport "Sun 21 1/1 1 Job Mon 22 1/1 1 Job Tue 23 1/1 1 Job Wed 24 1/1 1 Job Thu 25 1/1 …" at bounding box center [526, 321] width 1053 height 345
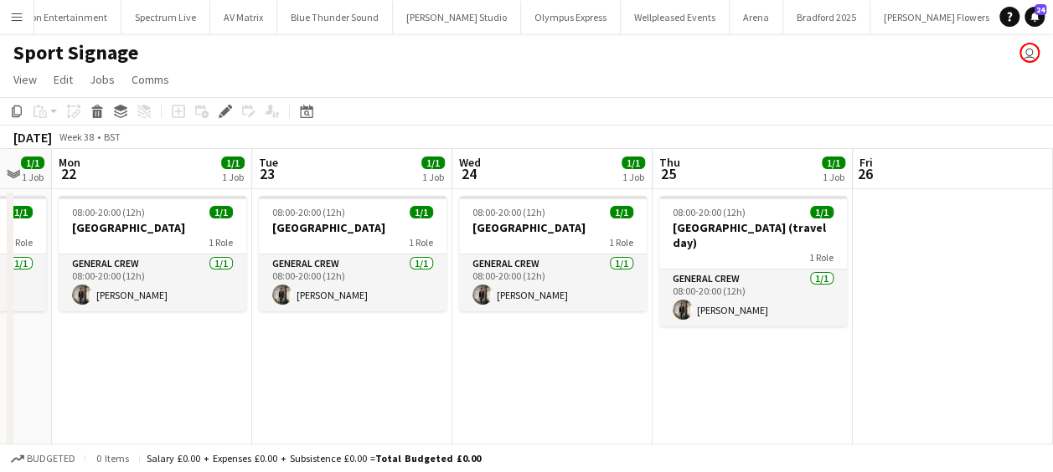
drag, startPoint x: 263, startPoint y: 342, endPoint x: 390, endPoint y: 339, distance: 127.4
click at [703, 347] on app-calendar-viewport "Sat 20 1/1 1 Job Sun 21 1/1 1 Job Mon 22 1/1 1 Job Tue 23 1/1 1 Job Wed 24 1/1 …" at bounding box center [526, 321] width 1053 height 345
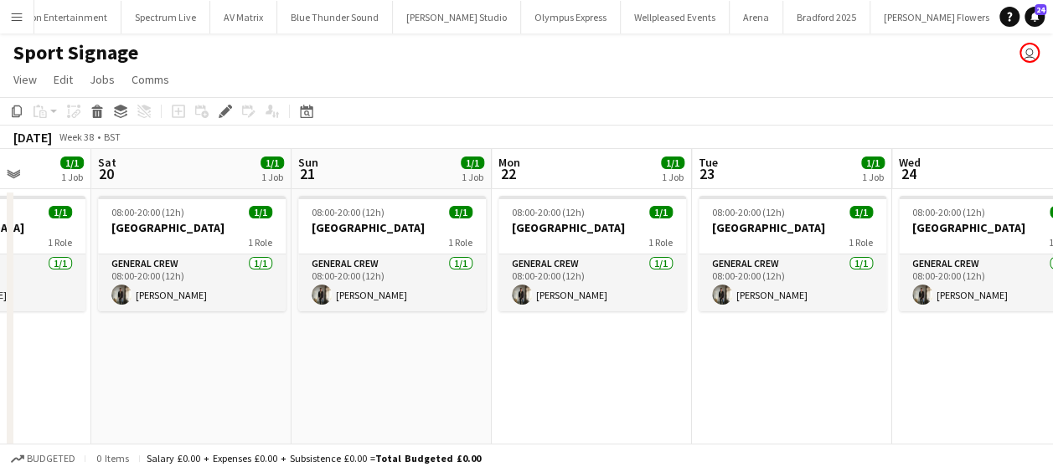
drag, startPoint x: 390, startPoint y: 339, endPoint x: 546, endPoint y: 347, distance: 156.0
click at [710, 346] on app-calendar-viewport "Wed 17 1/1 1 Job Thu 18 1/1 1 Job Fri 19 1/1 1 Job Sat 20 1/1 1 Job Sun 21 1/1 …" at bounding box center [526, 321] width 1053 height 345
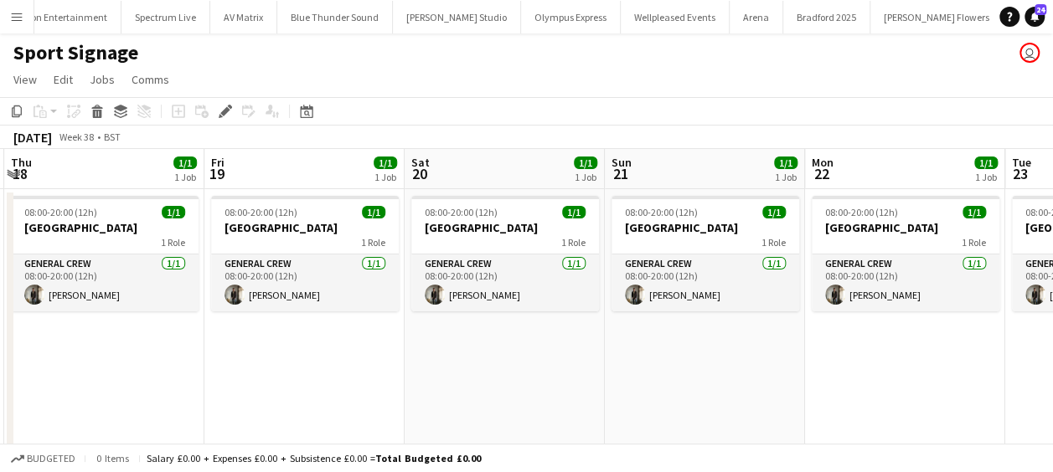
drag, startPoint x: 524, startPoint y: 352, endPoint x: 878, endPoint y: 366, distance: 353.8
click at [880, 366] on app-calendar-viewport "Tue 16 1/1 1 Job Wed 17 1/1 1 Job Thu 18 1/1 1 Job Fri 19 1/1 1 Job Sat 20 1/1 …" at bounding box center [526, 321] width 1053 height 345
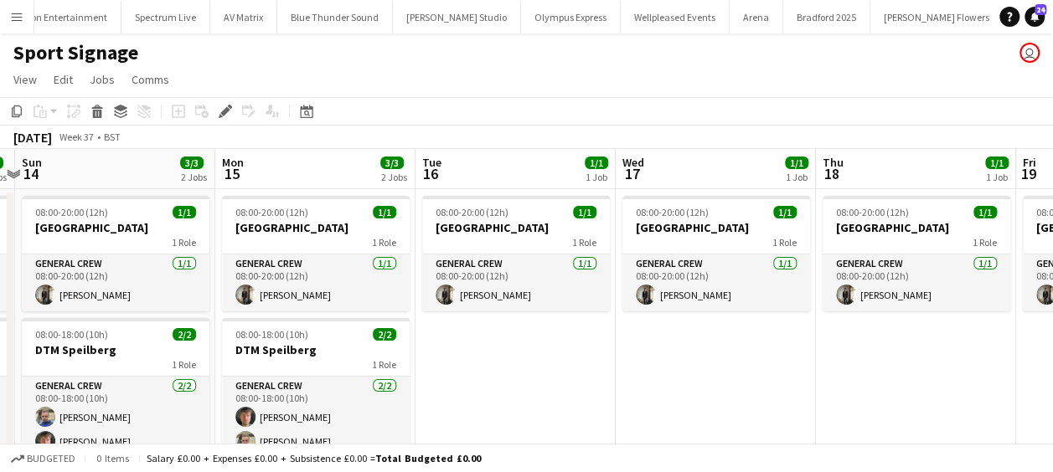
drag, startPoint x: 1010, startPoint y: 387, endPoint x: 796, endPoint y: 368, distance: 215.3
click at [1040, 387] on app-calendar-viewport "Fri 12 3/3 2 Jobs Sat 13 3/3 2 Jobs Sun 14 3/3 2 Jobs Mon 15 3/3 2 Jobs Tue 16 …" at bounding box center [526, 321] width 1053 height 345
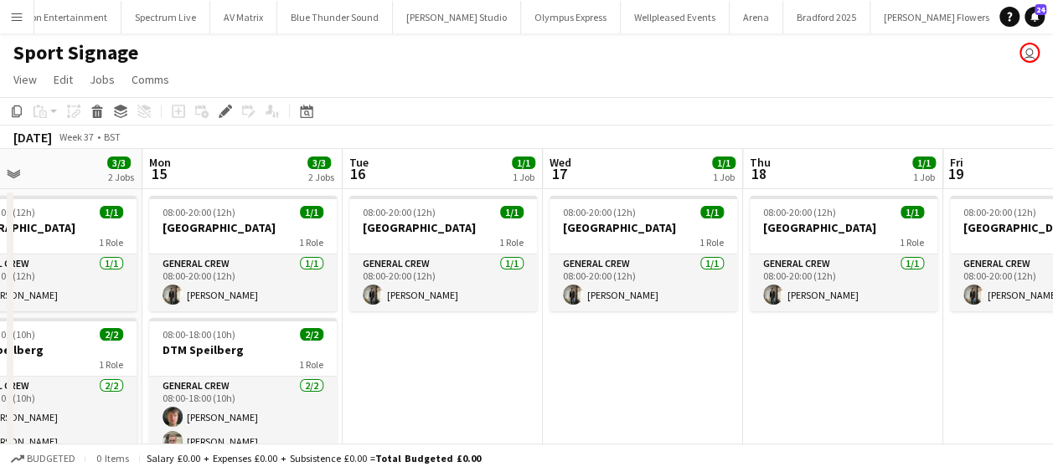
drag, startPoint x: 796, startPoint y: 368, endPoint x: 898, endPoint y: 374, distance: 102.4
click at [973, 374] on app-calendar-viewport "Fri 12 3/3 2 Jobs Sat 13 3/3 2 Jobs Sun 14 3/3 2 Jobs Mon 15 3/3 2 Jobs Tue 16 …" at bounding box center [526, 321] width 1053 height 345
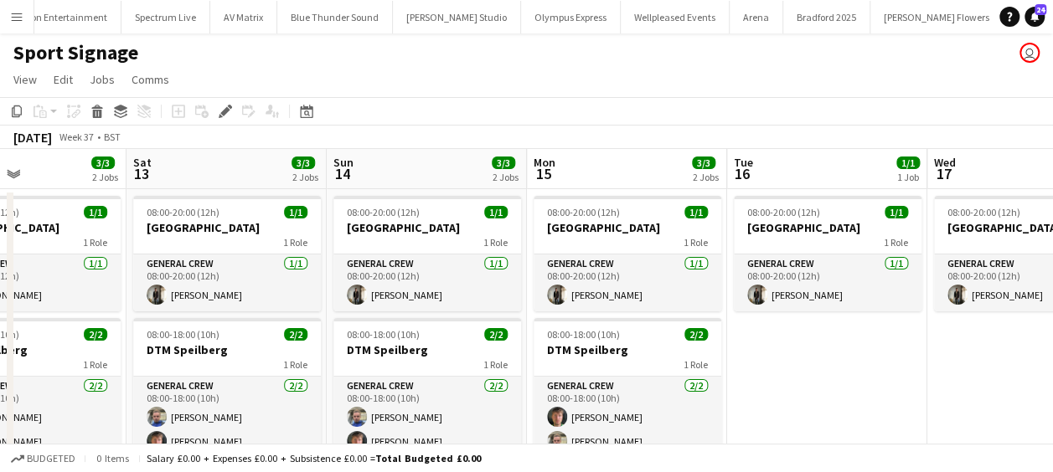
scroll to position [0, 407]
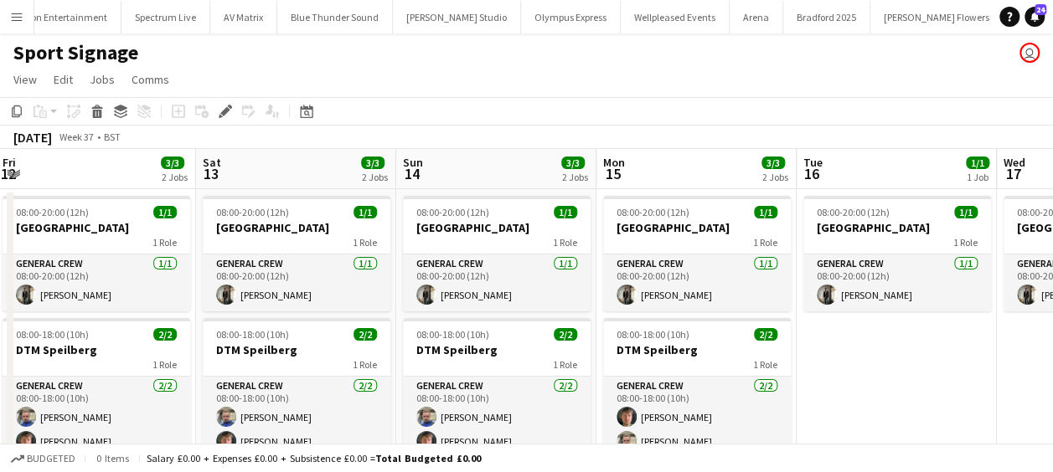
drag, startPoint x: 1025, startPoint y: 374, endPoint x: 898, endPoint y: 359, distance: 128.2
click at [1023, 372] on app-calendar-viewport "Wed 10 3/3 2 Jobs Thu 11 3/3 2 Jobs Fri 12 3/3 2 Jobs Sat 13 3/3 2 Jobs Sun 14 …" at bounding box center [526, 321] width 1053 height 345
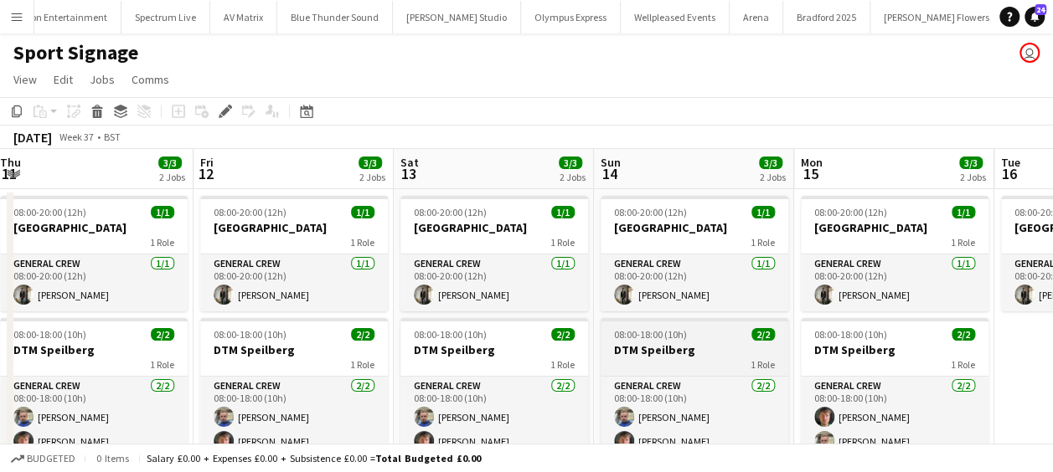
drag, startPoint x: 611, startPoint y: 352, endPoint x: 767, endPoint y: 354, distance: 156.7
click at [774, 352] on app-calendar-viewport "Tue 9 3/3 2 Jobs Wed 10 3/3 2 Jobs Thu 11 3/3 2 Jobs Fri 12 3/3 2 Jobs Sat 13 3…" at bounding box center [526, 321] width 1053 height 345
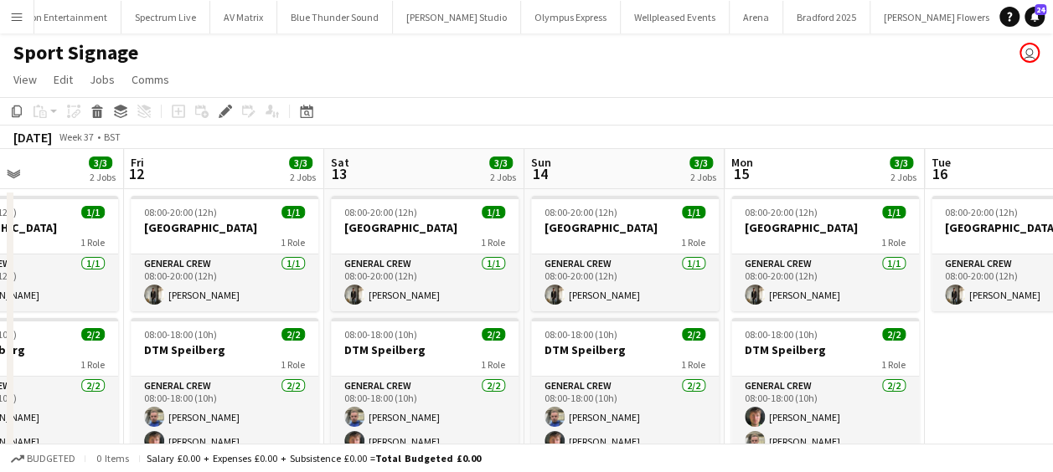
drag, startPoint x: 502, startPoint y: 359, endPoint x: 813, endPoint y: 366, distance: 310.9
click at [827, 366] on app-calendar-viewport "Tue 9 3/3 2 Jobs Wed 10 3/3 2 Jobs Thu 11 3/3 2 Jobs Fri 12 3/3 2 Jobs Sat 13 3…" at bounding box center [526, 321] width 1053 height 345
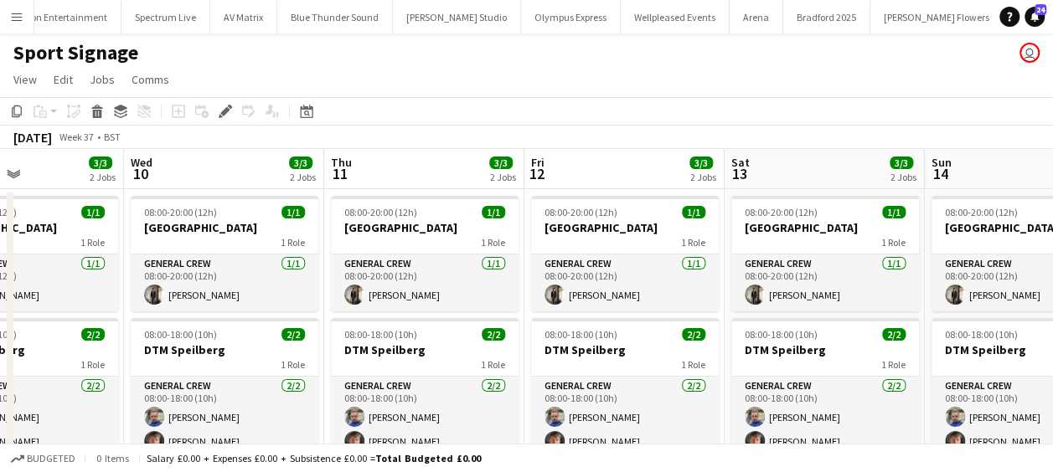
drag, startPoint x: 508, startPoint y: 358, endPoint x: 720, endPoint y: 358, distance: 211.9
click at [725, 358] on app-calendar-viewport "Sun 7 Mon 8 1/1 1 Job Tue 9 3/3 2 Jobs Wed 10 3/3 2 Jobs Thu 11 3/3 2 Jobs Fri …" at bounding box center [526, 321] width 1053 height 345
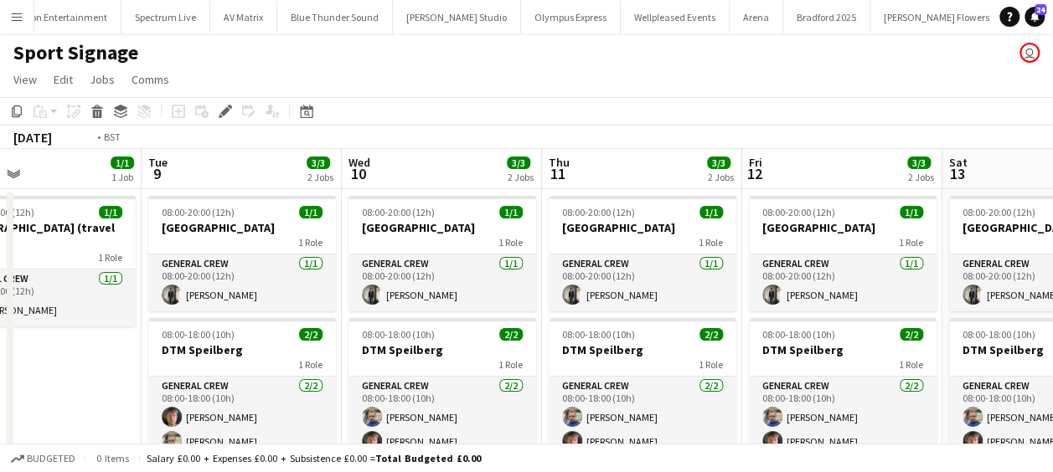
scroll to position [0, 335]
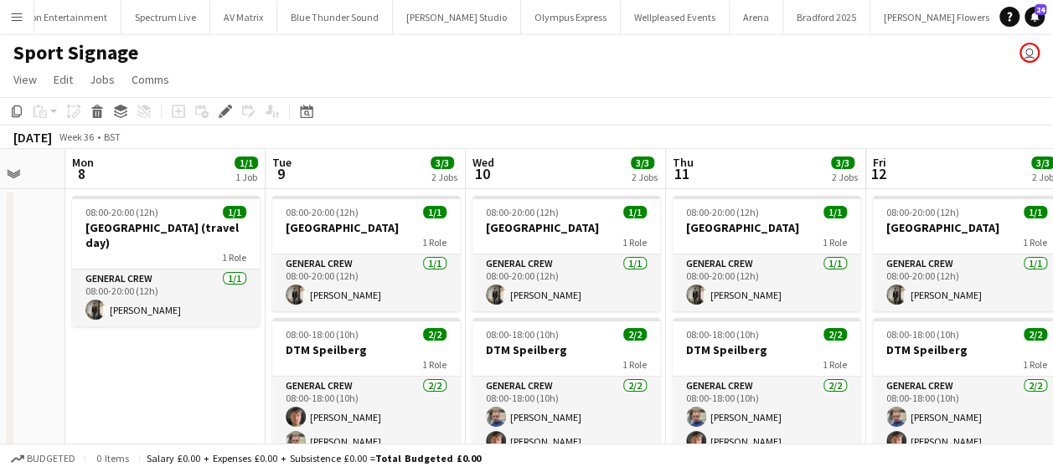
drag, startPoint x: 503, startPoint y: 359, endPoint x: 578, endPoint y: 359, distance: 75.4
click at [578, 359] on app-calendar-viewport "Sat 6 Sun 7 Mon 8 1/1 1 Job Tue 9 3/3 2 Jobs Wed 10 3/3 2 Jobs Thu 11 3/3 2 Job…" at bounding box center [526, 321] width 1053 height 345
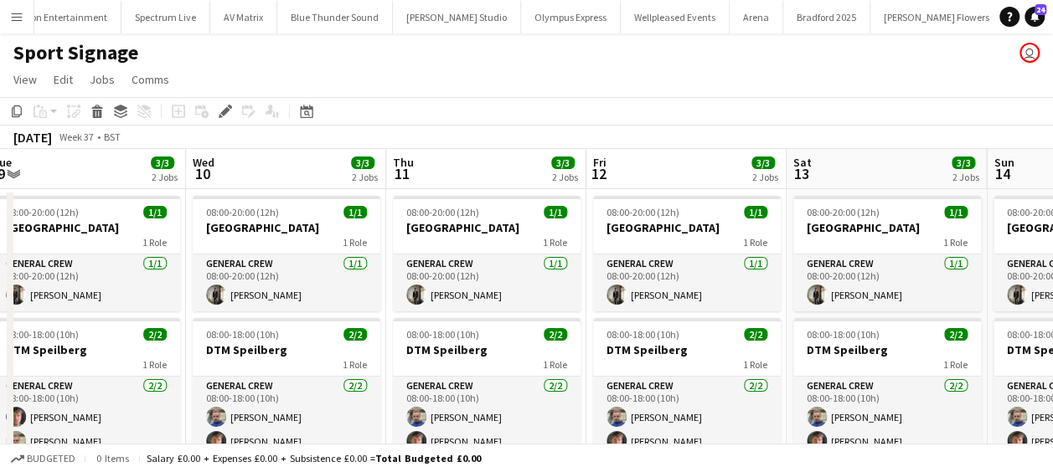
drag, startPoint x: 509, startPoint y: 365, endPoint x: 328, endPoint y: 347, distance: 181.9
click at [328, 347] on app-calendar-viewport "Sat 6 Sun 7 Mon 8 1/1 1 Job Tue 9 3/3 2 Jobs Wed 10 3/3 2 Jobs Thu 11 3/3 2 Job…" at bounding box center [526, 321] width 1053 height 345
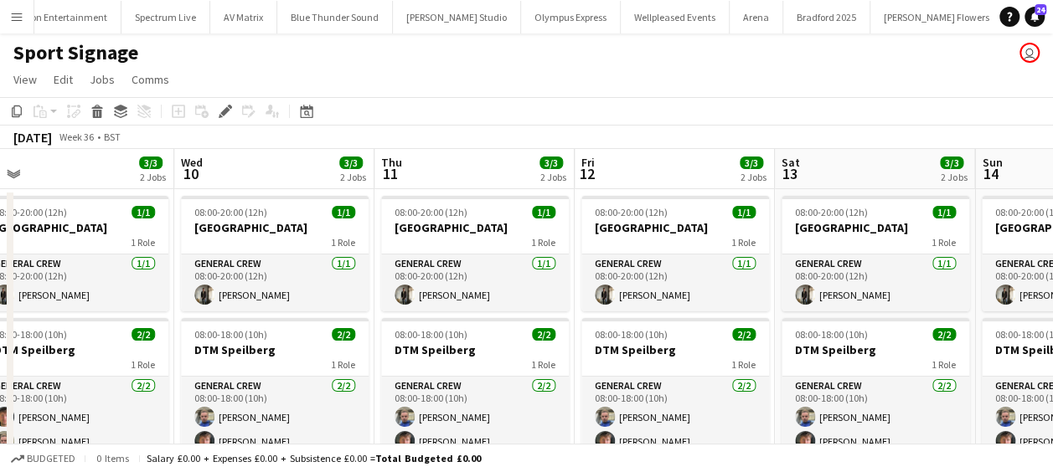
click at [381, 342] on app-calendar-viewport "Sat 6 Sun 7 Mon 8 1/1 1 Job Tue 9 3/3 2 Jobs Wed 10 3/3 2 Jobs Thu 11 3/3 2 Job…" at bounding box center [526, 321] width 1053 height 345
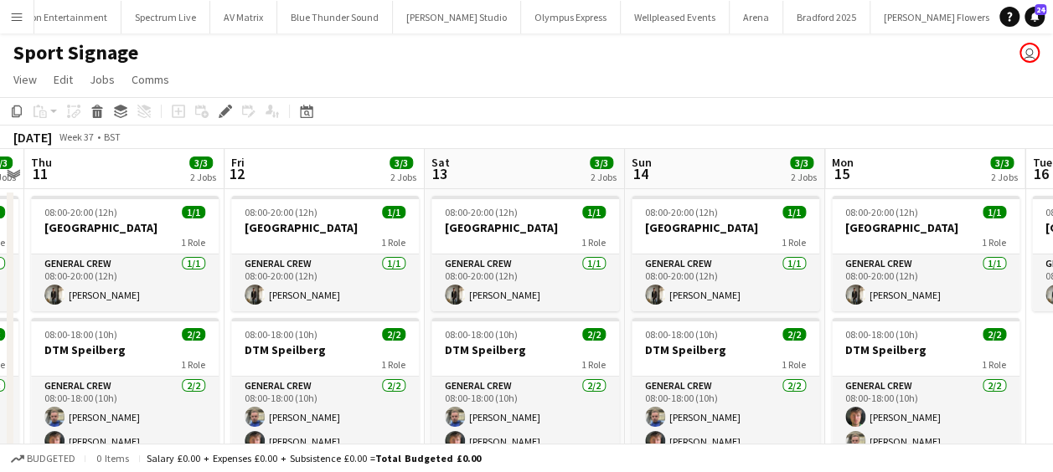
scroll to position [0, 700]
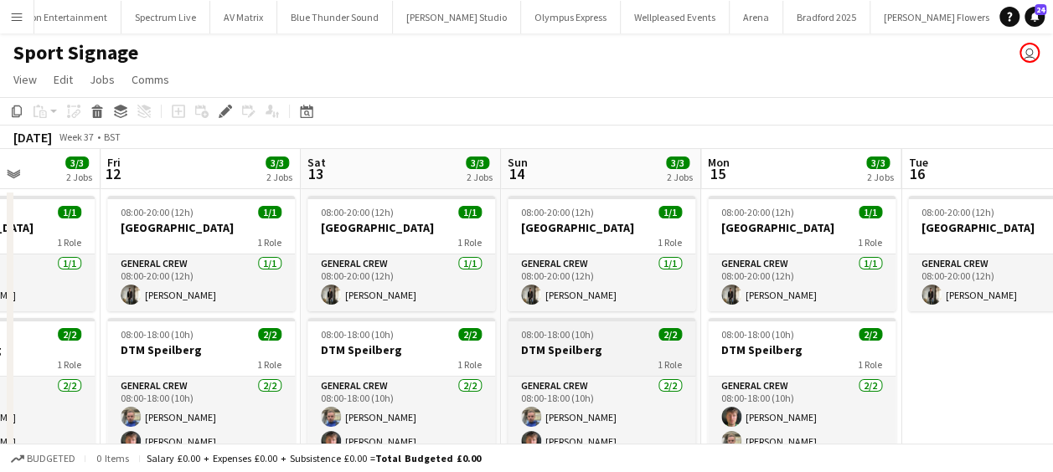
drag, startPoint x: 489, startPoint y: 340, endPoint x: 653, endPoint y: 346, distance: 163.5
click at [486, 340] on app-calendar-viewport "Mon 8 1/1 1 Job Tue 9 3/3 2 Jobs Wed 10 3/3 2 Jobs Thu 11 3/3 2 Jobs Fri 12 3/3…" at bounding box center [526, 321] width 1053 height 345
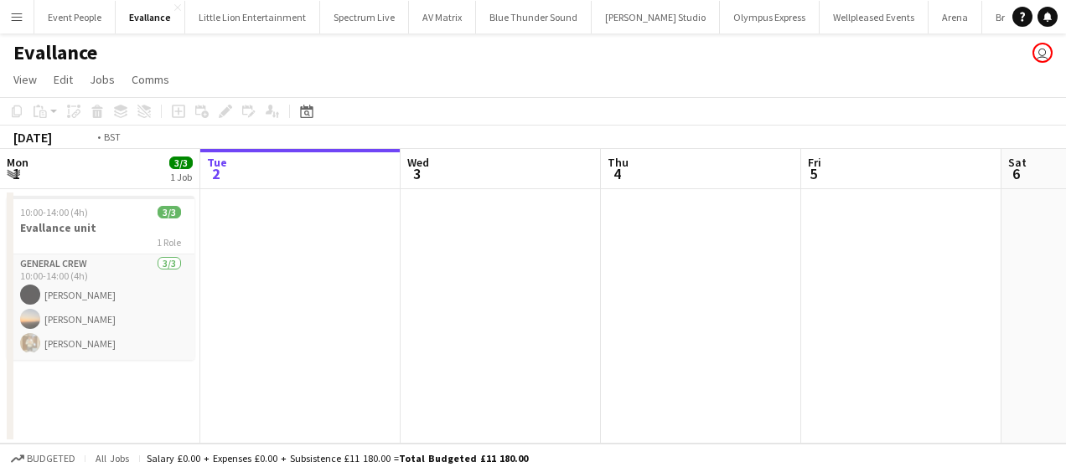
drag, startPoint x: 370, startPoint y: 312, endPoint x: 622, endPoint y: 315, distance: 251.3
click at [630, 313] on app-calendar-viewport "Sat 30 Sun 31 Mon 1 3/3 1 Job Tue 2 Wed 3 Thu 4 Fri 5 Sat 6 Sun 7 Mon 8 Tue 9 1…" at bounding box center [533, 296] width 1066 height 295
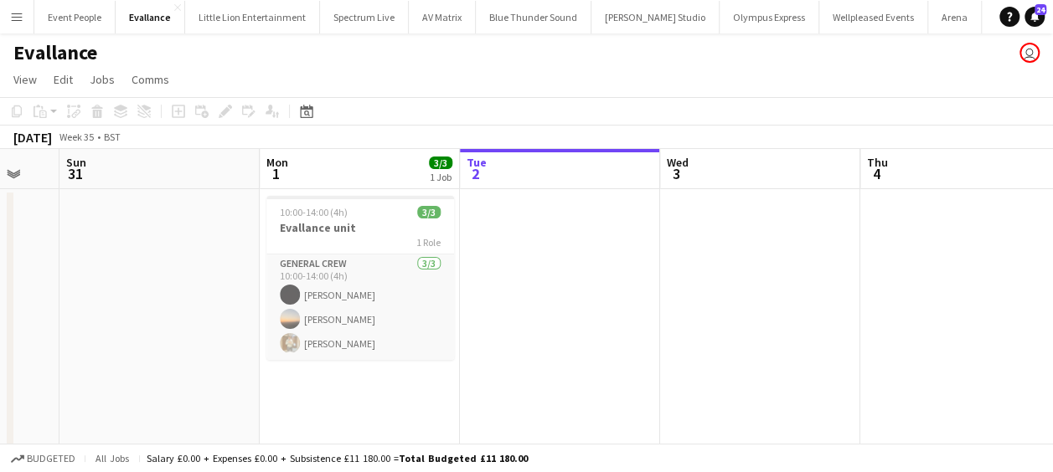
drag, startPoint x: 474, startPoint y: 253, endPoint x: 362, endPoint y: 253, distance: 112.3
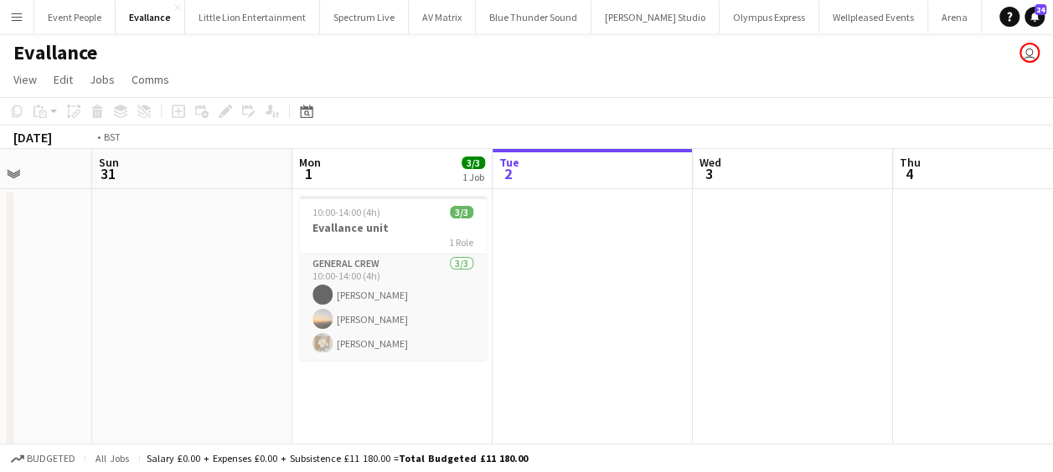
drag, startPoint x: 499, startPoint y: 286, endPoint x: 459, endPoint y: 288, distance: 40.3
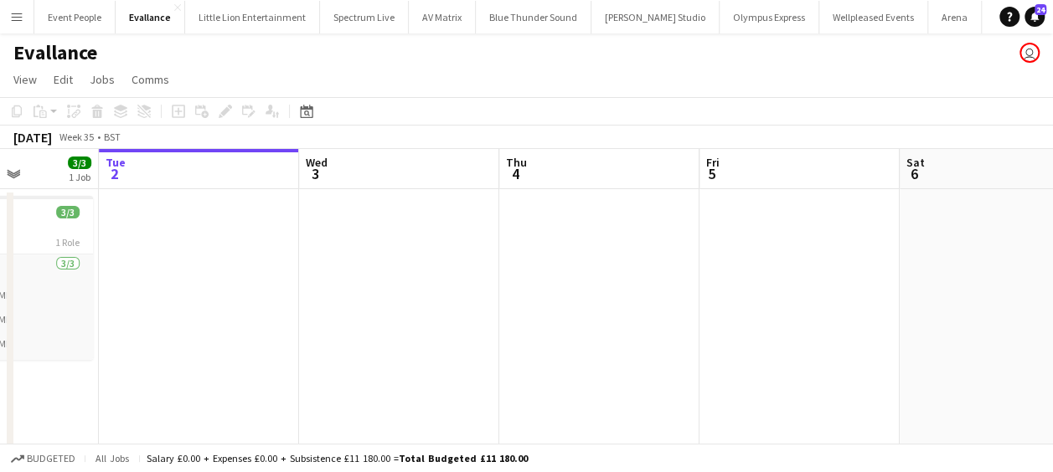
drag, startPoint x: 226, startPoint y: 291, endPoint x: 565, endPoint y: 271, distance: 339.0
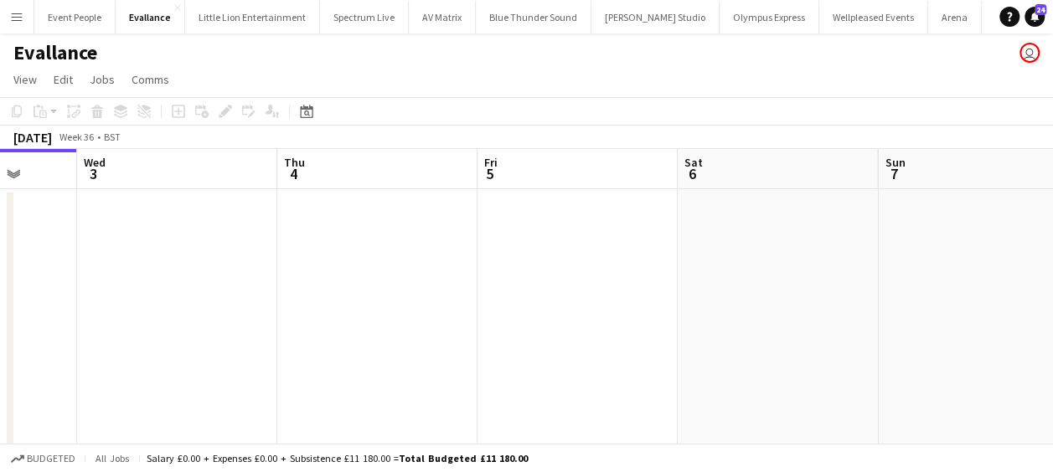
drag, startPoint x: 350, startPoint y: 273, endPoint x: 607, endPoint y: 271, distance: 257.2
drag, startPoint x: 367, startPoint y: 256, endPoint x: 466, endPoint y: 255, distance: 98.9
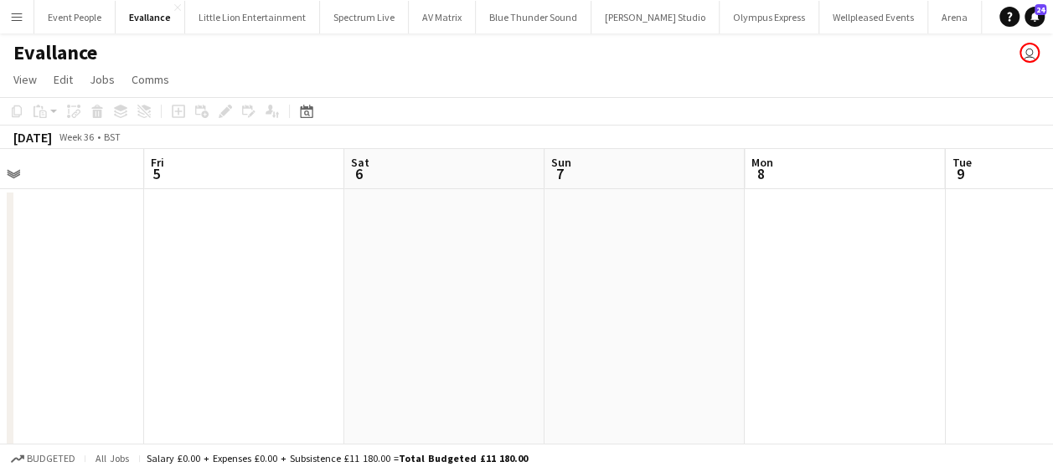
drag, startPoint x: 380, startPoint y: 261, endPoint x: 323, endPoint y: 262, distance: 57.0
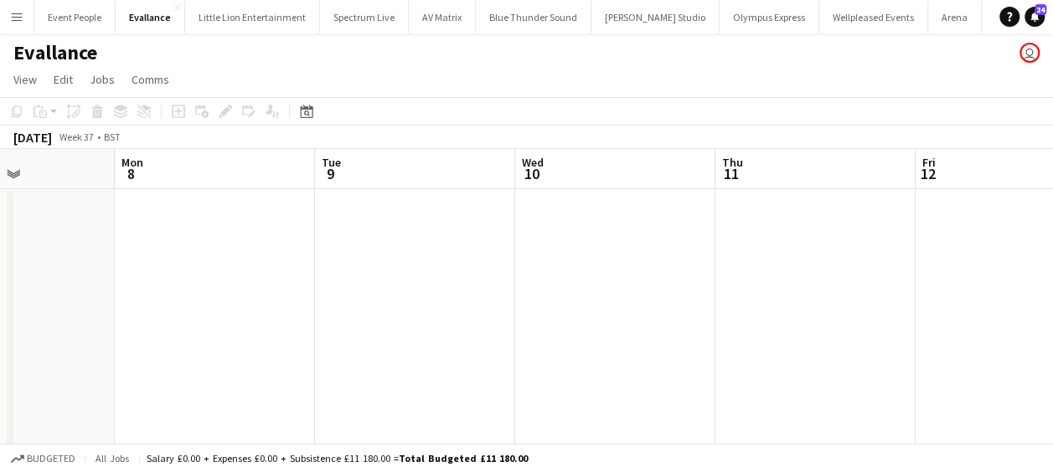
drag, startPoint x: 240, startPoint y: 268, endPoint x: 364, endPoint y: 268, distance: 124.8
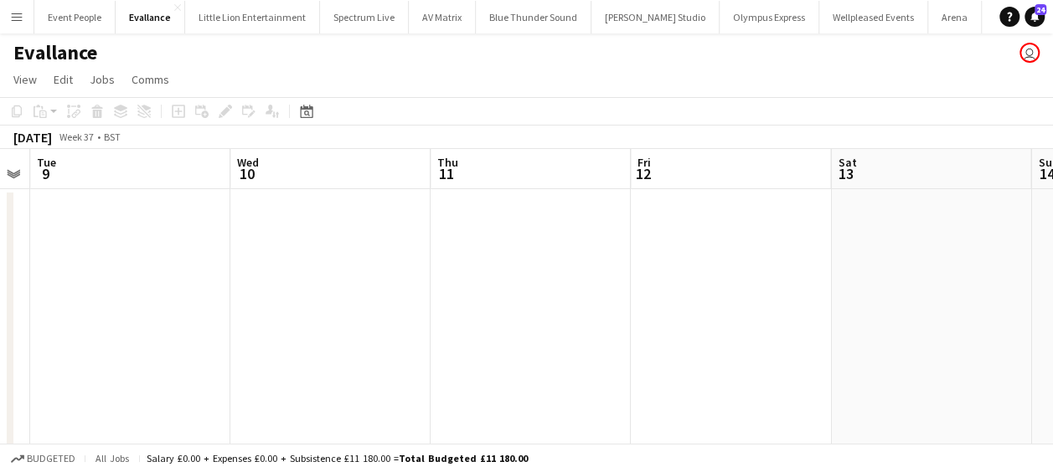
drag, startPoint x: 365, startPoint y: 275, endPoint x: 514, endPoint y: 276, distance: 148.3
drag, startPoint x: 472, startPoint y: 280, endPoint x: 724, endPoint y: 276, distance: 251.3
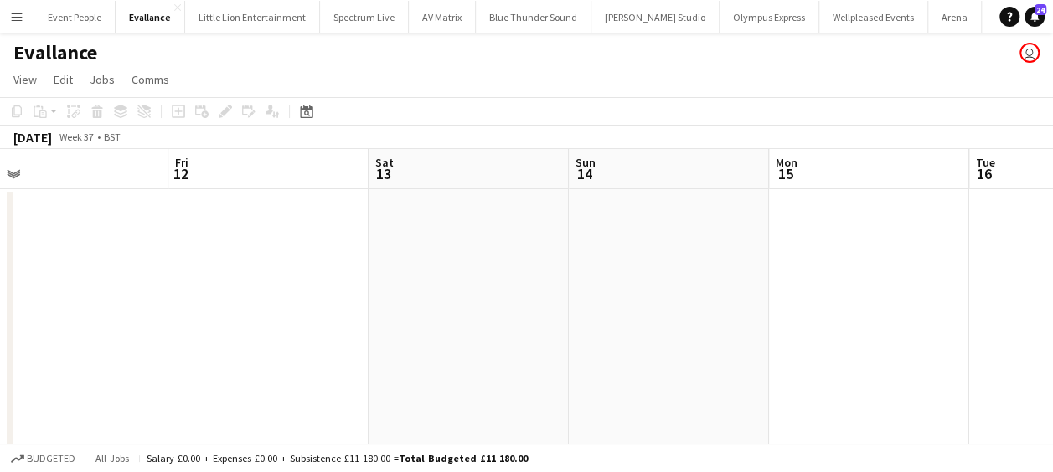
drag, startPoint x: 483, startPoint y: 284, endPoint x: 626, endPoint y: 284, distance: 143.2
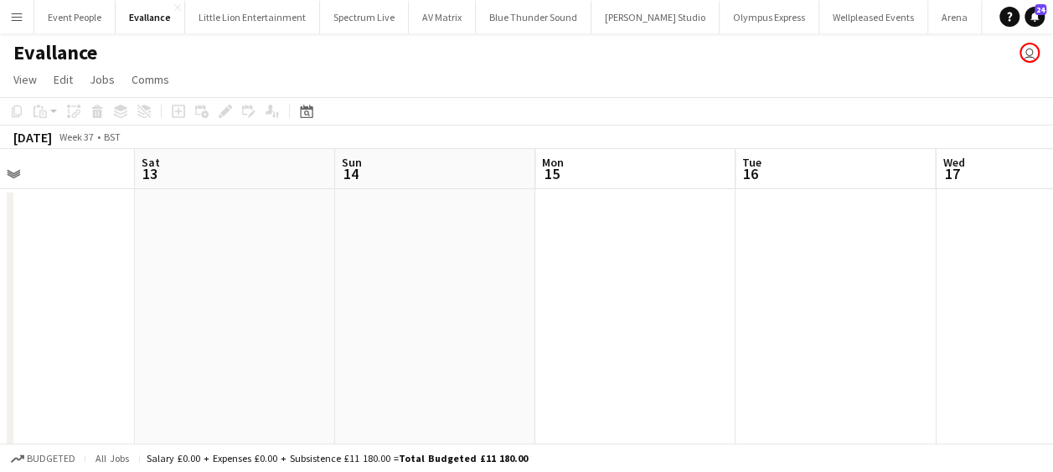
drag, startPoint x: 421, startPoint y: 285, endPoint x: 556, endPoint y: 285, distance: 135.7
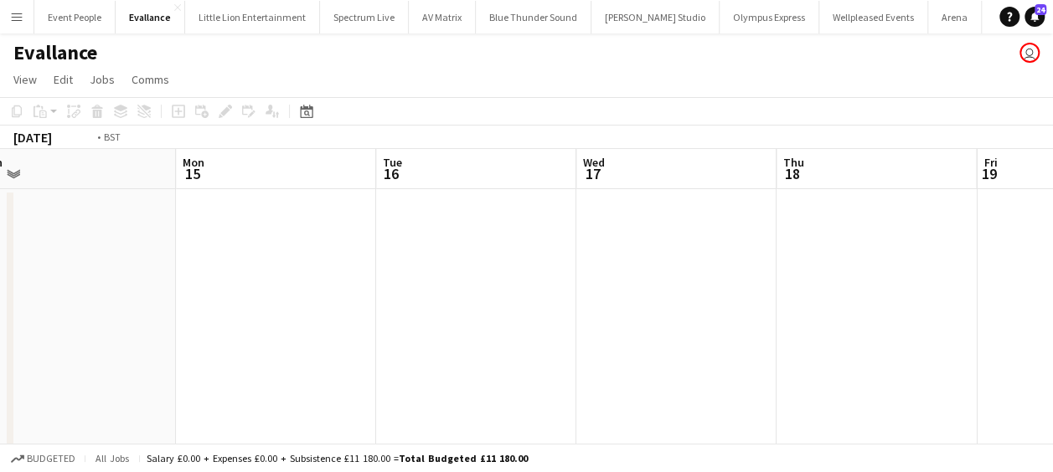
drag, startPoint x: 435, startPoint y: 280, endPoint x: 347, endPoint y: 278, distance: 88.0
drag, startPoint x: 276, startPoint y: 277, endPoint x: 839, endPoint y: 270, distance: 563.0
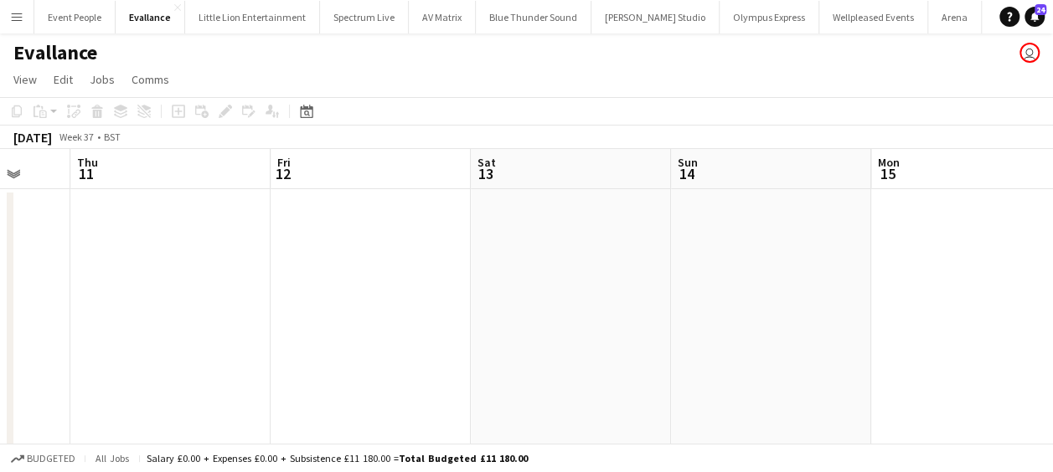
drag, startPoint x: 965, startPoint y: 292, endPoint x: 630, endPoint y: 294, distance: 335.1
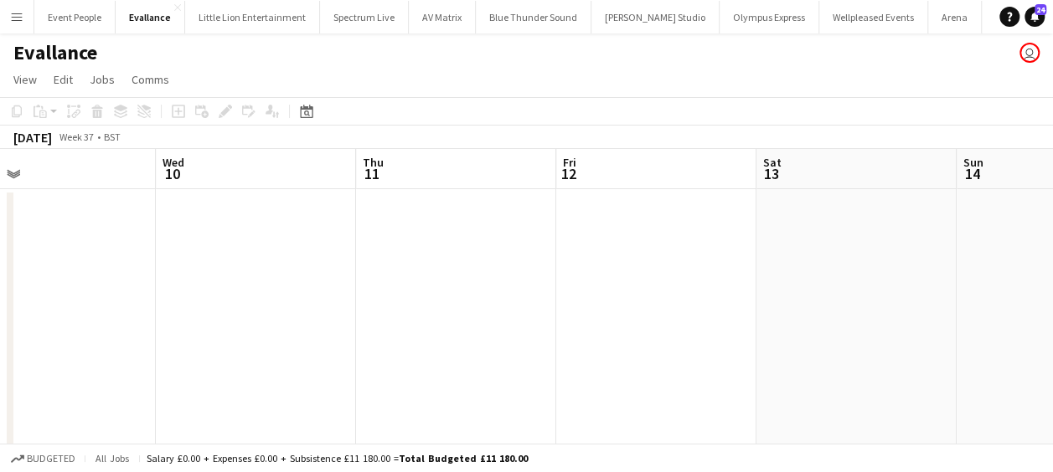
drag, startPoint x: 630, startPoint y: 294, endPoint x: 908, endPoint y: 297, distance: 278.1
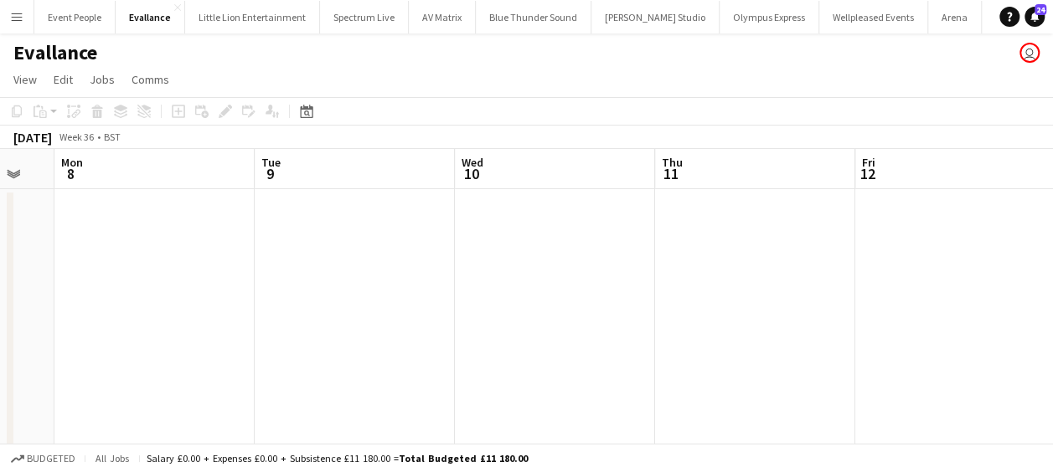
drag, startPoint x: 770, startPoint y: 302, endPoint x: 638, endPoint y: 302, distance: 131.5
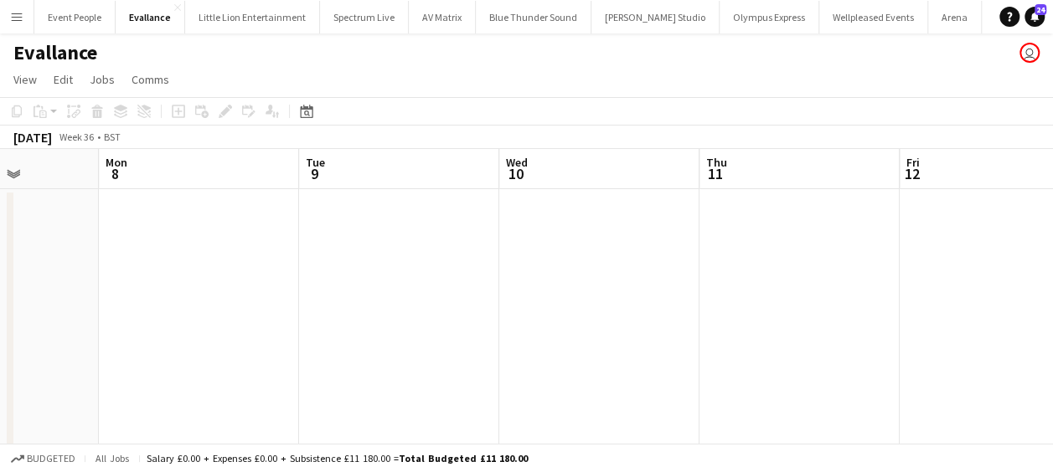
drag, startPoint x: 842, startPoint y: 309, endPoint x: 858, endPoint y: 310, distance: 15.9
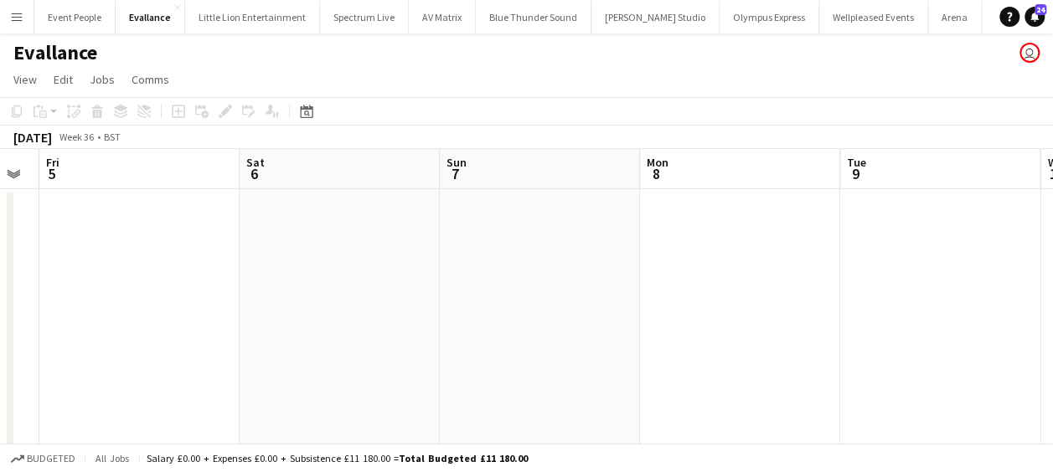
drag, startPoint x: 841, startPoint y: 315, endPoint x: 647, endPoint y: 316, distance: 194.3
drag, startPoint x: 647, startPoint y: 316, endPoint x: 1030, endPoint y: 313, distance: 382.8
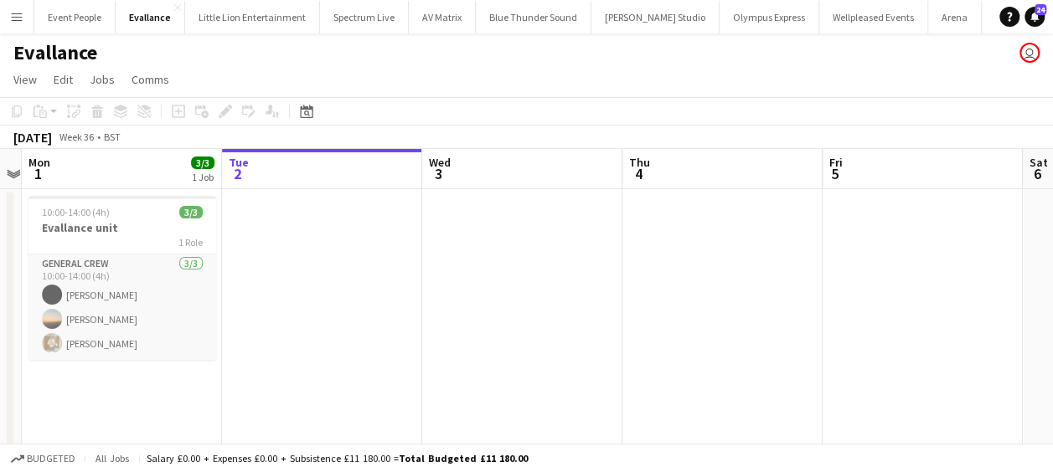
drag, startPoint x: 949, startPoint y: 314, endPoint x: 711, endPoint y: 310, distance: 237.9
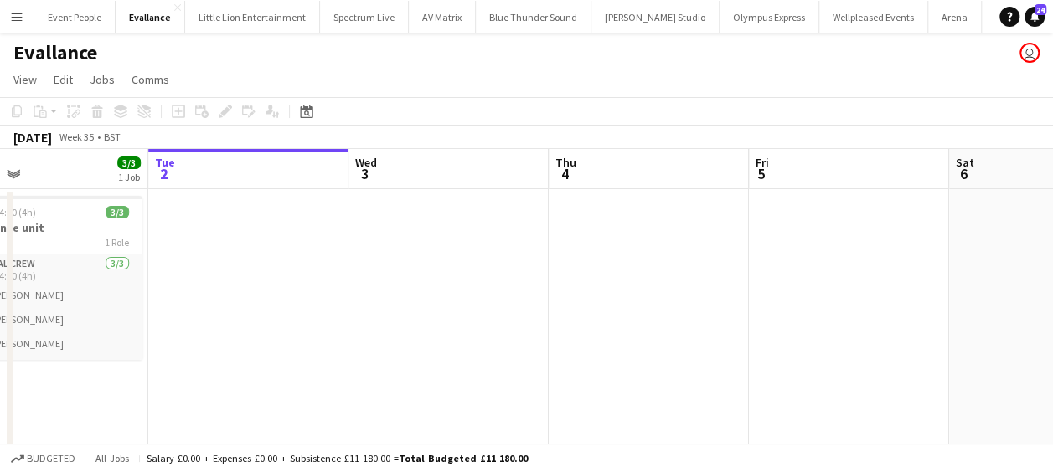
drag, startPoint x: 787, startPoint y: 304, endPoint x: 846, endPoint y: 302, distance: 58.7
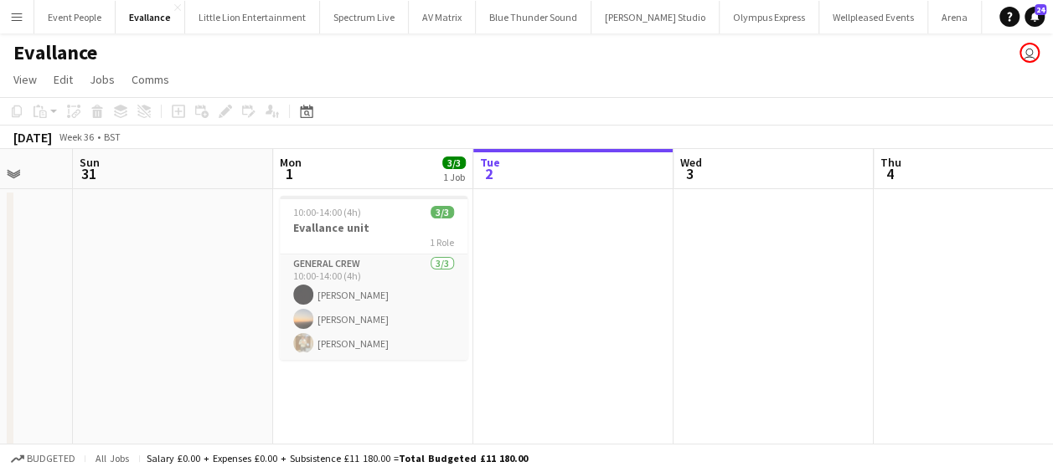
drag, startPoint x: 560, startPoint y: 310, endPoint x: 800, endPoint y: 306, distance: 239.6
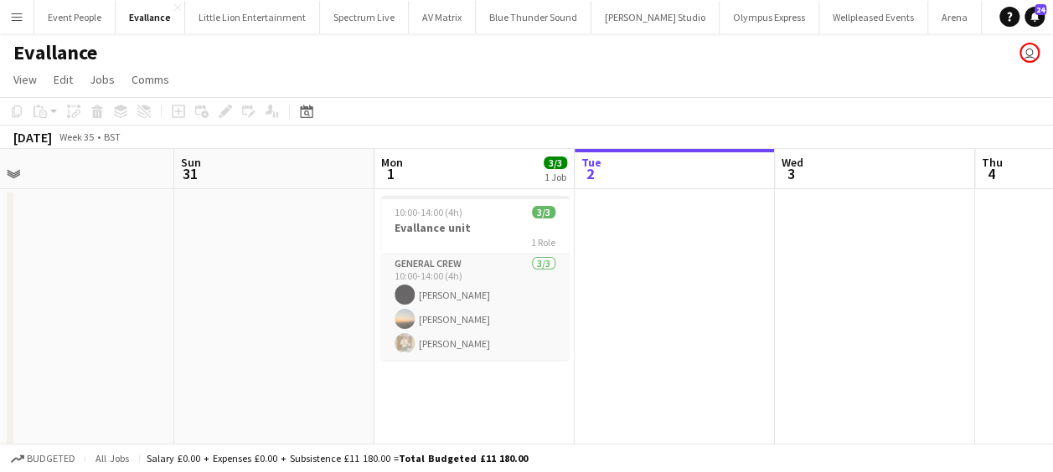
drag, startPoint x: 668, startPoint y: 312, endPoint x: 786, endPoint y: 314, distance: 118.1
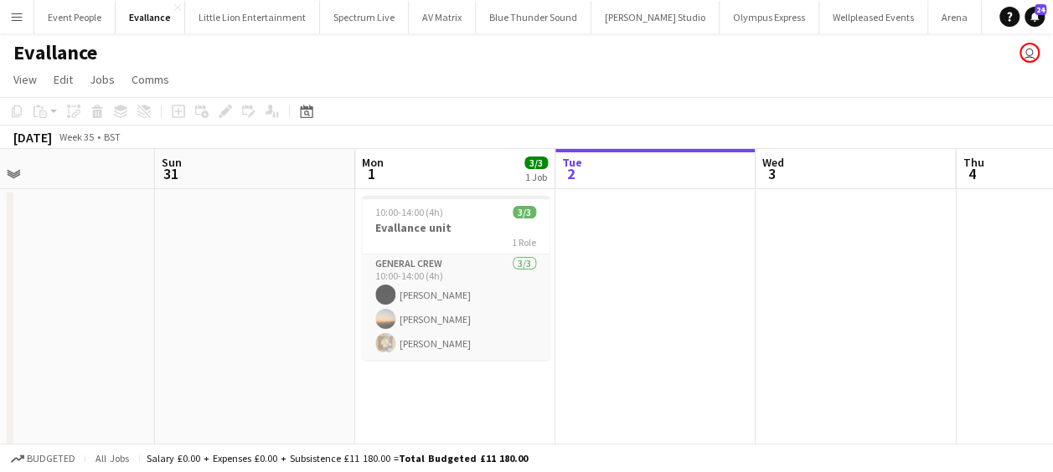
drag, startPoint x: 684, startPoint y: 241, endPoint x: 670, endPoint y: 219, distance: 26.0
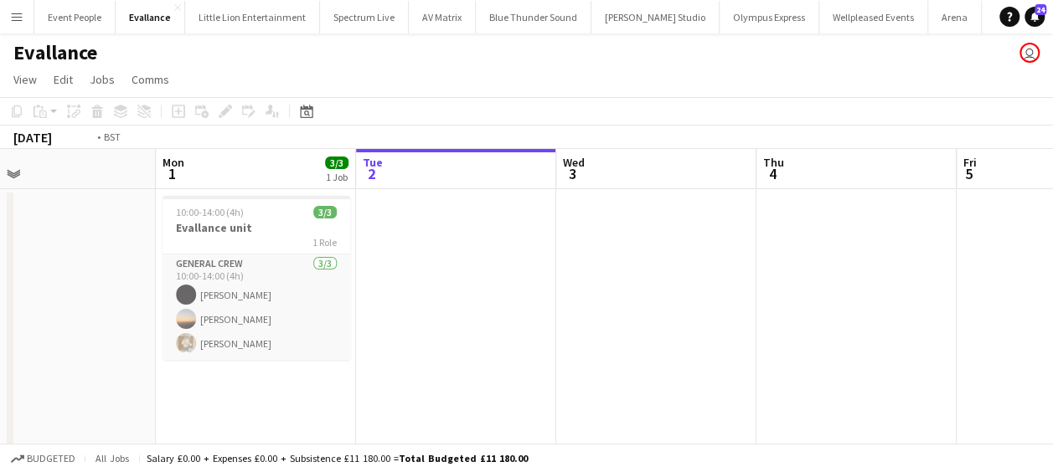
drag, startPoint x: 499, startPoint y: 233, endPoint x: 814, endPoint y: 235, distance: 315.0
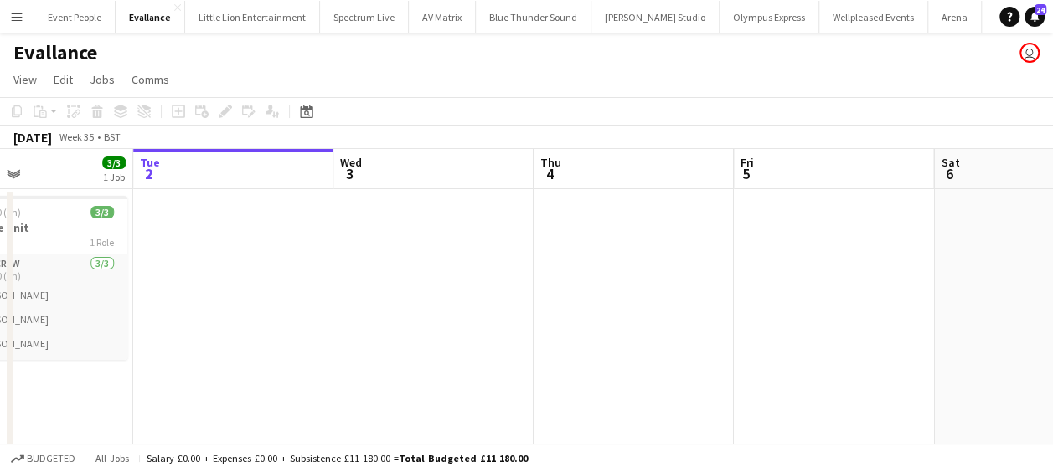
drag, startPoint x: 845, startPoint y: 245, endPoint x: 782, endPoint y: 259, distance: 65.2
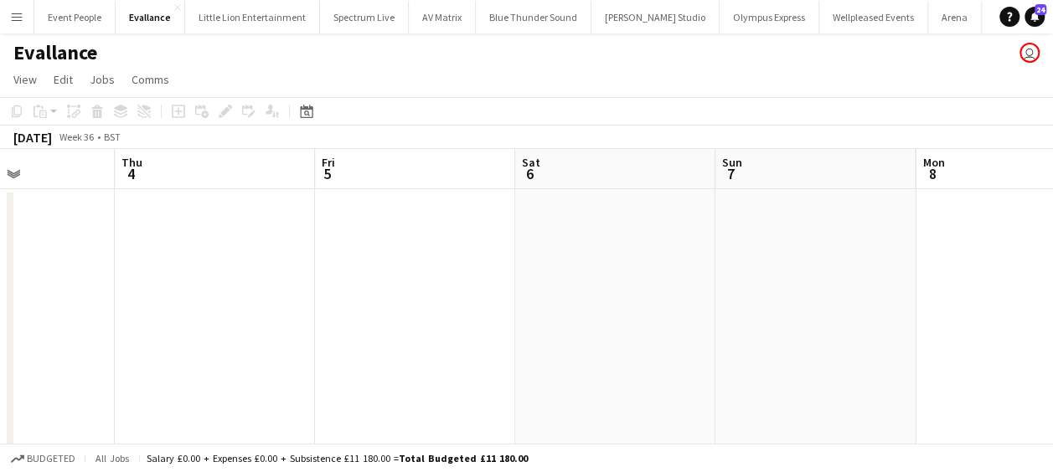
drag, startPoint x: 422, startPoint y: 266, endPoint x: 670, endPoint y: 264, distance: 248.0
drag, startPoint x: 617, startPoint y: 303, endPoint x: 454, endPoint y: 289, distance: 163.1
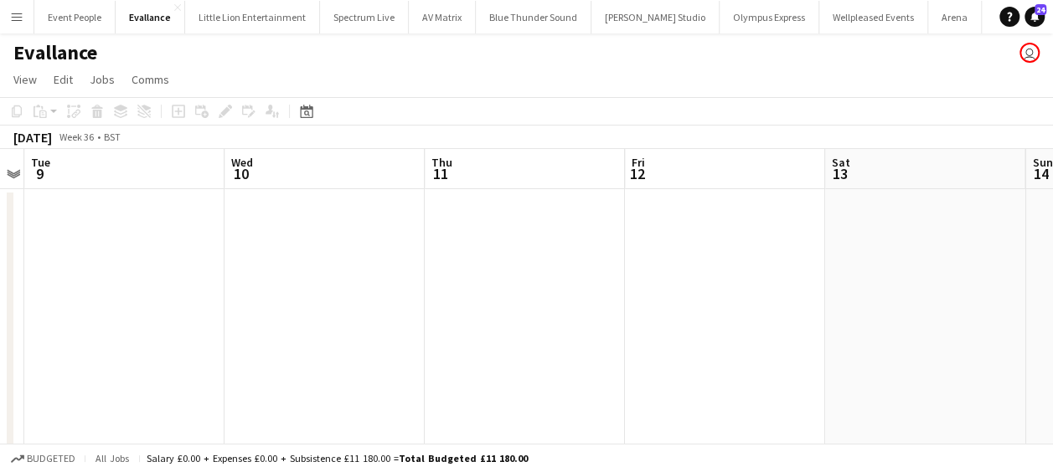
drag, startPoint x: 275, startPoint y: 286, endPoint x: 390, endPoint y: 285, distance: 115.6
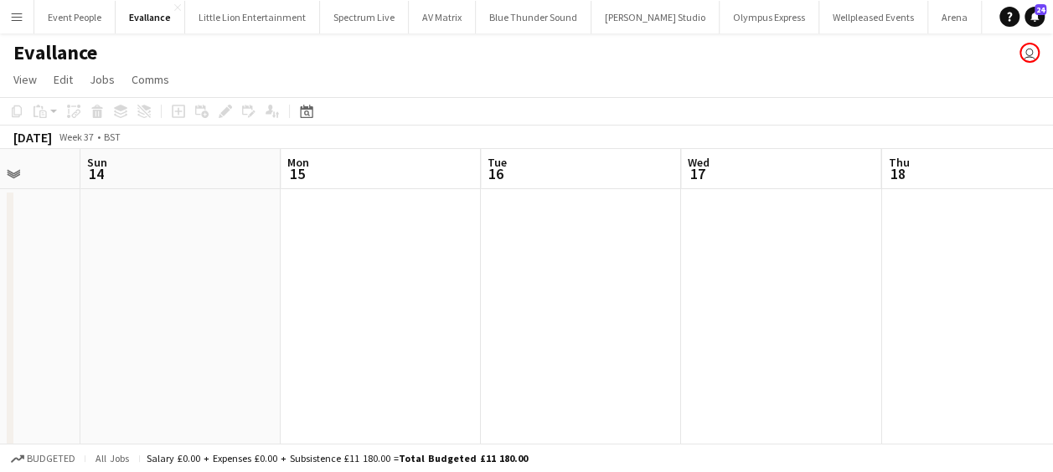
drag, startPoint x: 366, startPoint y: 288, endPoint x: 342, endPoint y: 286, distance: 24.4
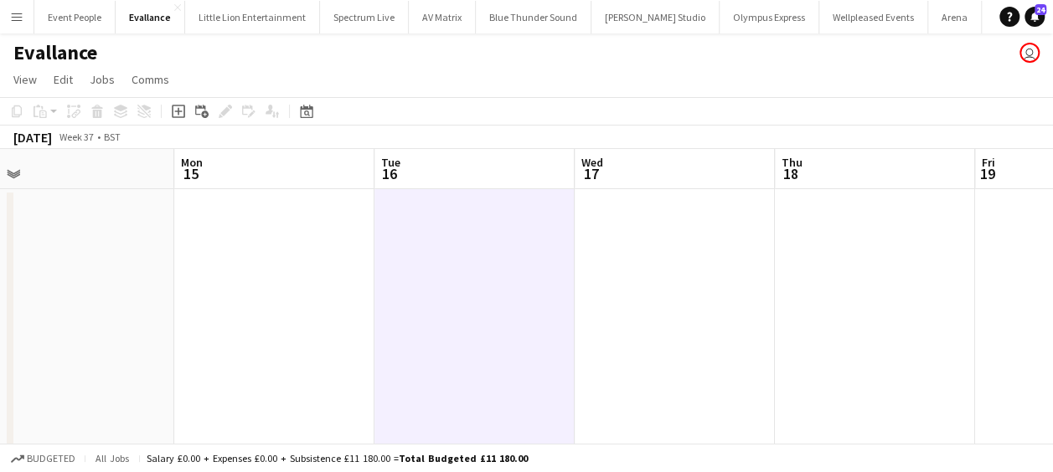
drag
click at [179, 115] on icon "Add job" at bounding box center [178, 111] width 13 height 13
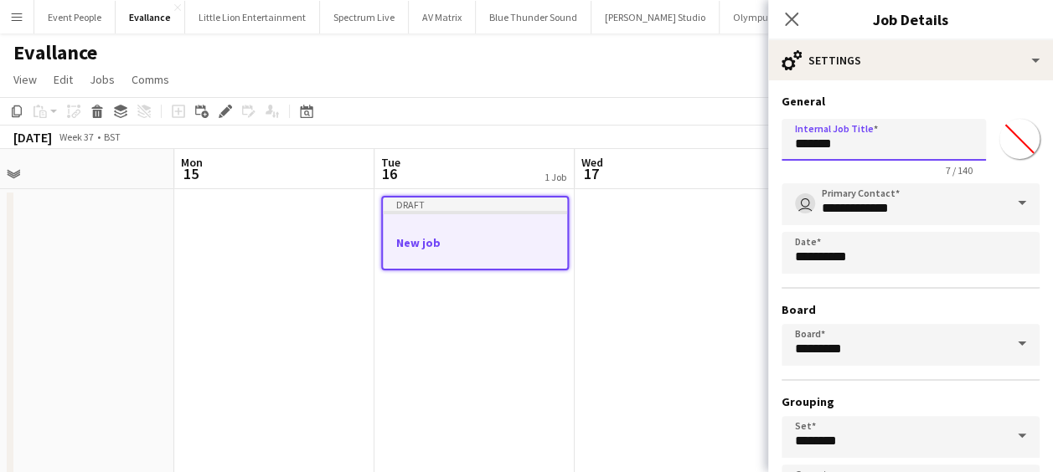
click at [654, 154] on body "Menu Boards Boards Boards All jobs Status Workforce Workforce My Workforce Recr…" at bounding box center [526, 458] width 1053 height 916
type input "**********"
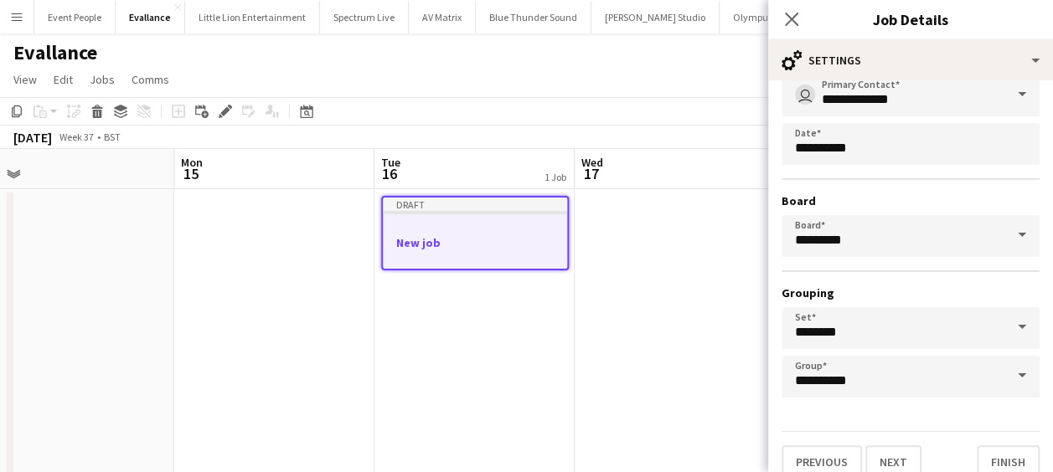
scroll to position [129, 0]
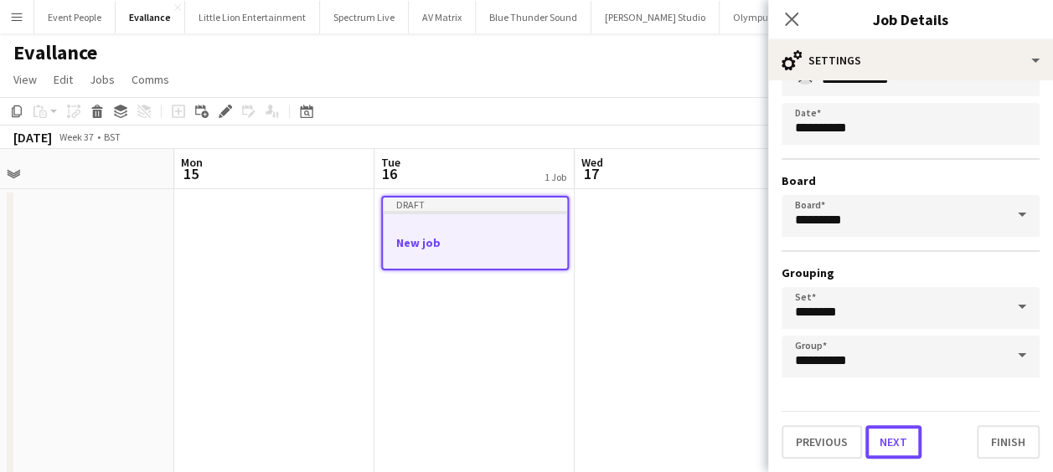
drag, startPoint x: 908, startPoint y: 439, endPoint x: 905, endPoint y: 431, distance: 9.0
click at [908, 439] on button "Next" at bounding box center [893, 443] width 56 height 34
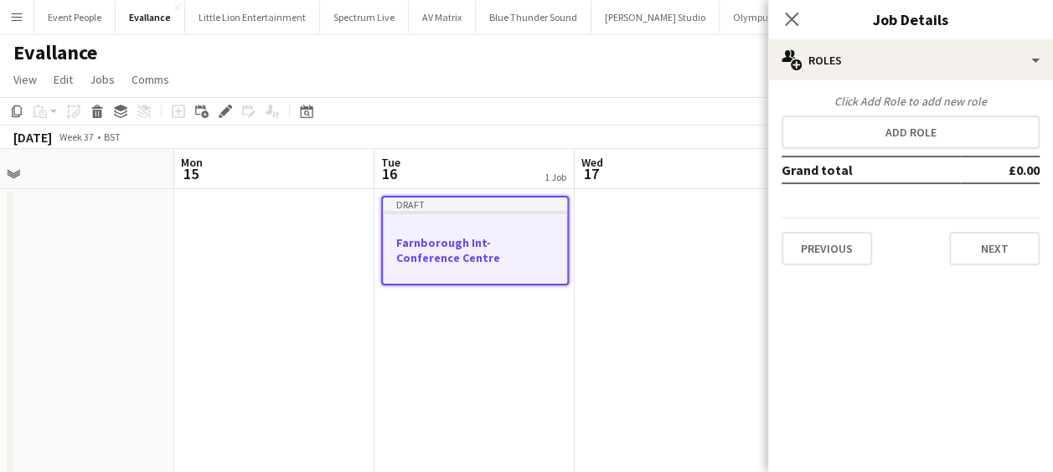
scroll to position [0, 0]
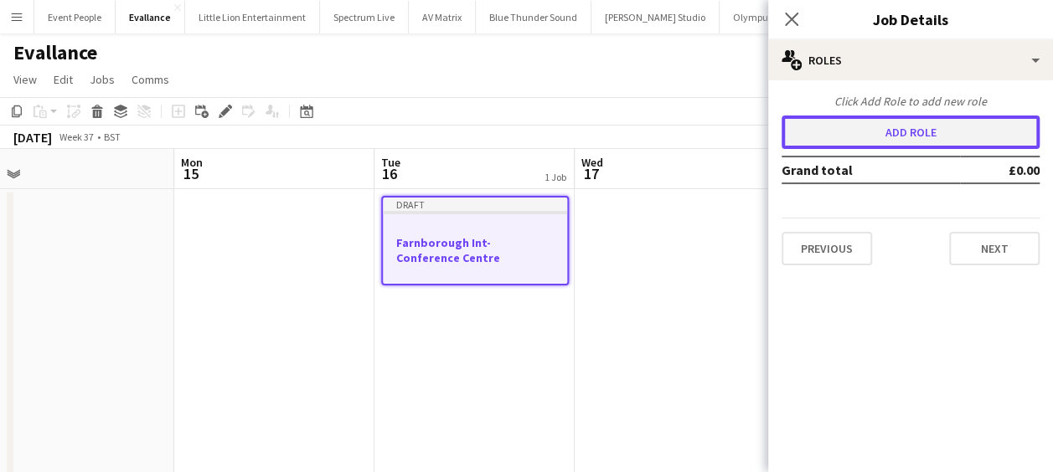
click at [886, 133] on button "Add role" at bounding box center [911, 133] width 258 height 34
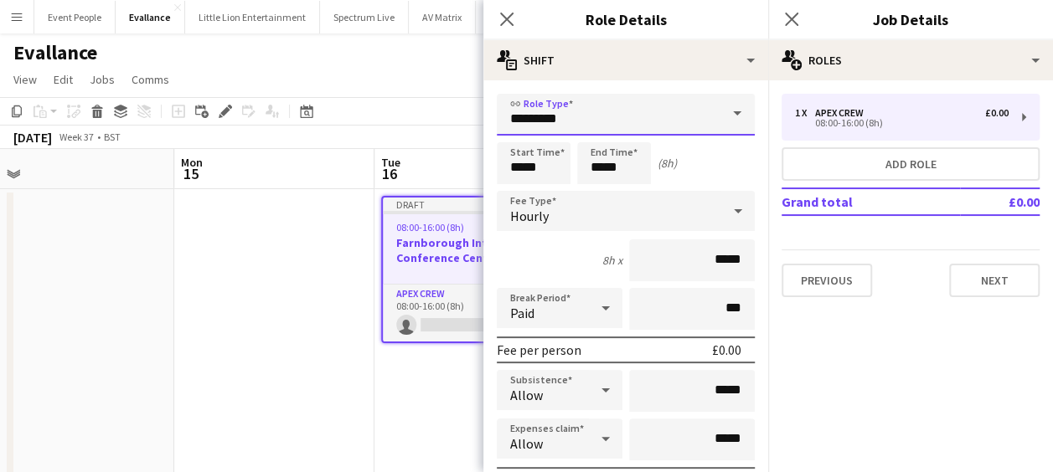
drag, startPoint x: 610, startPoint y: 119, endPoint x: 415, endPoint y: 119, distance: 195.2
click at [415, 119] on body "Menu Boards Boards Boards All jobs Status Workforce Workforce My Workforce Recr…" at bounding box center [526, 458] width 1053 height 916
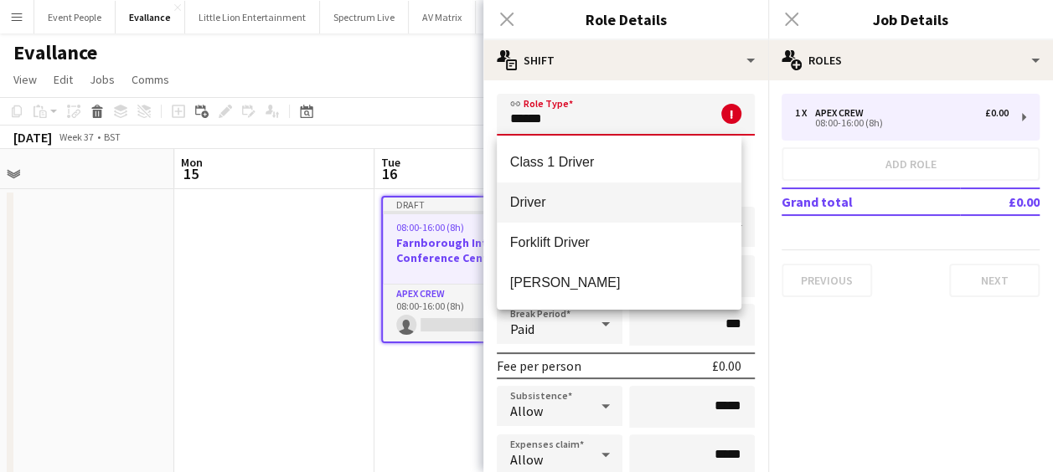
type input "******"
click at [543, 187] on mat-option "Driver" at bounding box center [619, 203] width 245 height 40
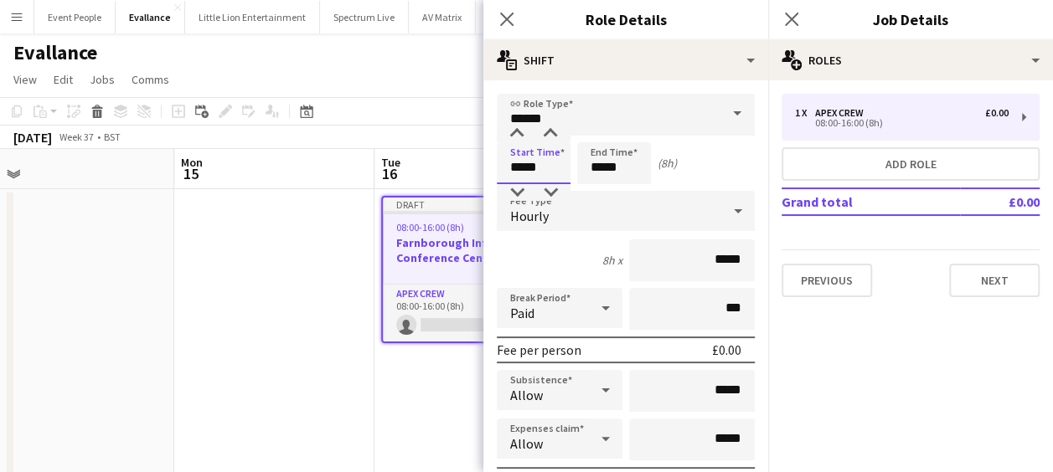
click at [457, 165] on body "Menu Boards Boards Boards All jobs Status Workforce Workforce My Workforce Recr…" at bounding box center [526, 458] width 1053 height 916
type input "*****"
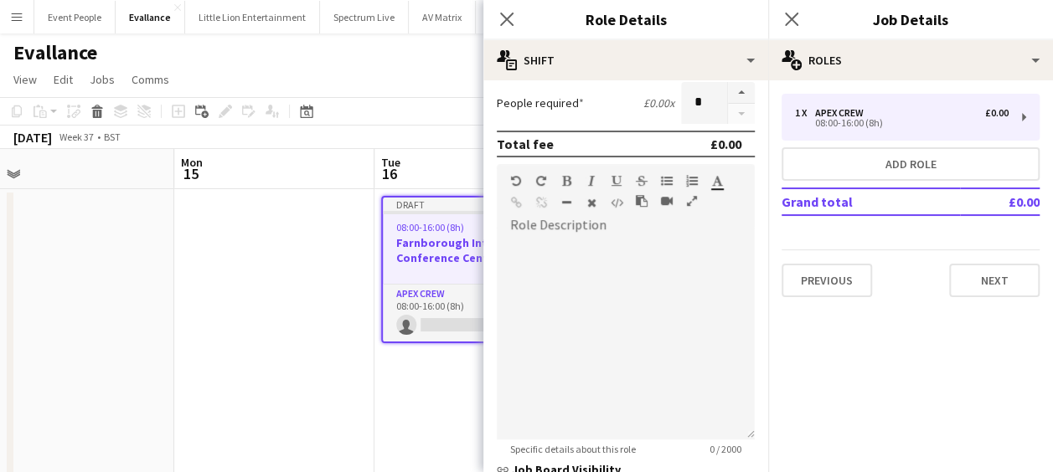
scroll to position [575, 0]
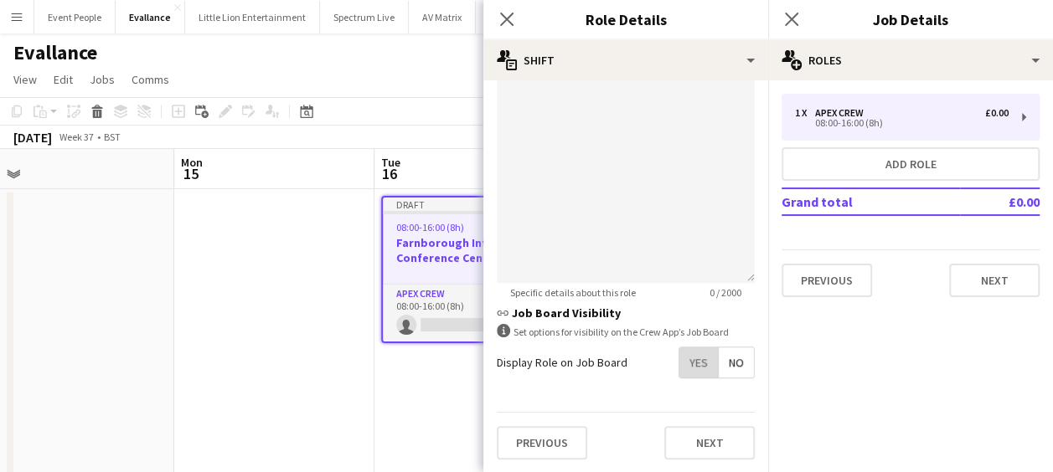
click at [694, 360] on span "Yes" at bounding box center [698, 363] width 39 height 30
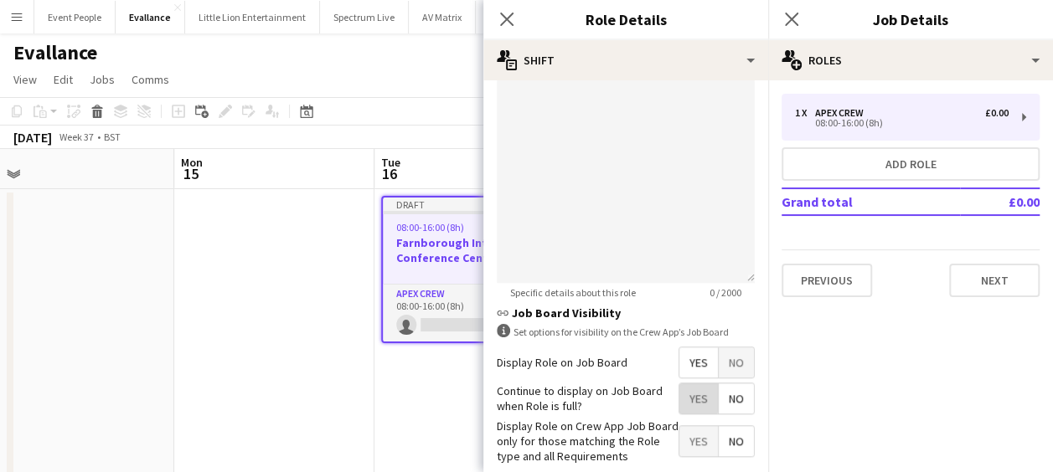
click at [684, 395] on span "Yes" at bounding box center [698, 399] width 39 height 30
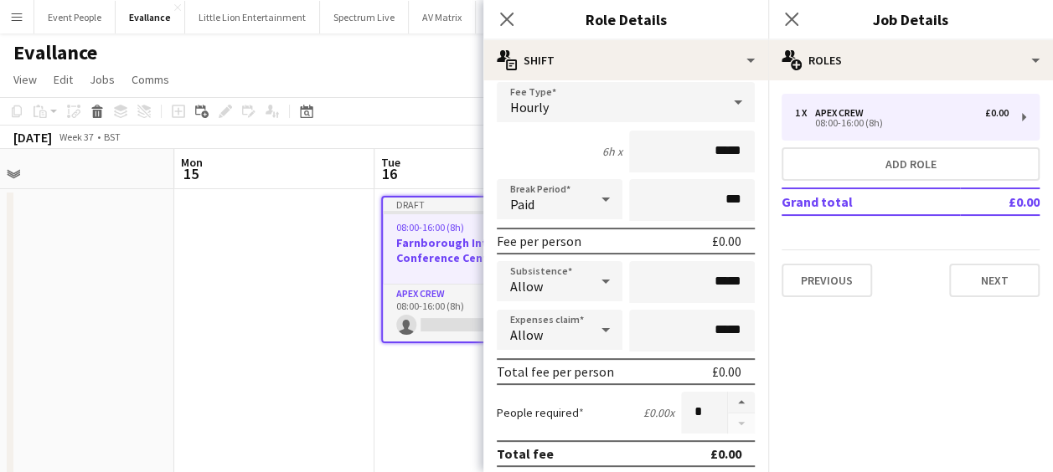
scroll to position [84, 0]
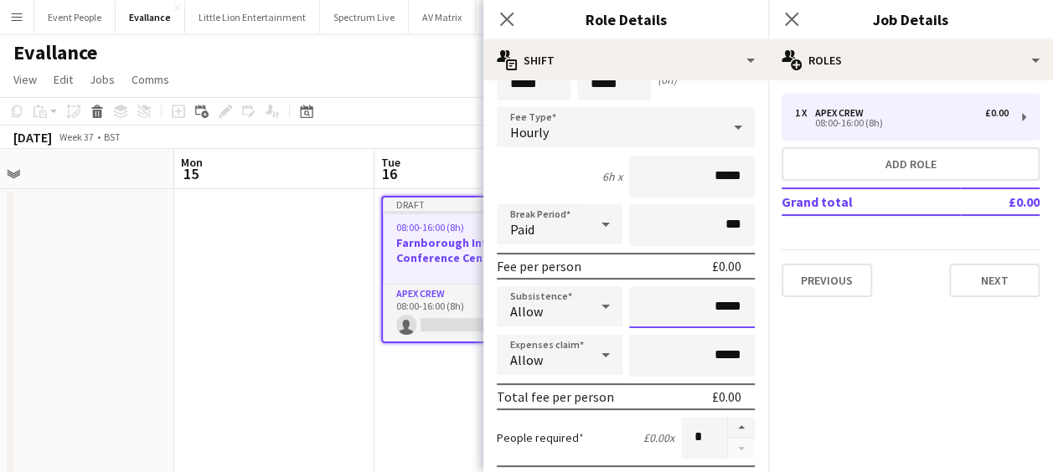
click at [709, 307] on input "*****" at bounding box center [692, 307] width 126 height 42
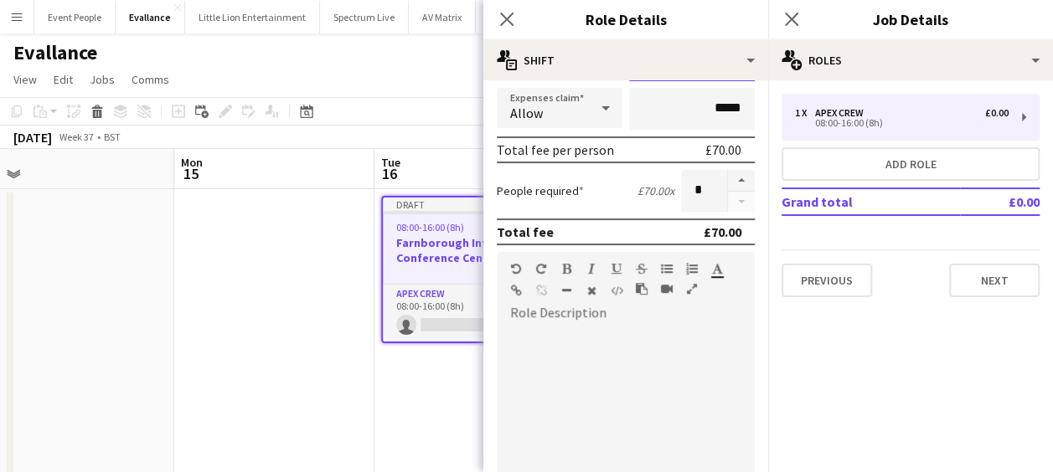
scroll to position [335, 0]
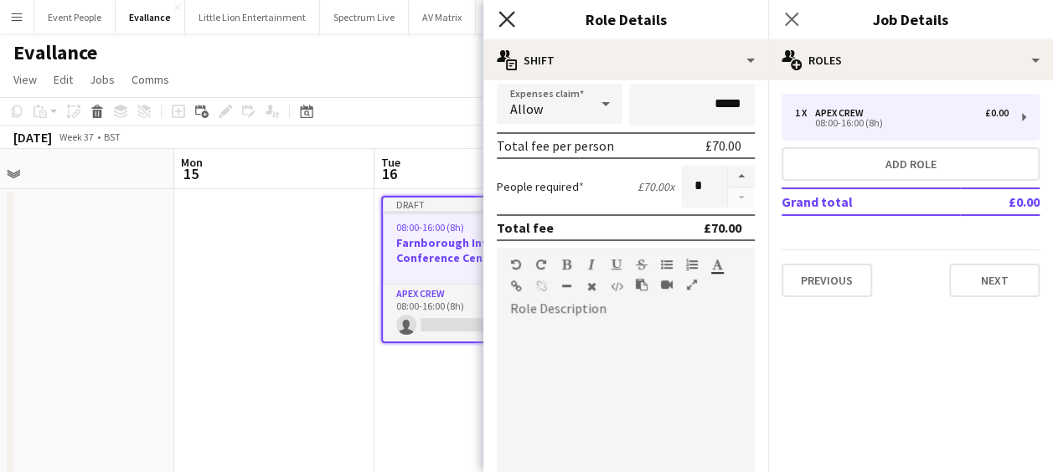
type input "******"
click at [506, 21] on icon "Close pop-in" at bounding box center [506, 19] width 16 height 16
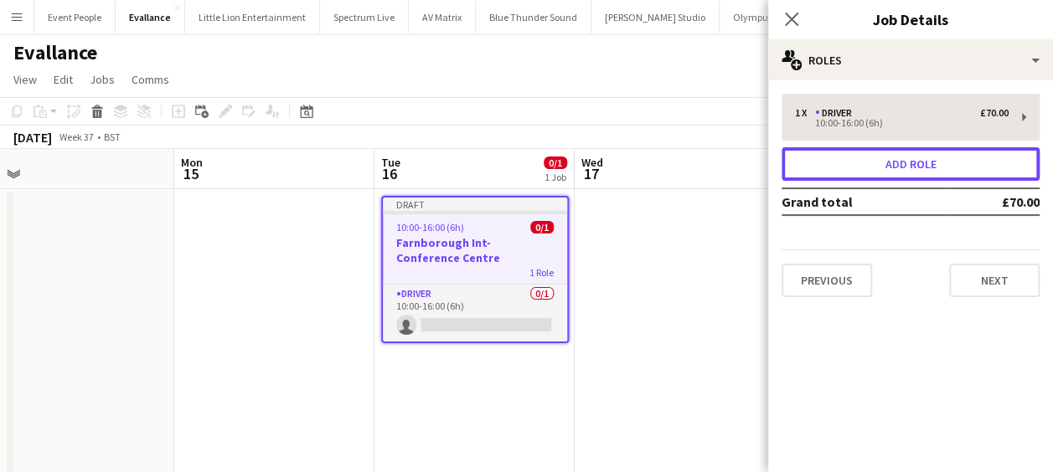
click at [934, 159] on button "Add role" at bounding box center [911, 164] width 258 height 34
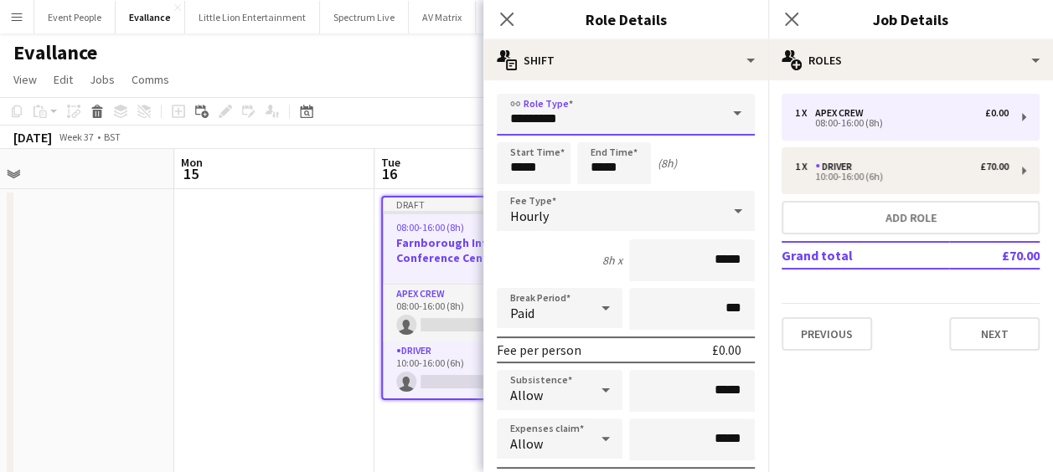
drag, startPoint x: 599, startPoint y: 114, endPoint x: 421, endPoint y: 111, distance: 177.6
click at [422, 111] on body "Menu Boards Boards Boards All jobs Status Workforce Workforce My Workforce Recr…" at bounding box center [526, 458] width 1053 height 916
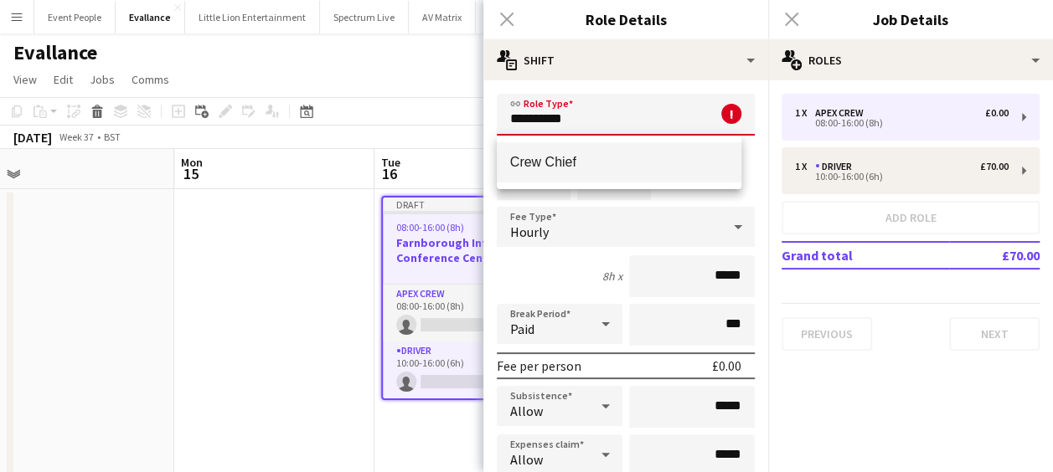
type input "**********"
click at [575, 162] on span "Crew Chief" at bounding box center [619, 162] width 219 height 16
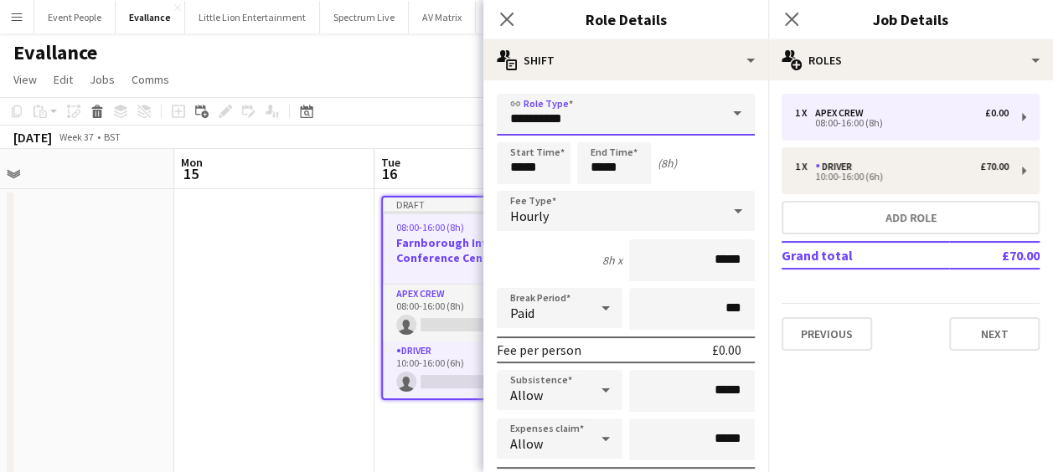
scroll to position [84, 0]
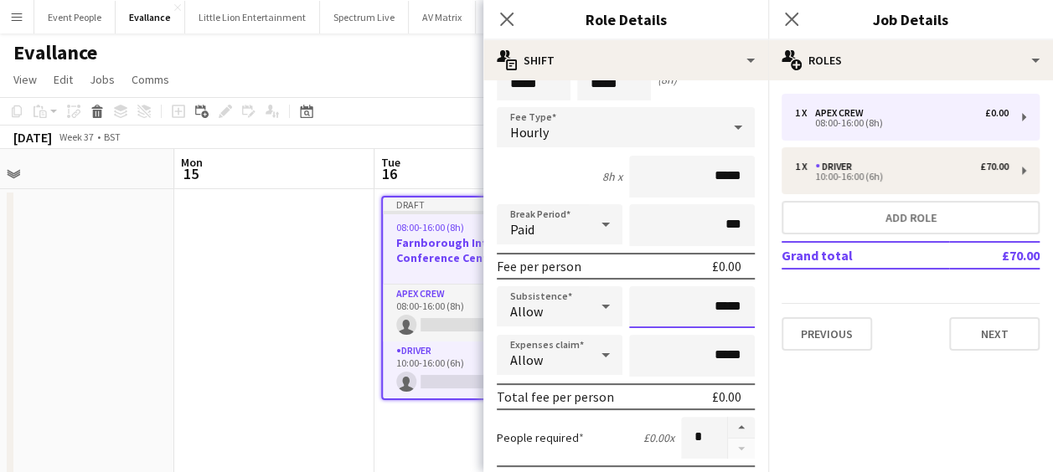
drag, startPoint x: 705, startPoint y: 309, endPoint x: 742, endPoint y: 306, distance: 37.0
type input "******"
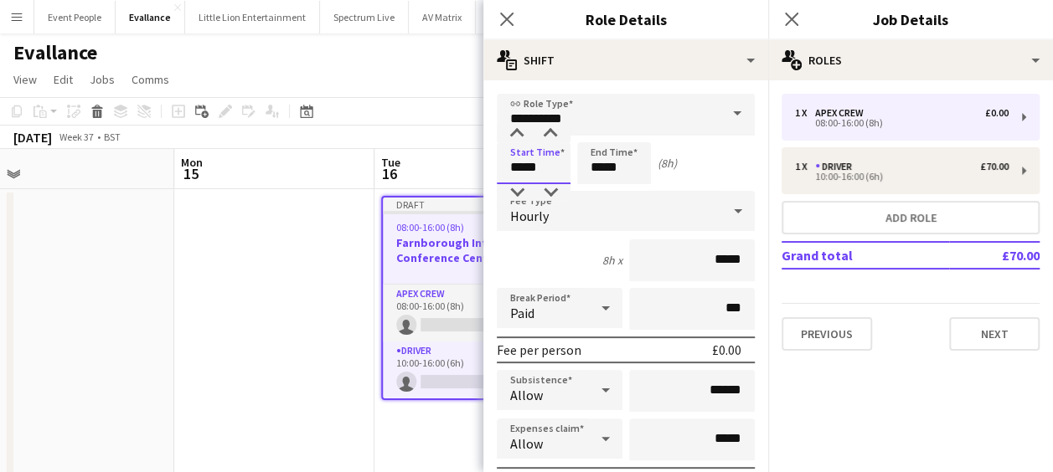
click at [524, 163] on input "*****" at bounding box center [534, 163] width 74 height 42
click at [519, 140] on div at bounding box center [517, 134] width 34 height 17
type input "*****"
click at [519, 140] on div at bounding box center [517, 134] width 34 height 17
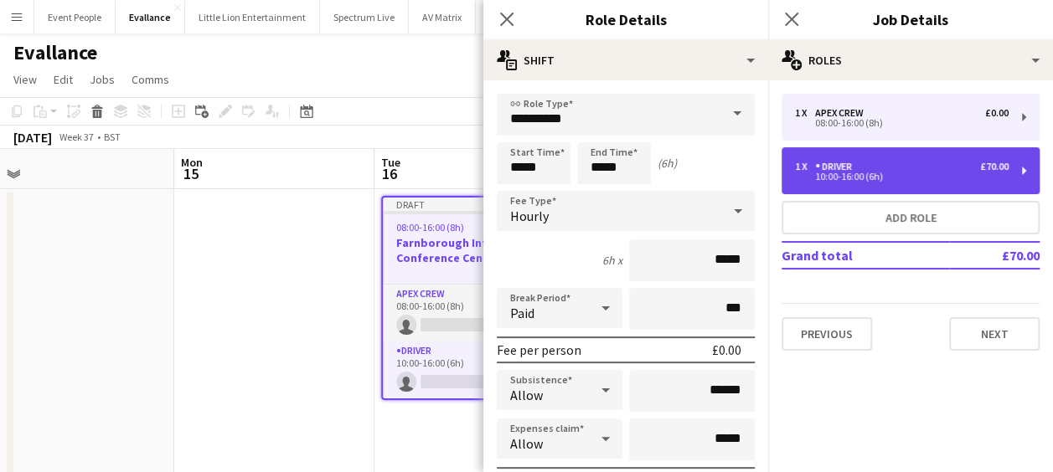
click at [863, 158] on div "1 x Driver £70.00 10:00-16:00 (6h)" at bounding box center [911, 170] width 258 height 47
type input "******"
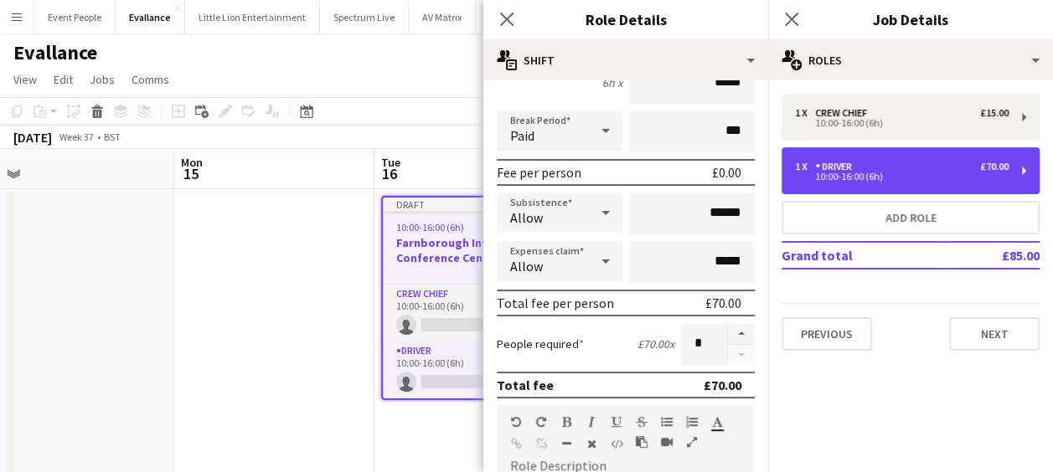
scroll to position [84, 0]
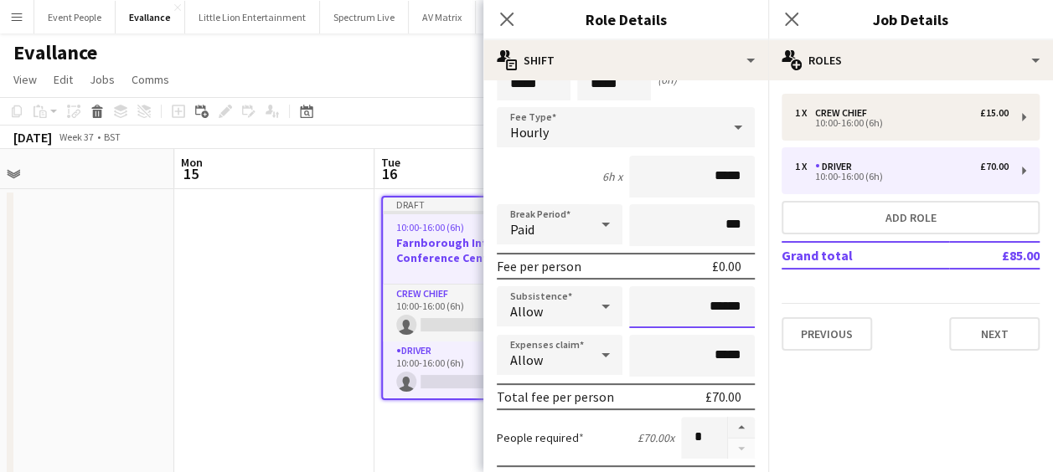
click at [710, 307] on input "******" at bounding box center [692, 307] width 126 height 42
type input "**"
type input "***"
click at [507, 17] on icon "Close pop-in" at bounding box center [506, 19] width 16 height 16
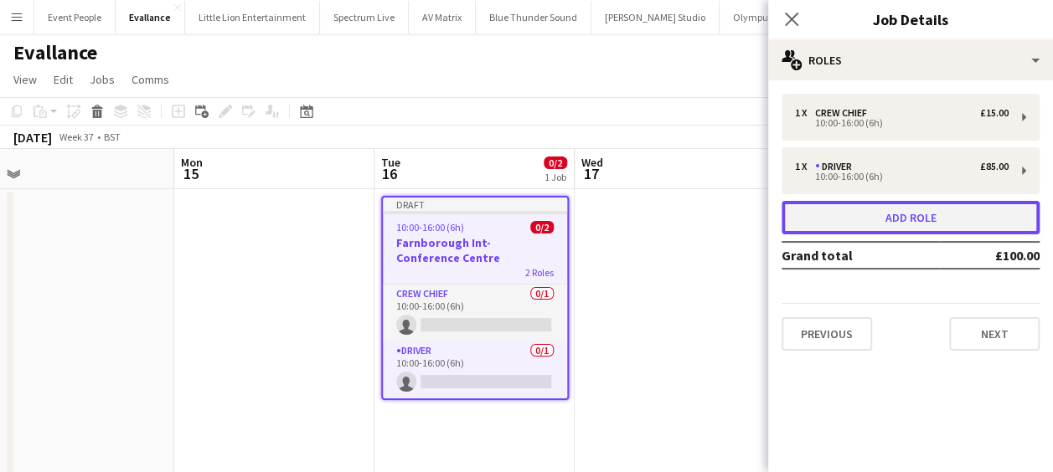
click at [868, 212] on button "Add role" at bounding box center [911, 218] width 258 height 34
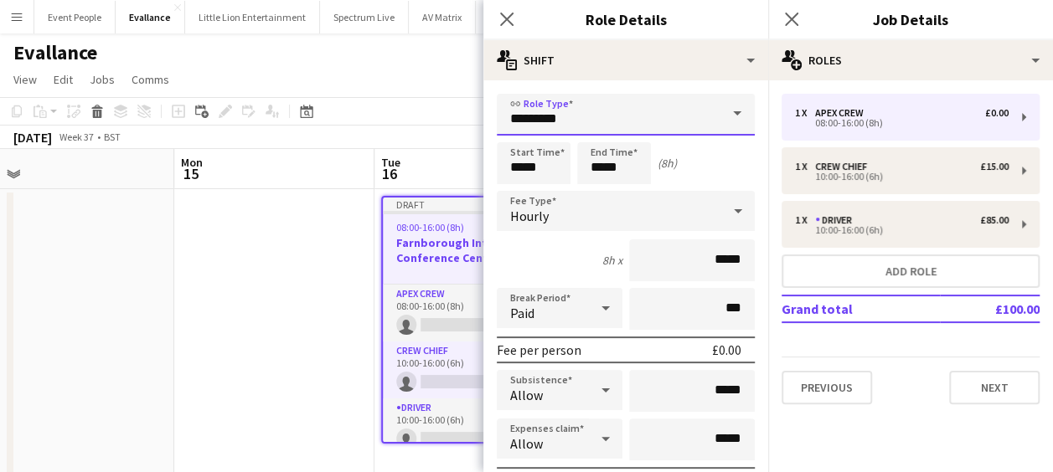
drag, startPoint x: 580, startPoint y: 126, endPoint x: 431, endPoint y: 133, distance: 148.5
click at [431, 133] on body "Menu Boards Boards Boards All jobs Status Workforce Workforce My Workforce Recr…" at bounding box center [526, 458] width 1053 height 916
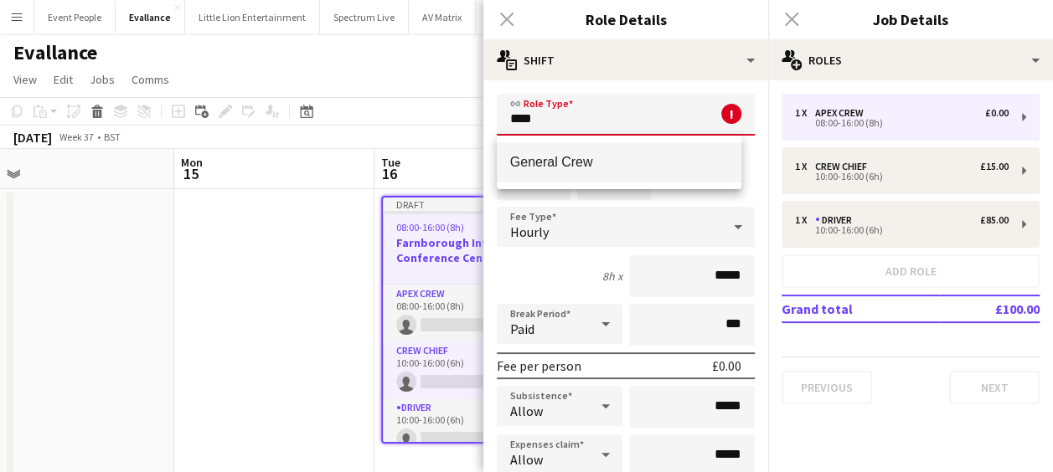
click at [546, 146] on mat-option "General Crew" at bounding box center [619, 162] width 245 height 40
type input "**********"
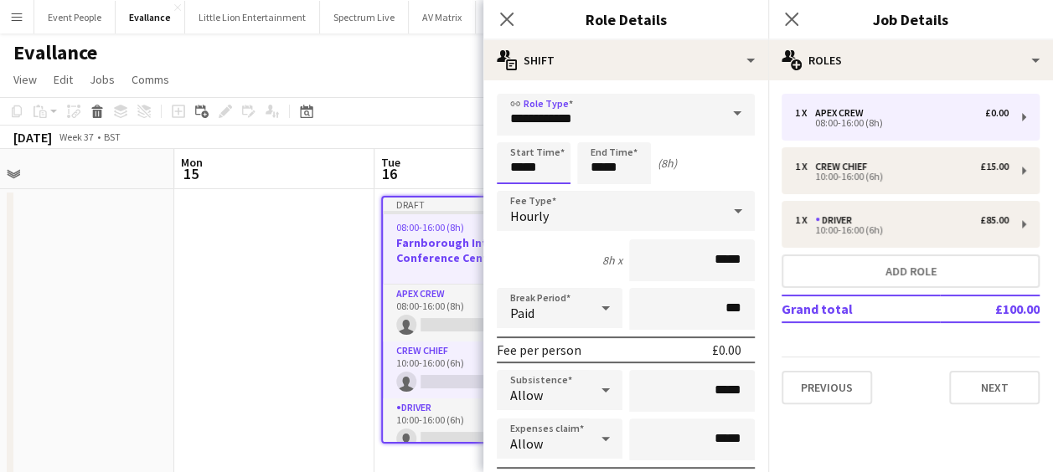
click at [514, 161] on input "*****" at bounding box center [534, 163] width 74 height 42
click at [512, 126] on div at bounding box center [517, 134] width 34 height 17
type input "*****"
click at [512, 126] on div at bounding box center [517, 134] width 34 height 17
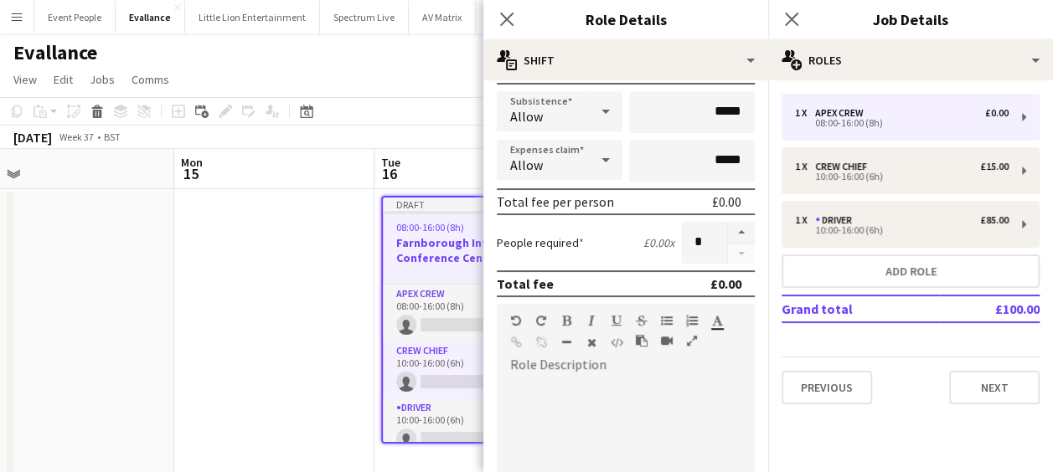
scroll to position [419, 0]
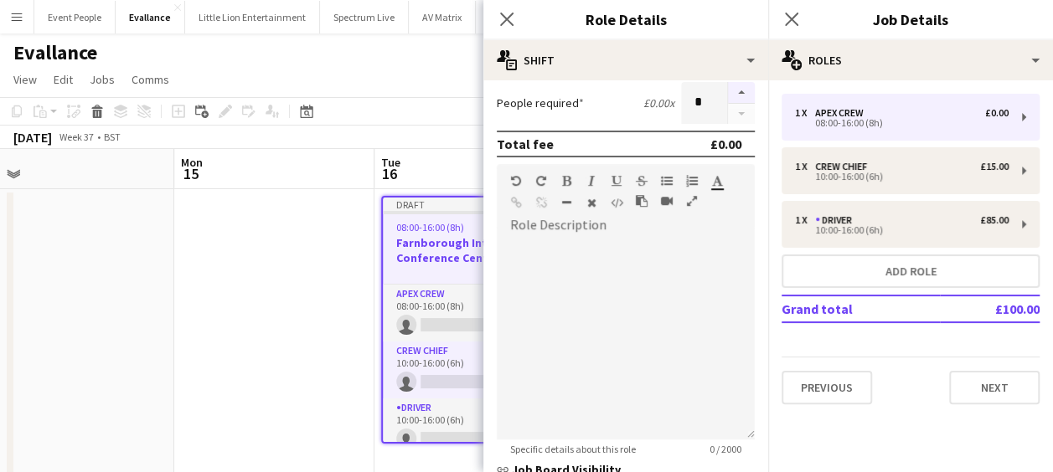
click at [729, 96] on button "button" at bounding box center [741, 93] width 27 height 22
click at [728, 110] on button "button" at bounding box center [741, 114] width 27 height 21
type input "*"
click at [508, 19] on icon at bounding box center [506, 19] width 16 height 16
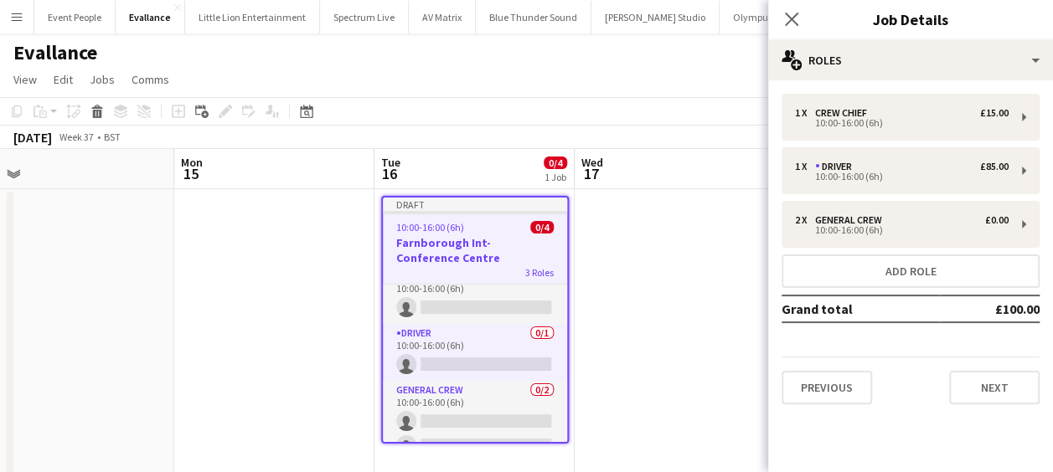
scroll to position [0, 0]
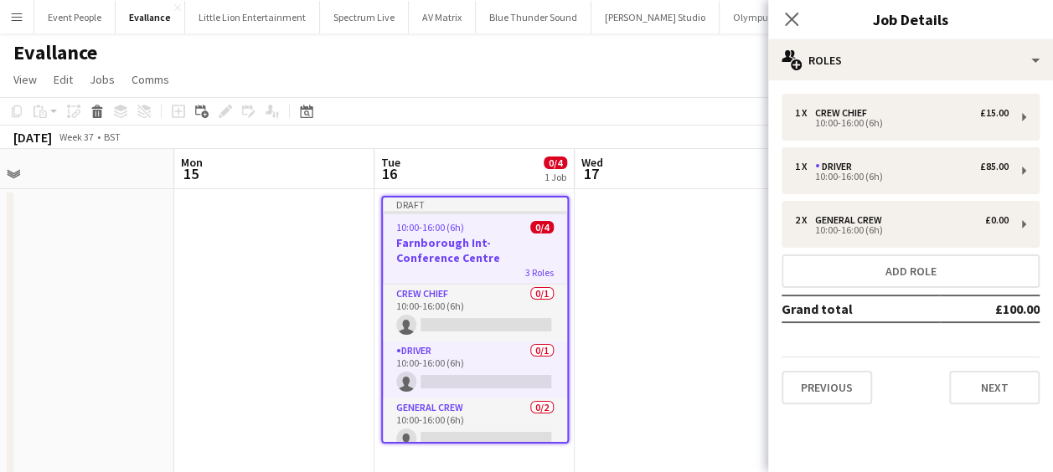
click at [503, 253] on h3 "Farnborough Int-Conference Centre" at bounding box center [475, 250] width 184 height 30
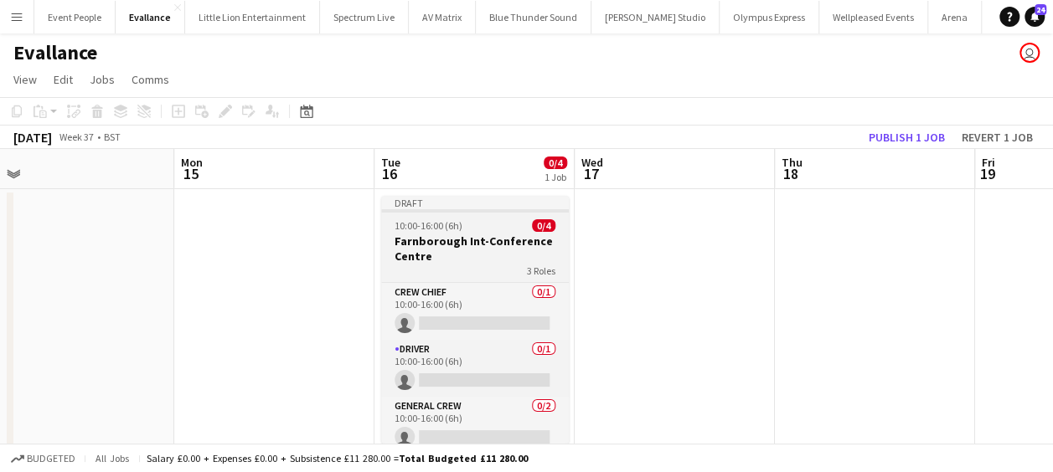
click at [457, 275] on div "3 Roles" at bounding box center [475, 270] width 188 height 13
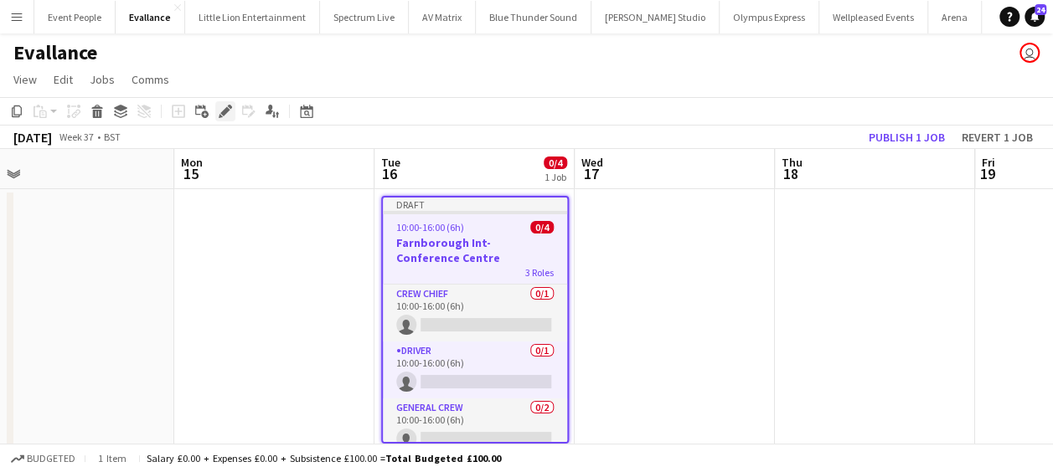
click at [219, 107] on icon "Edit" at bounding box center [225, 111] width 13 height 13
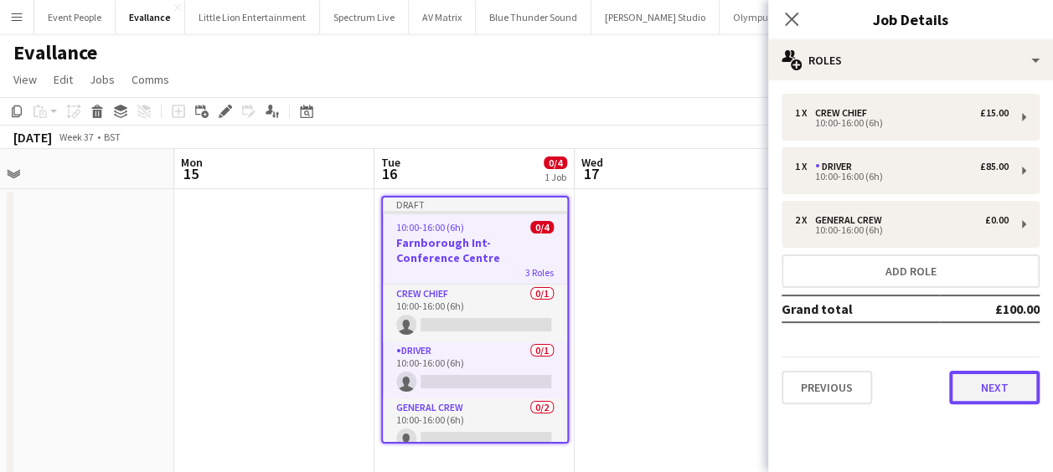
click at [1013, 390] on button "Next" at bounding box center [994, 388] width 90 height 34
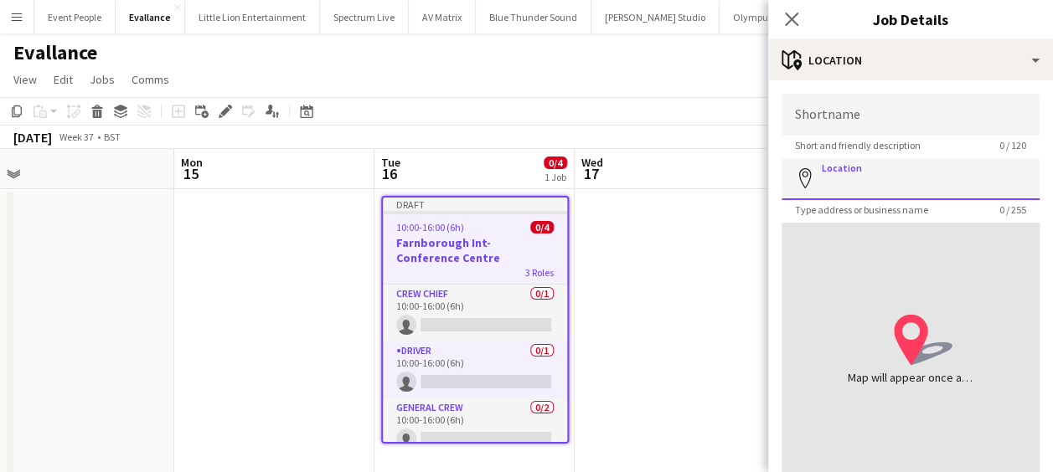
click at [890, 186] on input "Location" at bounding box center [911, 179] width 258 height 42
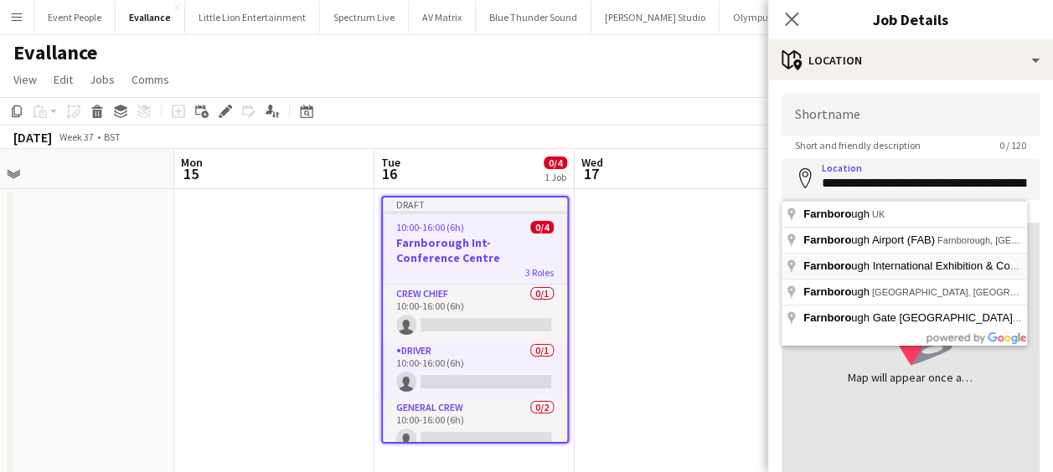
type input "**********"
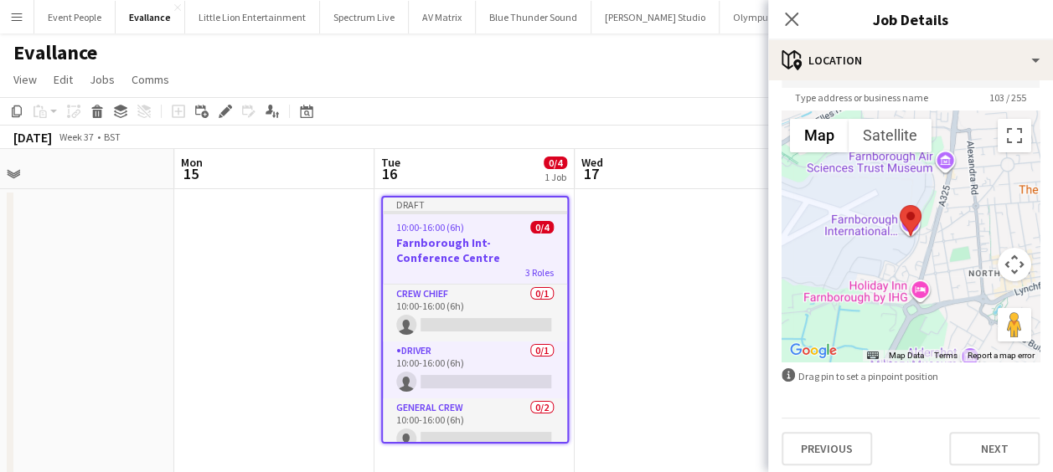
scroll to position [119, 0]
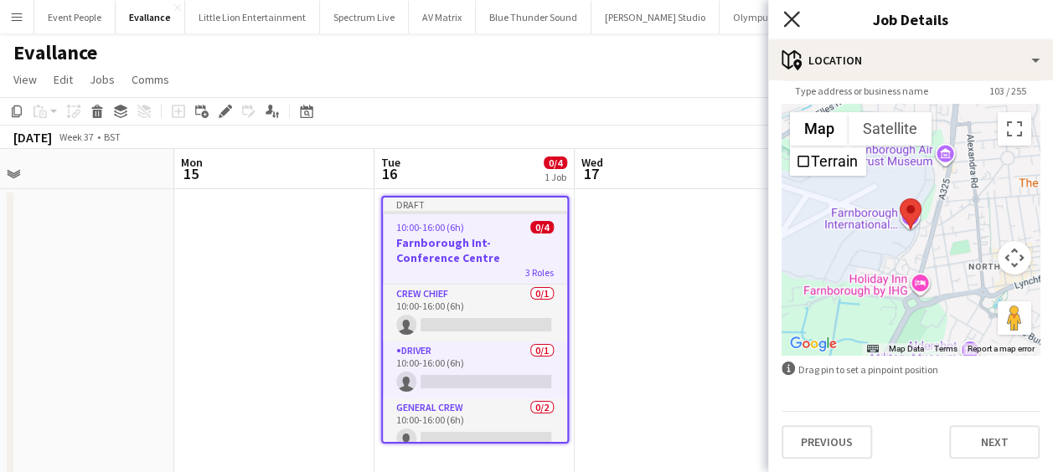
click at [785, 14] on icon at bounding box center [791, 19] width 16 height 16
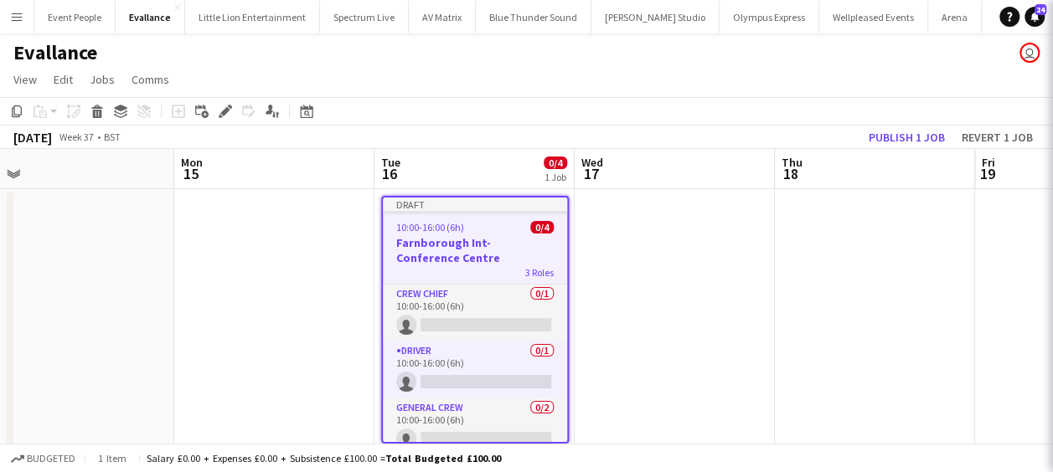
scroll to position [0, 0]
click at [17, 112] on icon "Copy" at bounding box center [16, 111] width 13 height 13
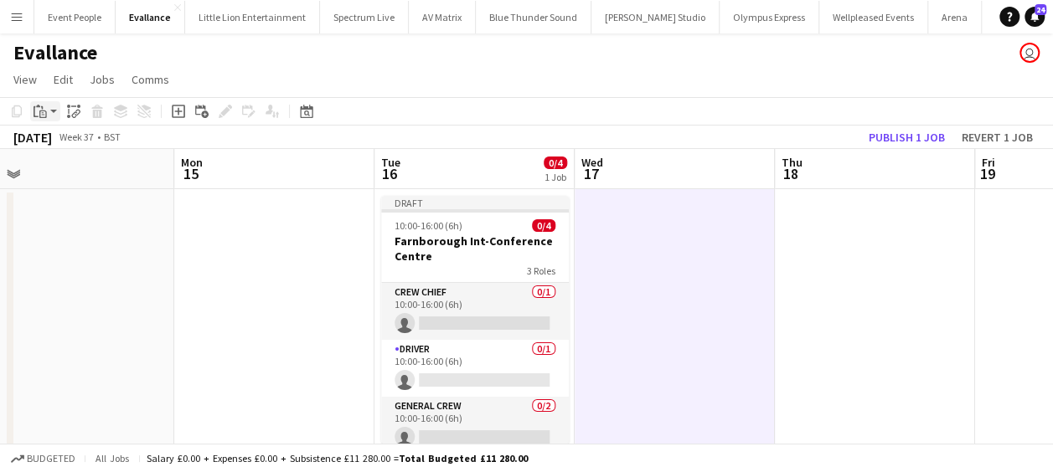
click at [36, 111] on icon "Paste" at bounding box center [40, 111] width 13 height 13
drag, startPoint x: 55, startPoint y: 137, endPoint x: 72, endPoint y: 143, distance: 17.8
click at [55, 138] on link "Paste Ctrl+V" at bounding box center [122, 143] width 157 height 15
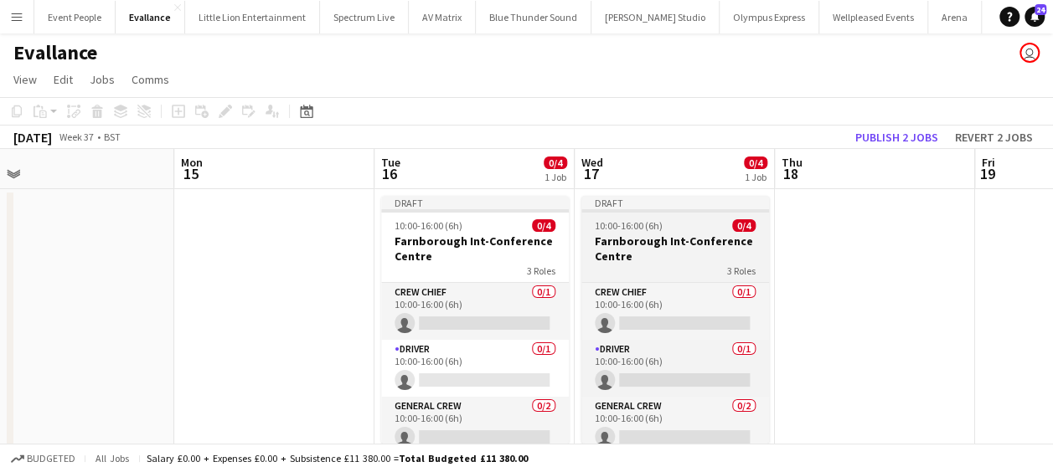
click at [632, 249] on h3 "Farnborough Int-Conference Centre" at bounding box center [675, 249] width 188 height 30
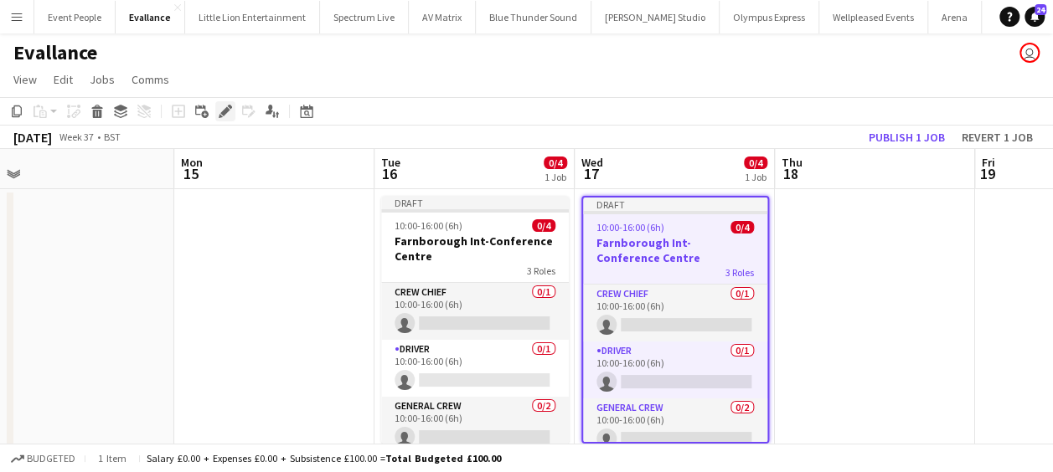
click at [219, 114] on icon "Edit" at bounding box center [225, 111] width 13 height 13
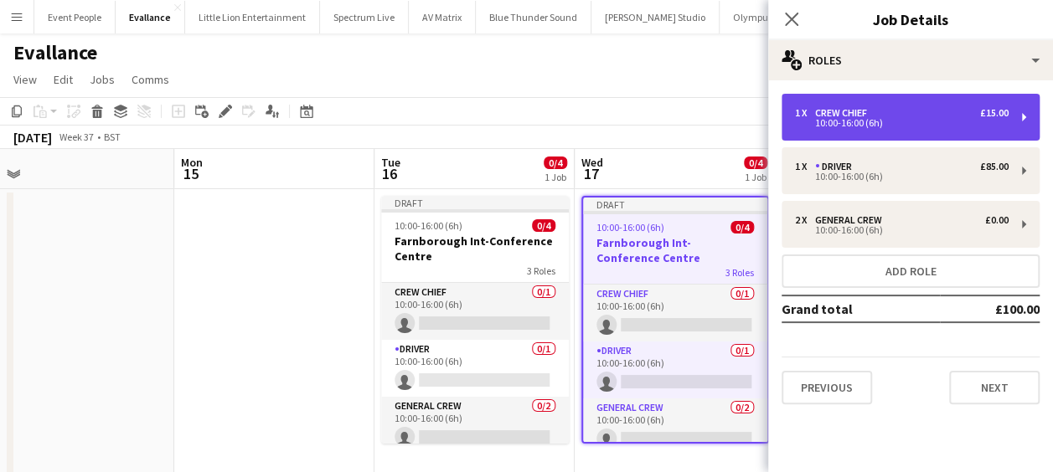
click at [846, 132] on div "1 x Crew Chief £15.00 10:00-16:00 (6h)" at bounding box center [911, 117] width 258 height 47
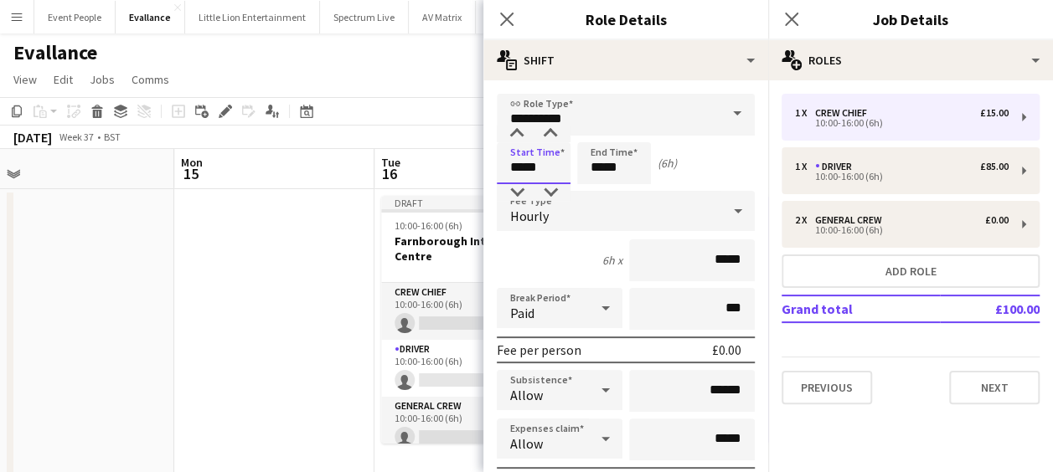
drag, startPoint x: 543, startPoint y: 170, endPoint x: 379, endPoint y: 167, distance: 164.2
click at [390, 170] on body "Menu Boards Boards Boards All jobs Status Workforce Workforce My Workforce Recr…" at bounding box center [526, 458] width 1053 height 916
type input "*****"
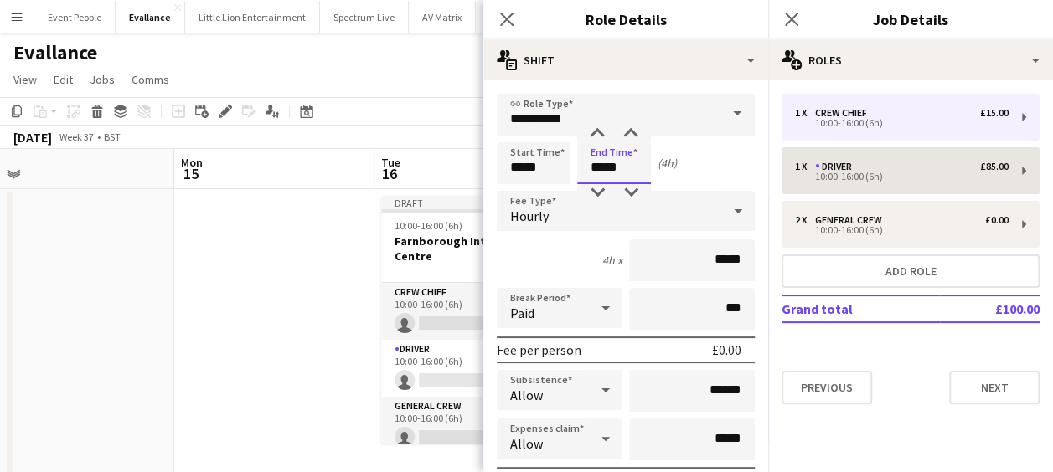
type input "*****"
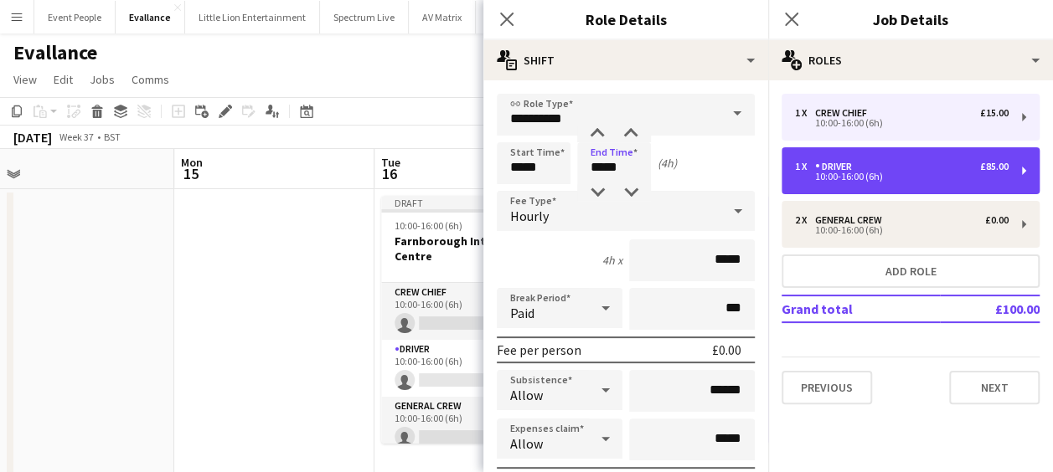
drag, startPoint x: 870, startPoint y: 159, endPoint x: 656, endPoint y: 168, distance: 213.8
click at [868, 159] on div "1 x Driver £85.00 10:00-16:00 (6h)" at bounding box center [911, 170] width 258 height 47
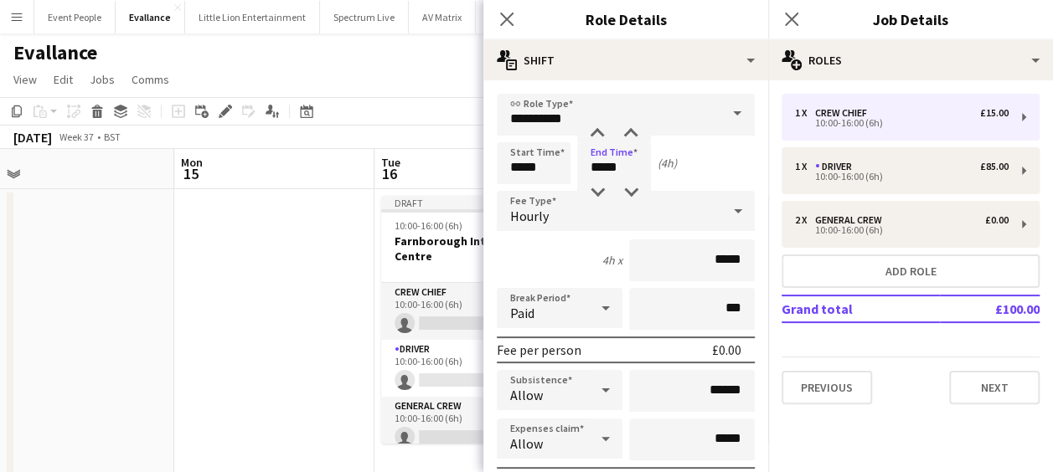
type input "******"
type input "*****"
type input "******"
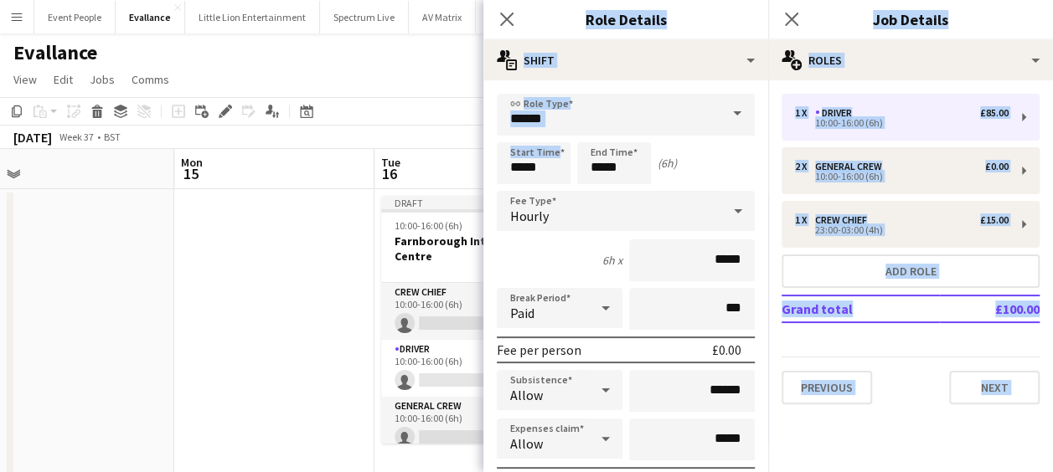
drag, startPoint x: 486, startPoint y: 173, endPoint x: 406, endPoint y: 175, distance: 79.6
click at [406, 175] on body "Menu Boards Boards Boards All jobs Status Workforce Workforce My Workforce Recr…" at bounding box center [526, 458] width 1053 height 916
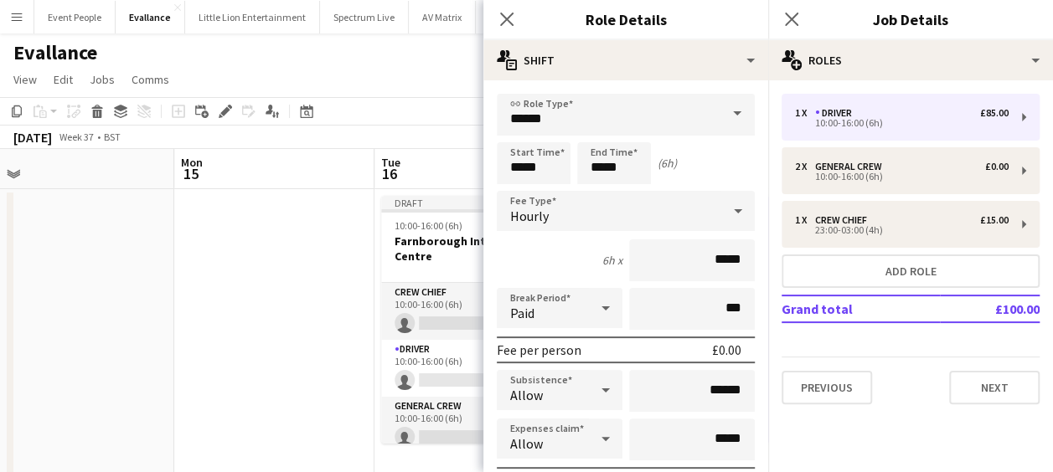
click at [556, 223] on div "Hourly" at bounding box center [609, 211] width 225 height 40
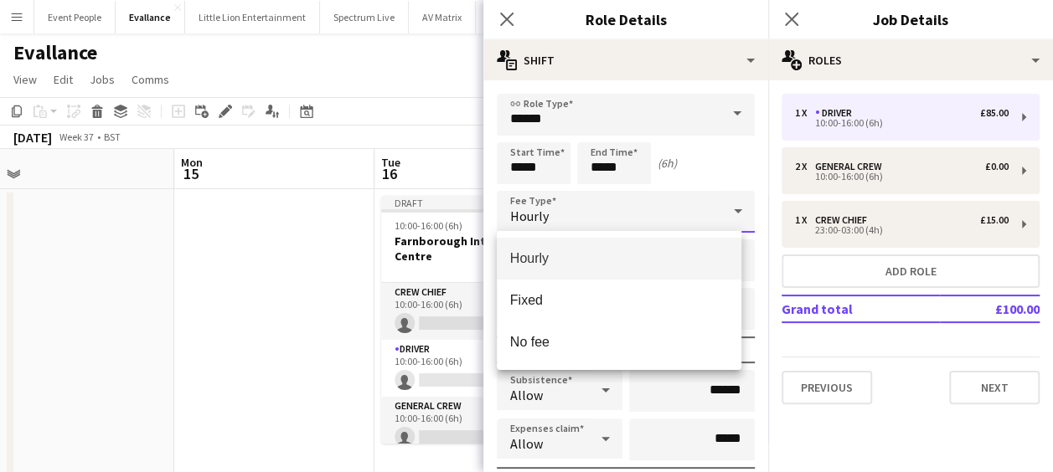
click at [542, 165] on div at bounding box center [526, 236] width 1053 height 472
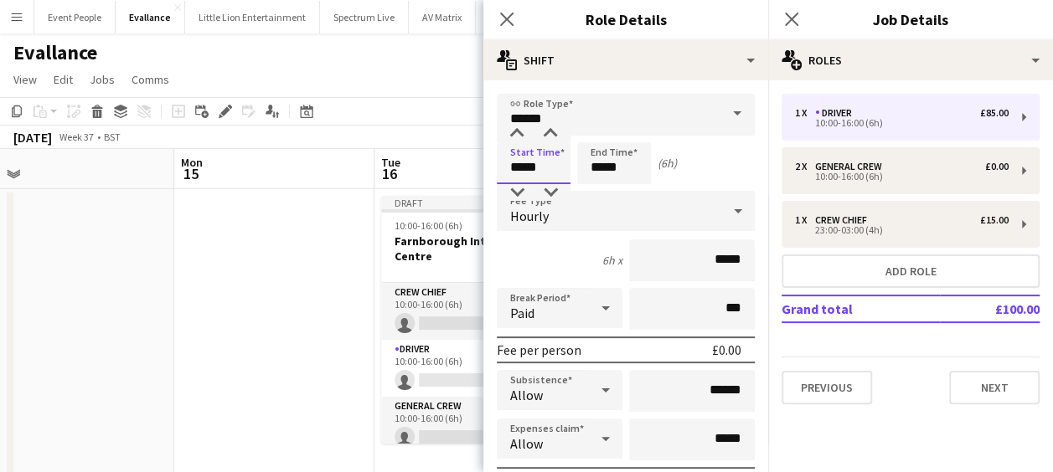
drag, startPoint x: 539, startPoint y: 169, endPoint x: 504, endPoint y: 175, distance: 35.7
click at [504, 175] on input "*****" at bounding box center [534, 163] width 74 height 42
type input "*****"
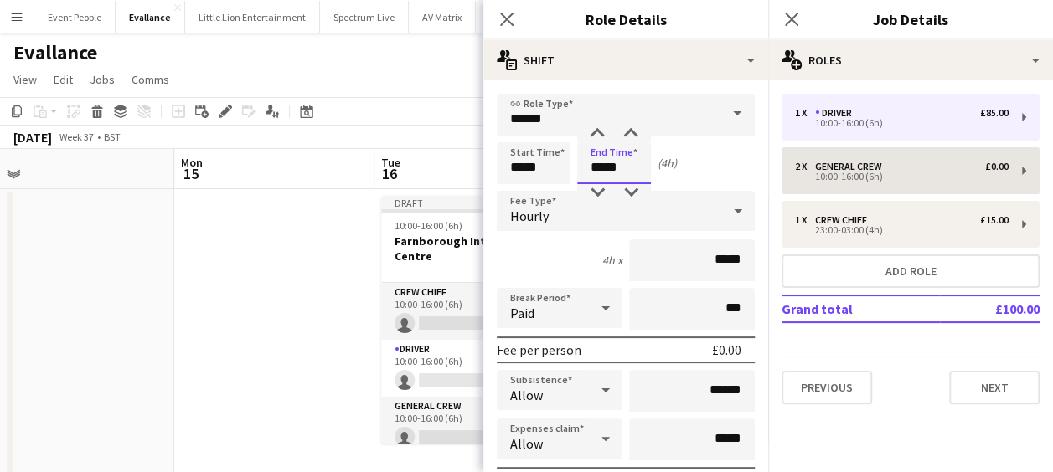
type input "*****"
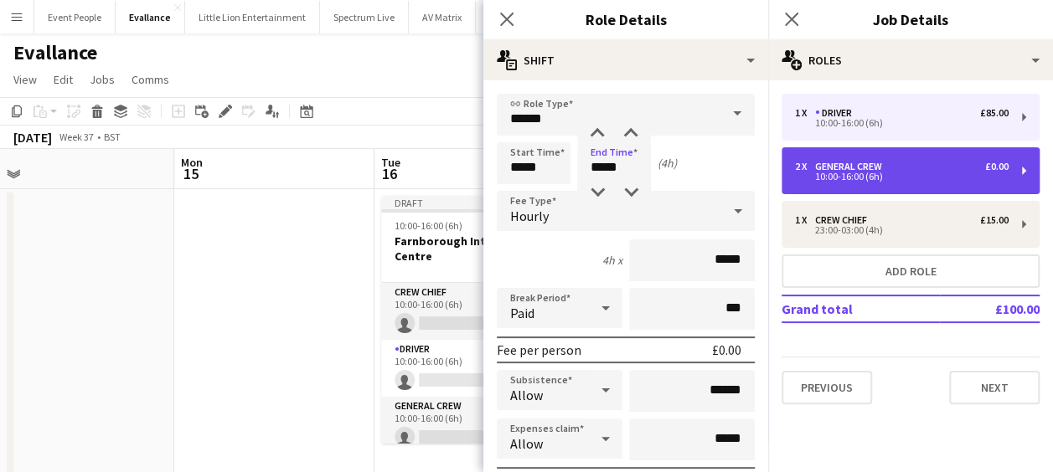
click at [901, 171] on div "2 x General Crew £0.00" at bounding box center [902, 167] width 214 height 12
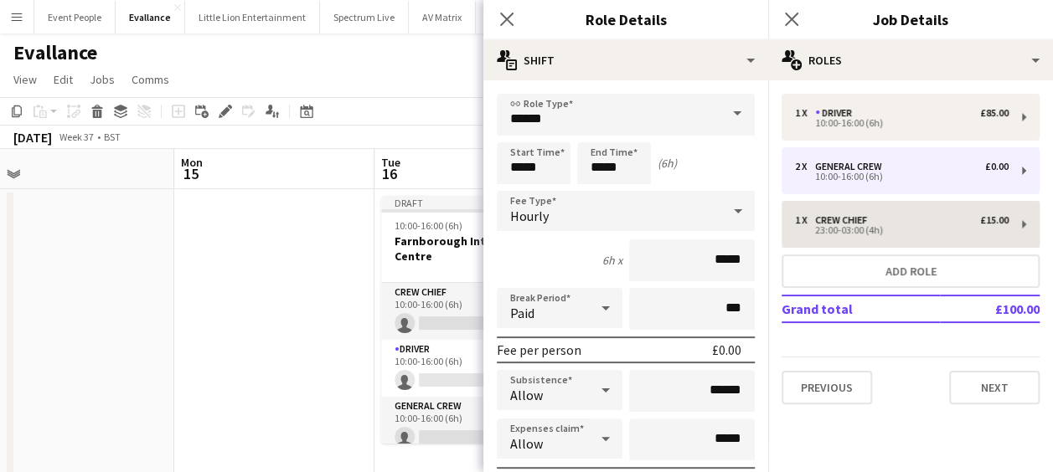
type input "**********"
type input "*****"
type input "*"
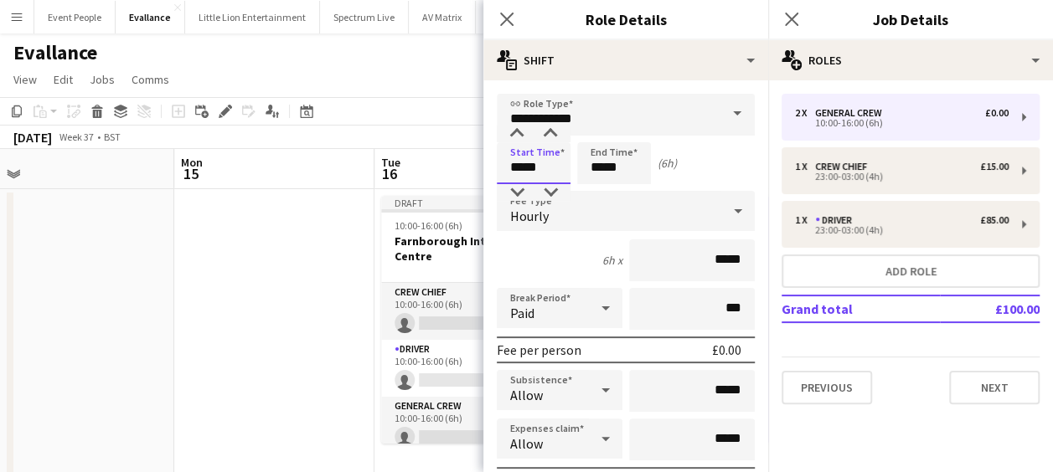
drag, startPoint x: 541, startPoint y: 168, endPoint x: 414, endPoint y: 165, distance: 127.4
click at [427, 173] on body "Menu Boards Boards Boards All jobs Status Workforce Workforce My Workforce Recr…" at bounding box center [526, 458] width 1053 height 916
type input "*****"
click at [506, 18] on icon at bounding box center [506, 19] width 16 height 16
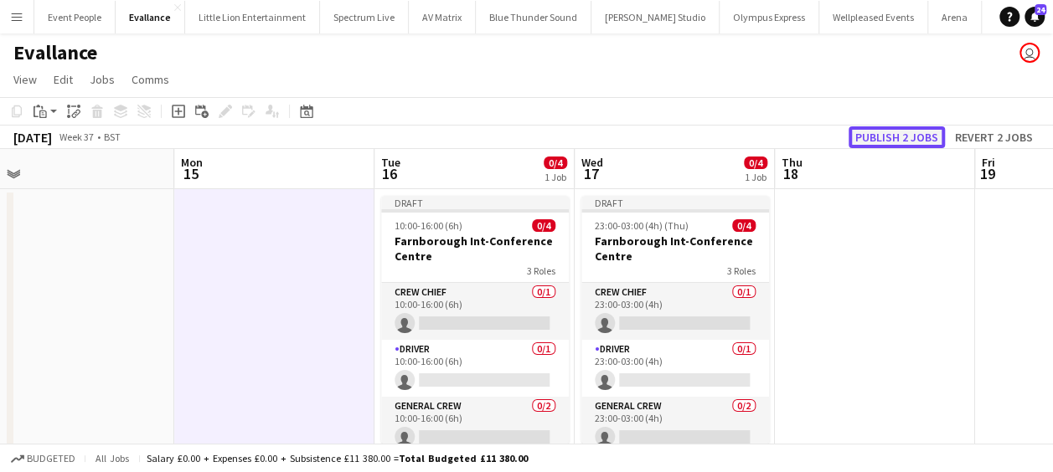
click at [906, 136] on button "Publish 2 jobs" at bounding box center [897, 137] width 96 height 22
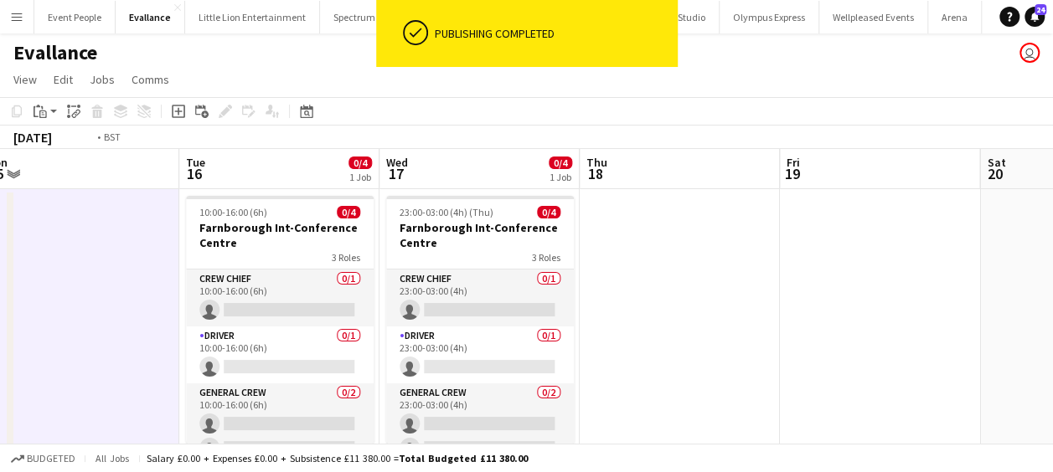
drag, startPoint x: 814, startPoint y: 317, endPoint x: 591, endPoint y: 312, distance: 222.9
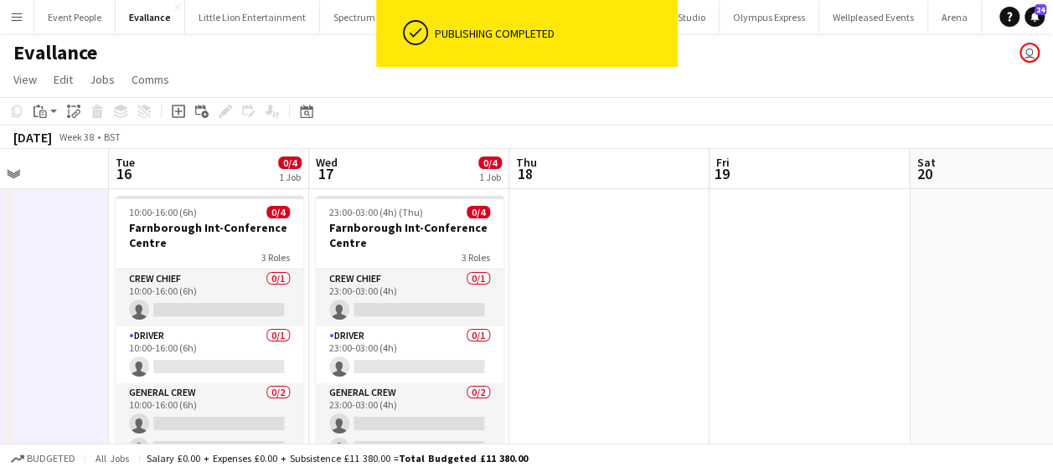
scroll to position [0, 705]
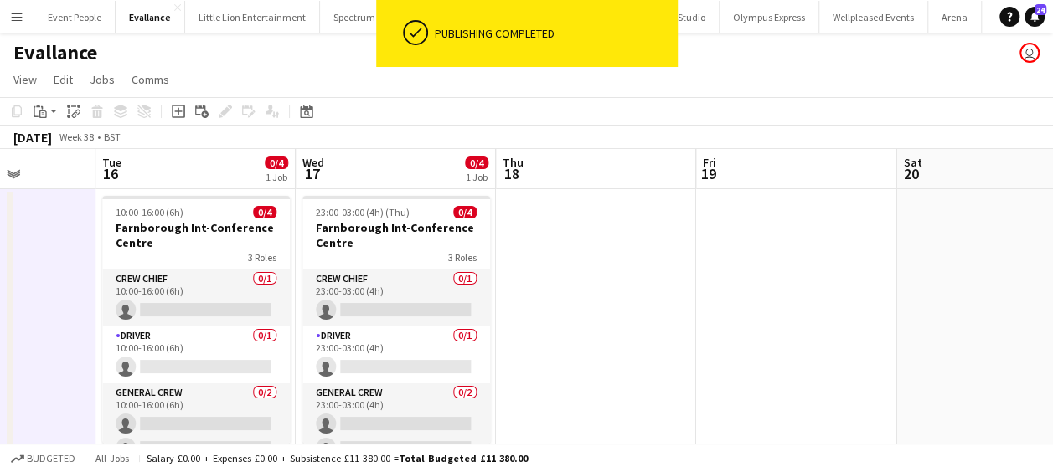
drag, startPoint x: 720, startPoint y: 301, endPoint x: 689, endPoint y: 302, distance: 31.0
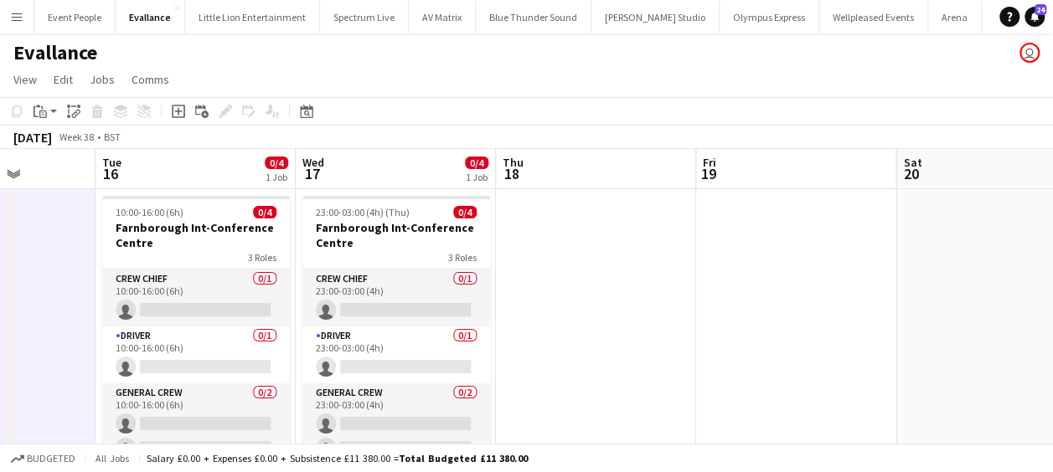
drag, startPoint x: 710, startPoint y: 311, endPoint x: 512, endPoint y: 302, distance: 198.7
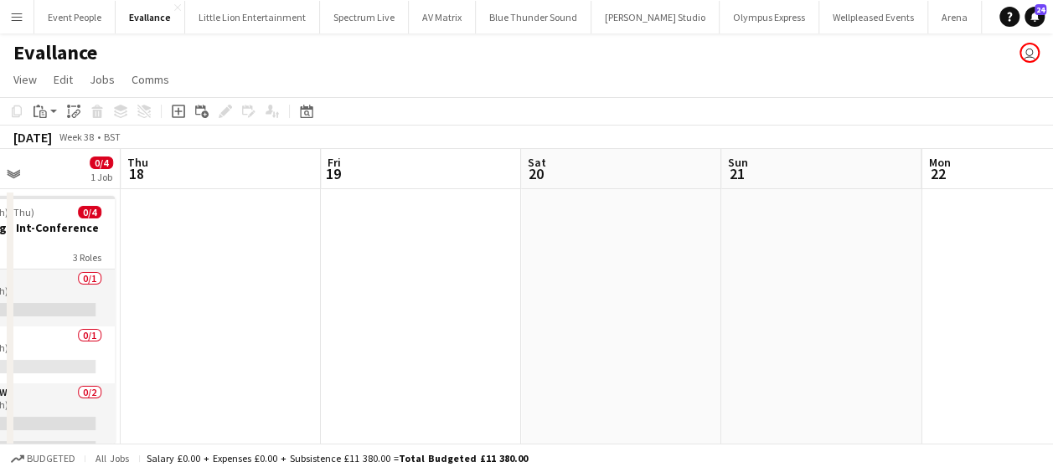
drag, startPoint x: 534, startPoint y: 307, endPoint x: 506, endPoint y: 307, distance: 27.6
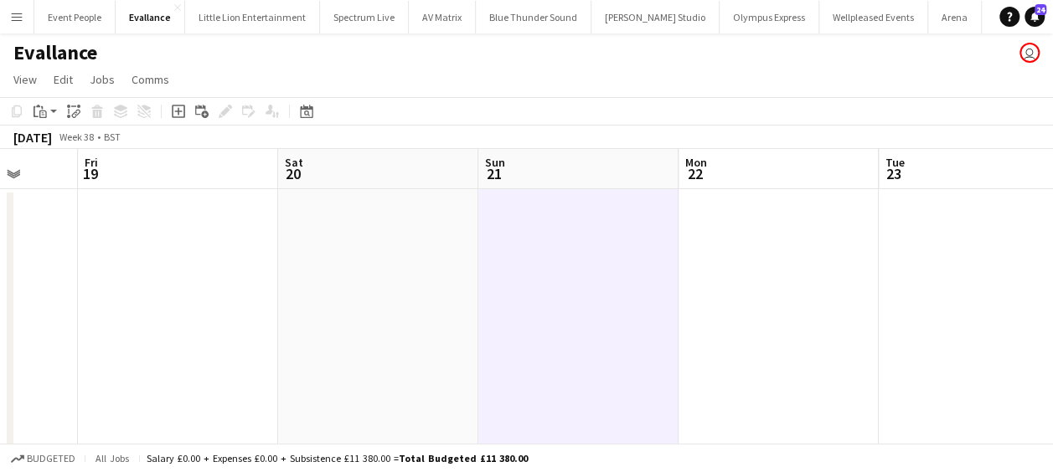
drag, startPoint x: 340, startPoint y: 261, endPoint x: 806, endPoint y: 271, distance: 465.9
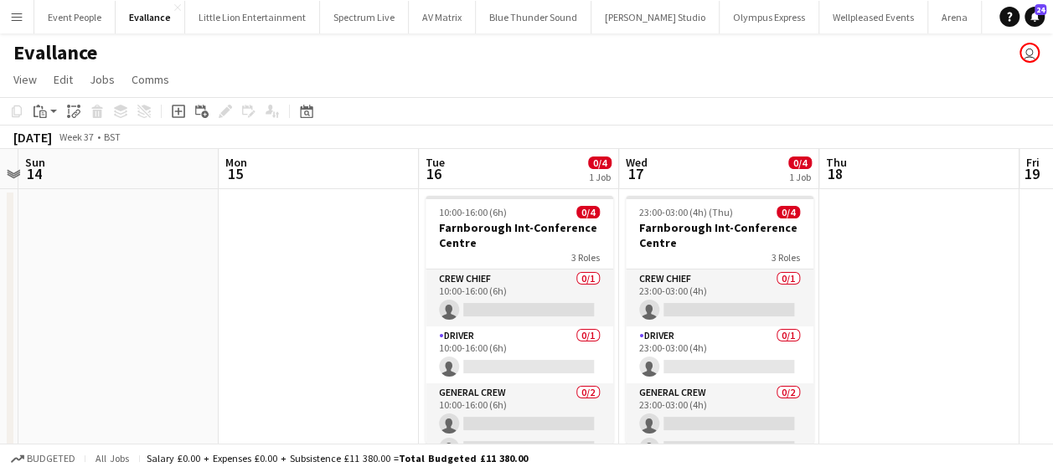
drag, startPoint x: 508, startPoint y: 313, endPoint x: 554, endPoint y: 311, distance: 46.1
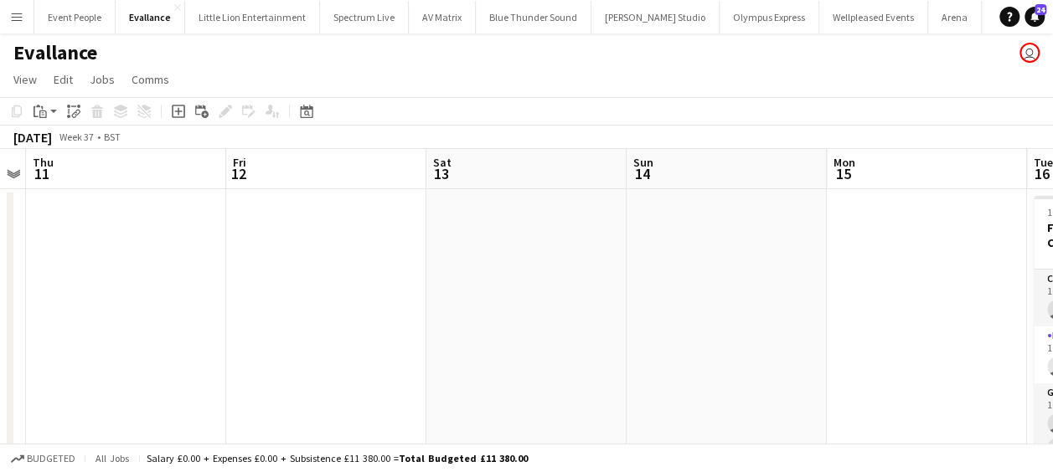
drag, startPoint x: 808, startPoint y: 308, endPoint x: 962, endPoint y: 300, distance: 153.5
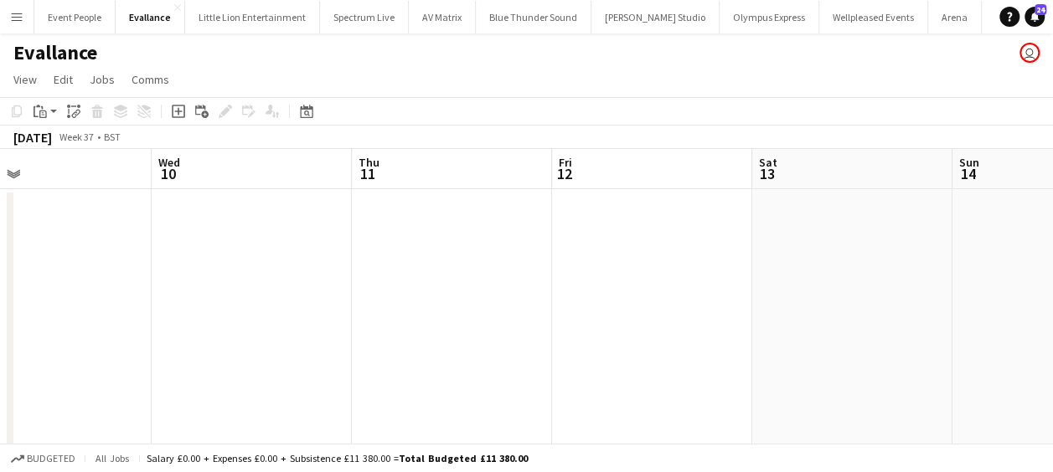
drag, startPoint x: 404, startPoint y: 295, endPoint x: 643, endPoint y: 295, distance: 239.6
drag, startPoint x: 659, startPoint y: 294, endPoint x: 325, endPoint y: 295, distance: 334.2
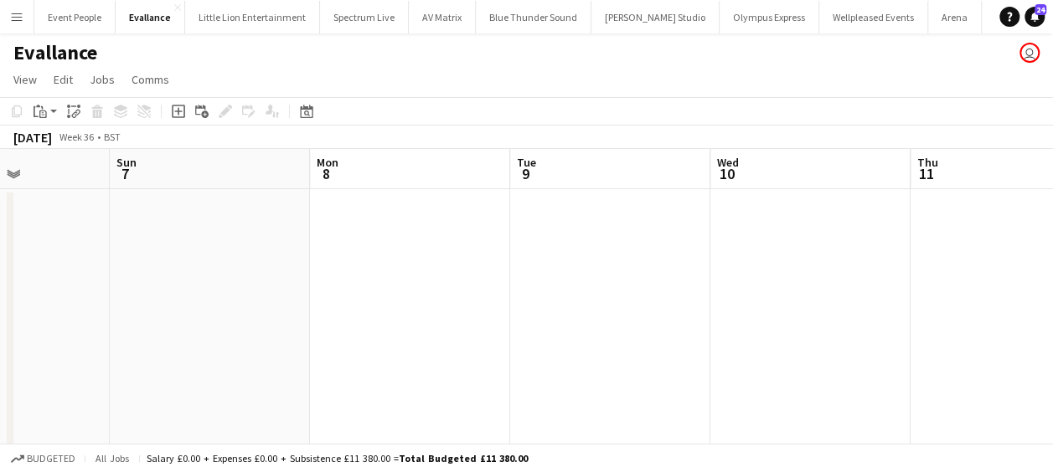
drag, startPoint x: 637, startPoint y: 295, endPoint x: 460, endPoint y: 294, distance: 176.8
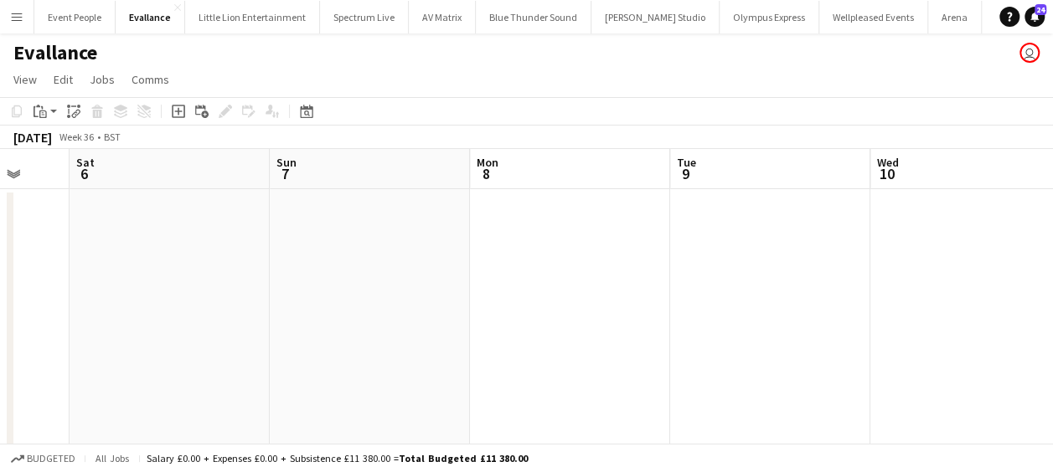
drag, startPoint x: 675, startPoint y: 294, endPoint x: 477, endPoint y: 301, distance: 198.6
drag, startPoint x: 477, startPoint y: 301, endPoint x: 608, endPoint y: 299, distance: 131.5
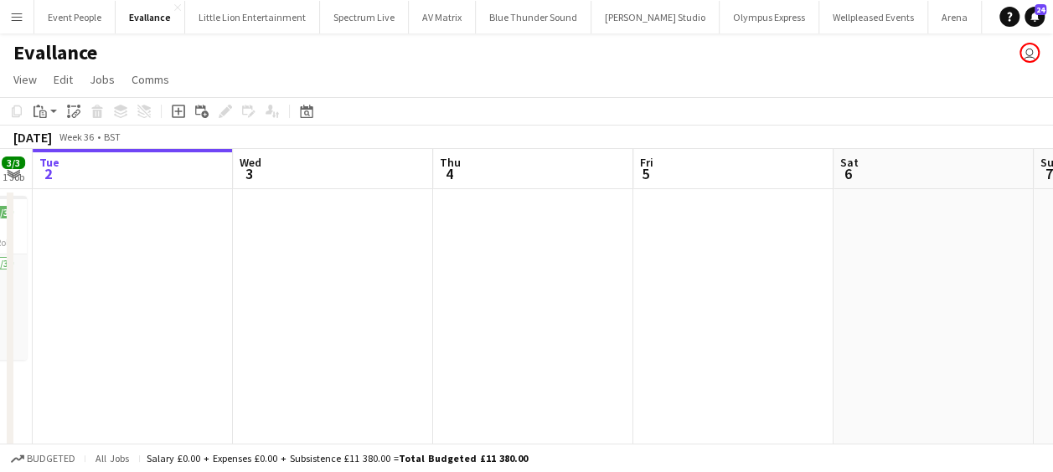
drag, startPoint x: 710, startPoint y: 300, endPoint x: 415, endPoint y: 300, distance: 294.9
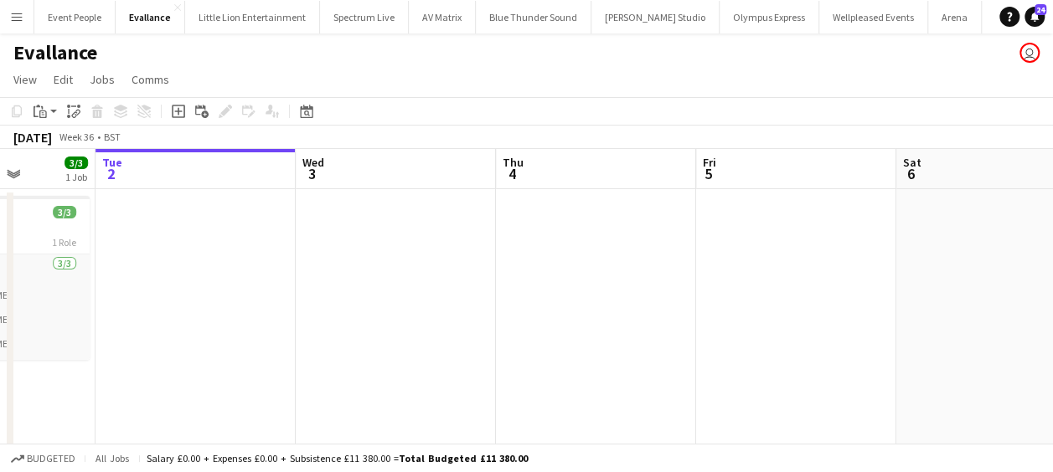
drag, startPoint x: 756, startPoint y: 295, endPoint x: 639, endPoint y: 293, distance: 116.5
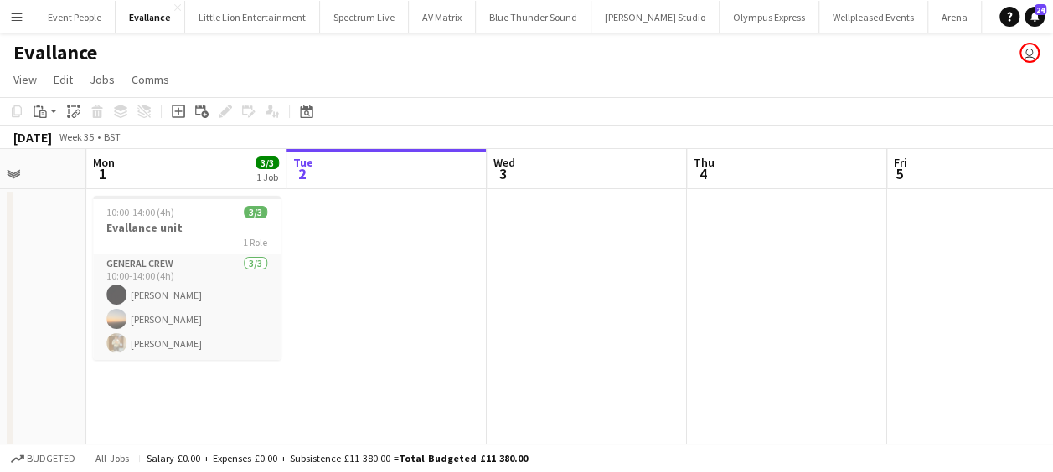
drag, startPoint x: 719, startPoint y: 293, endPoint x: 415, endPoint y: 307, distance: 304.4
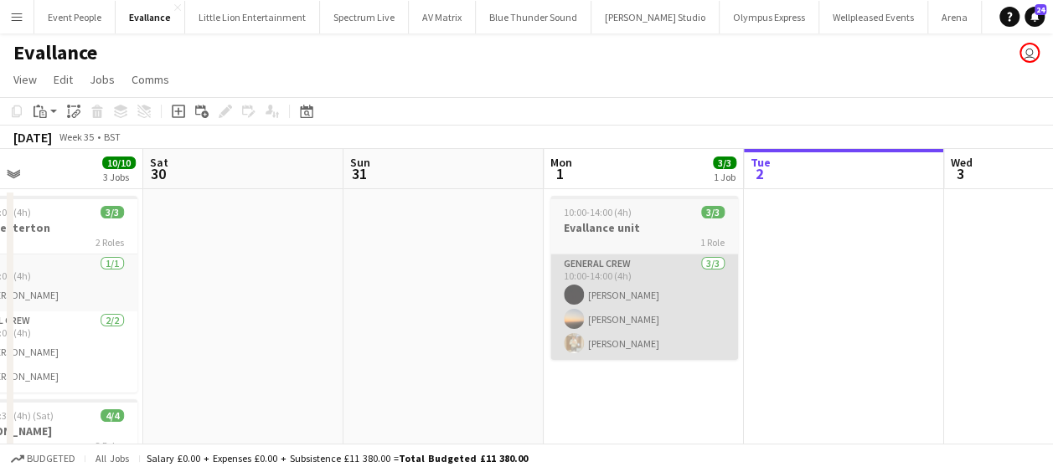
drag, startPoint x: 415, startPoint y: 307, endPoint x: 627, endPoint y: 302, distance: 212.0
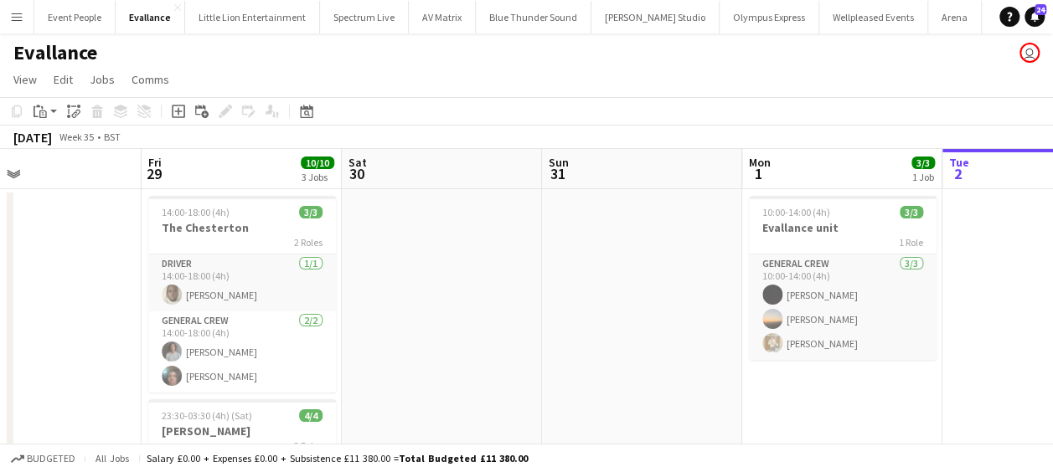
drag, startPoint x: 813, startPoint y: 303, endPoint x: 500, endPoint y: 307, distance: 312.5
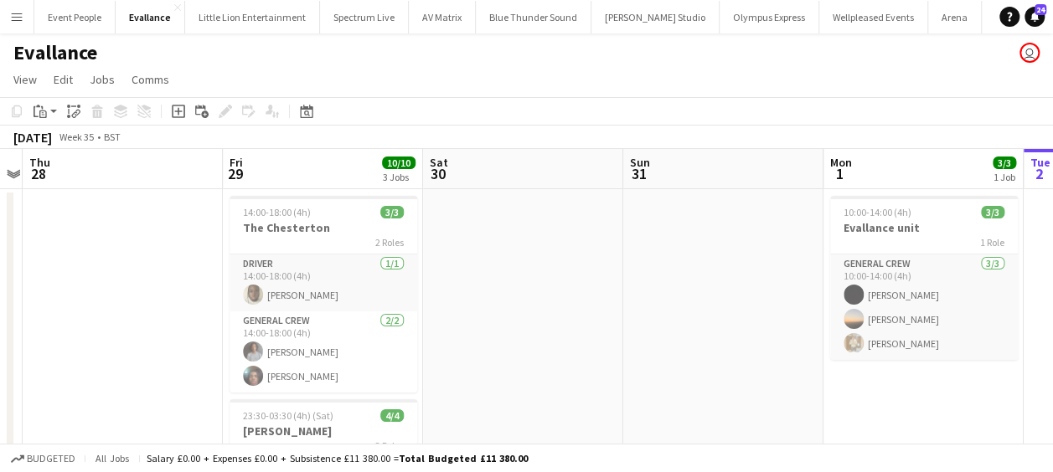
scroll to position [0, 366]
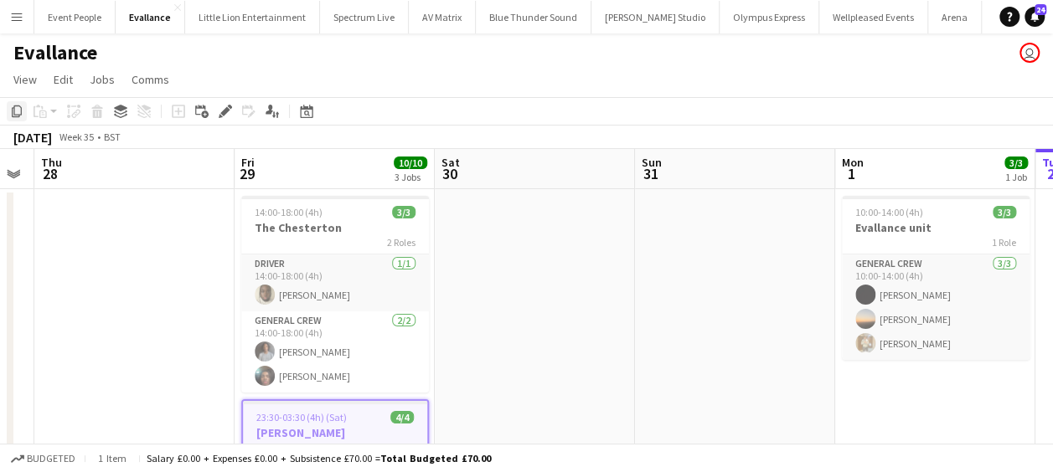
click at [8, 106] on div "Copy" at bounding box center [17, 111] width 20 height 20
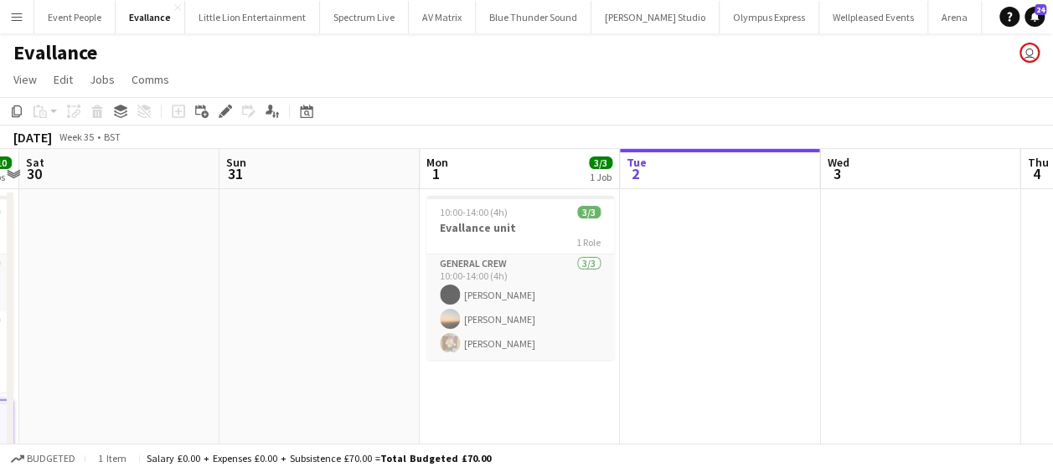
drag, startPoint x: 424, startPoint y: 239, endPoint x: 219, endPoint y: 233, distance: 204.5
click at [0, 225] on html "Menu Boards Boards Boards All jobs Status Workforce Workforce My Workforce Recr…" at bounding box center [526, 458] width 1053 height 916
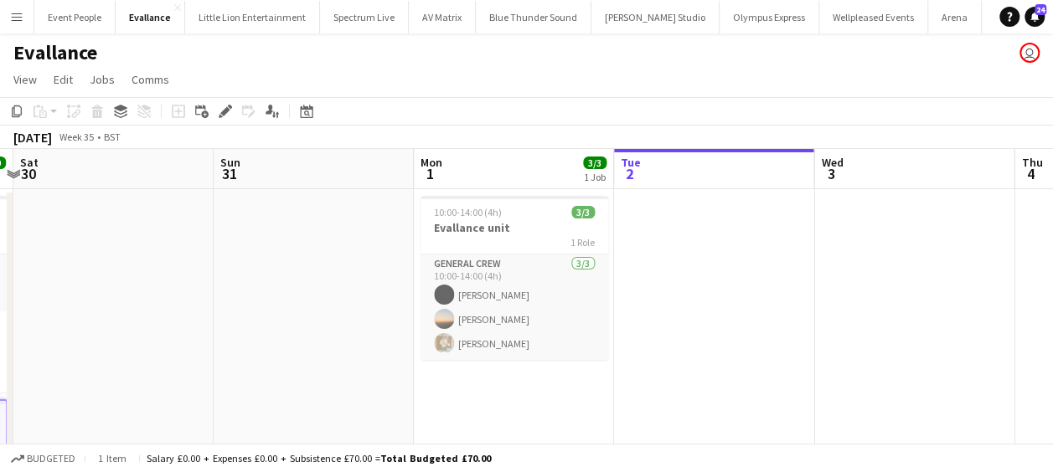
drag, startPoint x: 124, startPoint y: 244, endPoint x: 9, endPoint y: 241, distance: 114.8
click at [0, 241] on html "Menu Boards Boards Boards All jobs Status Workforce Workforce My Workforce Recr…" at bounding box center [526, 458] width 1053 height 916
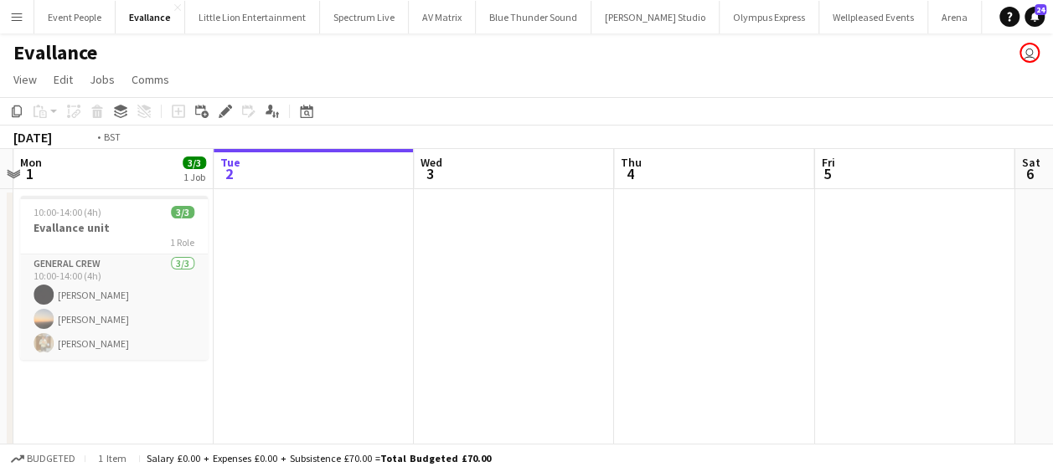
drag, startPoint x: 102, startPoint y: 255, endPoint x: 69, endPoint y: 255, distance: 33.5
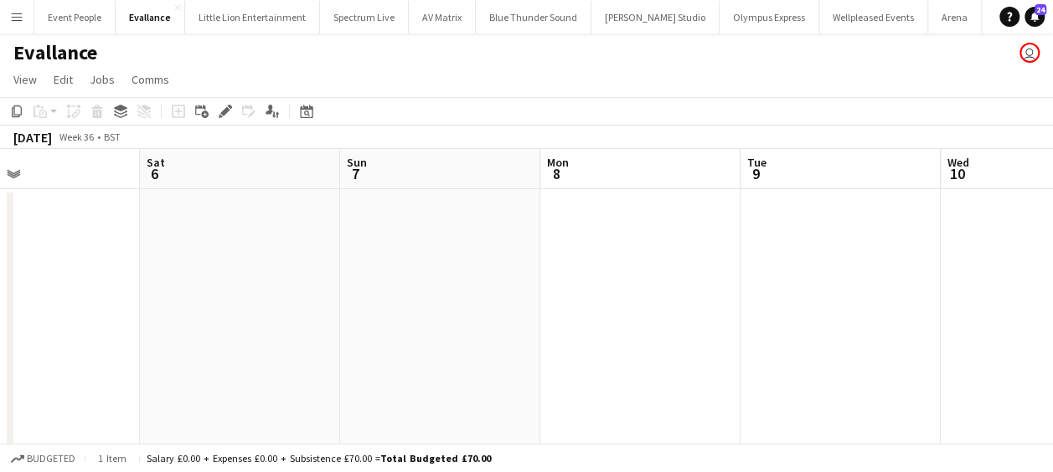
drag, startPoint x: 125, startPoint y: 270, endPoint x: 174, endPoint y: 268, distance: 49.5
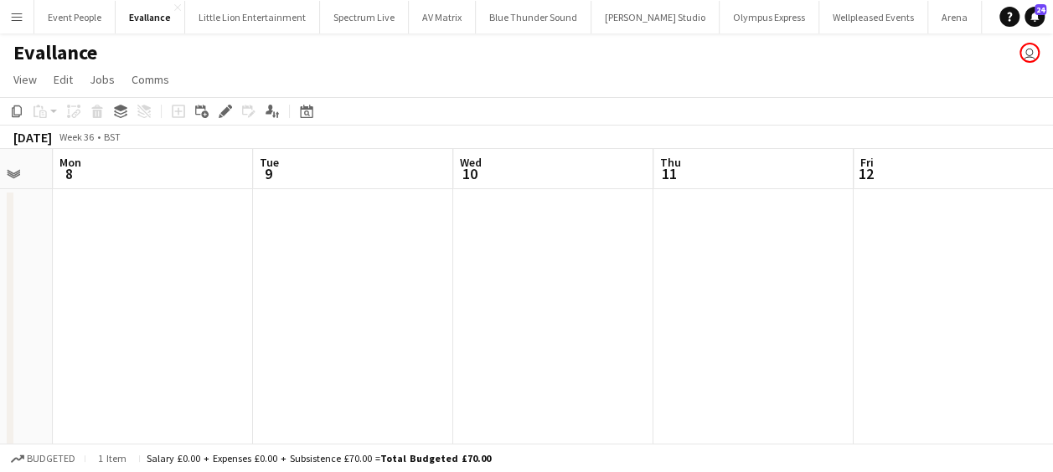
drag, startPoint x: 464, startPoint y: 286, endPoint x: 411, endPoint y: 286, distance: 52.8
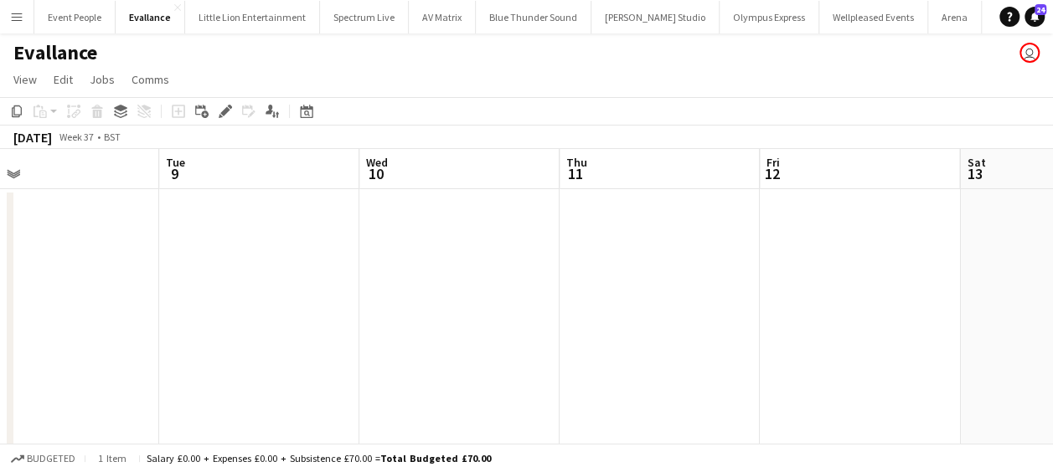
drag, startPoint x: 438, startPoint y: 293, endPoint x: 546, endPoint y: 261, distance: 112.7
drag, startPoint x: 345, startPoint y: 276, endPoint x: 157, endPoint y: 273, distance: 187.7
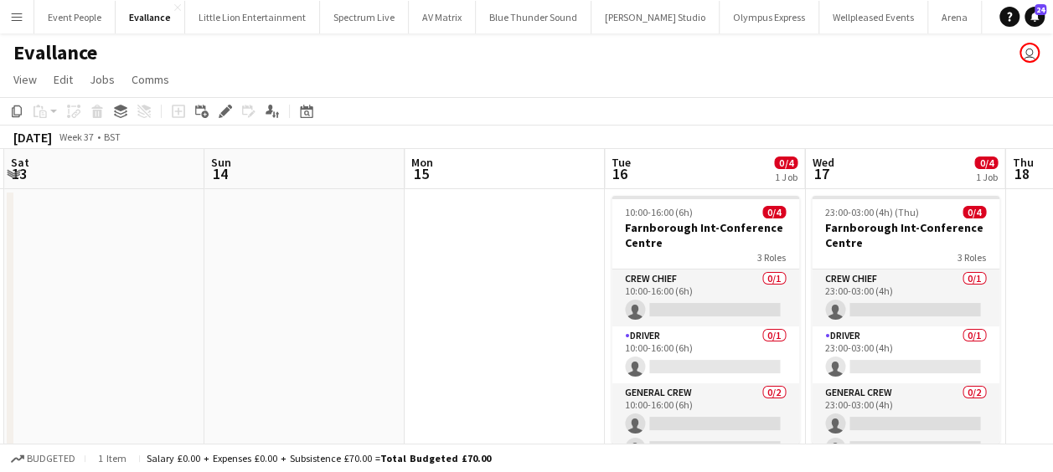
drag, startPoint x: 782, startPoint y: 276, endPoint x: 300, endPoint y: 278, distance: 482.5
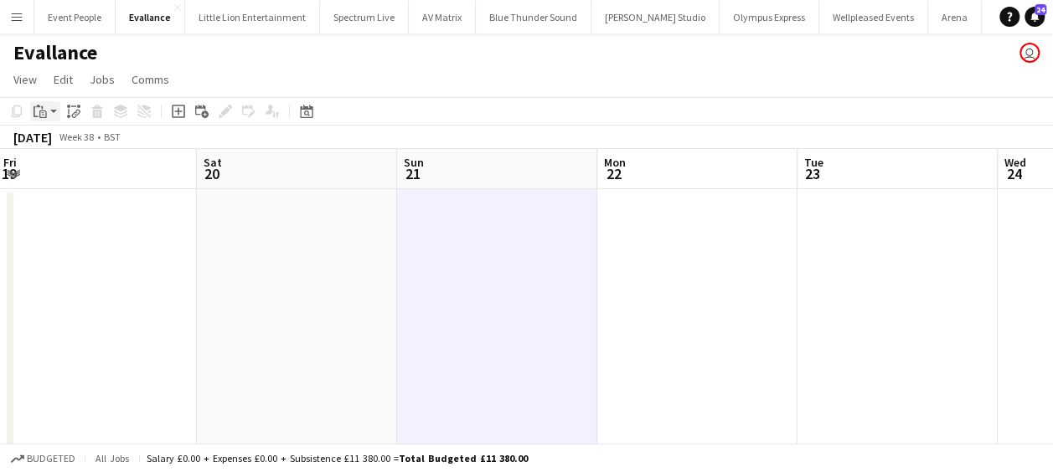
click at [46, 109] on icon "Paste" at bounding box center [40, 111] width 13 height 13
click at [57, 139] on link "Paste Ctrl+V" at bounding box center [122, 143] width 157 height 15
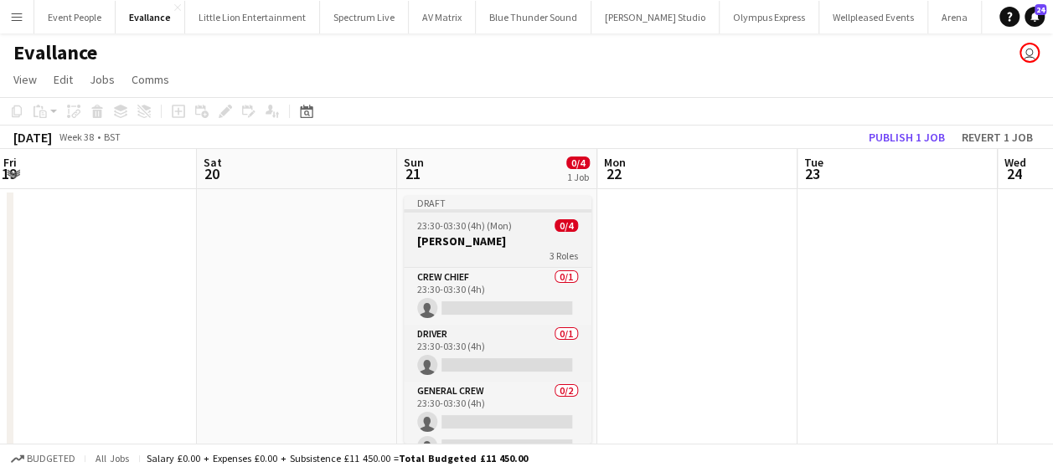
click at [452, 245] on h3 "Grantley Hall" at bounding box center [498, 241] width 188 height 15
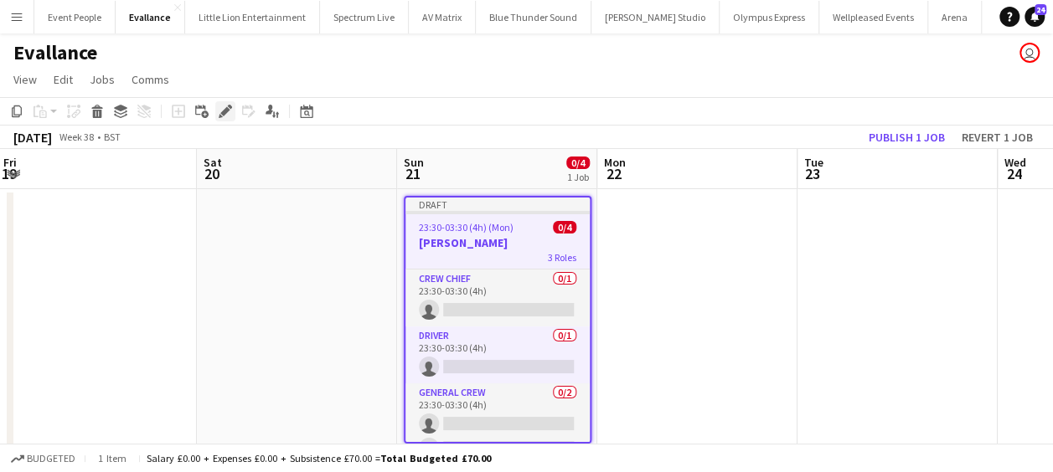
click at [227, 108] on icon at bounding box center [224, 111] width 9 height 9
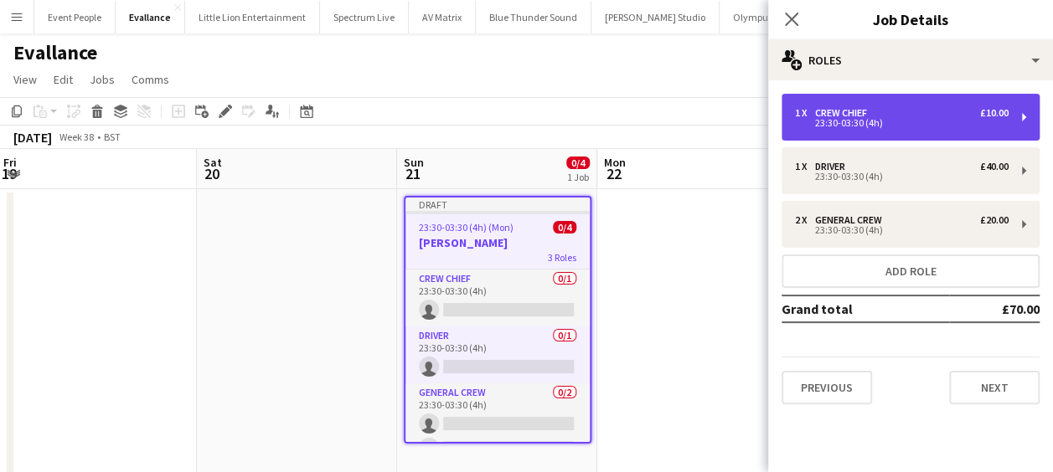
click at [826, 113] on div "Crew Chief" at bounding box center [844, 113] width 59 height 12
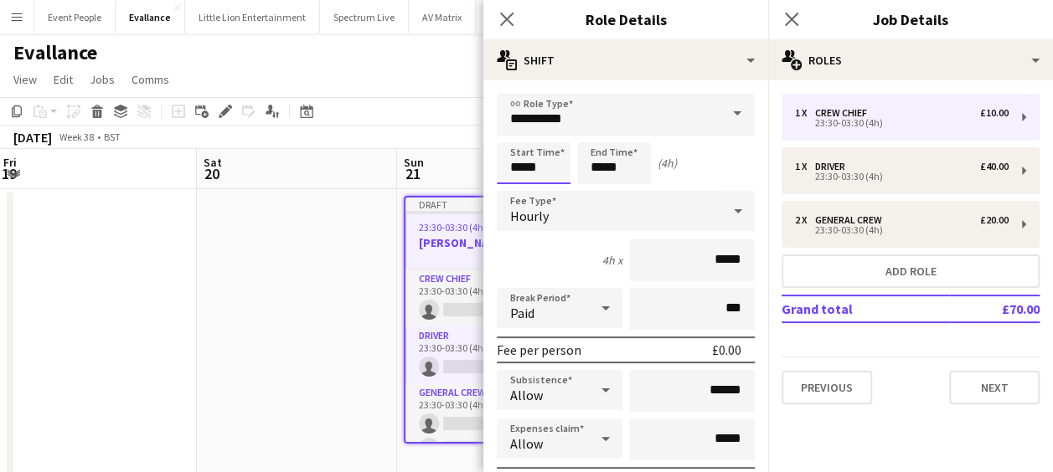
drag, startPoint x: 472, startPoint y: 175, endPoint x: 449, endPoint y: 172, distance: 23.7
click at [449, 172] on body "Menu Boards Boards Boards All jobs Status Workforce Workforce My Workforce Recr…" at bounding box center [526, 458] width 1053 height 916
type input "*****"
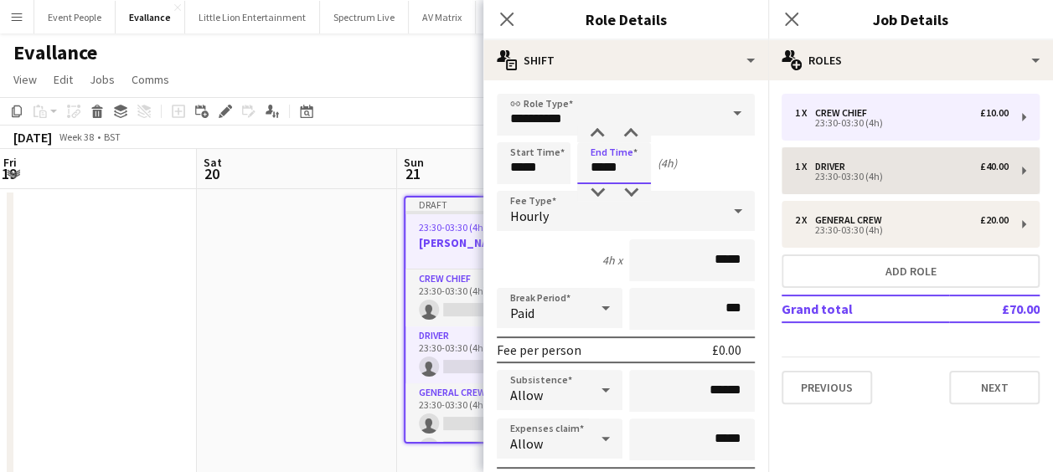
type input "*****"
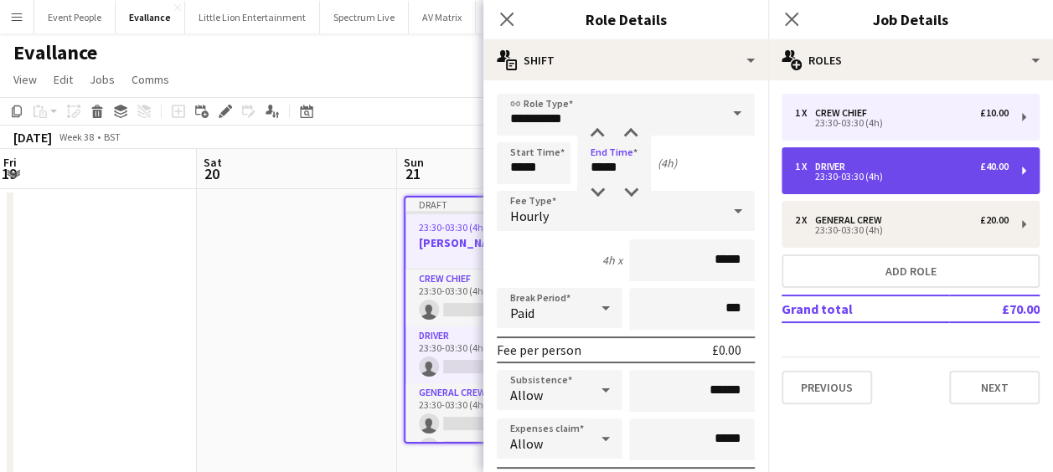
click at [820, 169] on div "1 x Driver £40.00 23:30-03:30 (4h)" at bounding box center [902, 171] width 214 height 20
type input "******"
type input "*****"
type input "******"
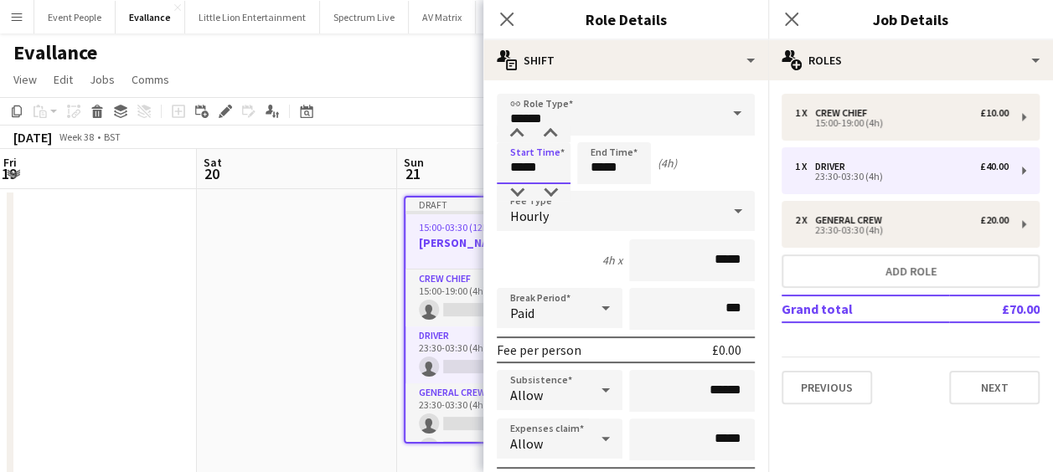
drag, startPoint x: 539, startPoint y: 162, endPoint x: 458, endPoint y: 168, distance: 81.5
click at [461, 169] on body "Menu Boards Boards Boards All jobs Status Workforce Workforce My Workforce Recr…" at bounding box center [526, 458] width 1053 height 916
type input "*****"
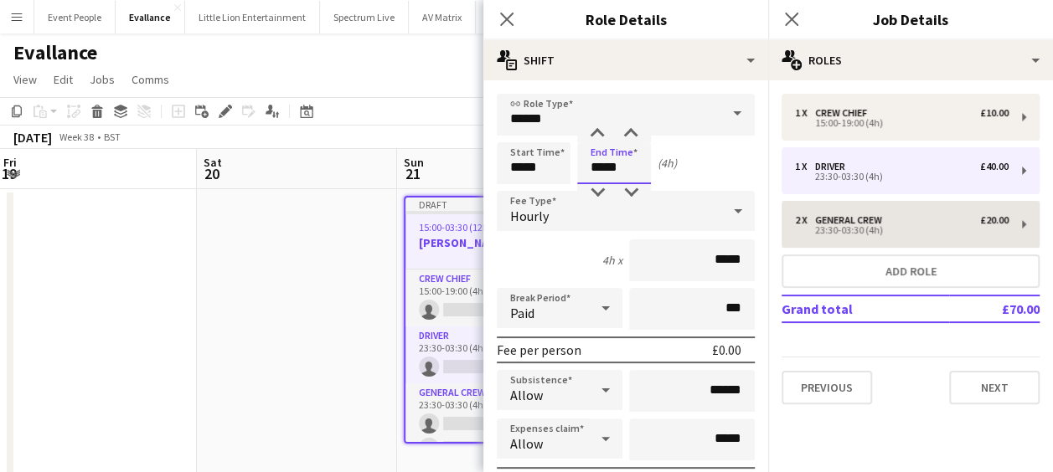
type input "*****"
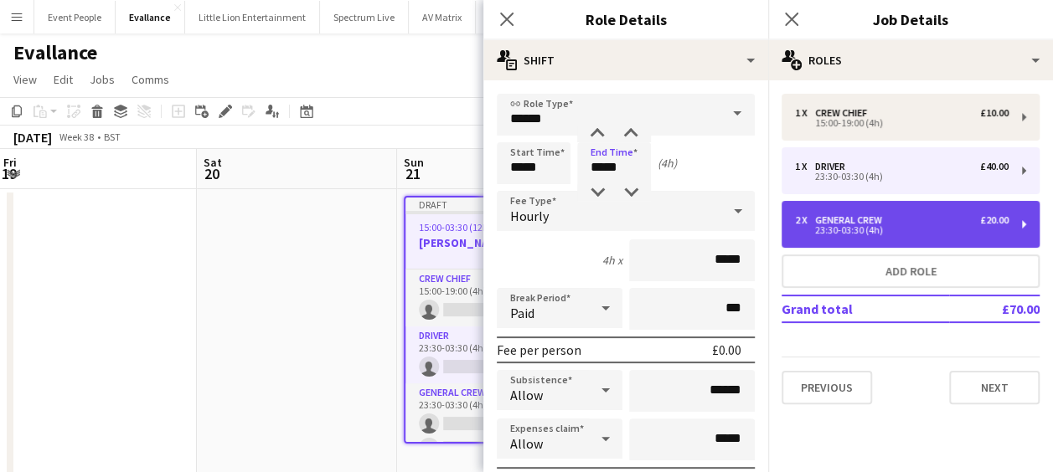
click at [856, 220] on div "General Crew" at bounding box center [852, 220] width 74 height 12
type input "**********"
type input "*****"
type input "******"
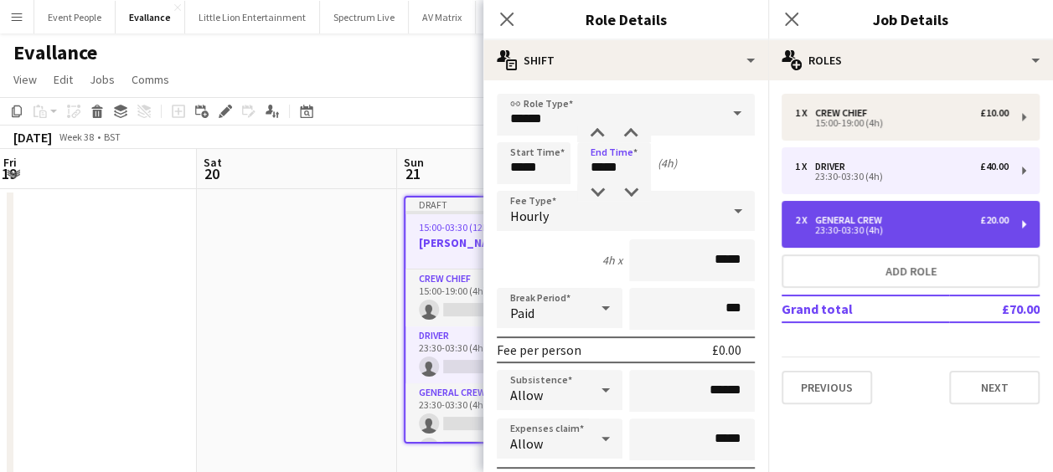
type input "*"
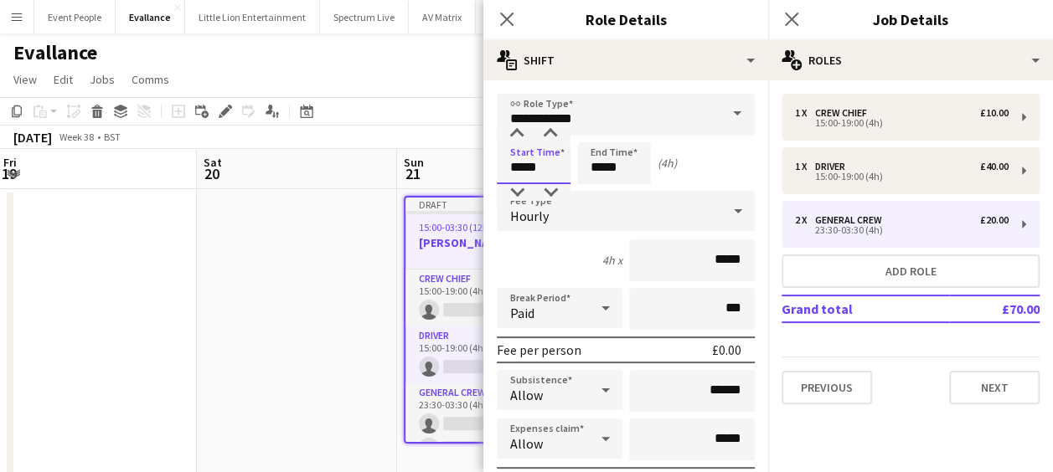
drag, startPoint x: 545, startPoint y: 169, endPoint x: 476, endPoint y: 168, distance: 68.7
click at [476, 168] on body "Menu Boards Boards Boards All jobs Status Workforce Workforce My Workforce Recr…" at bounding box center [526, 458] width 1053 height 916
type input "*****"
click at [508, 18] on icon at bounding box center [506, 19] width 16 height 16
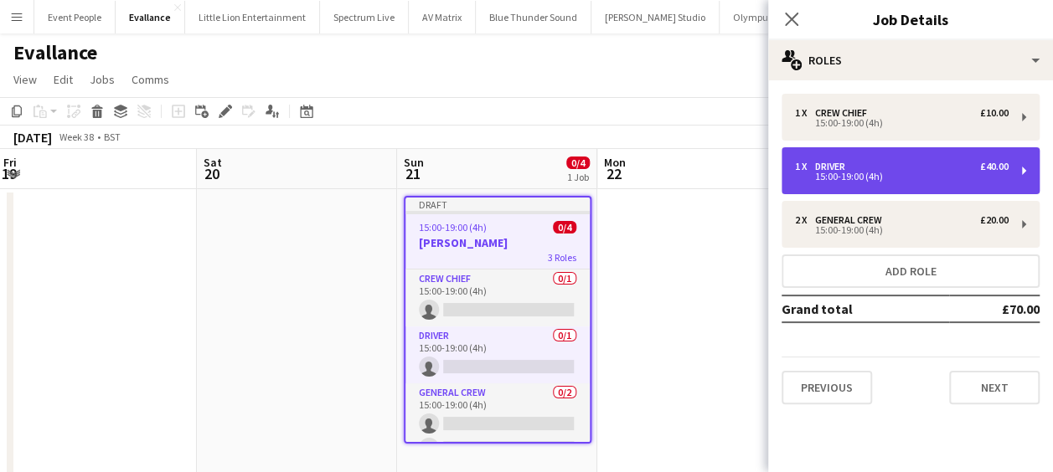
click at [895, 175] on div "15:00-19:00 (4h)" at bounding box center [902, 177] width 214 height 8
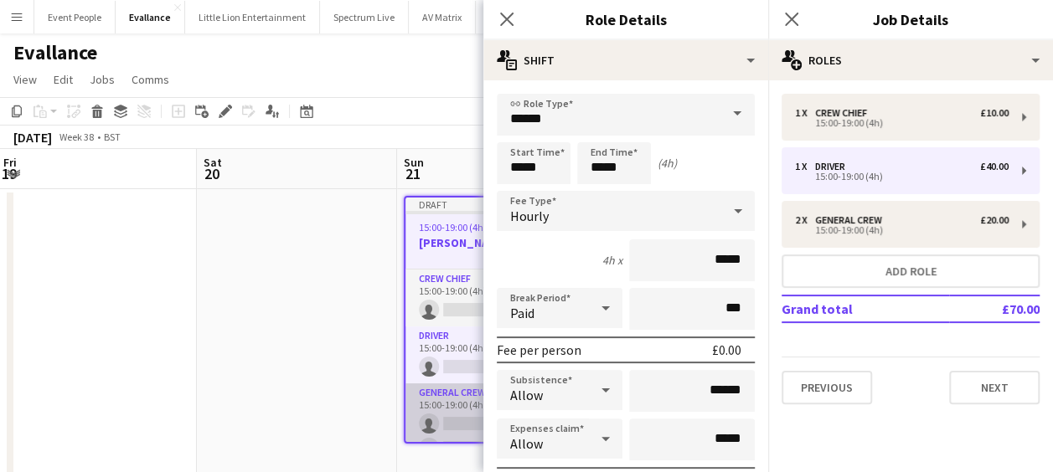
click at [459, 410] on app-card-role "General Crew 0/2 15:00-19:00 (4h) single-neutral-actions single-neutral-actions" at bounding box center [497, 424] width 184 height 81
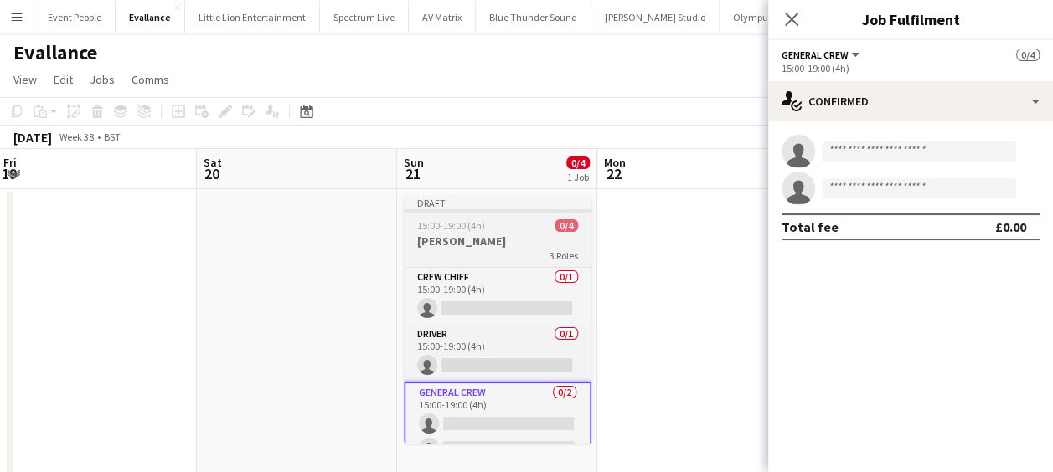
click at [484, 226] on div "15:00-19:00 (4h) 0/4" at bounding box center [498, 225] width 188 height 13
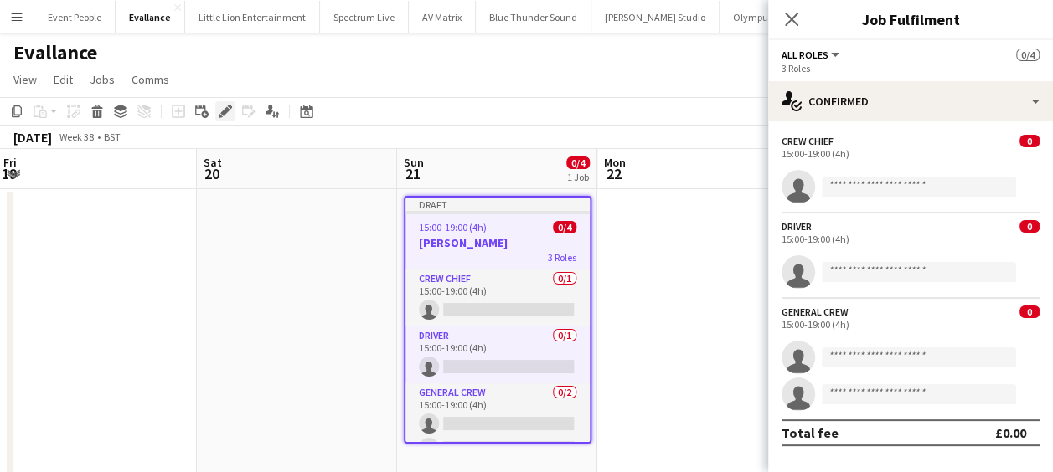
click at [216, 111] on div "Edit" at bounding box center [225, 111] width 20 height 20
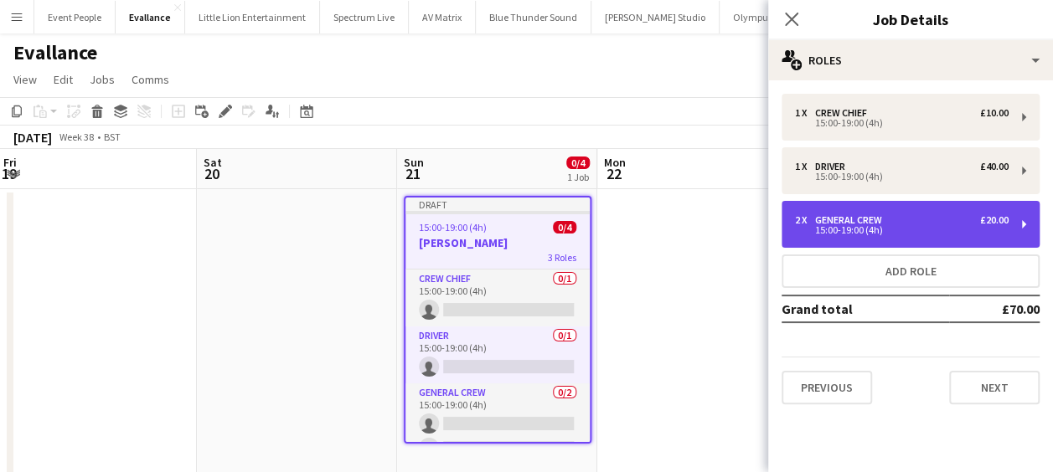
click at [936, 229] on div "15:00-19:00 (4h)" at bounding box center [902, 230] width 214 height 8
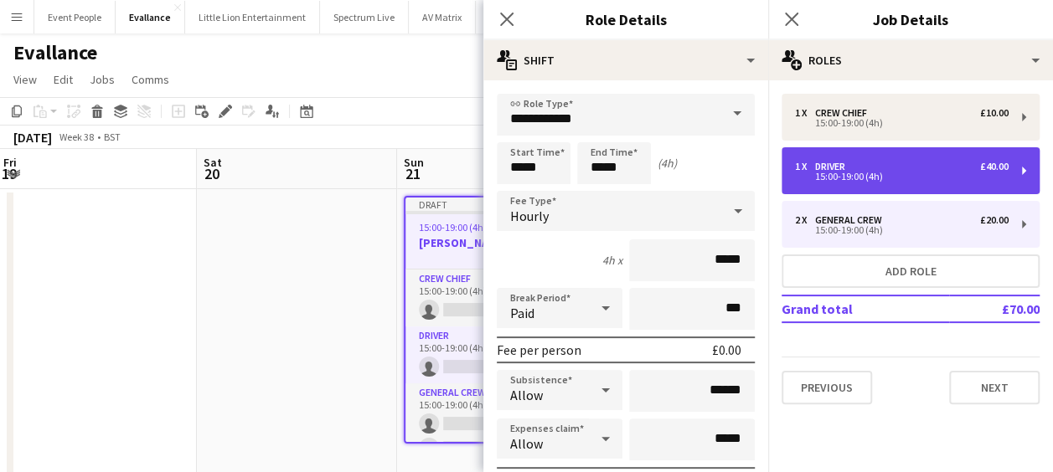
click at [929, 178] on div "15:00-19:00 (4h)" at bounding box center [902, 177] width 214 height 8
type input "******"
type input "*"
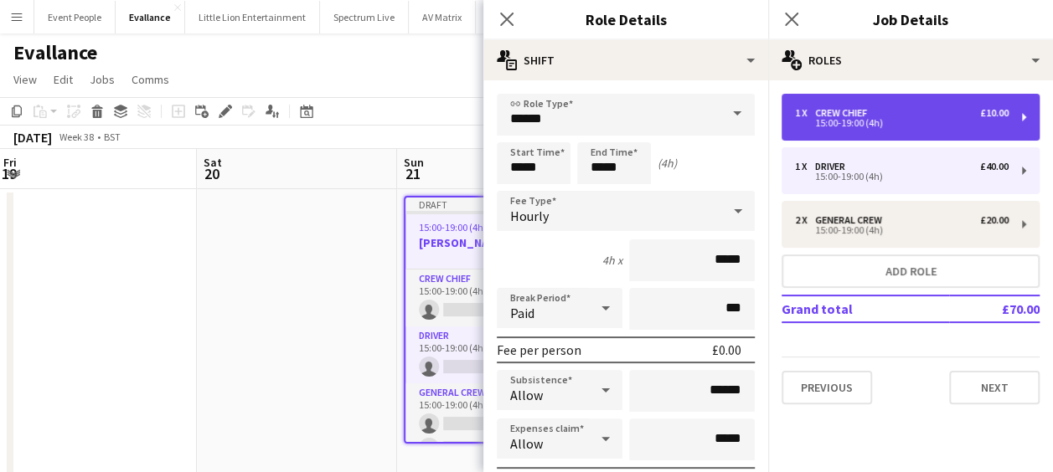
click at [933, 116] on div "1 x Crew Chief £10.00" at bounding box center [902, 113] width 214 height 12
type input "**********"
type input "******"
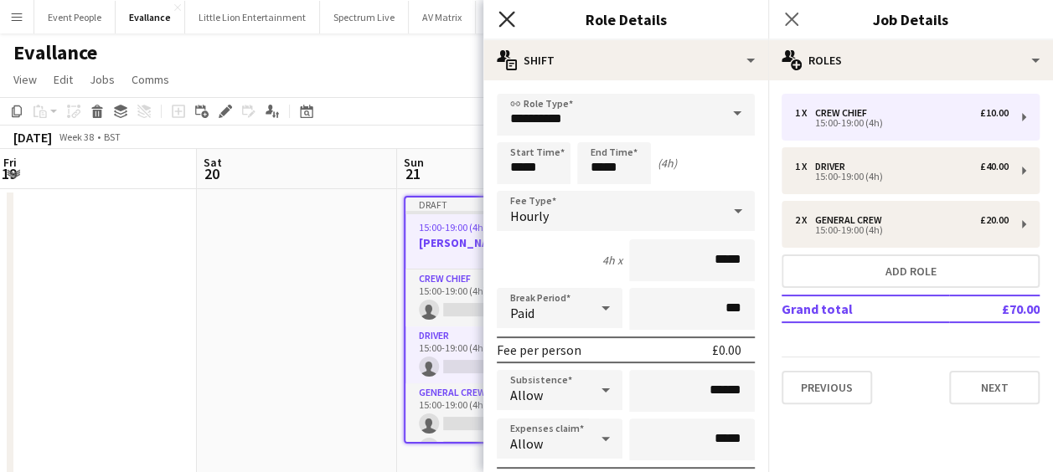
click at [502, 13] on icon at bounding box center [506, 19] width 16 height 16
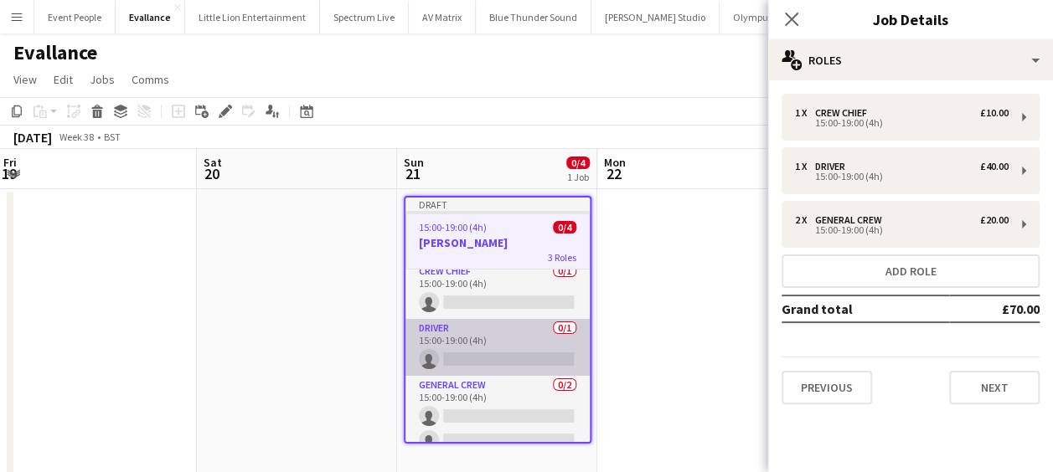
scroll to position [0, 0]
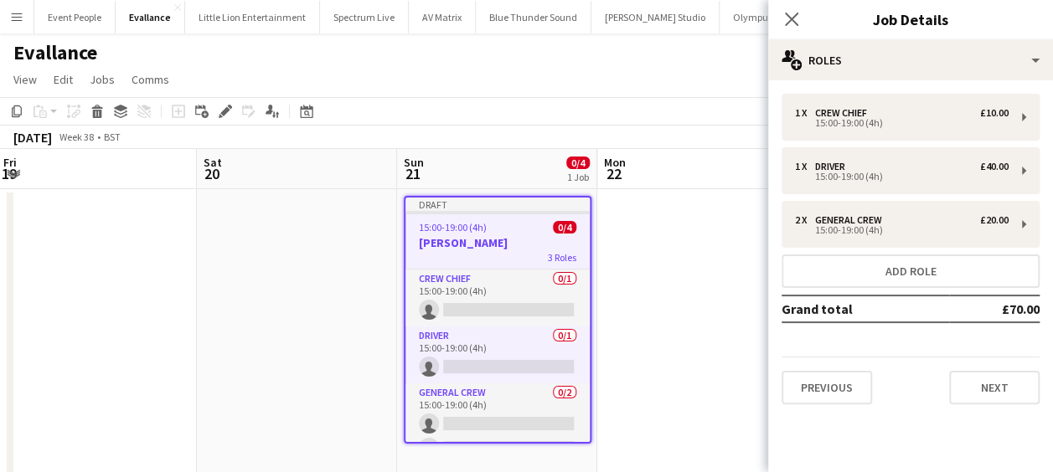
click at [516, 228] on div "15:00-19:00 (4h) 0/4" at bounding box center [497, 227] width 184 height 13
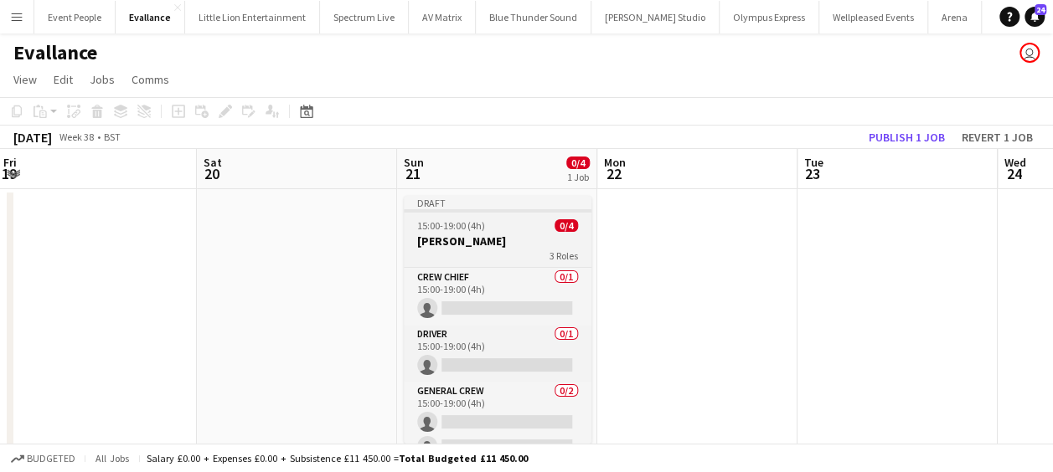
click at [507, 237] on h3 "Grantley Hall" at bounding box center [498, 241] width 188 height 15
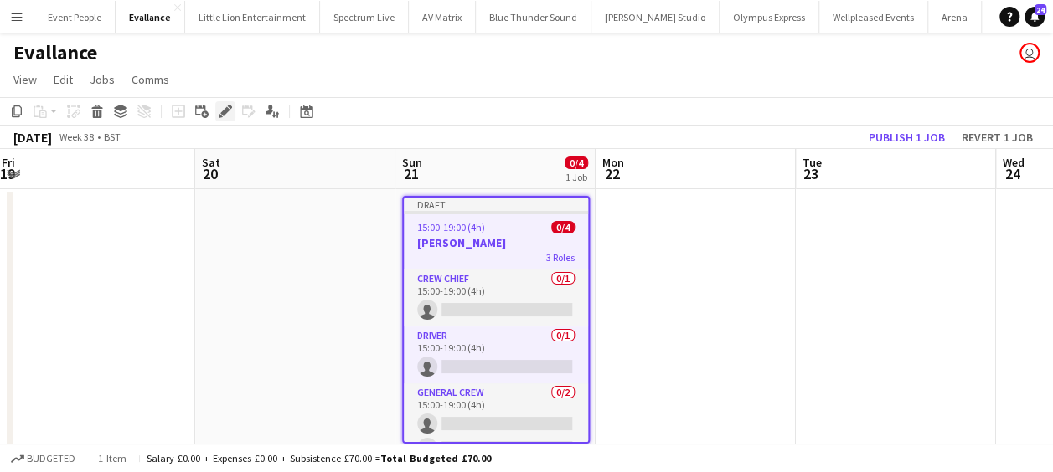
click at [223, 109] on icon "Edit" at bounding box center [225, 111] width 13 height 13
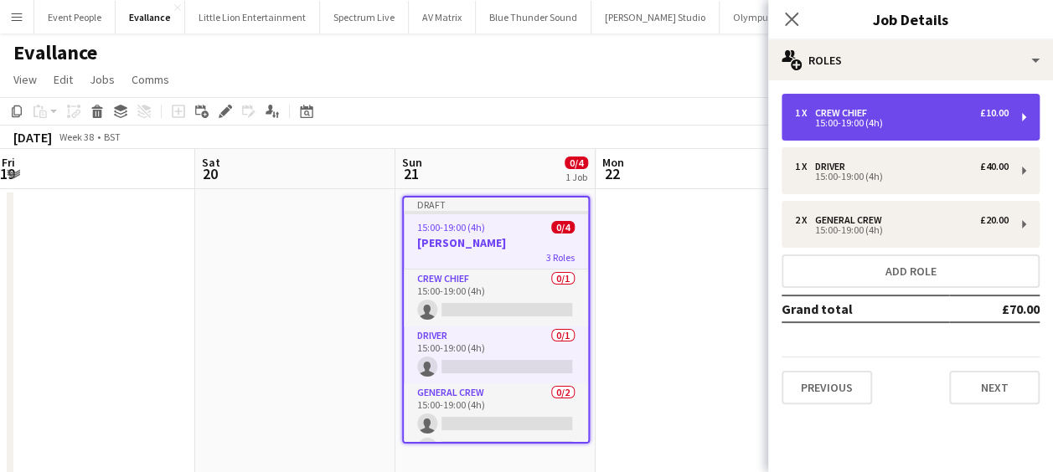
click at [881, 137] on div "1 x Crew Chief £10.00 15:00-19:00 (4h)" at bounding box center [911, 117] width 258 height 47
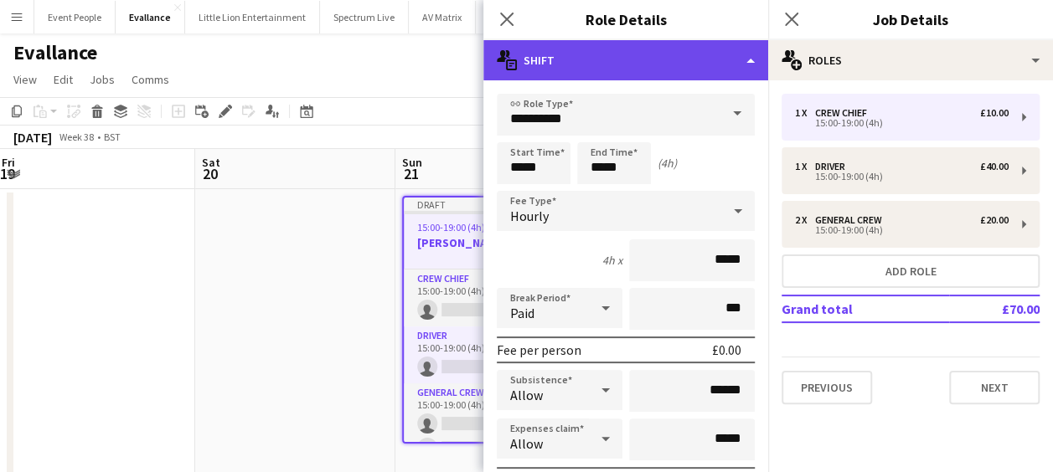
click at [624, 79] on div "multiple-actions-text Shift" at bounding box center [625, 60] width 285 height 40
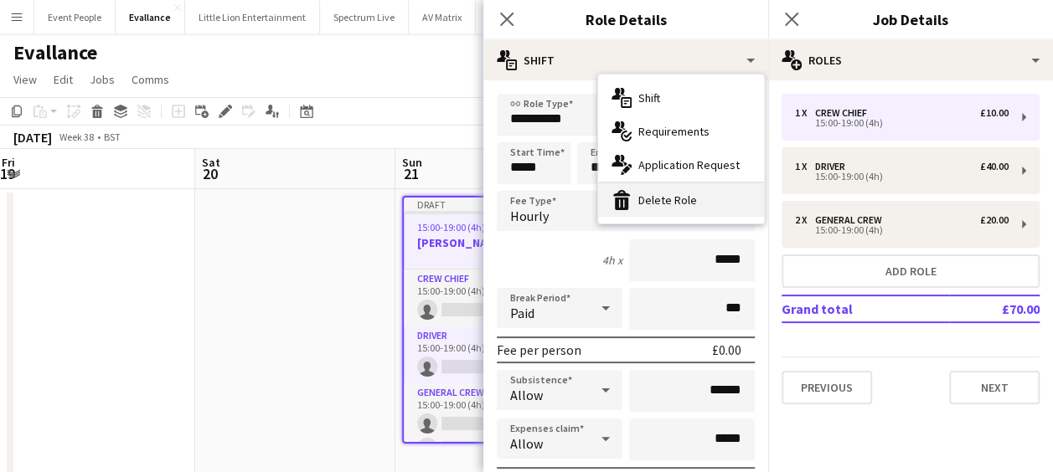
click at [684, 196] on div "bin-2 Delete Role" at bounding box center [681, 200] width 166 height 34
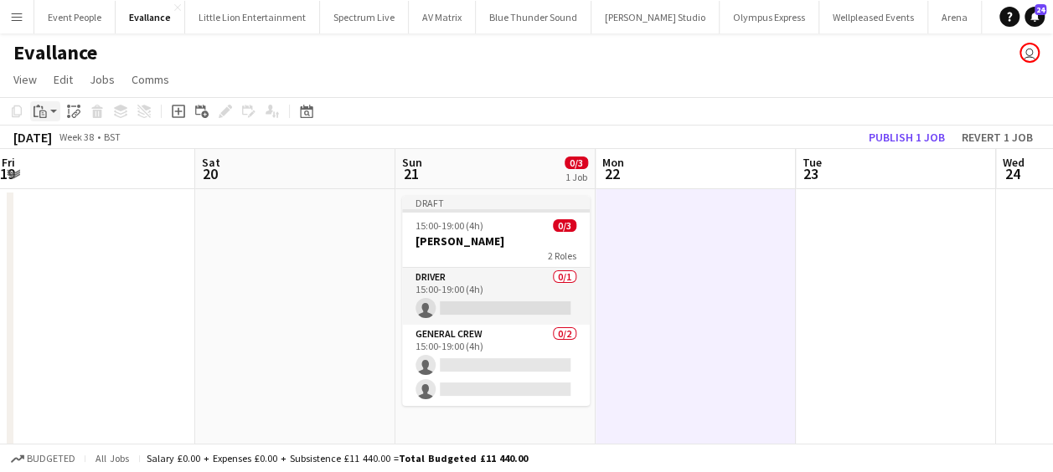
click at [40, 107] on icon "Paste" at bounding box center [40, 111] width 13 height 13
click at [59, 139] on link "Paste Ctrl+V" at bounding box center [122, 143] width 157 height 15
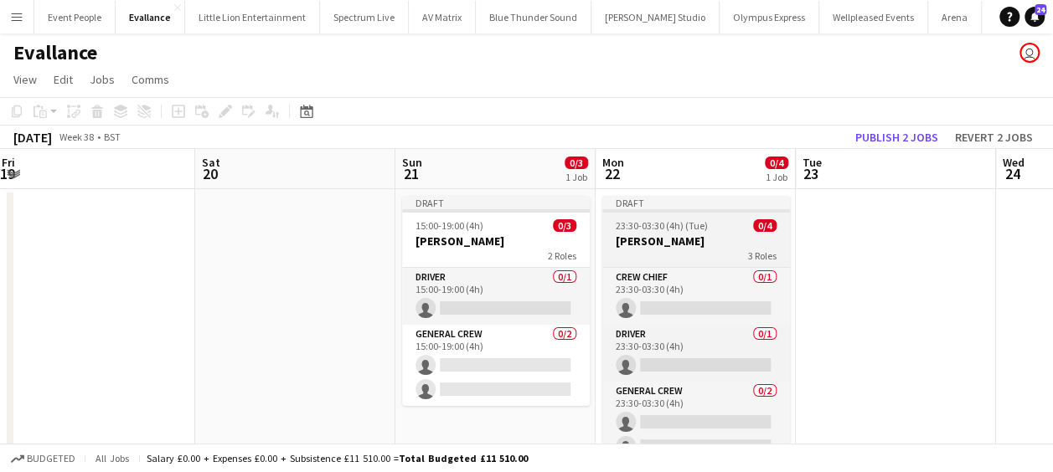
click at [690, 232] on app-job-card "Draft 23:30-03:30 (4h) (Tue) 0/4 Grantley Hall 3 Roles Crew Chief 0/1 23:30-03:…" at bounding box center [696, 320] width 188 height 248
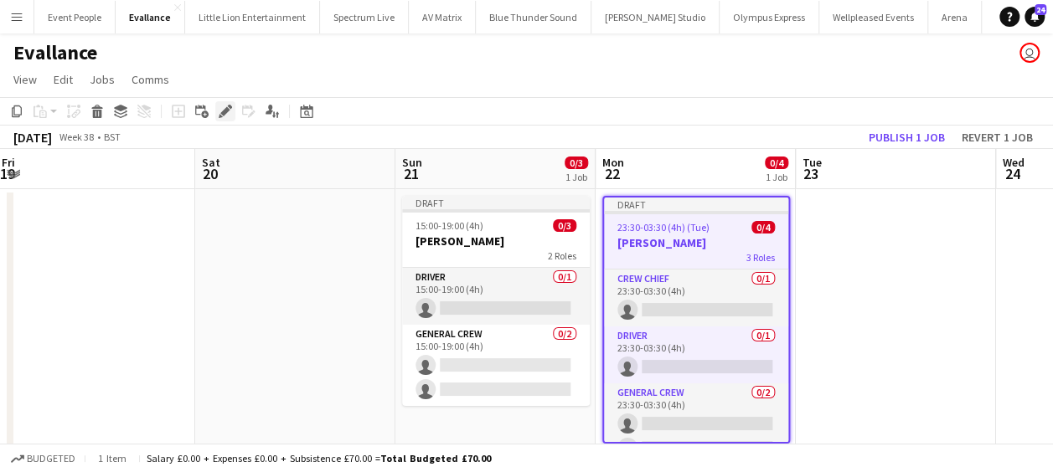
click at [225, 110] on icon at bounding box center [224, 111] width 9 height 9
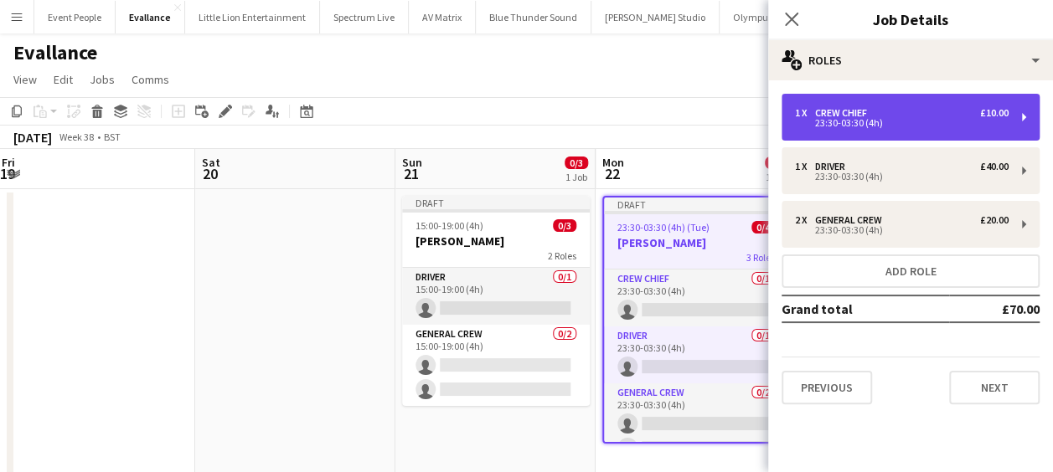
click at [831, 130] on div "1 x Crew Chief £10.00 23:30-03:30 (4h)" at bounding box center [911, 117] width 258 height 47
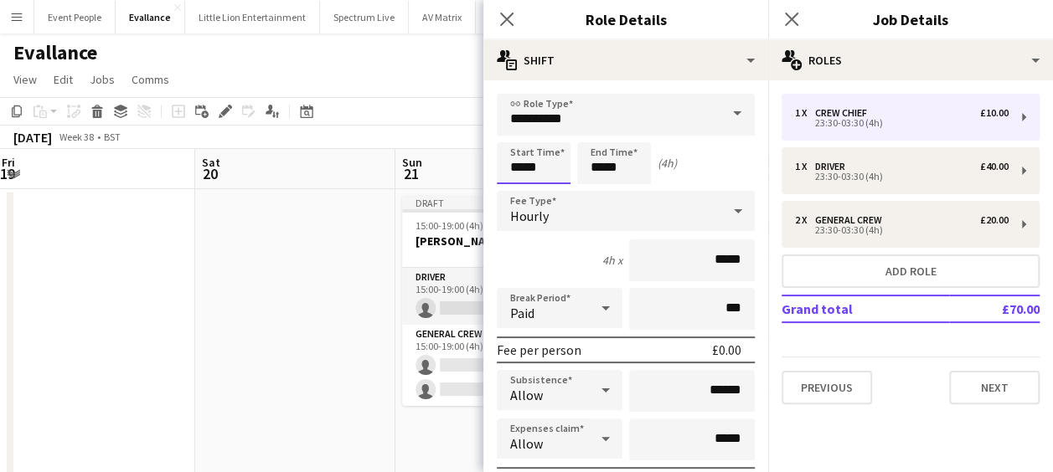
click at [536, 165] on input "*****" at bounding box center [534, 163] width 74 height 42
type input "*****"
click at [620, 168] on input "*****" at bounding box center [614, 163] width 74 height 42
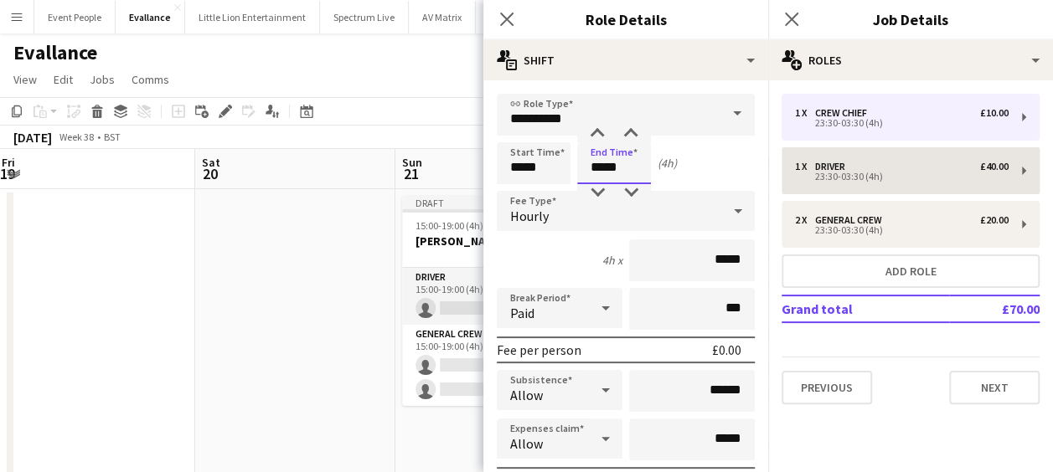
type input "*****"
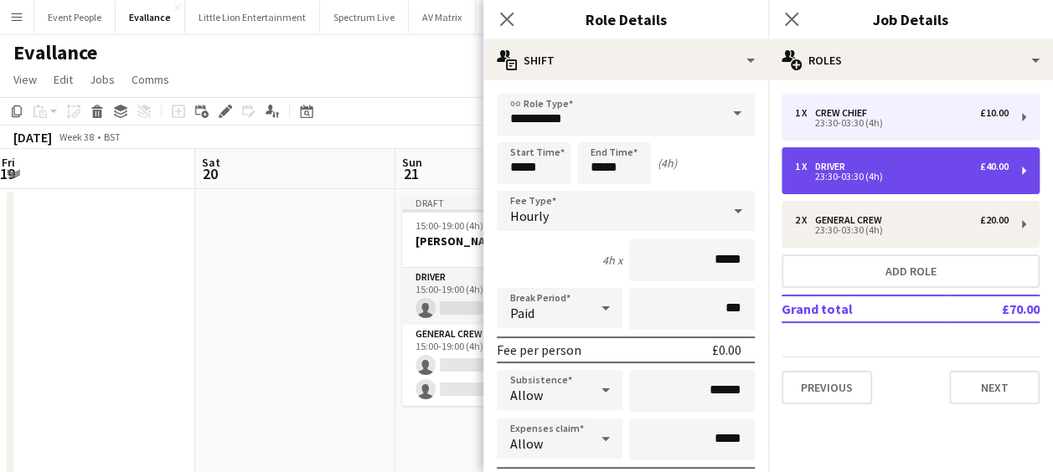
click at [886, 164] on div "1 x Driver £40.00" at bounding box center [902, 167] width 214 height 12
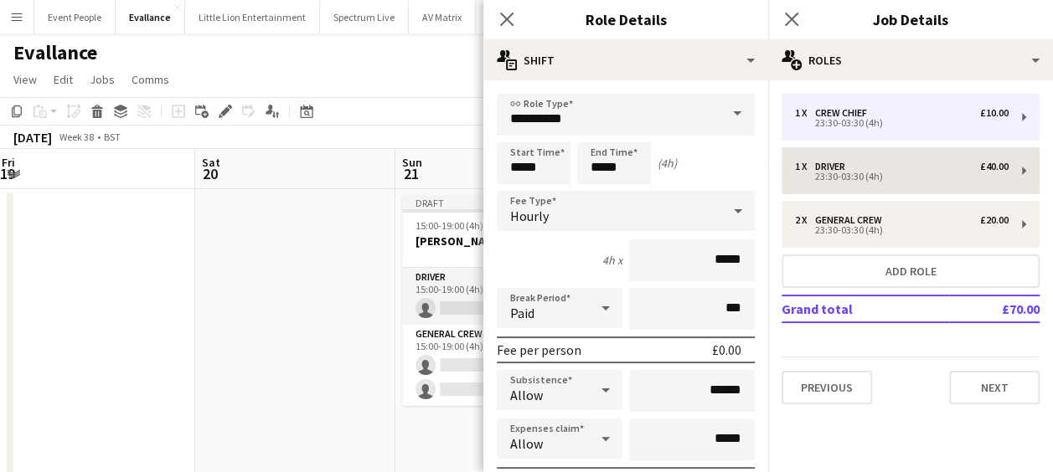
type input "******"
type input "*****"
type input "******"
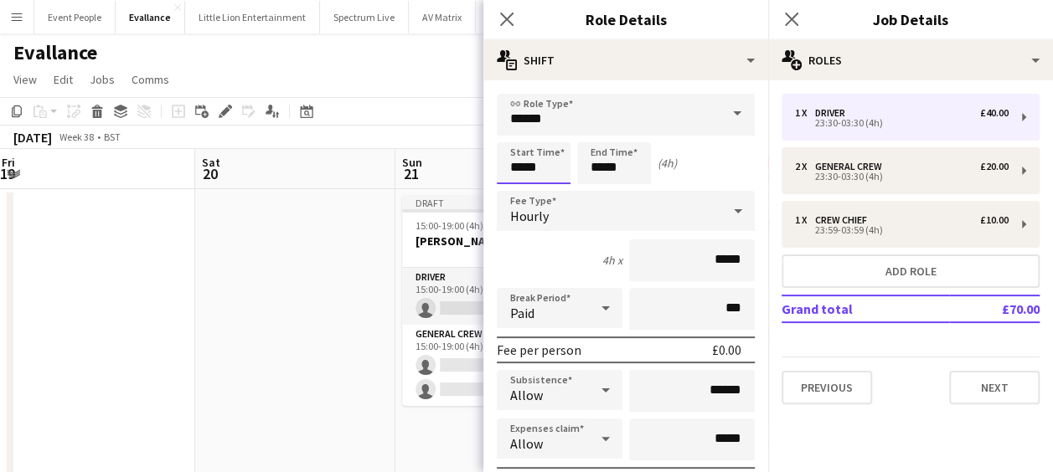
click at [550, 168] on input "*****" at bounding box center [534, 163] width 74 height 42
type input "*****"
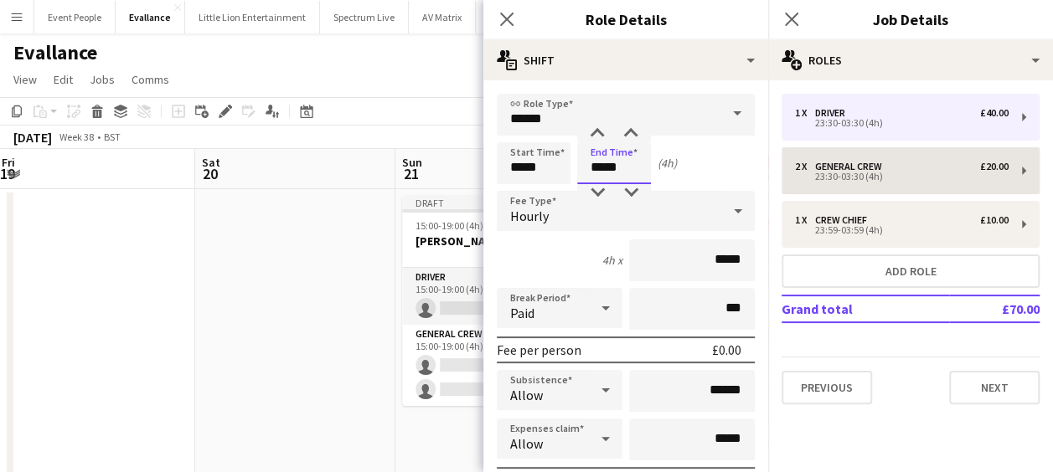
type input "*****"
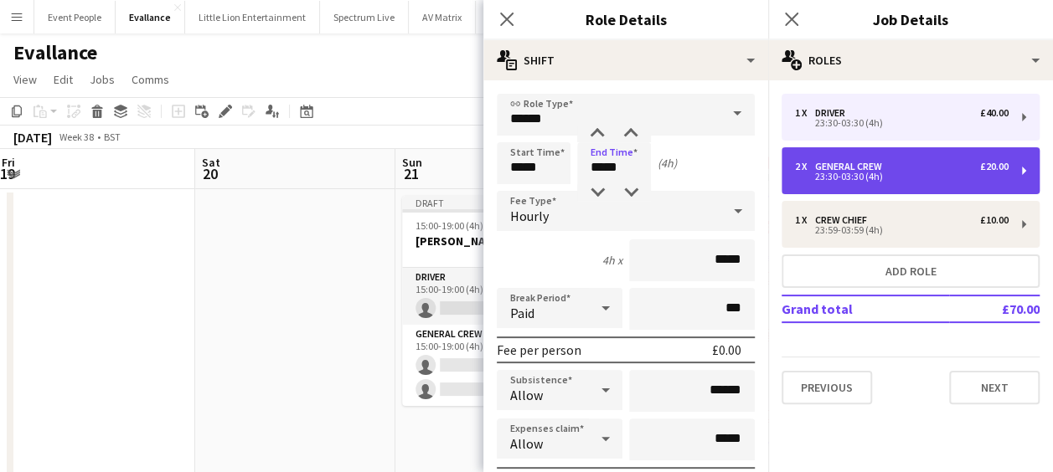
click at [876, 173] on div "23:30-03:30 (4h)" at bounding box center [902, 177] width 214 height 8
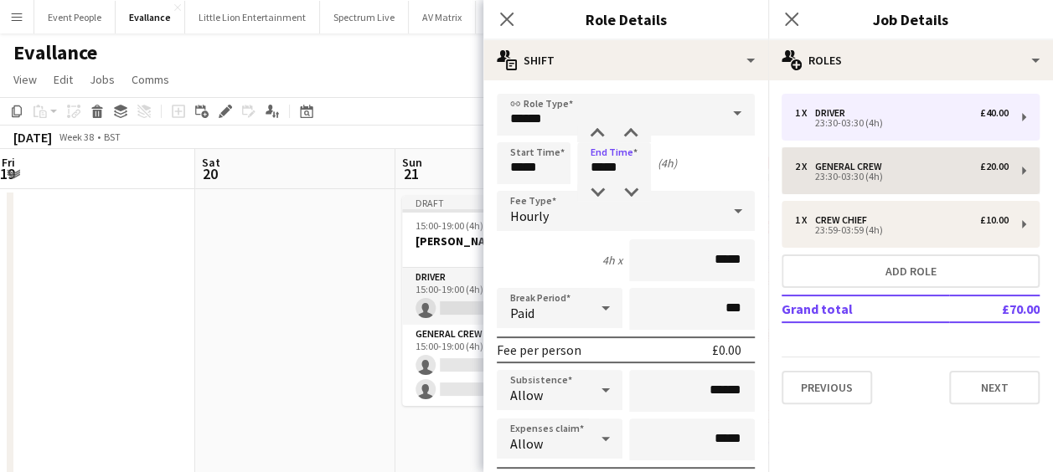
type input "**********"
type input "*****"
type input "******"
type input "*"
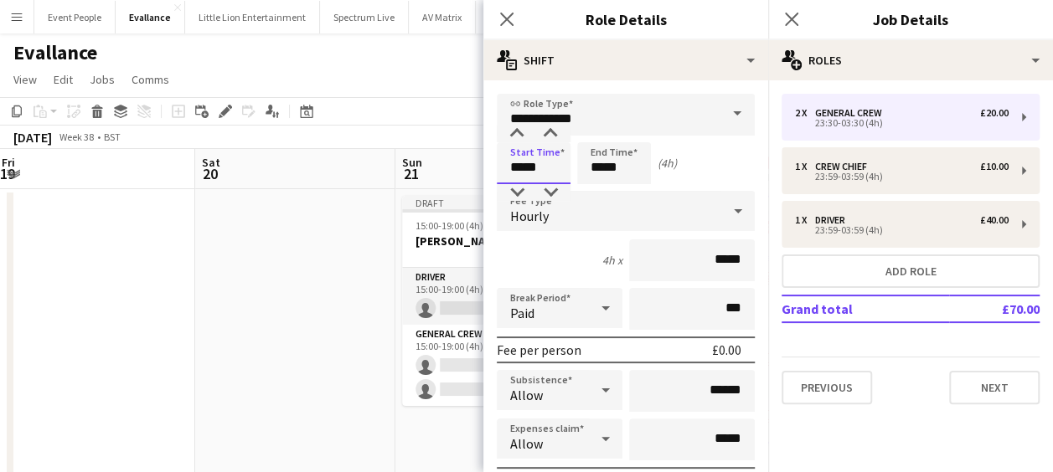
drag, startPoint x: 553, startPoint y: 166, endPoint x: 468, endPoint y: 168, distance: 84.6
click at [468, 168] on body "Menu Boards Boards Boards All jobs Status Workforce Workforce My Workforce Recr…" at bounding box center [526, 458] width 1053 height 916
type input "*****"
click at [505, 15] on icon "Close pop-in" at bounding box center [506, 19] width 16 height 16
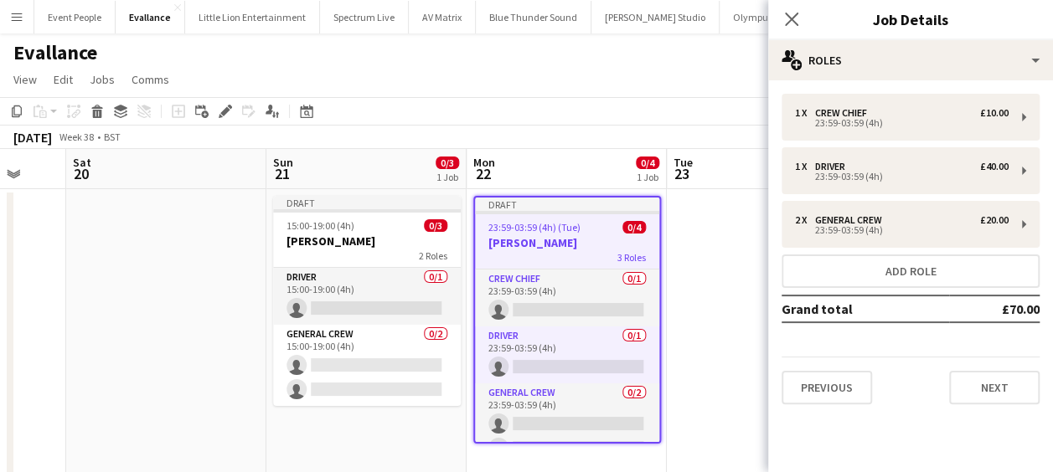
scroll to position [0, 610]
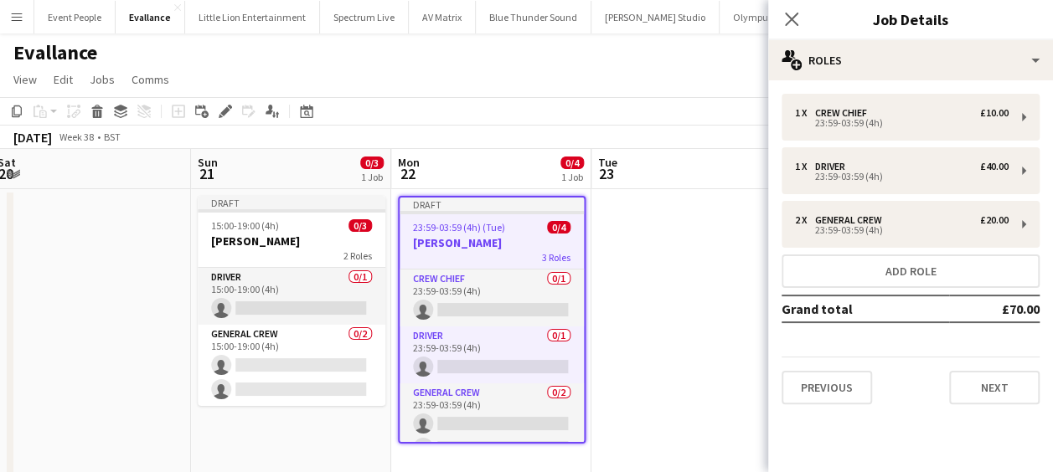
drag, startPoint x: 290, startPoint y: 380, endPoint x: 261, endPoint y: 382, distance: 28.5
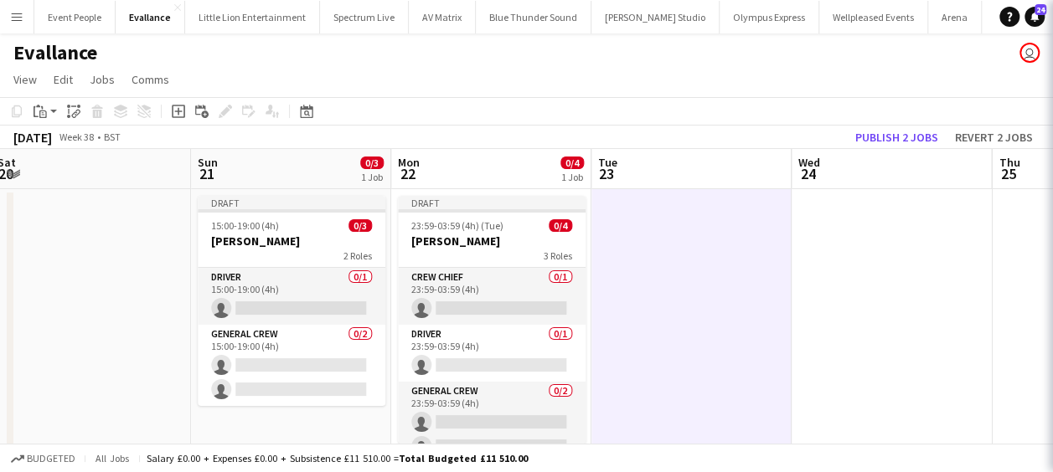
scroll to position [0, 609]
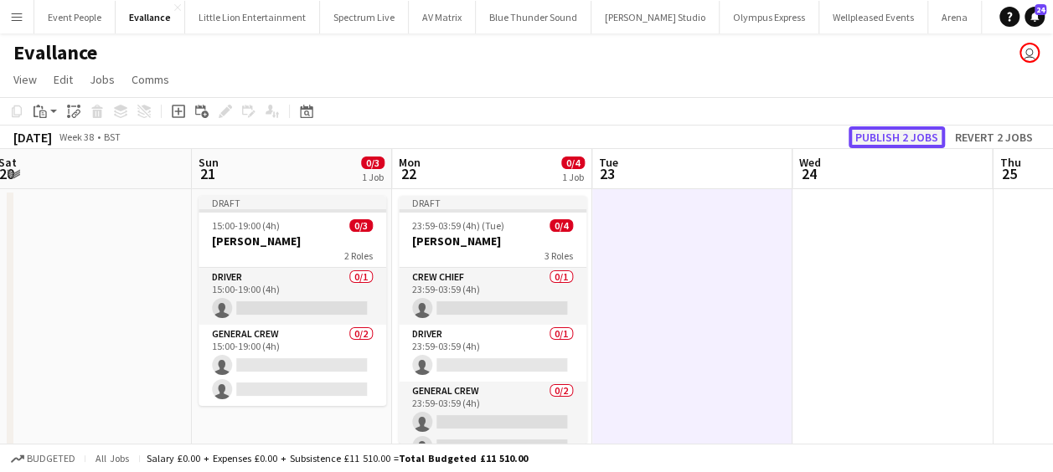
click at [915, 141] on button "Publish 2 jobs" at bounding box center [897, 137] width 96 height 22
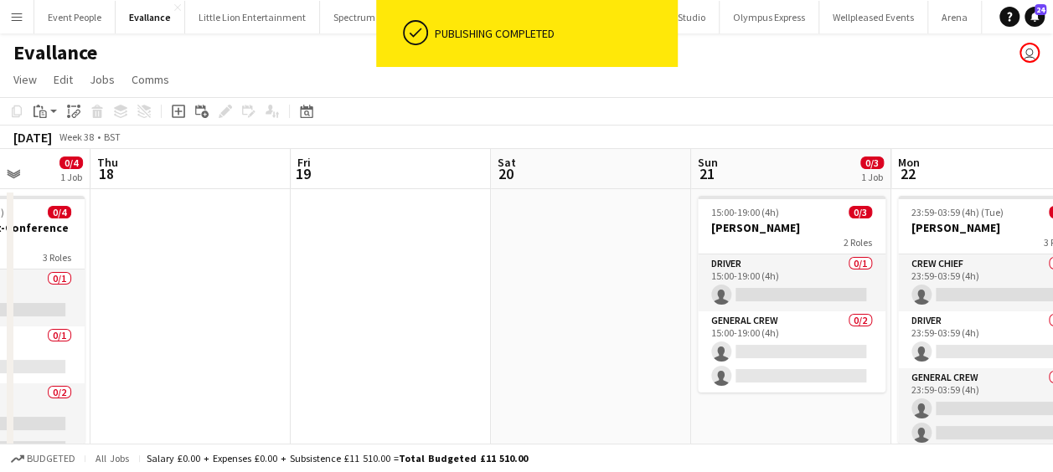
drag, startPoint x: 101, startPoint y: 298, endPoint x: 1065, endPoint y: 280, distance: 963.5
click at [1053, 280] on html "ok-circled Publishing completed Menu Boards Boards Boards All jobs Status Workf…" at bounding box center [526, 458] width 1053 height 916
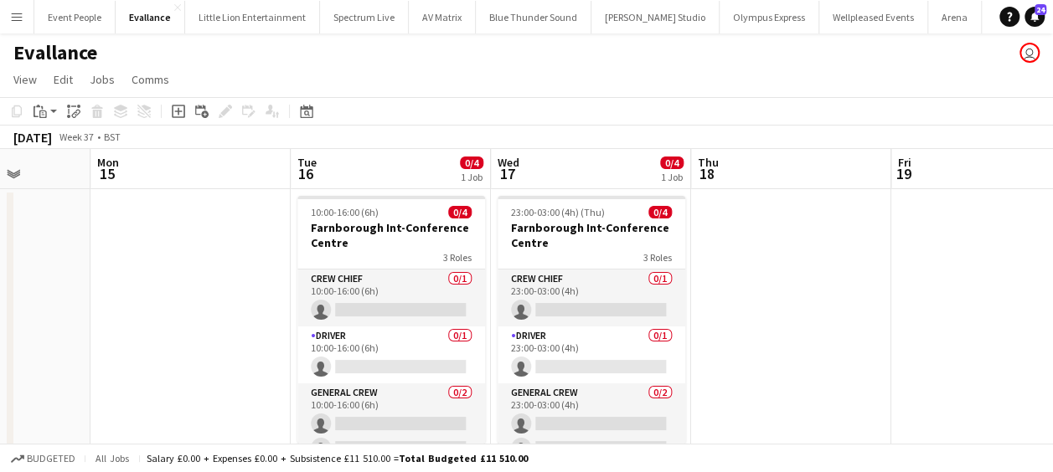
scroll to position [0, 521]
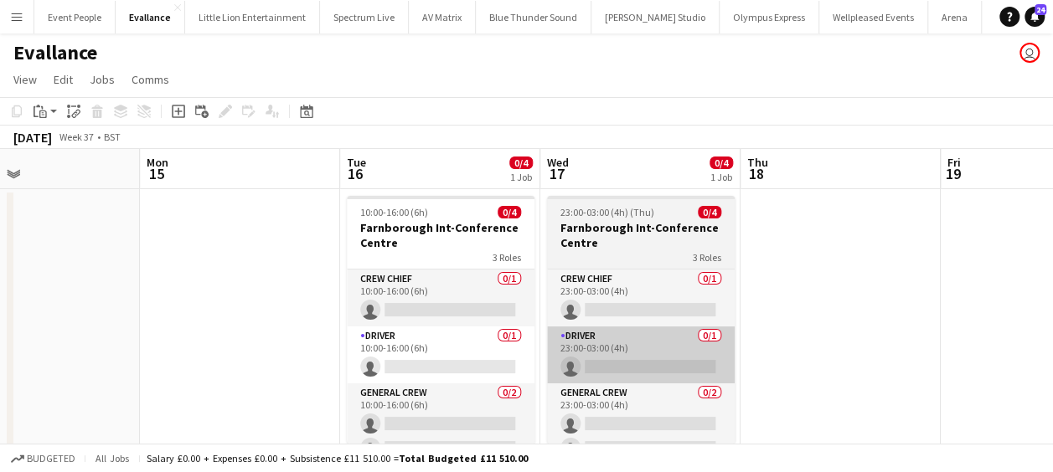
drag, startPoint x: 493, startPoint y: 320, endPoint x: 154, endPoint y: 330, distance: 338.6
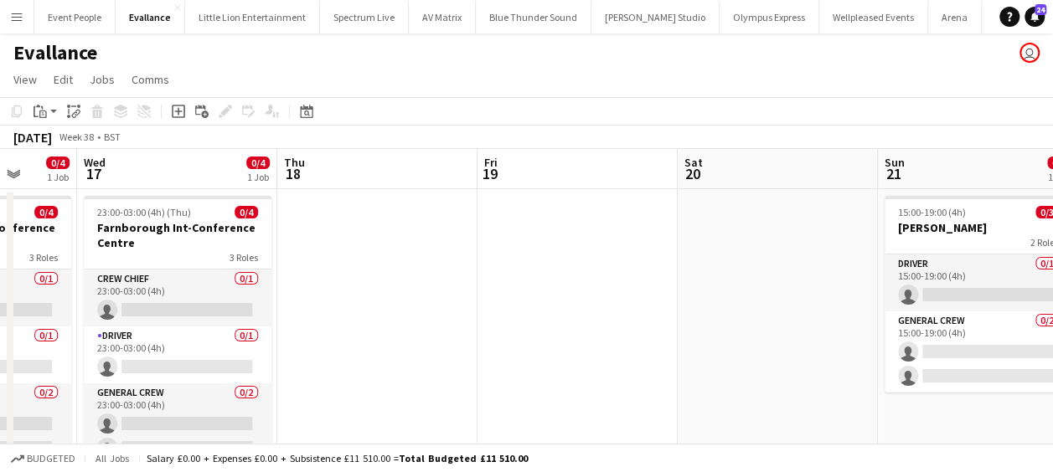
drag, startPoint x: 575, startPoint y: 312, endPoint x: 322, endPoint y: 318, distance: 253.1
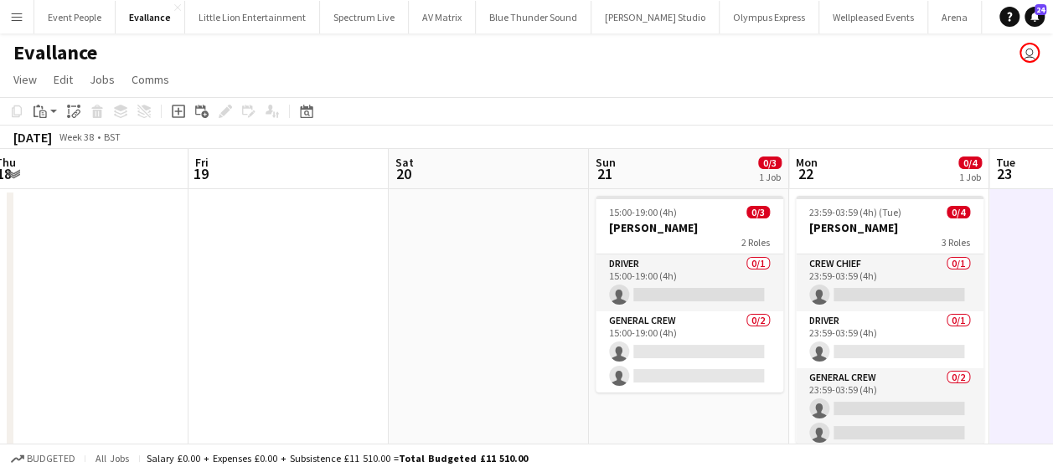
scroll to position [0, 778]
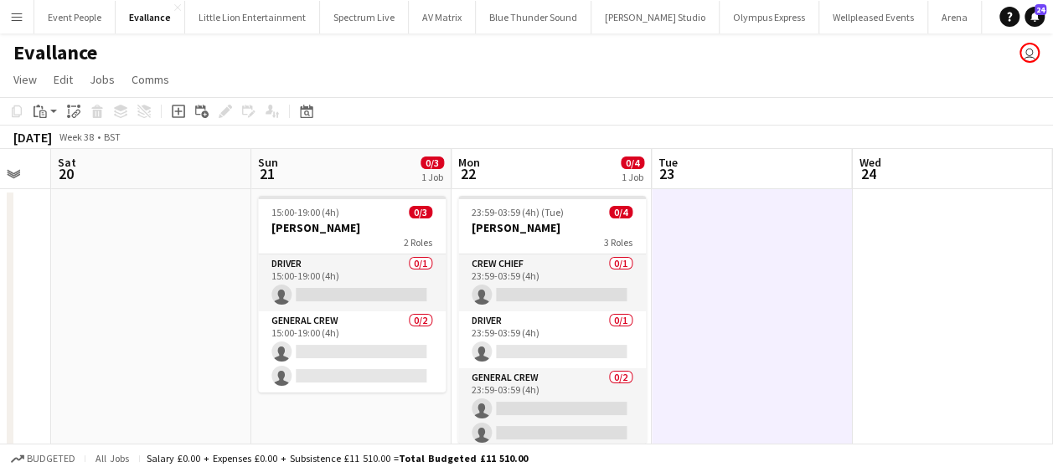
drag, startPoint x: 281, startPoint y: 327, endPoint x: 41, endPoint y: 333, distance: 240.5
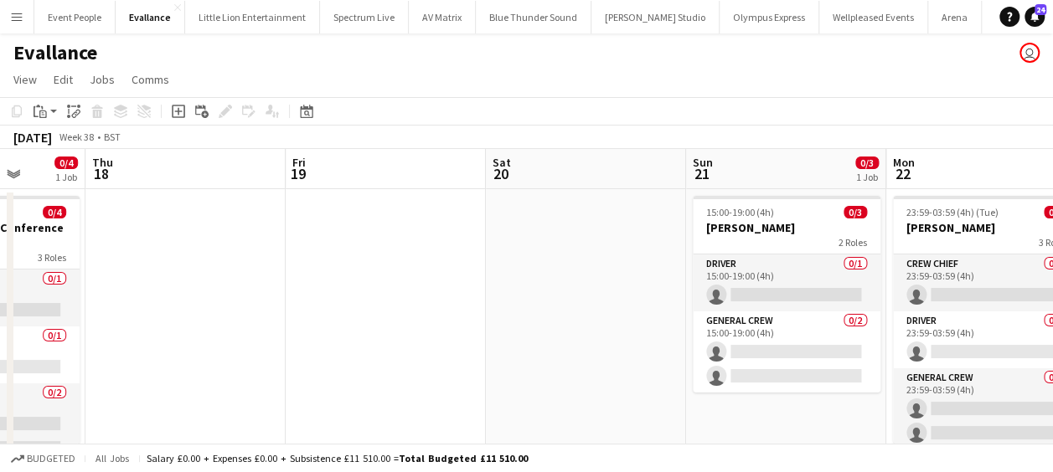
drag, startPoint x: 318, startPoint y: 290, endPoint x: 943, endPoint y: 291, distance: 624.9
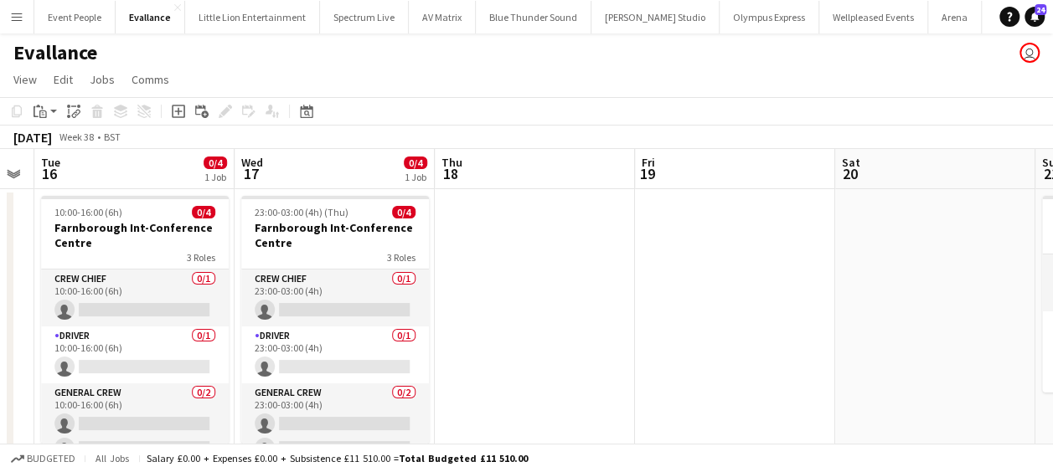
scroll to position [0, 476]
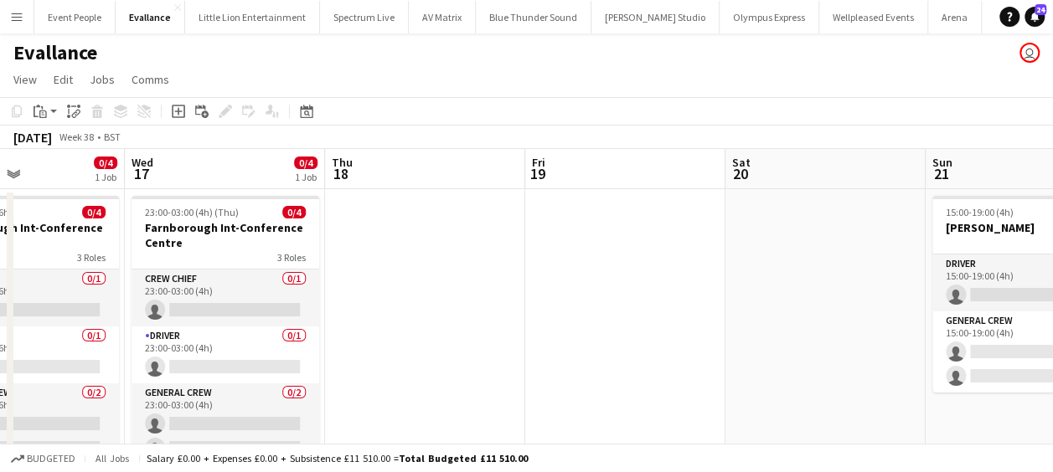
drag, startPoint x: 662, startPoint y: 292, endPoint x: 734, endPoint y: 292, distance: 72.0
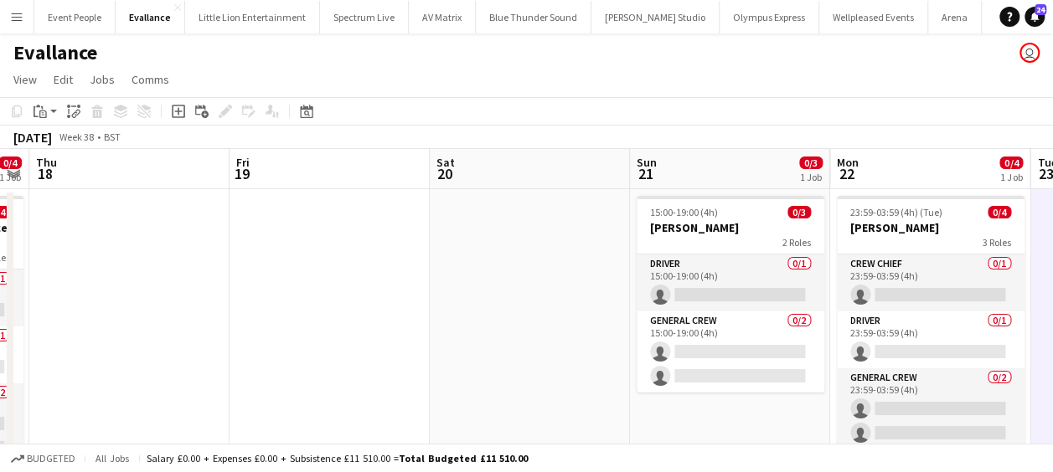
drag, startPoint x: 500, startPoint y: 379, endPoint x: -3, endPoint y: 355, distance: 504.0
click at [0, 355] on html "Menu Boards Boards Boards All jobs Status Workforce Workforce My Workforce Recr…" at bounding box center [526, 458] width 1053 height 916
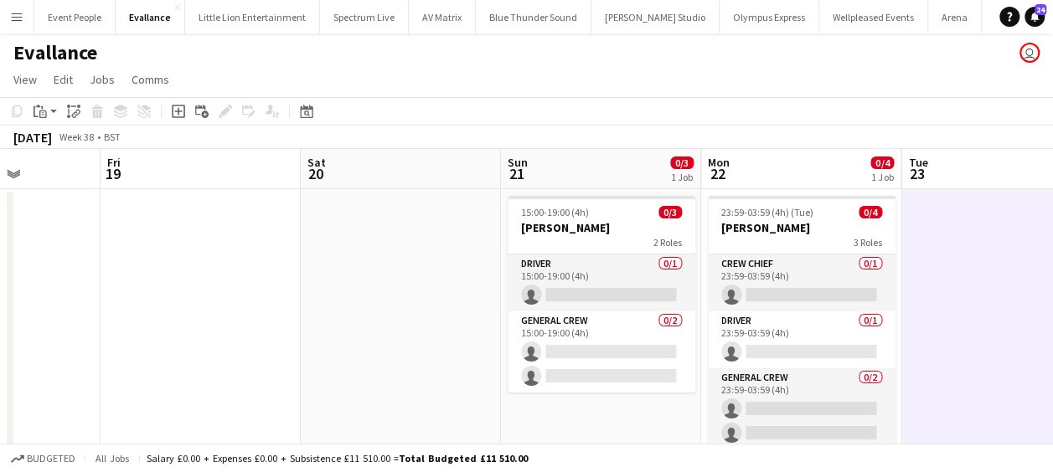
scroll to position [0, 653]
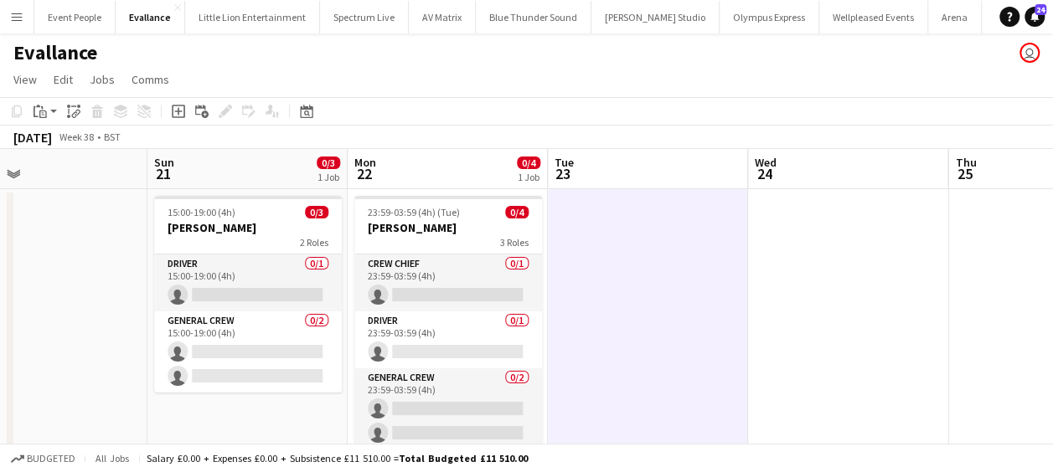
drag, startPoint x: 498, startPoint y: 345, endPoint x: -3, endPoint y: 349, distance: 501.8
click at [0, 349] on html "Menu Boards Boards Boards All jobs Status Workforce Workforce My Workforce Recr…" at bounding box center [526, 458] width 1053 height 916
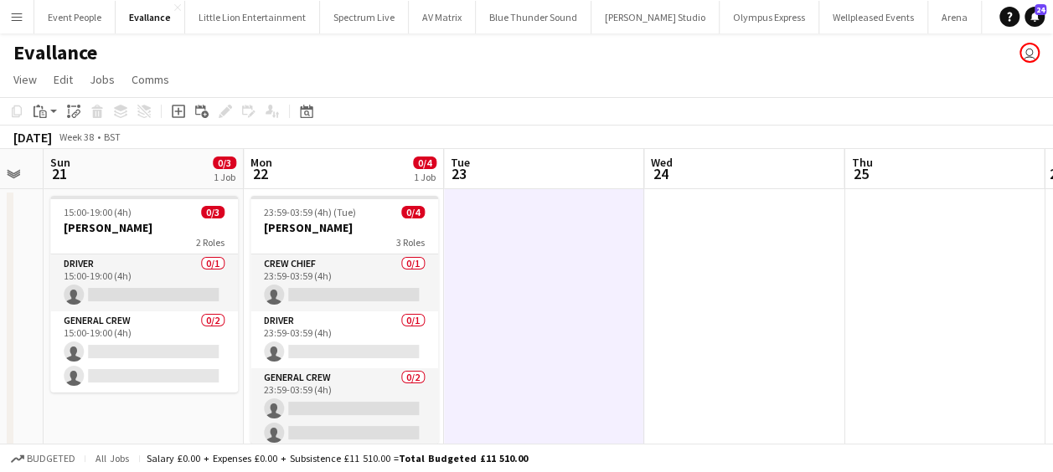
scroll to position [0, 776]
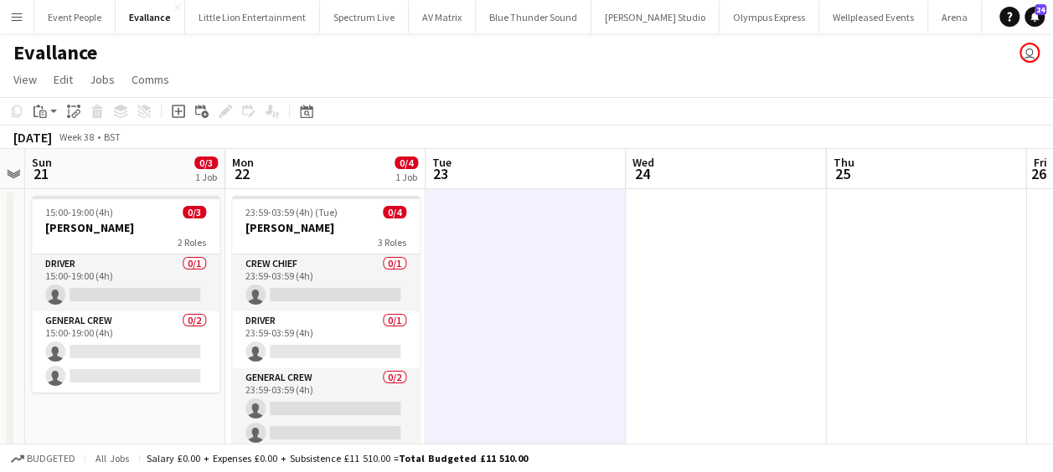
drag, startPoint x: 696, startPoint y: 302, endPoint x: 574, endPoint y: 305, distance: 122.3
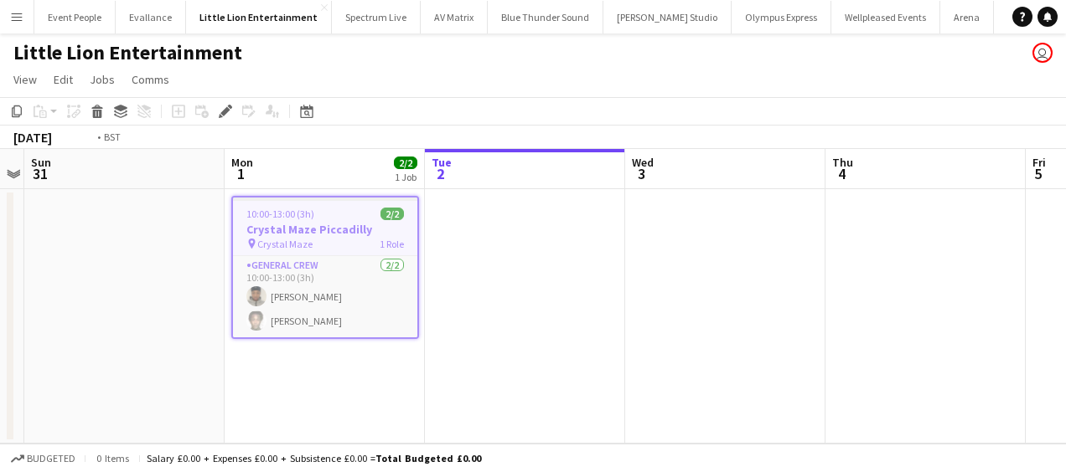
click at [245, 363] on app-calendar-viewport "Thu 28 Fri 29 Sat 30 Sun 31 Mon 1 2/2 1 Job Tue 2 Wed 3 Thu 4 Fri 5 Sat 6 Sun 7…" at bounding box center [533, 296] width 1066 height 295
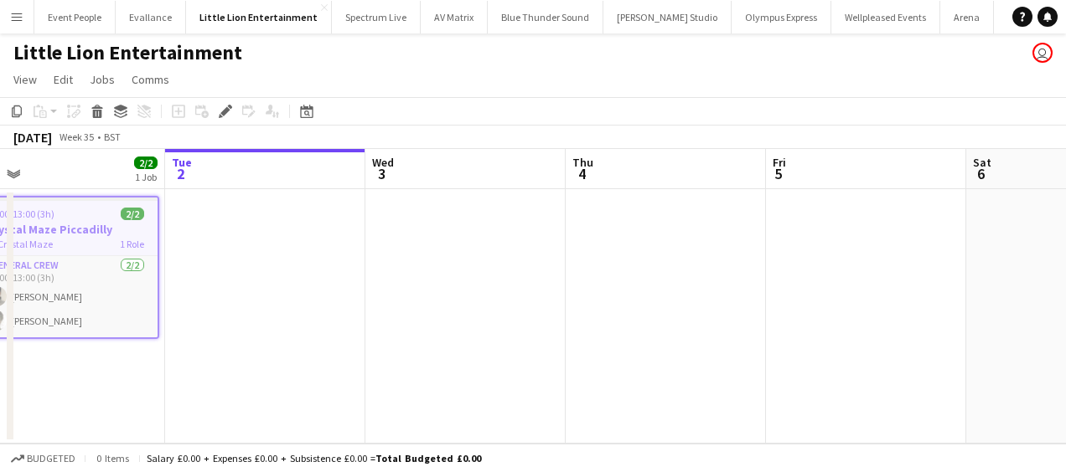
drag, startPoint x: 400, startPoint y: 354, endPoint x: 593, endPoint y: 347, distance: 193.6
click at [342, 354] on app-calendar-viewport "Sat 30 Sun 31 Mon 1 2/2 1 Job Tue 2 Wed 3 Thu 4 Fri 5 Sat 6 Sun 7 Mon 8 2/2 1 J…" at bounding box center [533, 296] width 1066 height 295
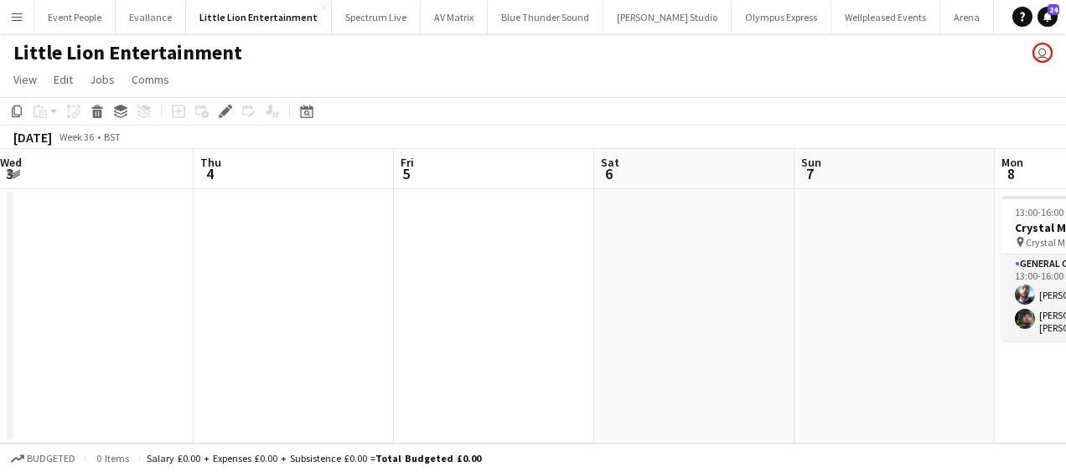
drag, startPoint x: 508, startPoint y: 349, endPoint x: 561, endPoint y: 344, distance: 53.0
click at [268, 345] on app-calendar-viewport "Mon 1 2/2 1 Job Tue 2 Wed 3 Thu 4 Fri 5 Sat 6 Sun 7 Mon 8 2/2 1 Job Tue 9 Wed 1…" at bounding box center [533, 296] width 1066 height 295
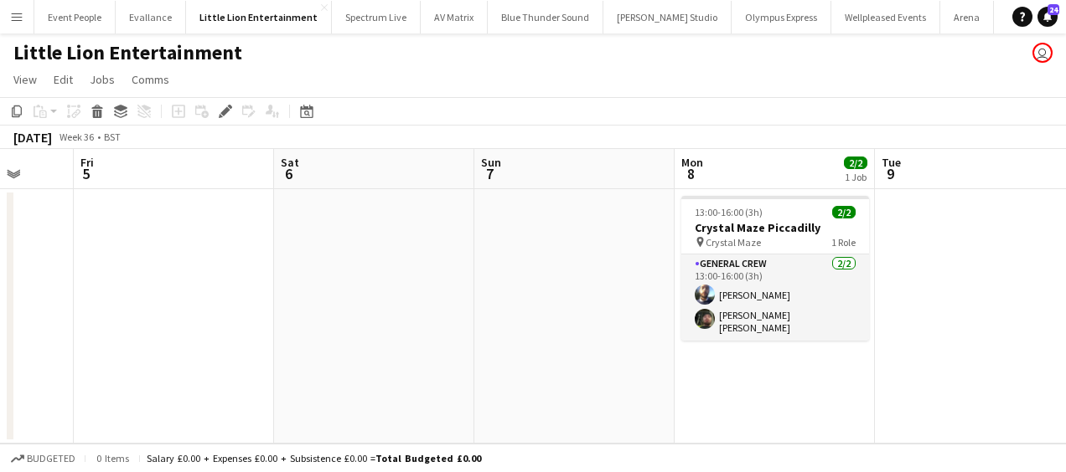
drag, startPoint x: 379, startPoint y: 349, endPoint x: 235, endPoint y: 348, distance: 144.1
click at [230, 349] on app-calendar-viewport "Mon 1 2/2 1 Job Tue 2 Wed 3 Thu 4 Fri 5 Sat 6 Sun 7 Mon 8 2/2 1 Job Tue 9 Wed 1…" at bounding box center [533, 296] width 1066 height 295
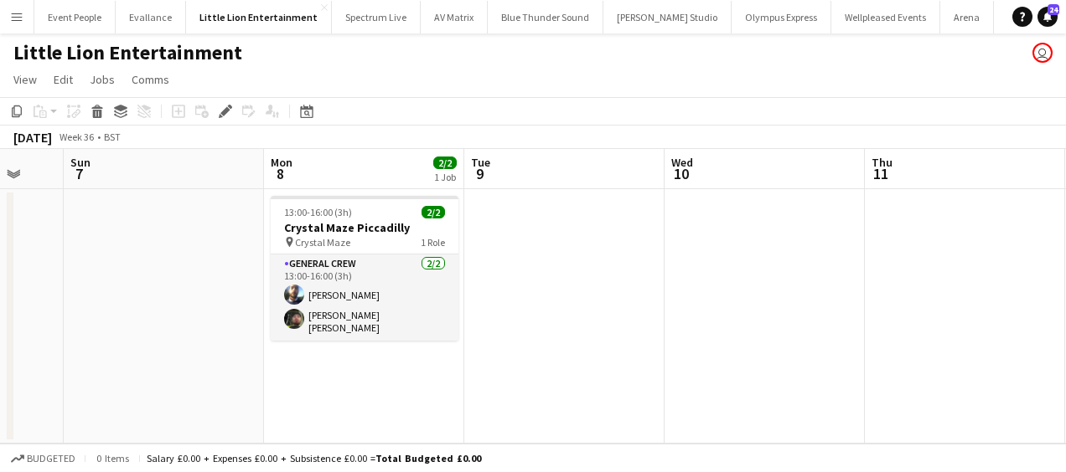
drag, startPoint x: 477, startPoint y: 357, endPoint x: 150, endPoint y: 357, distance: 327.5
click at [152, 357] on app-calendar-viewport "Wed 3 Thu 4 Fri 5 Sat 6 Sun 7 Mon 8 2/2 1 Job Tue 9 Wed 10 Thu 11 Fri 12 Sat 13…" at bounding box center [533, 296] width 1066 height 295
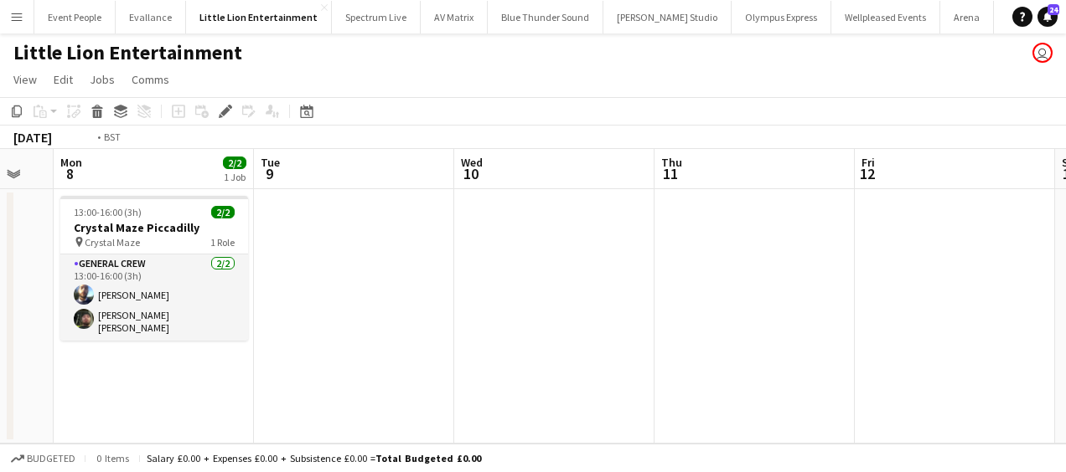
drag, startPoint x: 695, startPoint y: 335, endPoint x: 252, endPoint y: 348, distance: 443.3
click at [252, 348] on app-calendar-viewport "Fri 5 Sat 6 Sun 7 Mon 8 2/2 1 Job Tue 9 Wed 10 Thu 11 Fri 12 Sat 13 Sun 14 Mon …" at bounding box center [533, 296] width 1066 height 295
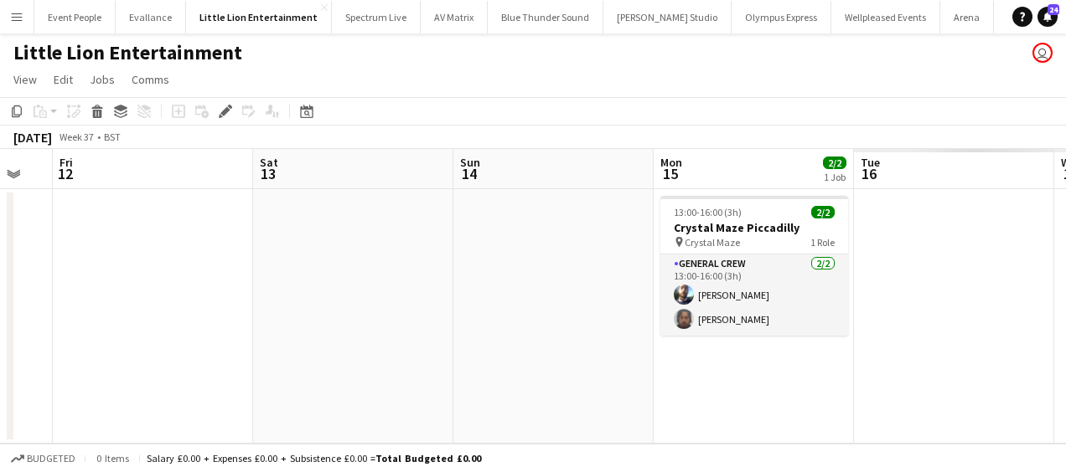
drag, startPoint x: 312, startPoint y: 335, endPoint x: 293, endPoint y: 334, distance: 19.3
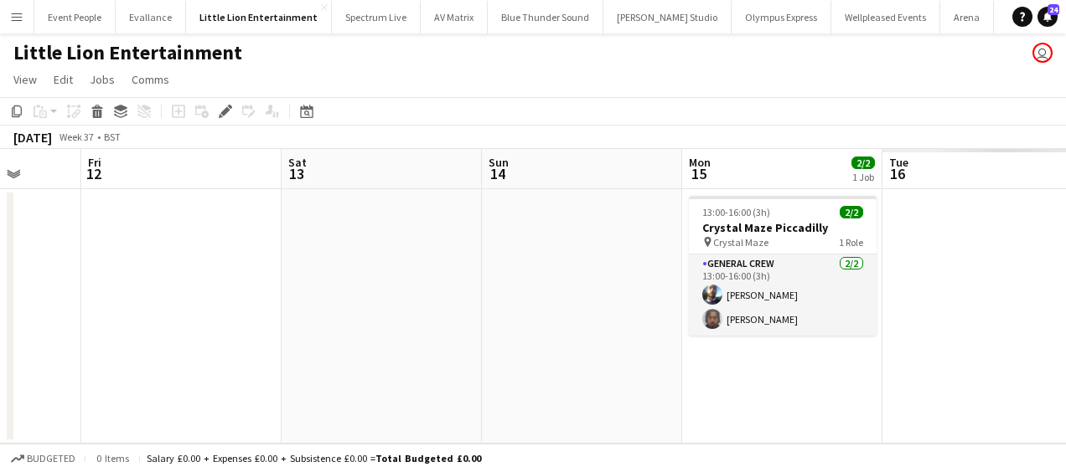
click at [293, 334] on app-calendar-viewport "Tue 9 Wed 10 Thu 11 Fri 12 Sat 13 Sun 14 Mon 15 2/2 1 Job Tue 16 Wed 17 Thu 18 …" at bounding box center [533, 296] width 1066 height 295
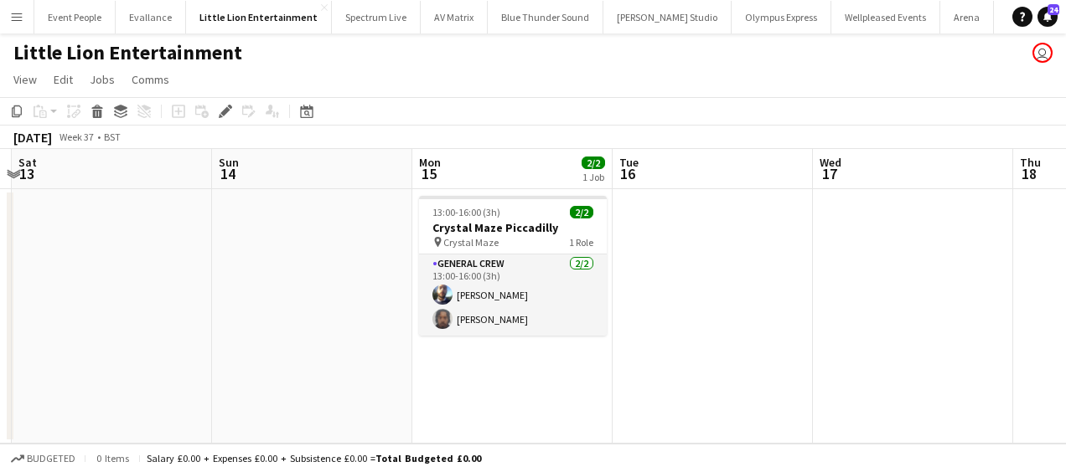
drag, startPoint x: 625, startPoint y: 335, endPoint x: 397, endPoint y: 328, distance: 228.0
click at [397, 329] on app-calendar-viewport "Tue 9 Wed 10 Thu 11 Fri 12 Sat 13 Sun 14 Mon 15 2/2 1 Job Tue 16 Wed 17 Thu 18 …" at bounding box center [533, 296] width 1066 height 295
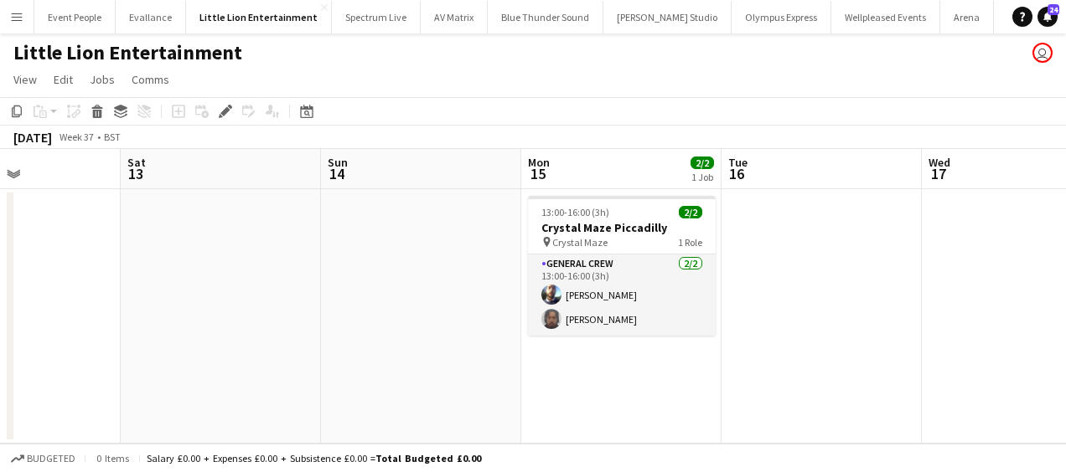
drag, startPoint x: 630, startPoint y: 355, endPoint x: 649, endPoint y: 359, distance: 19.7
click at [342, 359] on app-calendar-viewport "Tue 9 Wed 10 Thu 11 Fri 12 Sat 13 Sun 14 Mon 15 2/2 1 Job Tue 16 Wed 17 Thu 18 …" at bounding box center [533, 296] width 1066 height 295
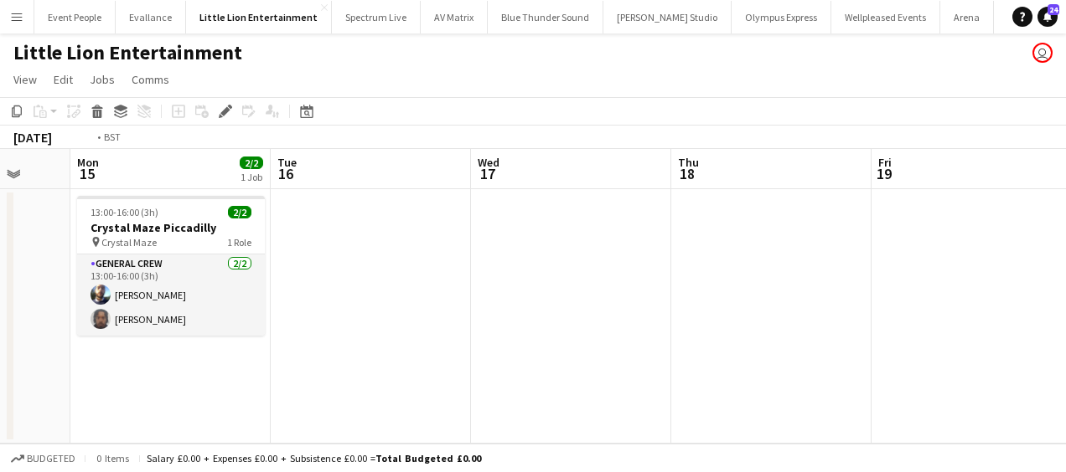
drag, startPoint x: 394, startPoint y: 362, endPoint x: 209, endPoint y: 359, distance: 184.3
click at [208, 360] on app-calendar-viewport "Thu 11 Fri 12 Sat 13 Sun 14 Mon 15 2/2 1 Job Tue 16 Wed 17 Thu 18 Fri 19 Sat 20…" at bounding box center [533, 296] width 1066 height 295
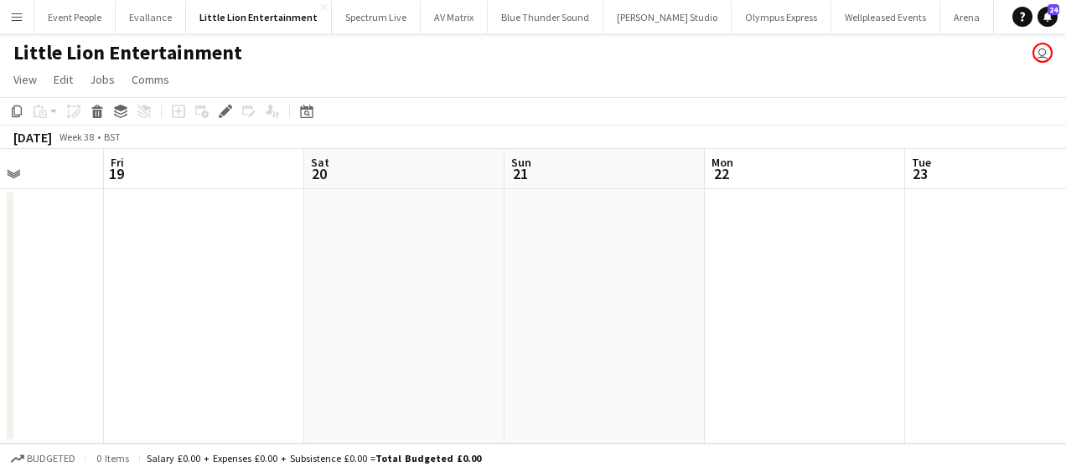
drag, startPoint x: 522, startPoint y: 364, endPoint x: 204, endPoint y: 357, distance: 317.6
click at [177, 359] on app-calendar-viewport "Mon 15 2/2 1 Job Tue 16 Wed 17 Thu 18 Fri 19 Sat 20 Sun 21 Mon 22 Tue 23 Wed 24…" at bounding box center [533, 296] width 1066 height 295
click at [211, 356] on app-calendar-viewport "Mon 15 2/2 1 Job Tue 16 Wed 17 Thu 18 Fri 19 Sat 20 Sun 21 Mon 22 Tue 23 Wed 24…" at bounding box center [533, 296] width 1066 height 295
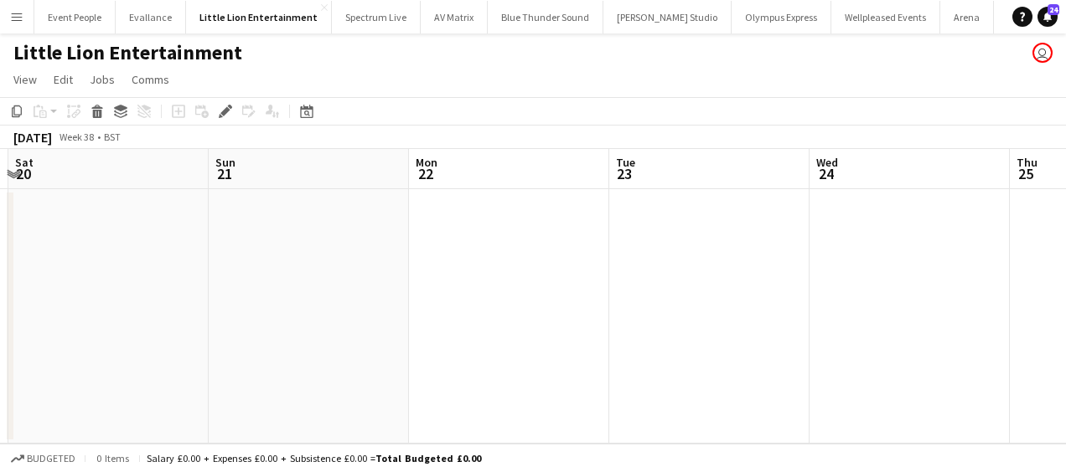
drag, startPoint x: 431, startPoint y: 354, endPoint x: 454, endPoint y: 350, distance: 23.7
click at [277, 350] on app-calendar-viewport "Wed 17 Thu 18 Fri 19 Sat 20 Sun 21 Mon 22 Tue 23 Wed 24 Thu 25 Fri 26 Sat 27" at bounding box center [533, 296] width 1066 height 295
drag, startPoint x: 398, startPoint y: 349, endPoint x: 270, endPoint y: 348, distance: 128.2
click at [263, 349] on app-calendar-viewport "Fri 19 Sat 20 Sun 21 Mon 22 Tue 23 Wed 24 Thu 25 Fri 26 Sat 27 Sun 28 Mon 29" at bounding box center [533, 296] width 1066 height 295
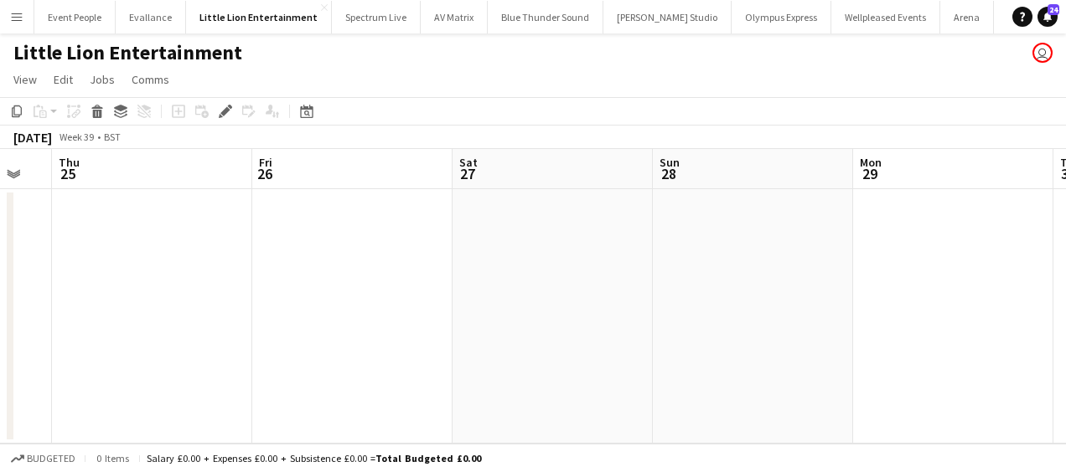
drag, startPoint x: 555, startPoint y: 348, endPoint x: 348, endPoint y: 348, distance: 206.1
click at [348, 348] on app-calendar-viewport "Sun 21 Mon 22 Tue 23 Wed 24 Thu 25 Fri 26 Sat 27 Sun 28 Mon 29 Tue 30 Wed 1" at bounding box center [533, 296] width 1066 height 295
drag, startPoint x: 467, startPoint y: 333, endPoint x: 775, endPoint y: 327, distance: 307.5
click at [1065, 301] on html "Menu Boards Boards Boards All jobs Status Workforce Workforce My Workforce Recr…" at bounding box center [533, 236] width 1066 height 472
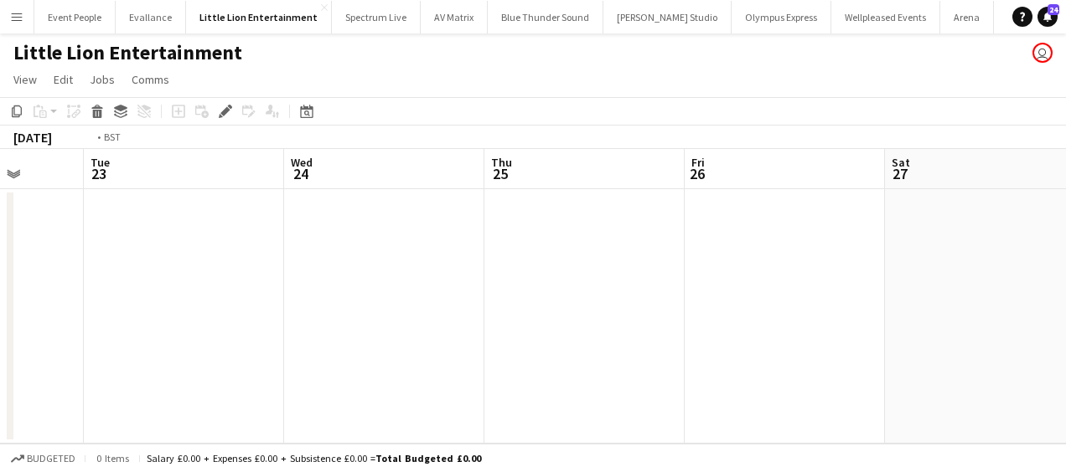
drag, startPoint x: 862, startPoint y: 329, endPoint x: 842, endPoint y: 331, distance: 20.2
click at [842, 331] on app-calendar-viewport "Sat 20 Sun 21 Mon 22 Tue 23 Wed 24 Thu 25 Fri 26 Sat 27 Sun 28 Mon 29 Tue 30" at bounding box center [533, 296] width 1066 height 295
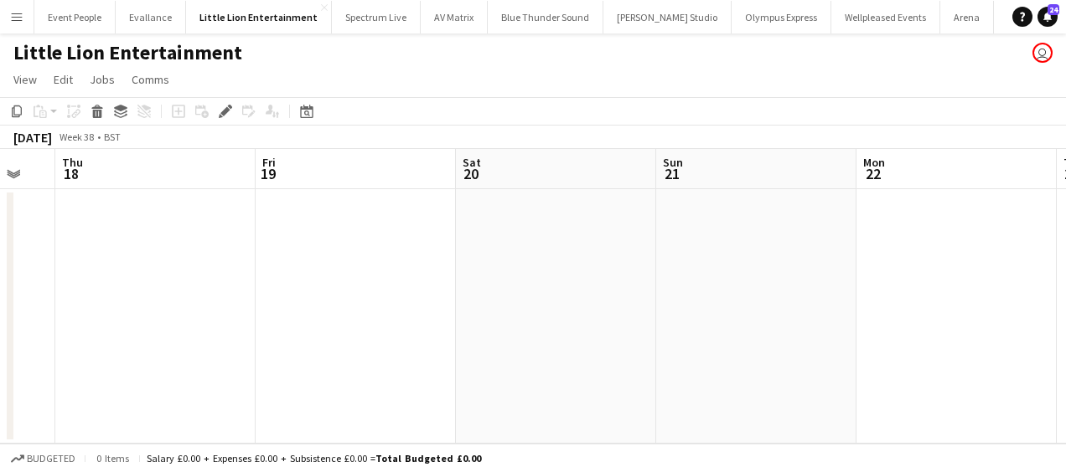
drag, startPoint x: 860, startPoint y: 333, endPoint x: 824, endPoint y: 333, distance: 36.0
click at [844, 333] on app-calendar-viewport "Tue 16 Wed 17 Thu 18 Fri 19 Sat 20 Sun 21 Mon 22 Tue 23 Wed 24 Thu 25 Fri 26" at bounding box center [533, 296] width 1066 height 295
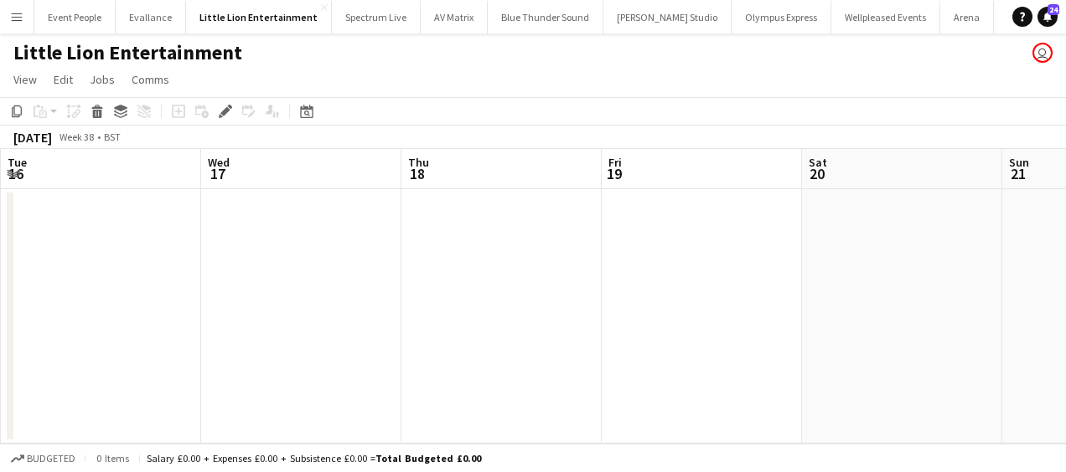
drag, startPoint x: 648, startPoint y: 338, endPoint x: 685, endPoint y: 340, distance: 37.7
click at [864, 325] on app-calendar-viewport "Sun 14 Mon 15 2/2 1 Job Tue 16 Wed 17 Thu 18 Fri 19 Sat 20 Sun 21 Mon 22 Tue 23…" at bounding box center [533, 296] width 1066 height 295
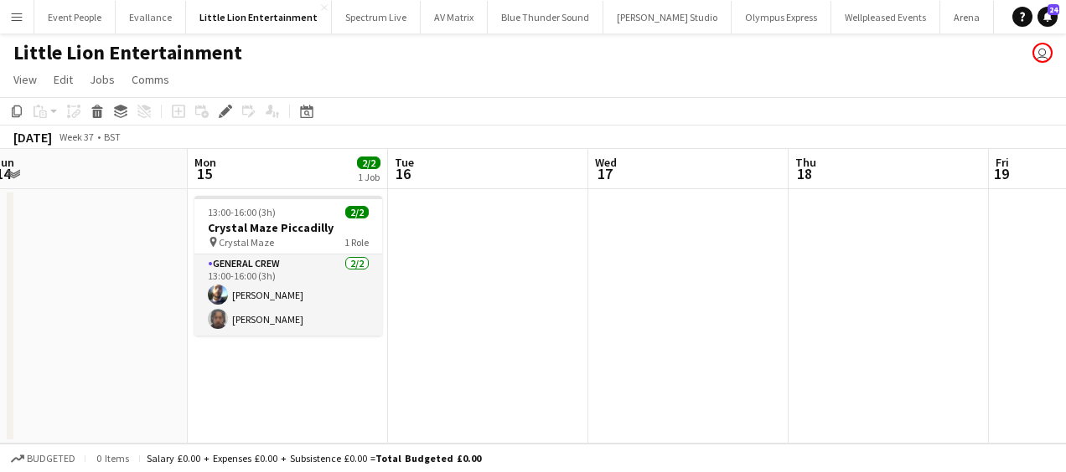
drag, startPoint x: 985, startPoint y: 343, endPoint x: 775, endPoint y: 354, distance: 210.5
click at [980, 343] on app-calendar-viewport "Fri 12 Sat 13 Sun 14 Mon 15 2/2 1 Job Tue 16 Wed 17 Thu 18 Fri 19 Sat 20 Sun 21…" at bounding box center [533, 296] width 1066 height 295
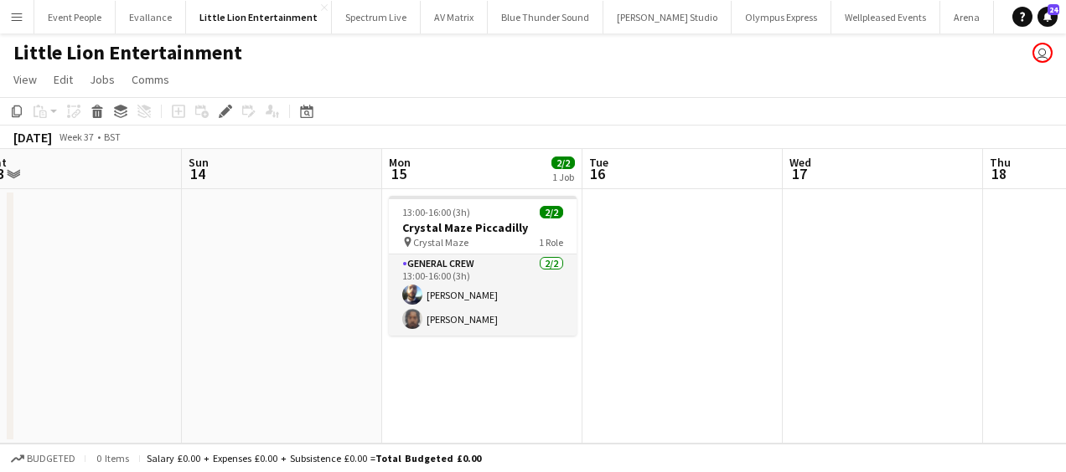
drag, startPoint x: 775, startPoint y: 354, endPoint x: 734, endPoint y: 362, distance: 41.9
click at [942, 353] on app-calendar-viewport "Thu 11 Fri 12 Sat 13 Sun 14 Mon 15 2/2 1 Job Tue 16 Wed 17 Thu 18 Fri 19 Sat 20…" at bounding box center [533, 296] width 1066 height 295
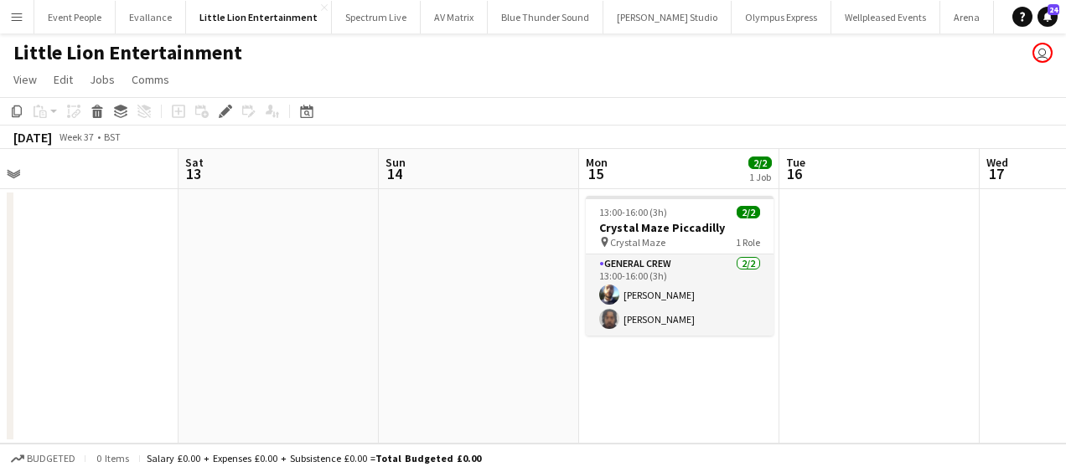
drag, startPoint x: 731, startPoint y: 353, endPoint x: 653, endPoint y: 360, distance: 78.3
click at [823, 354] on app-calendar-viewport "Wed 10 Thu 11 Fri 12 Sat 13 Sun 14 Mon 15 2/2 1 Job Tue 16 Wed 17 Thu 18 Fri 19…" at bounding box center [533, 296] width 1066 height 295
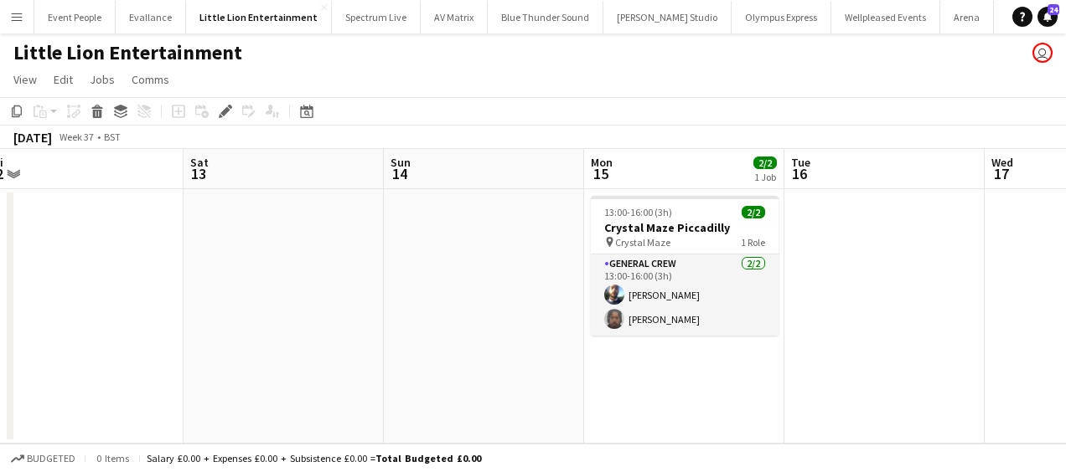
drag, startPoint x: 794, startPoint y: 354, endPoint x: 419, endPoint y: 341, distance: 375.5
click at [911, 338] on app-calendar-viewport "Wed 10 Thu 11 Fri 12 Sat 13 Sun 14 Mon 15 2/2 1 Job Tue 16 Wed 17 Thu 18 Fri 19…" at bounding box center [533, 296] width 1066 height 295
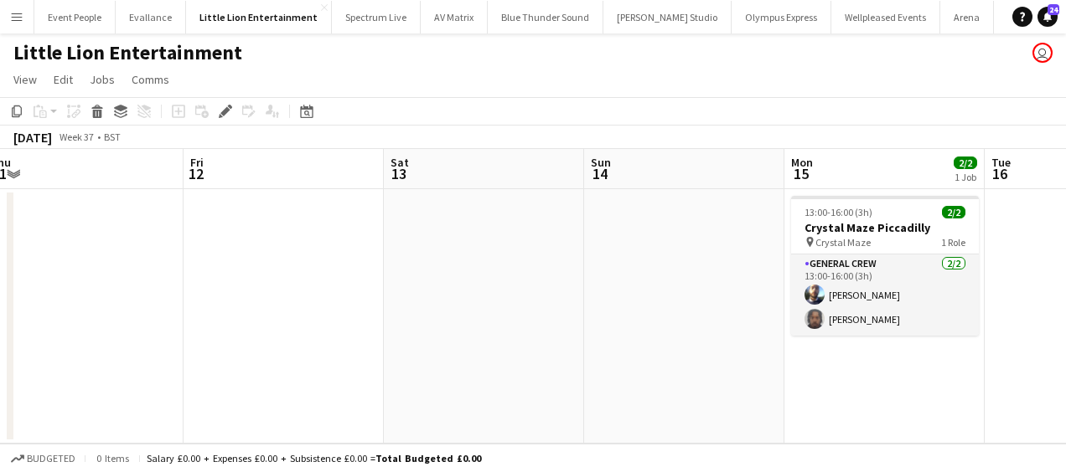
click at [823, 307] on app-calendar-viewport "Tue 9 Wed 10 Thu 11 Fri 12 Sat 13 Sun 14 Mon 15 2/2 1 Job Tue 16 Wed 17 Thu 18 …" at bounding box center [533, 296] width 1066 height 295
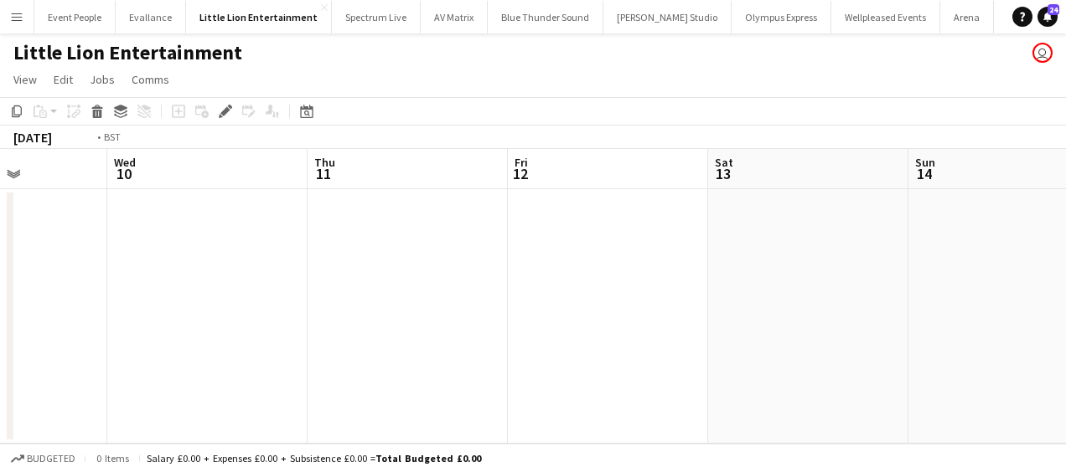
drag, startPoint x: 493, startPoint y: 322, endPoint x: 742, endPoint y: 312, distance: 249.0
click at [821, 308] on app-calendar-viewport "Sun 7 Mon 8 2/2 1 Job Tue 9 Wed 10 Thu 11 Fri 12 Sat 13 Sun 14 Mon 15 2/2 1 Job…" at bounding box center [533, 296] width 1066 height 295
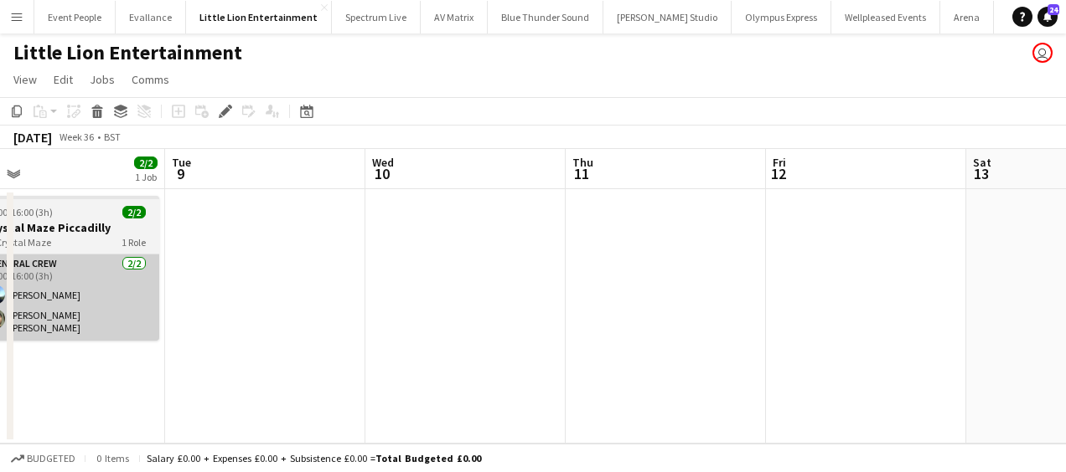
drag, startPoint x: 529, startPoint y: 327, endPoint x: 488, endPoint y: 325, distance: 41.1
click at [857, 317] on app-calendar-viewport "Sat 6 Sun 7 Mon 8 2/2 1 Job Tue 9 Wed 10 Thu 11 Fri 12 Sat 13 Sun 14 Mon 15 2/2…" at bounding box center [533, 296] width 1066 height 295
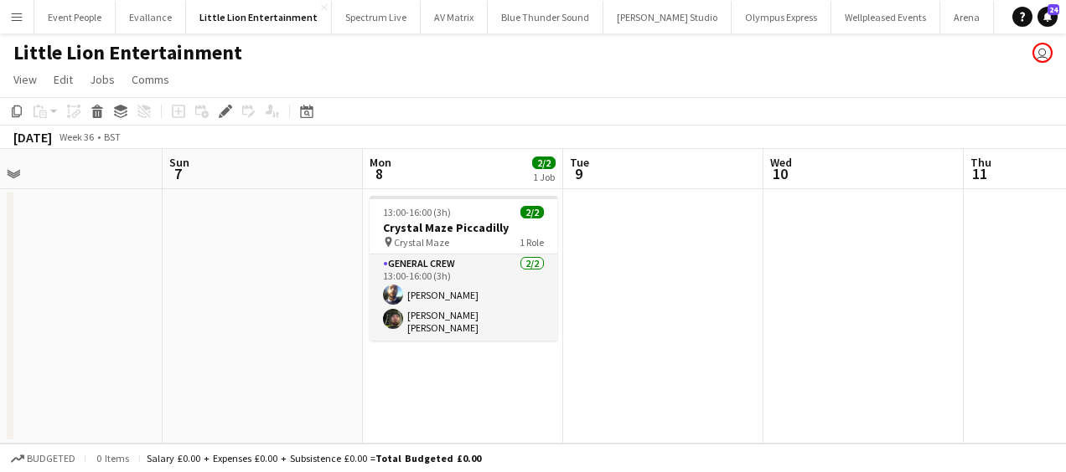
click at [813, 314] on app-calendar-viewport "Thu 4 Fri 5 Sat 6 Sun 7 Mon 8 2/2 1 Job Tue 9 Wed 10 Thu 11 Fri 12 Sat 13 Sun 1…" at bounding box center [533, 296] width 1066 height 295
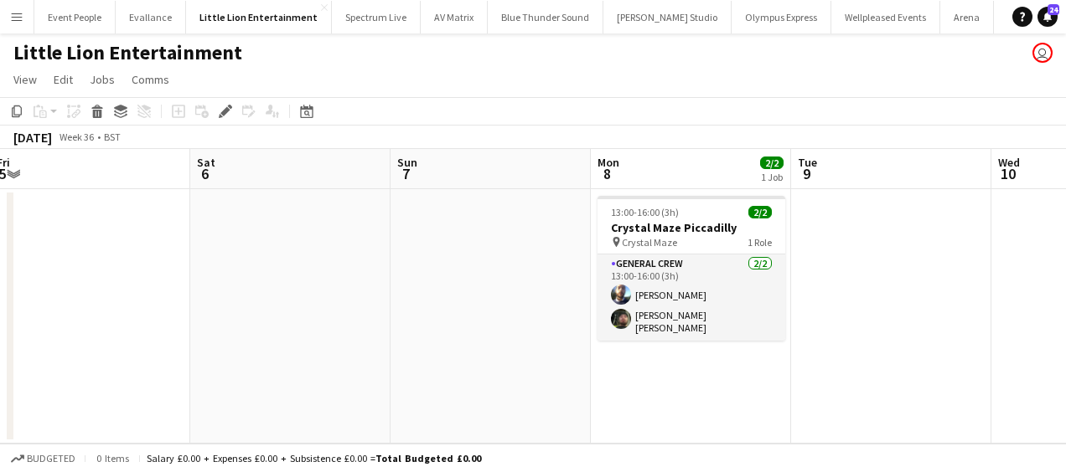
drag, startPoint x: 493, startPoint y: 327, endPoint x: 526, endPoint y: 325, distance: 33.5
click at [740, 317] on app-calendar-viewport "Wed 3 Thu 4 Fri 5 Sat 6 Sun 7 Mon 8 2/2 1 Job Tue 9 Wed 10 Thu 11 Fri 12 Sat 13…" at bounding box center [533, 296] width 1066 height 295
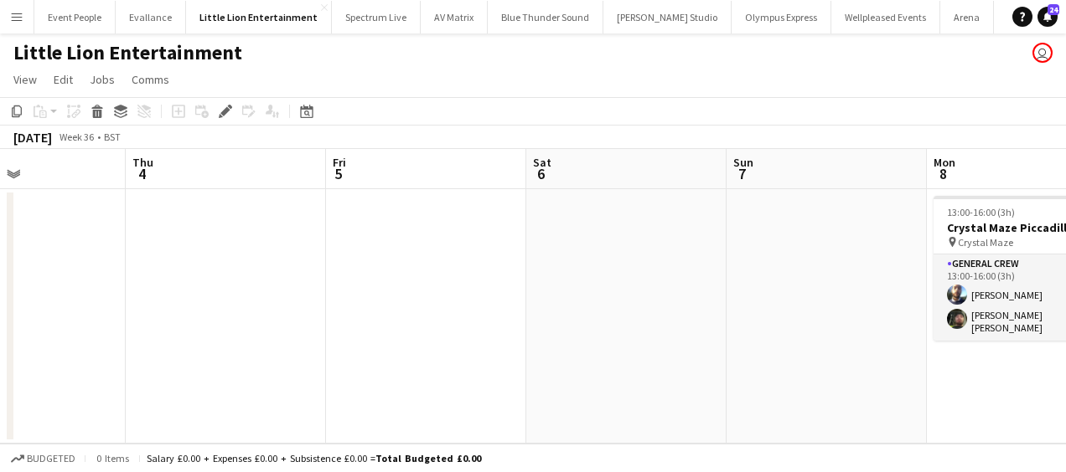
drag, startPoint x: 566, startPoint y: 313, endPoint x: 414, endPoint y: 323, distance: 152.7
click at [623, 314] on app-calendar-viewport "Mon 1 2/2 1 Job Tue 2 Wed 3 Thu 4 Fri 5 Sat 6 Sun 7 Mon 8 2/2 1 Job Tue 9 Wed 1…" at bounding box center [533, 296] width 1066 height 295
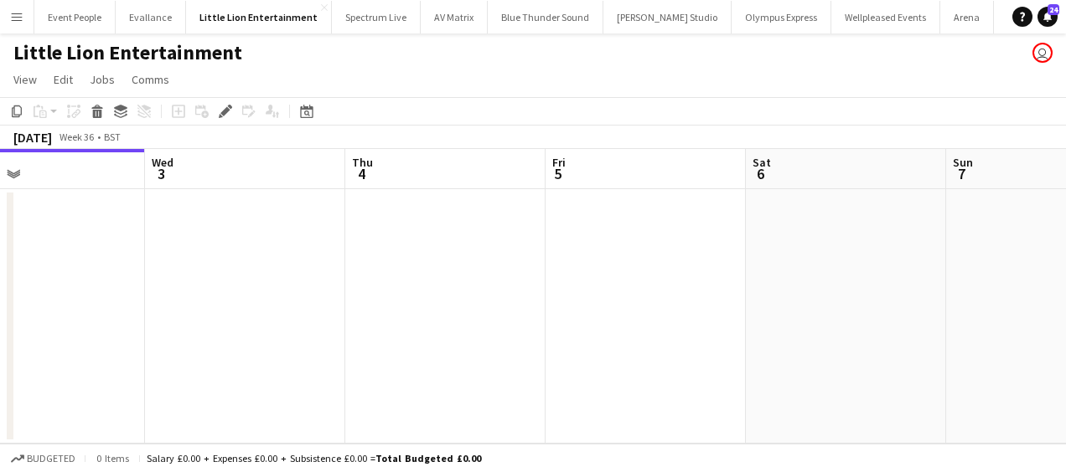
click at [517, 311] on app-calendar-viewport "Sun 31 Mon 1 2/2 1 Job Tue 2 Wed 3 Thu 4 Fri 5 Sat 6 Sun 7 Mon 8 2/2 1 Job Tue …" at bounding box center [533, 296] width 1066 height 295
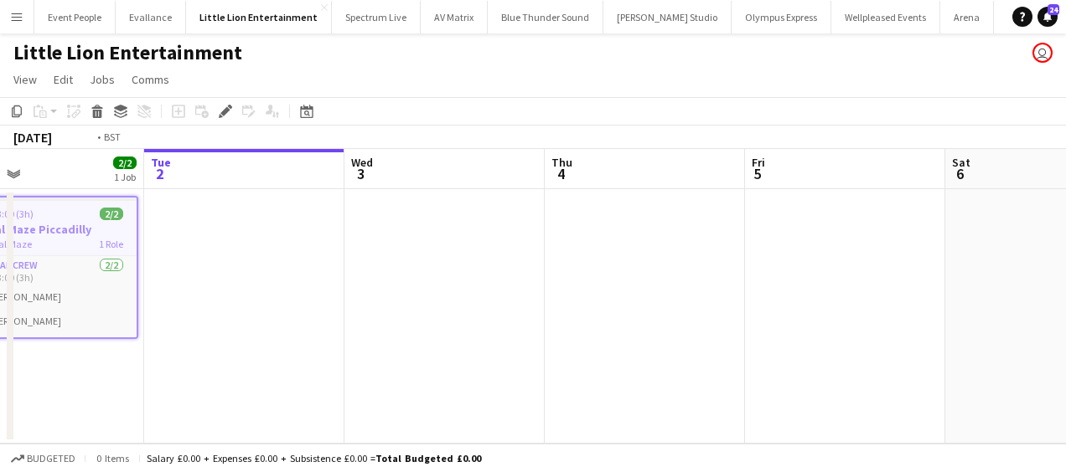
drag, startPoint x: 450, startPoint y: 316, endPoint x: 482, endPoint y: 318, distance: 31.9
click at [511, 315] on app-calendar-viewport "Sat 30 Sun 31 Mon 1 2/2 1 Job Tue 2 Wed 3 Thu 4 Fri 5 Sat 6 Sun 7 Mon 8 2/2 1 J…" at bounding box center [533, 296] width 1066 height 295
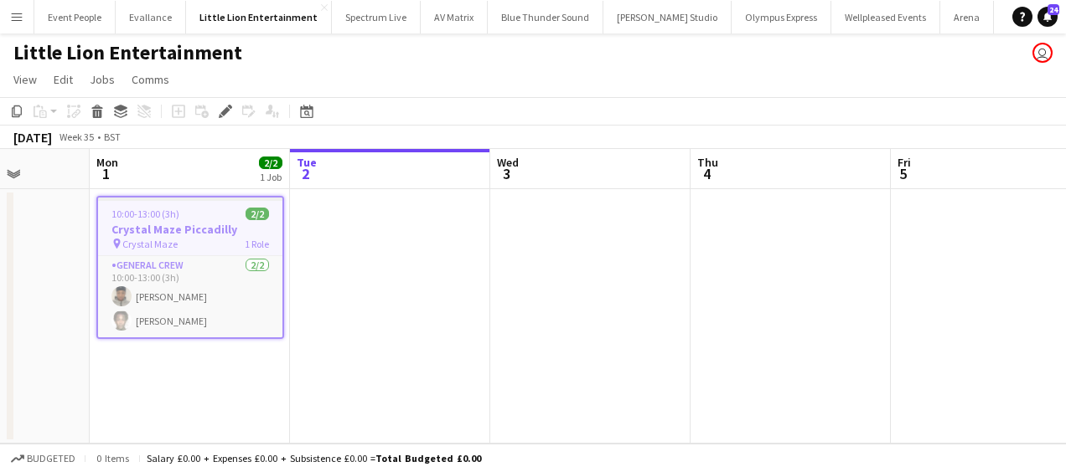
drag, startPoint x: 530, startPoint y: 317, endPoint x: 593, endPoint y: 316, distance: 62.8
click at [593, 316] on app-calendar-viewport "Fri 29 Sat 30 Sun 31 Mon 1 2/2 1 Job Tue 2 Wed 3 Thu 4 Fri 5 Sat 6 Sun 7 Mon 8 …" at bounding box center [533, 296] width 1066 height 295
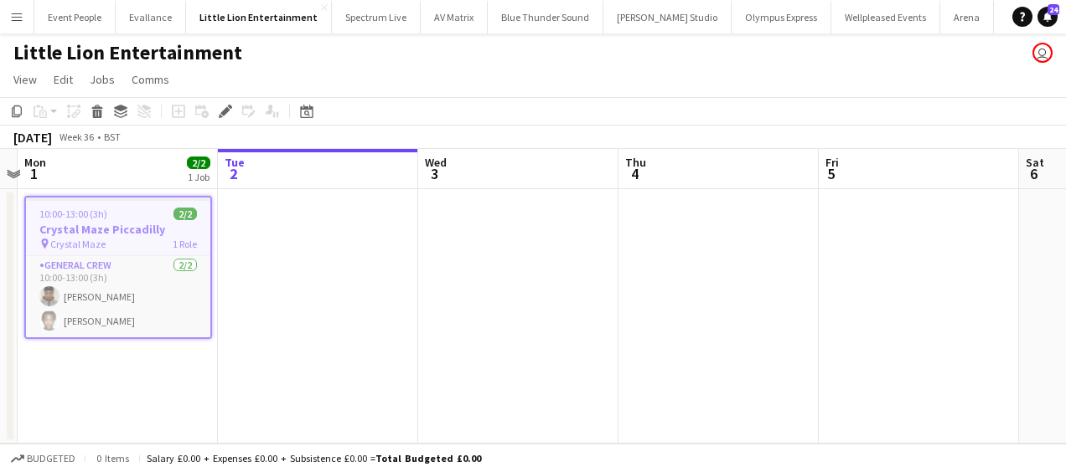
scroll to position [0, 539]
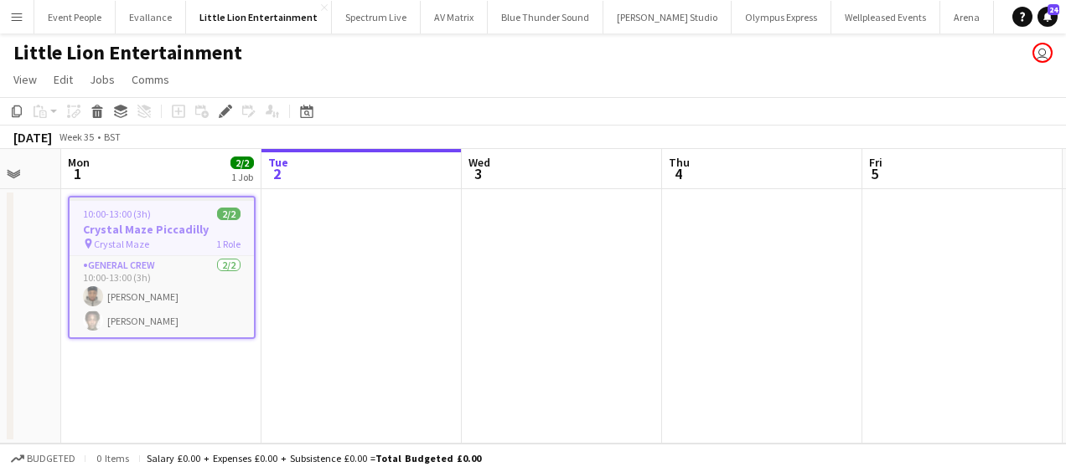
drag, startPoint x: 398, startPoint y: 307, endPoint x: 467, endPoint y: 307, distance: 69.5
click at [467, 307] on app-calendar-viewport "Fri 29 Sat 30 Sun 31 Mon 1 2/2 1 Job Tue 2 Wed 3 Thu 4 Fri 5 Sat 6 Sun 7 Mon 8 …" at bounding box center [533, 296] width 1066 height 295
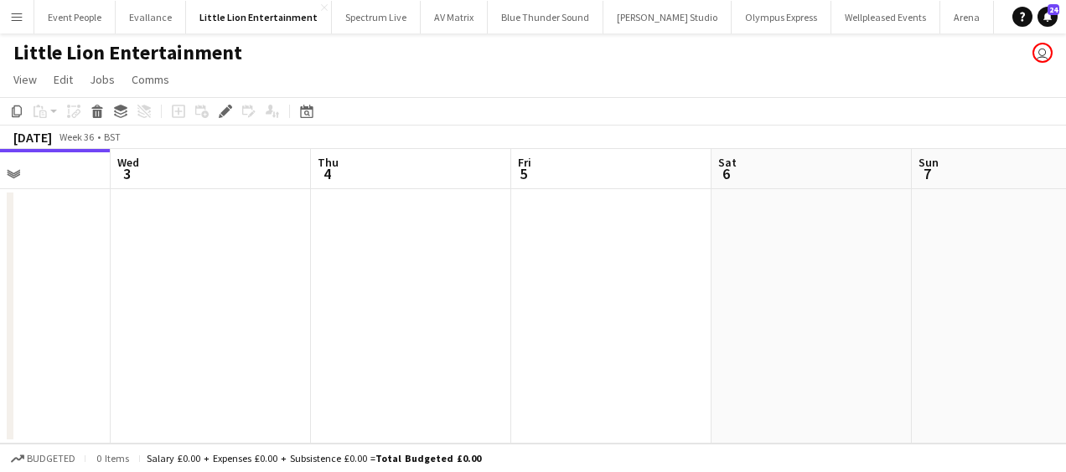
drag, startPoint x: 408, startPoint y: 377, endPoint x: 211, endPoint y: 357, distance: 197.9
click at [55, 380] on app-calendar-viewport "Sun 31 Mon 1 2/2 1 Job Tue 2 Wed 3 Thu 4 Fri 5 Sat 6 Sun 7 Mon 8 2/2 1 Job Tue …" at bounding box center [533, 296] width 1066 height 295
click at [166, 316] on app-calendar-viewport "Sun 31 Mon 1 2/2 1 Job Tue 2 Wed 3 Thu 4 Fri 5 Sat 6 Sun 7 Mon 8 2/2 1 Job Tue …" at bounding box center [533, 296] width 1066 height 295
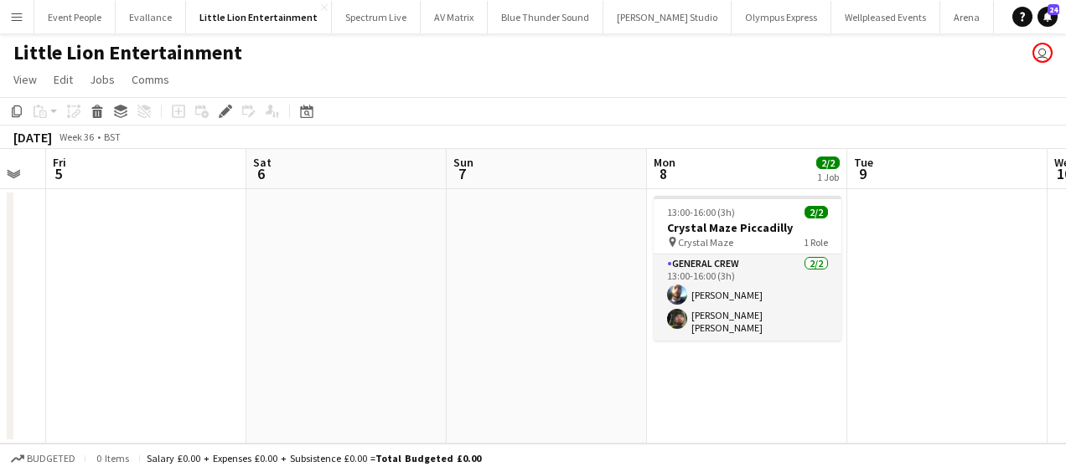
drag, startPoint x: 302, startPoint y: 323, endPoint x: 234, endPoint y: 319, distance: 68.0
click at [234, 319] on app-calendar-viewport "Tue 2 Wed 3 Thu 4 Fri 5 Sat 6 Sun 7 Mon 8 2/2 1 Job Tue 9 Wed 10 Thu 11 Fri 12 …" at bounding box center [533, 296] width 1066 height 295
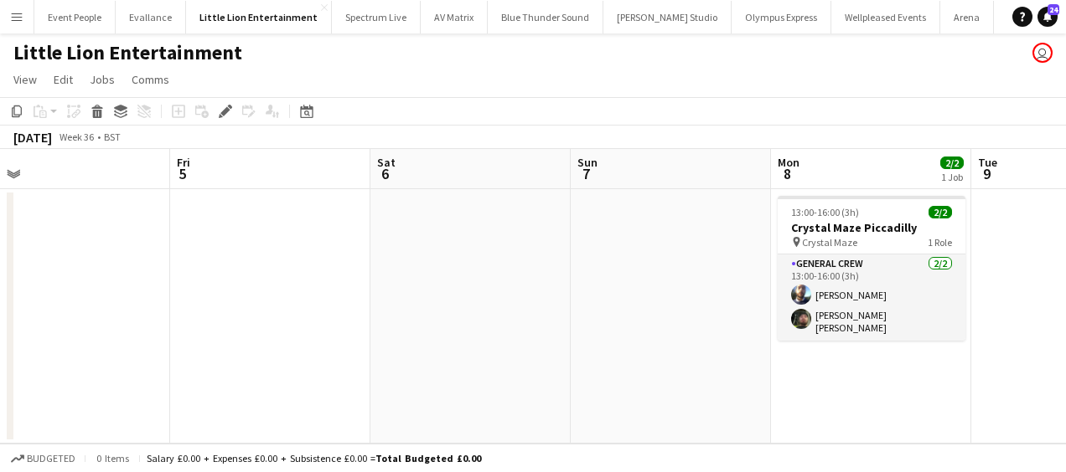
drag, startPoint x: 787, startPoint y: 379, endPoint x: 895, endPoint y: 374, distance: 108.1
click at [953, 365] on app-calendar-viewport "Tue 2 Wed 3 Thu 4 Fri 5 Sat 6 Sun 7 Mon 8 2/2 1 Job Tue 9 Wed 10 Thu 11 Fri 12 …" at bounding box center [533, 296] width 1066 height 295
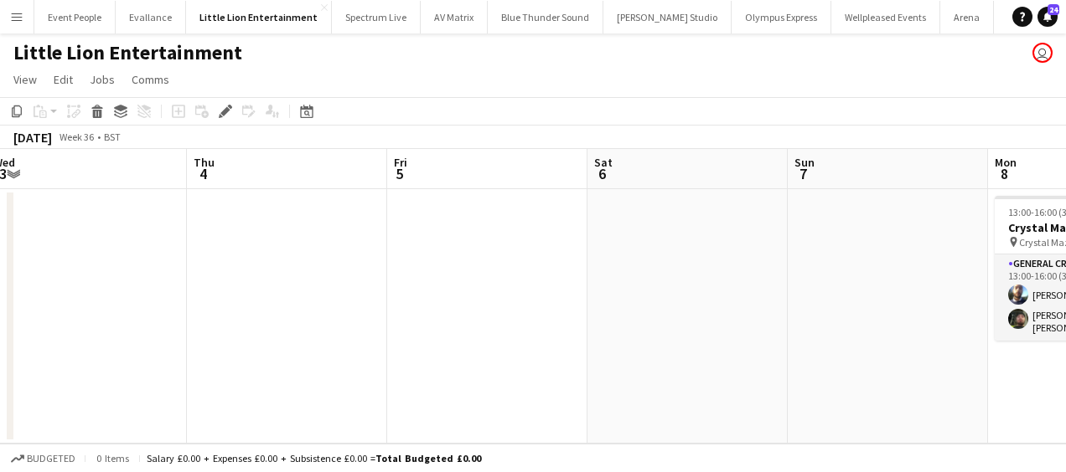
click at [942, 374] on app-calendar-viewport "Mon 1 2/2 1 Job Tue 2 Wed 3 Thu 4 Fri 5 Sat 6 Sun 7 Mon 8 2/2 1 Job Tue 9 Wed 1…" at bounding box center [533, 296] width 1066 height 295
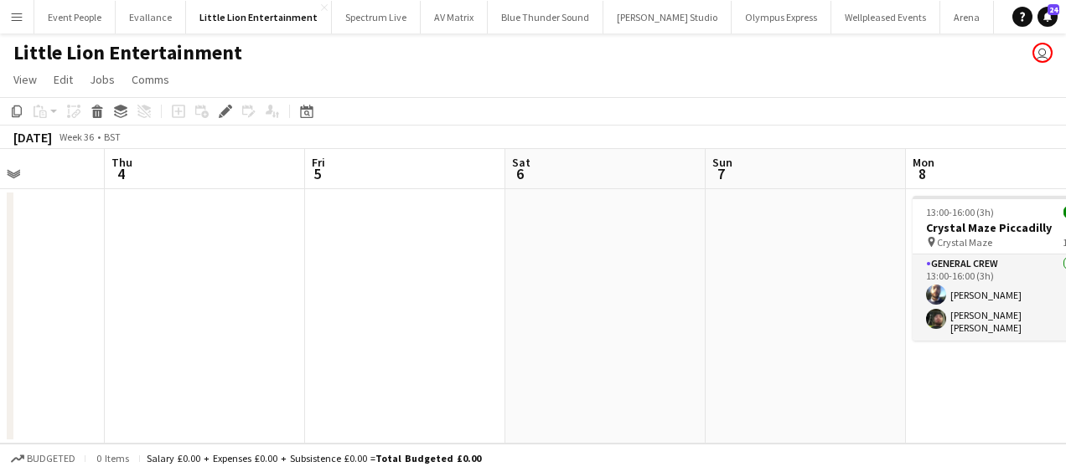
drag, startPoint x: 756, startPoint y: 376, endPoint x: 484, endPoint y: 373, distance: 272.3
click at [281, 377] on app-calendar-viewport "Mon 1 2/2 1 Job Tue 2 Wed 3 Thu 4 Fri 5 Sat 6 Sun 7 Mon 8 2/2 1 Job Tue 9 Wed 1…" at bounding box center [533, 296] width 1066 height 295
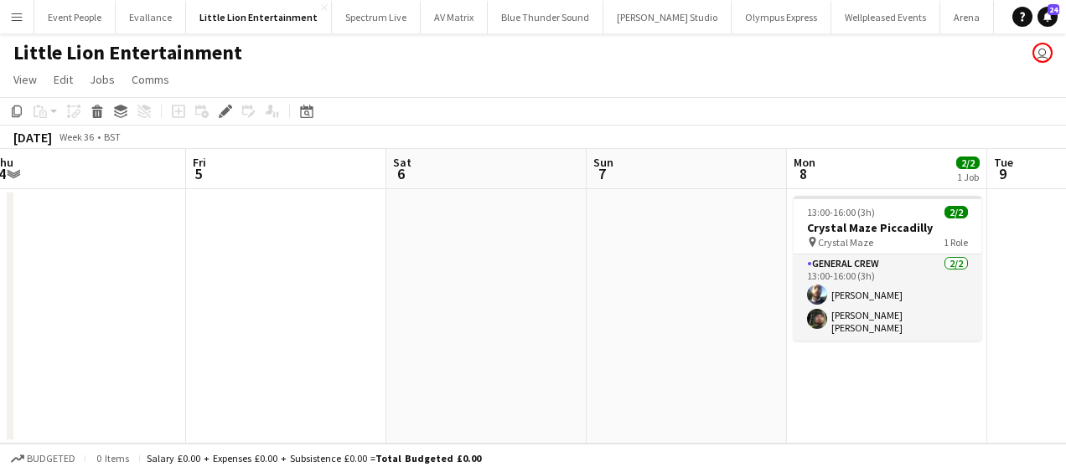
drag, startPoint x: 694, startPoint y: 371, endPoint x: 143, endPoint y: 364, distance: 551.3
click at [142, 364] on app-calendar-viewport "Mon 1 2/2 1 Job Tue 2 Wed 3 Thu 4 Fri 5 Sat 6 Sun 7 Mon 8 2/2 1 Job Tue 9 Wed 1…" at bounding box center [533, 296] width 1066 height 295
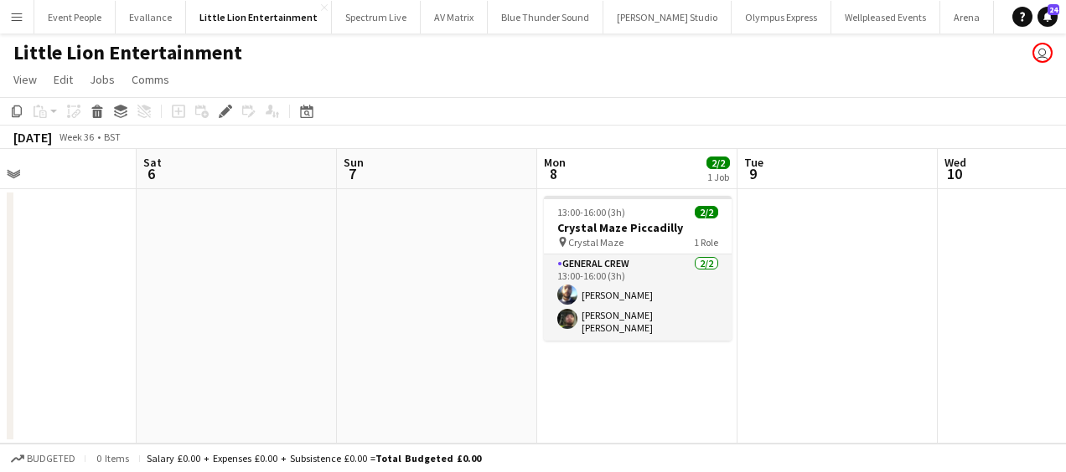
drag, startPoint x: 513, startPoint y: 363, endPoint x: 332, endPoint y: 359, distance: 181.0
click at [296, 360] on app-calendar-viewport "Wed 3 Thu 4 Fri 5 Sat 6 Sun 7 Mon 8 2/2 1 Job Tue 9 Wed 10 Thu 11 Fri 12 Sat 13…" at bounding box center [533, 296] width 1066 height 295
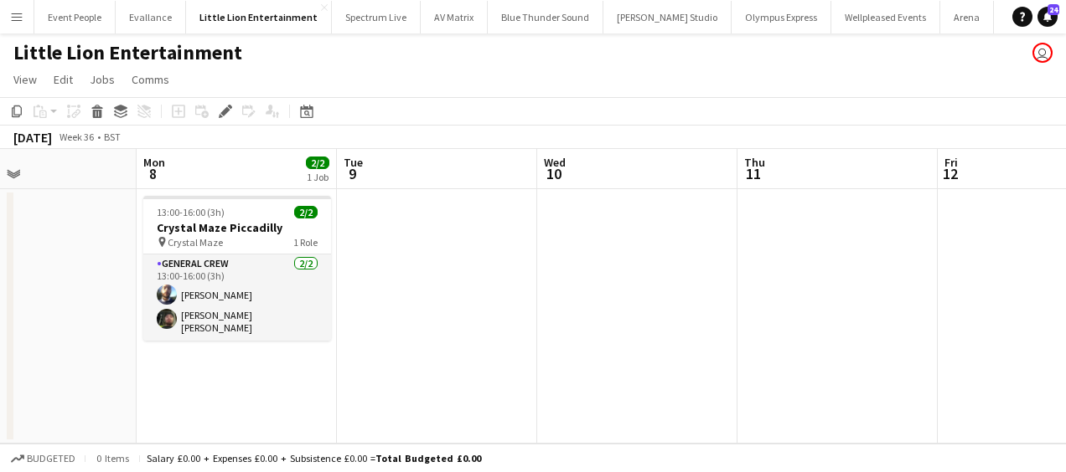
scroll to position [0, 463]
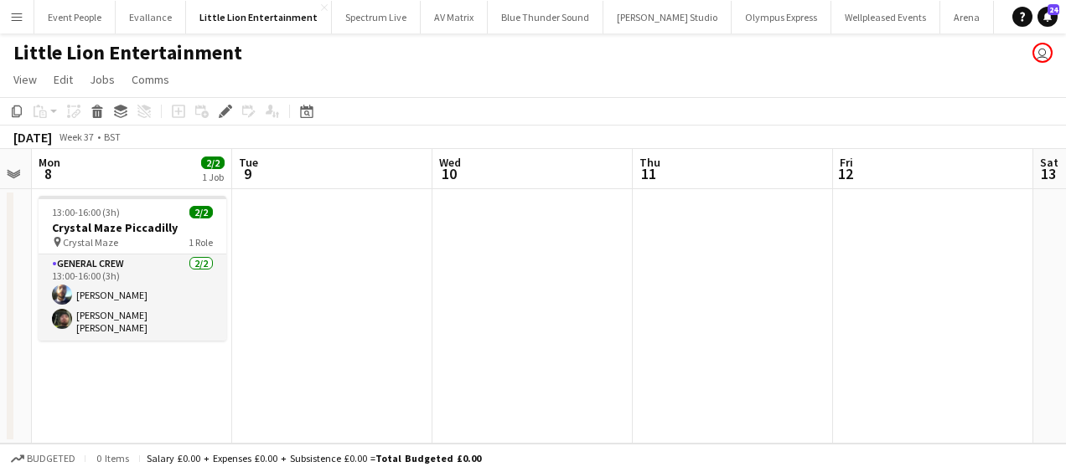
drag, startPoint x: 359, startPoint y: 272, endPoint x: 188, endPoint y: 272, distance: 170.9
click at [188, 272] on app-calendar-viewport "Fri 5 Sat 6 Sun 7 Mon 8 2/2 1 Job Tue 9 Wed 10 Thu 11 Fri 12 Sat 13 Sun 14 Mon …" at bounding box center [533, 296] width 1066 height 295
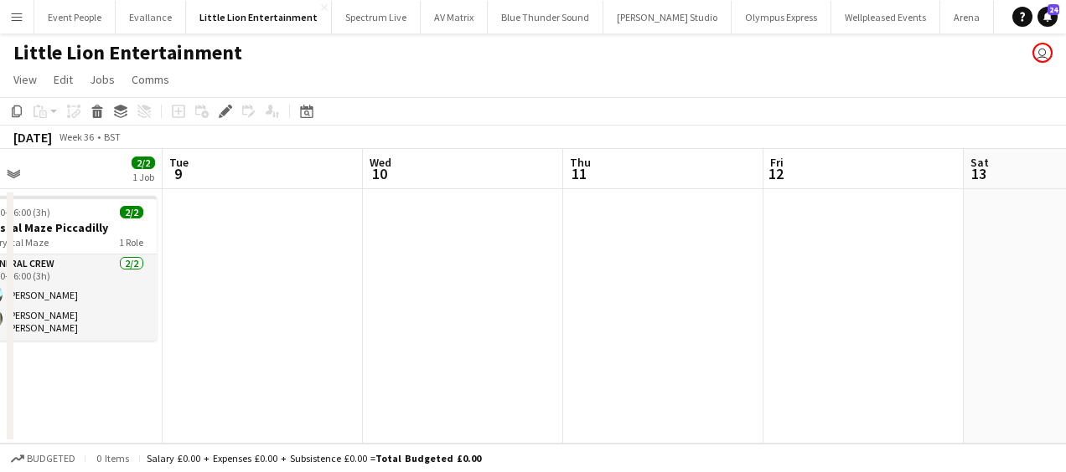
drag, startPoint x: 243, startPoint y: 249, endPoint x: 532, endPoint y: 255, distance: 289.1
click at [251, 249] on app-calendar-viewport "Fri 5 Sat 6 Sun 7 Mon 8 2/2 1 Job Tue 9 Wed 10 Thu 11 Fri 12 Sat 13 Sun 14 Mon …" at bounding box center [533, 296] width 1066 height 295
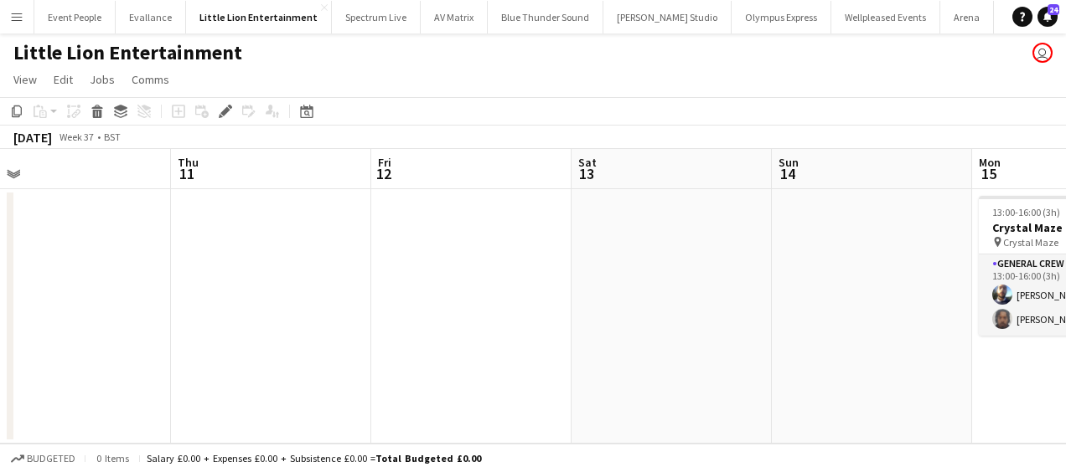
click at [209, 252] on app-calendar-viewport "Sun 7 Mon 8 2/2 1 Job Tue 9 Wed 10 Thu 11 Fri 12 Sat 13 Sun 14 Mon 15 2/2 1 Job…" at bounding box center [533, 296] width 1066 height 295
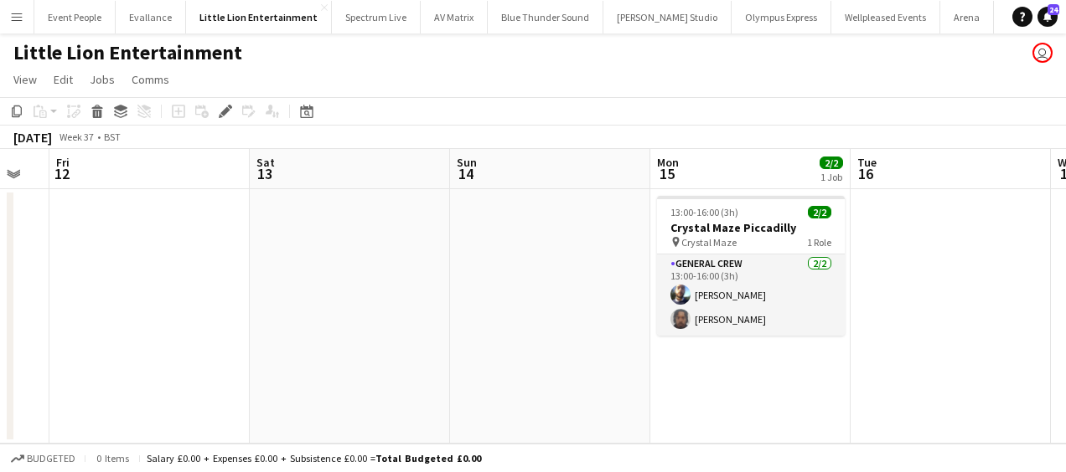
drag, startPoint x: 215, startPoint y: 262, endPoint x: 187, endPoint y: 265, distance: 28.6
click at [187, 265] on app-calendar-viewport "Tue 9 Wed 10 Thu 11 Fri 12 Sat 13 Sun 14 Mon 15 2/2 1 Job Tue 16 Wed 17 Thu 18 …" at bounding box center [533, 296] width 1066 height 295
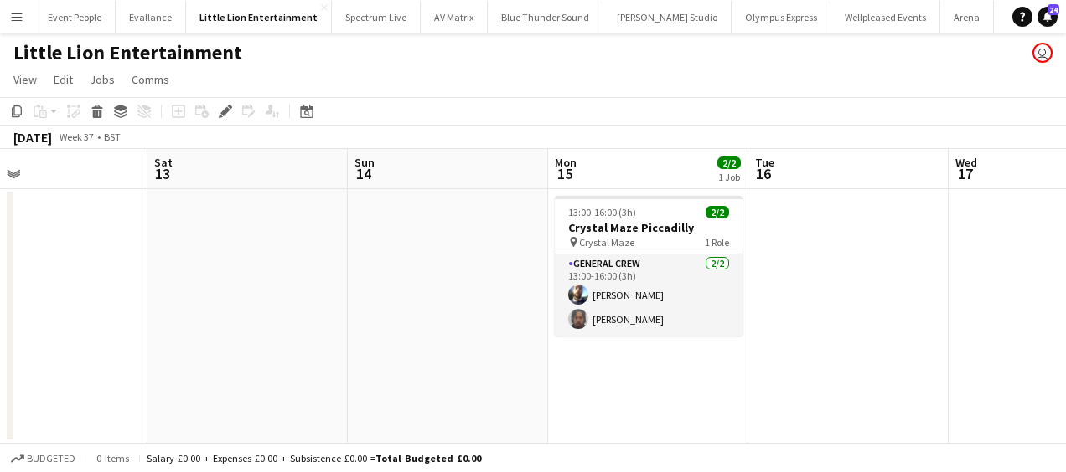
drag, startPoint x: 327, startPoint y: 260, endPoint x: 90, endPoint y: 265, distance: 237.1
click at [84, 264] on app-calendar-viewport "Tue 9 Wed 10 Thu 11 Fri 12 Sat 13 Sun 14 Mon 15 2/2 1 Job Tue 16 Wed 17 Thu 18 …" at bounding box center [533, 296] width 1066 height 295
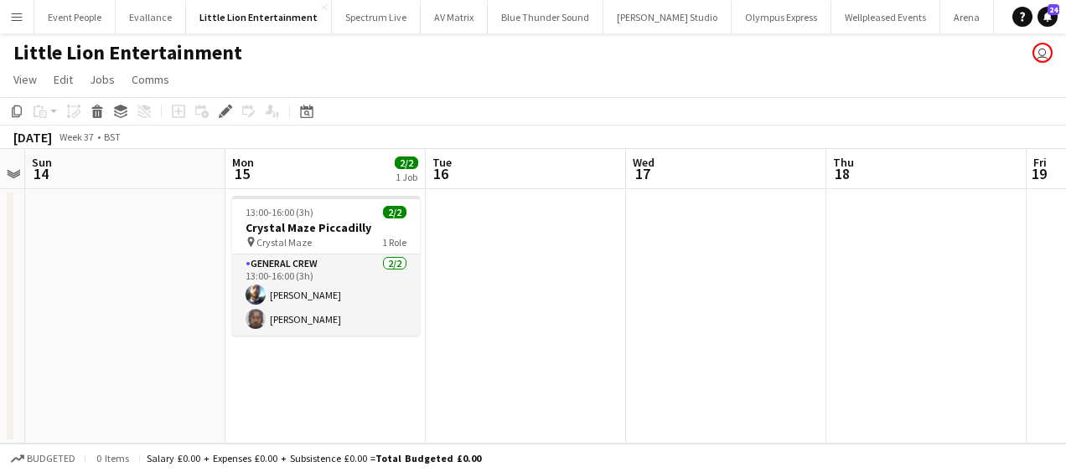
drag, startPoint x: 139, startPoint y: 268, endPoint x: 117, endPoint y: 265, distance: 22.0
click at [105, 268] on app-calendar-viewport "Thu 11 Fri 12 Sat 13 Sun 14 Mon 15 2/2 1 Job Tue 16 Wed 17 Thu 18 Fri 19 Sat 20…" at bounding box center [533, 296] width 1066 height 295
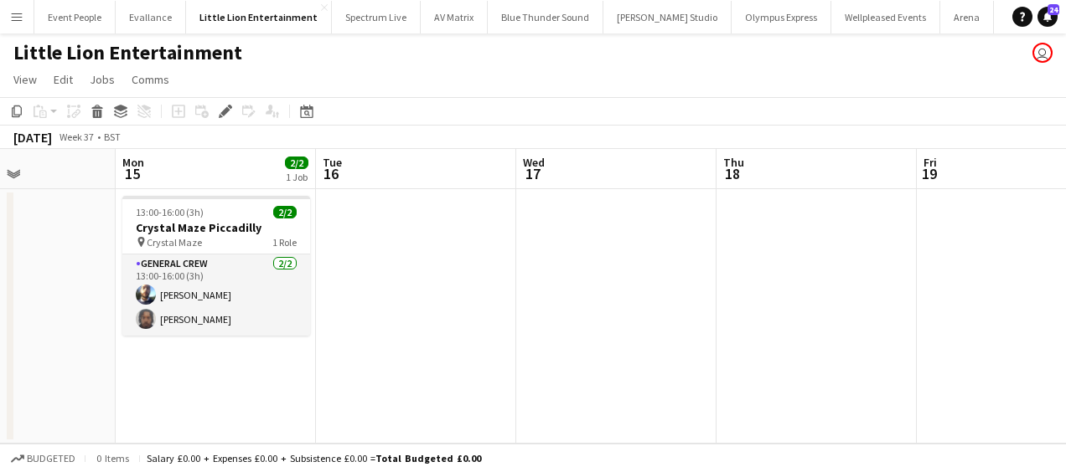
drag, startPoint x: 612, startPoint y: 364, endPoint x: 559, endPoint y: 364, distance: 52.8
click at [559, 364] on app-calendar-viewport "Thu 11 Fri 12 Sat 13 Sun 14 Mon 15 2/2 1 Job Tue 16 Wed 17 Thu 18 Fri 19 Sat 20…" at bounding box center [533, 296] width 1066 height 295
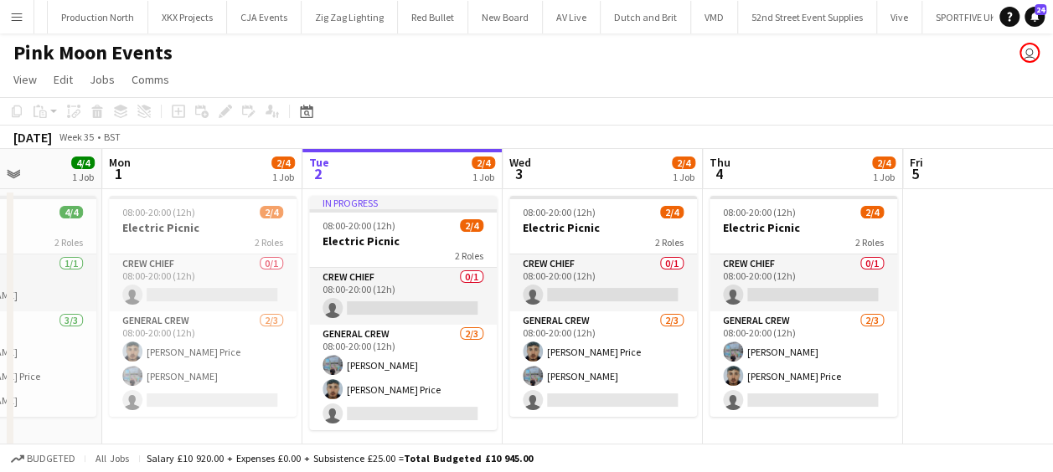
drag, startPoint x: 337, startPoint y: 304, endPoint x: 439, endPoint y: 304, distance: 102.2
click at [439, 304] on app-calendar-viewport "Fri 29 6/6 2 Jobs Sat 30 4/4 1 Job Sun 31 4/4 1 Job Mon 1 2/4 1 Job Tue 2 2/4 1…" at bounding box center [526, 398] width 1053 height 498
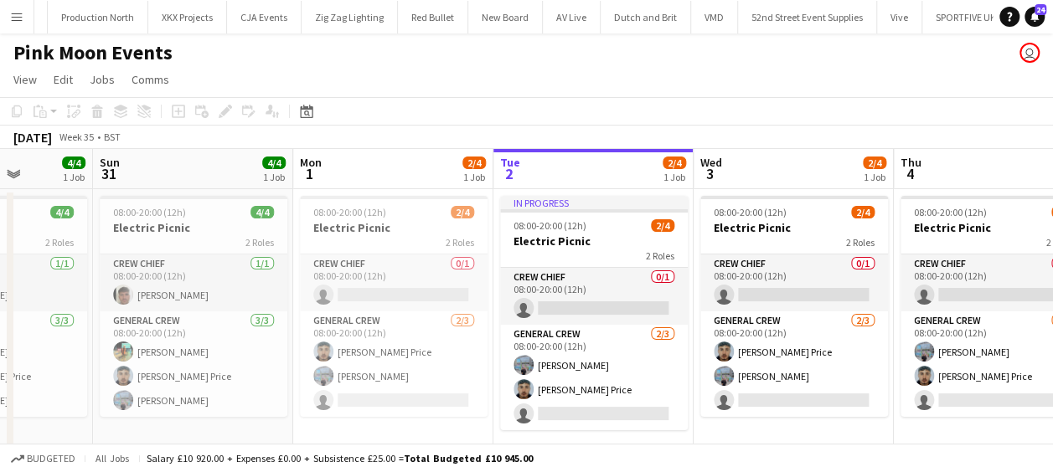
drag, startPoint x: 536, startPoint y: 323, endPoint x: 602, endPoint y: 323, distance: 66.2
click at [602, 323] on app-calendar-viewport "Thu 28 Fri 29 6/6 2 Jobs Sat 30 4/4 1 Job Sun 31 4/4 1 Job Mon 1 2/4 1 Job Tue …" at bounding box center [526, 398] width 1053 height 498
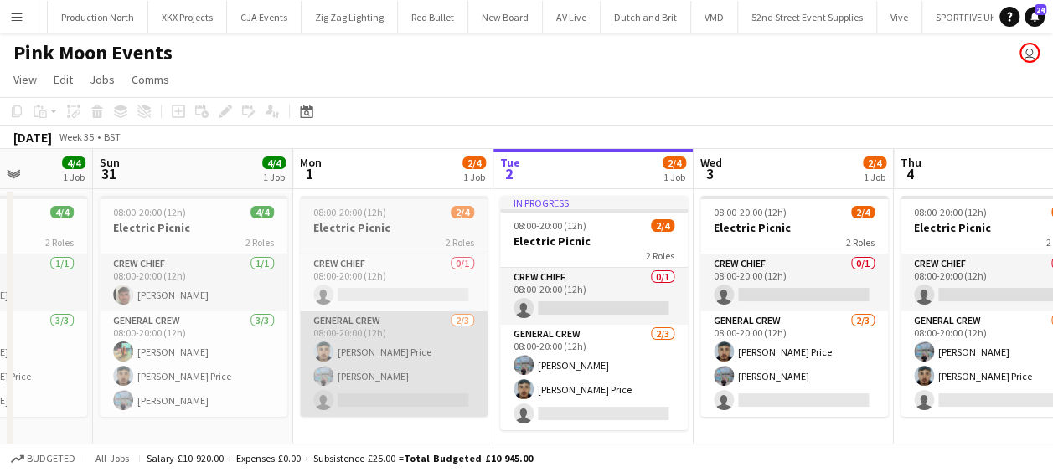
scroll to position [0, 441]
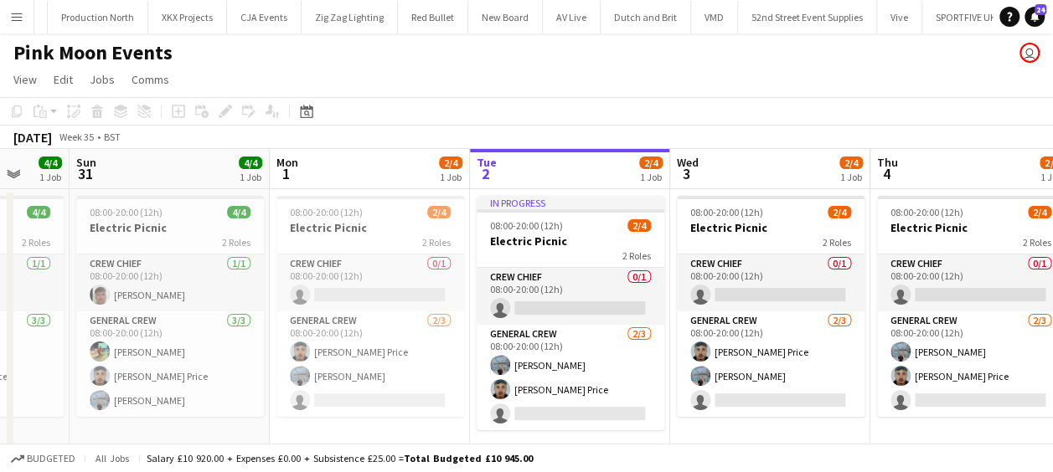
drag, startPoint x: 420, startPoint y: 330, endPoint x: 330, endPoint y: 335, distance: 89.8
click at [330, 335] on app-calendar-viewport "Thu 28 4/4 1 Job Fri 29 6/6 2 Jobs Sat 30 4/4 1 Job Sun 31 4/4 1 Job Mon 1 2/4 …" at bounding box center [526, 398] width 1053 height 498
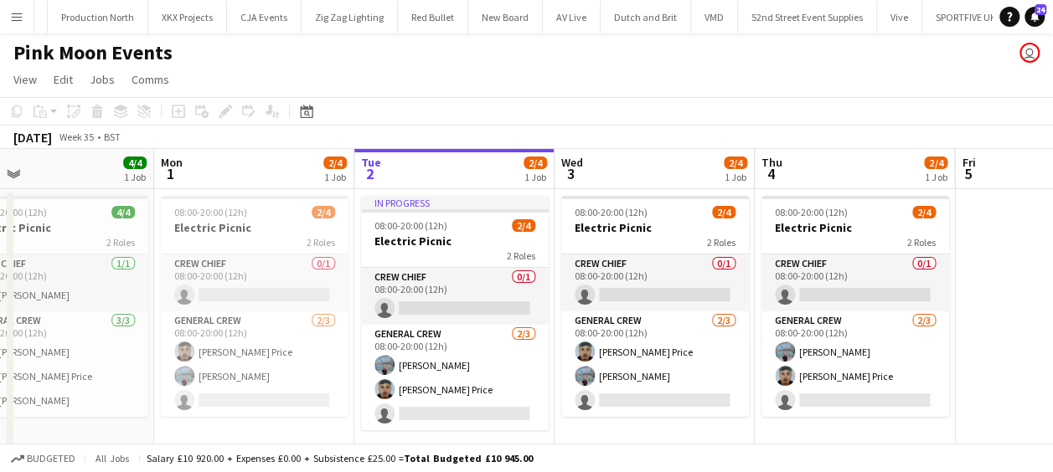
drag, startPoint x: 493, startPoint y: 338, endPoint x: 409, endPoint y: 338, distance: 84.6
click at [409, 338] on app-calendar-viewport "Thu 28 4/4 1 Job Fri 29 6/6 2 Jobs Sat 30 4/4 1 Job Sun 31 4/4 1 Job Mon 1 2/4 …" at bounding box center [526, 398] width 1053 height 498
